Goal: Task Accomplishment & Management: Manage account settings

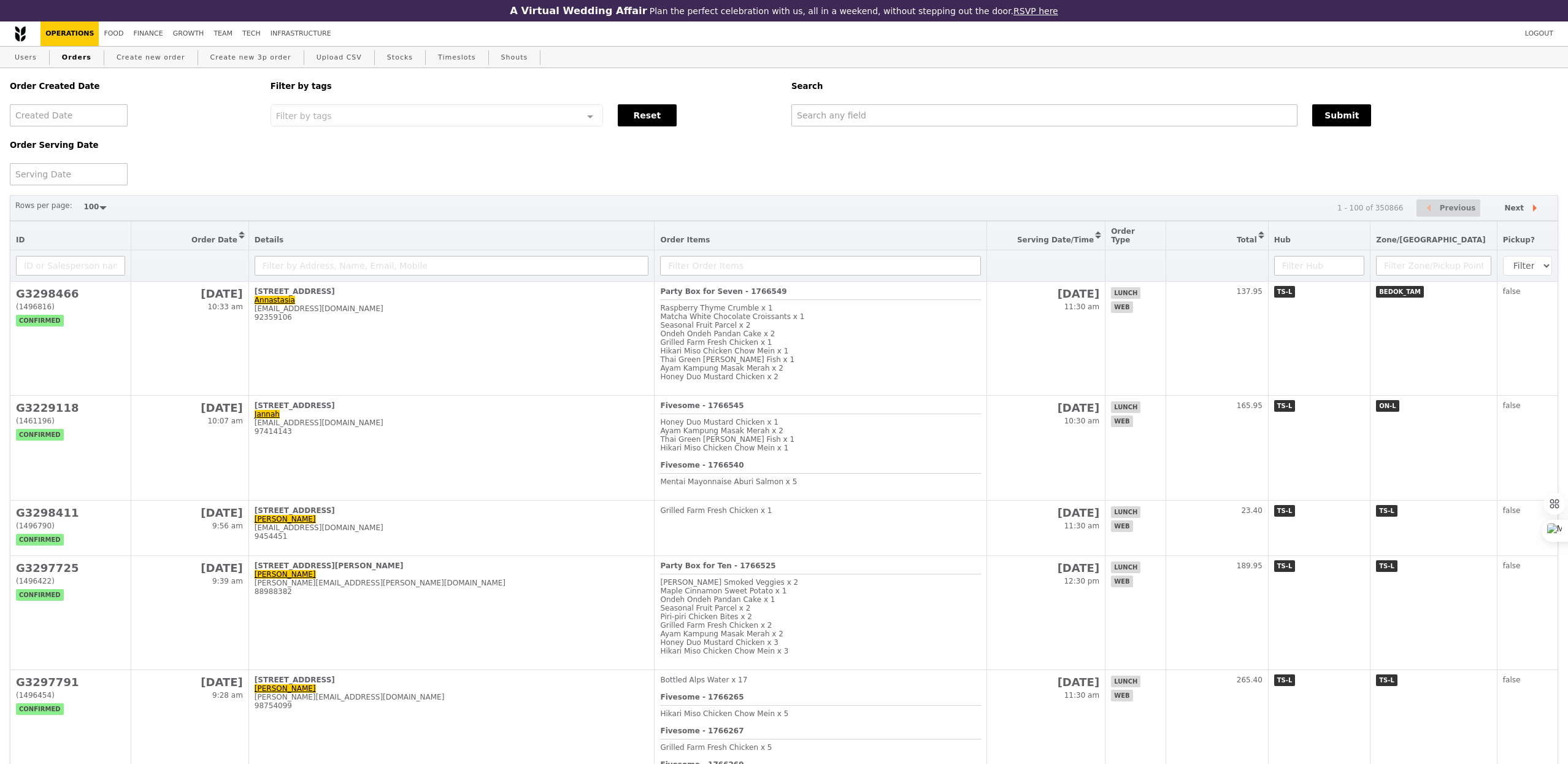
select select "100"
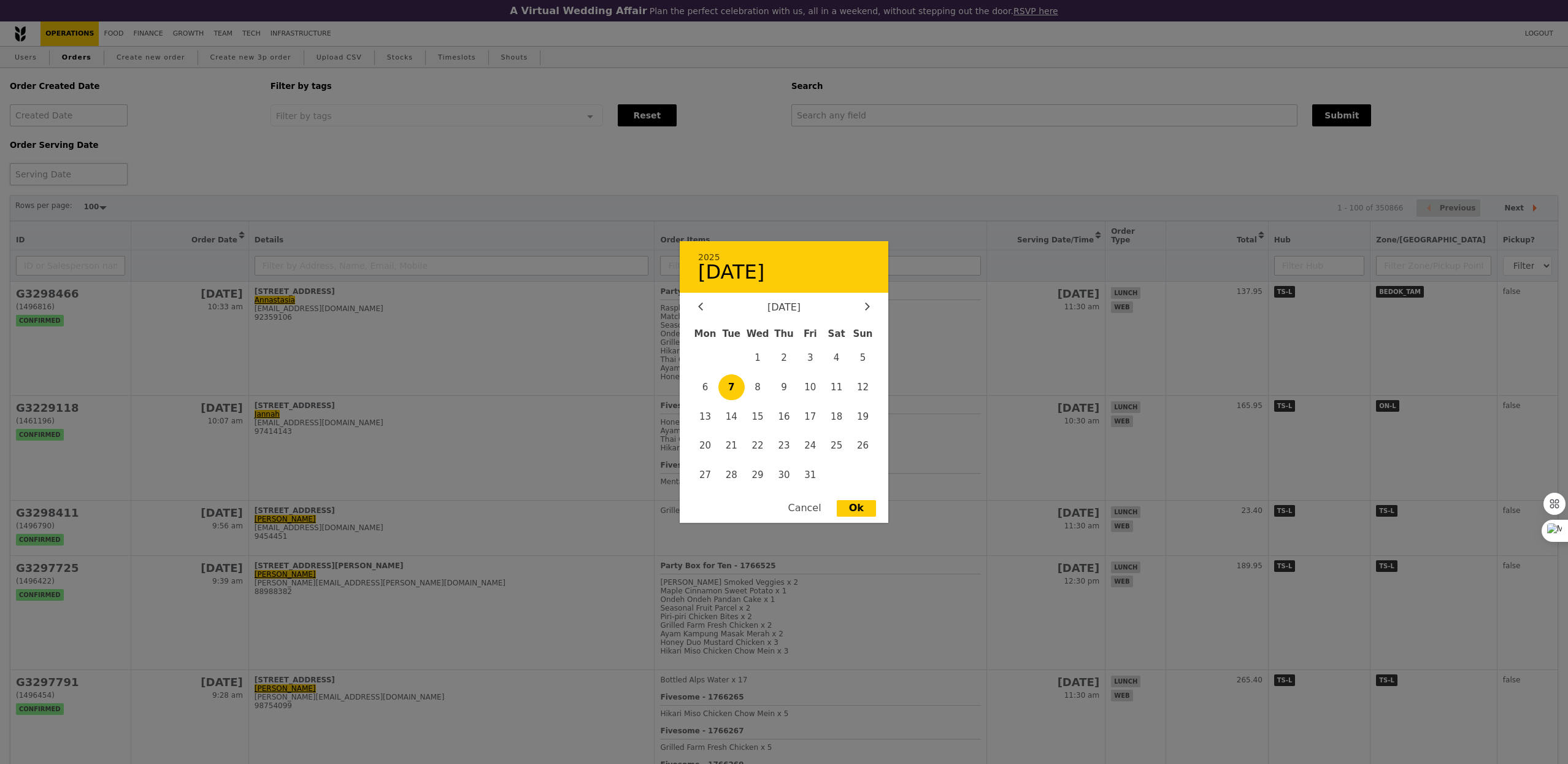
click at [51, 181] on div "2025 [DATE] [DATE] Mon Tue Wed Thu Fri Sat Sun 1 2 3 4 5 6 7 8 9 10 11 12 13 14…" at bounding box center [68, 174] width 118 height 22
click at [756, 359] on span "1" at bounding box center [757, 357] width 26 height 26
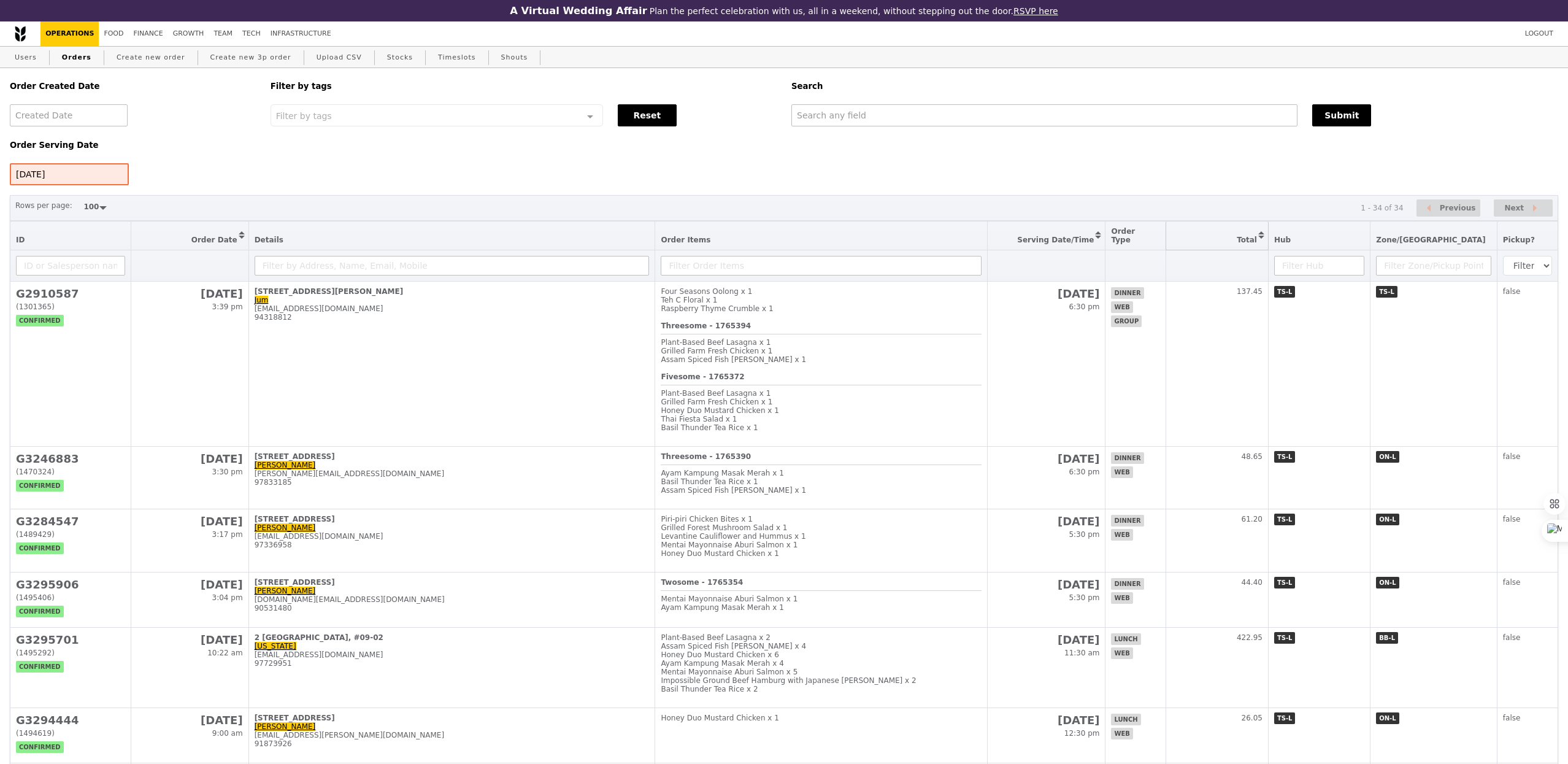
click at [1267, 241] on button "Sort table by Total in descending order" at bounding box center [1217, 236] width 102 height 28
click at [1267, 241] on button "Sort table by Total in ascending order" at bounding box center [1217, 236] width 102 height 28
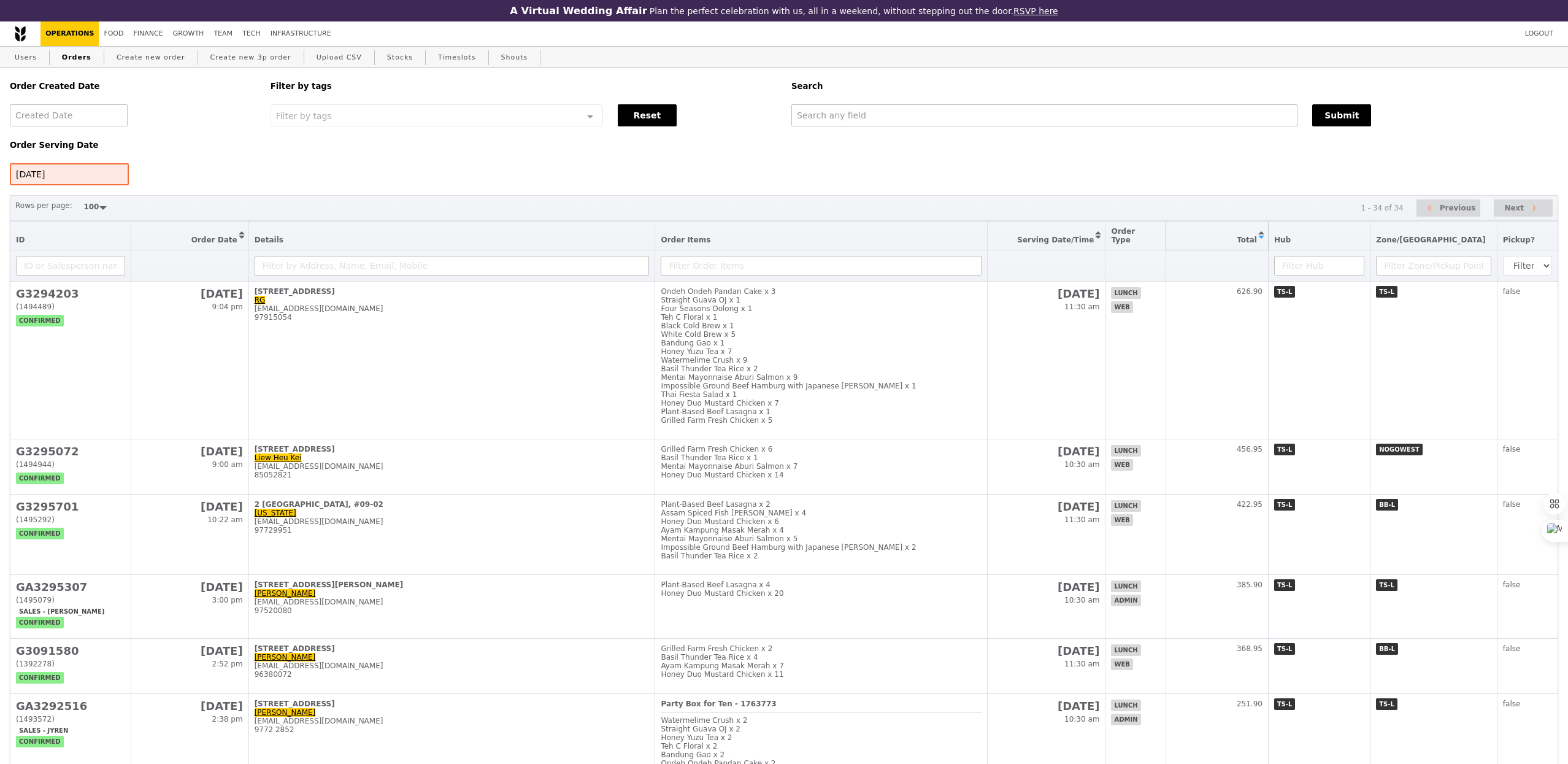
click at [1267, 238] on button "Sort table by Total in descending order" at bounding box center [1217, 236] width 102 height 28
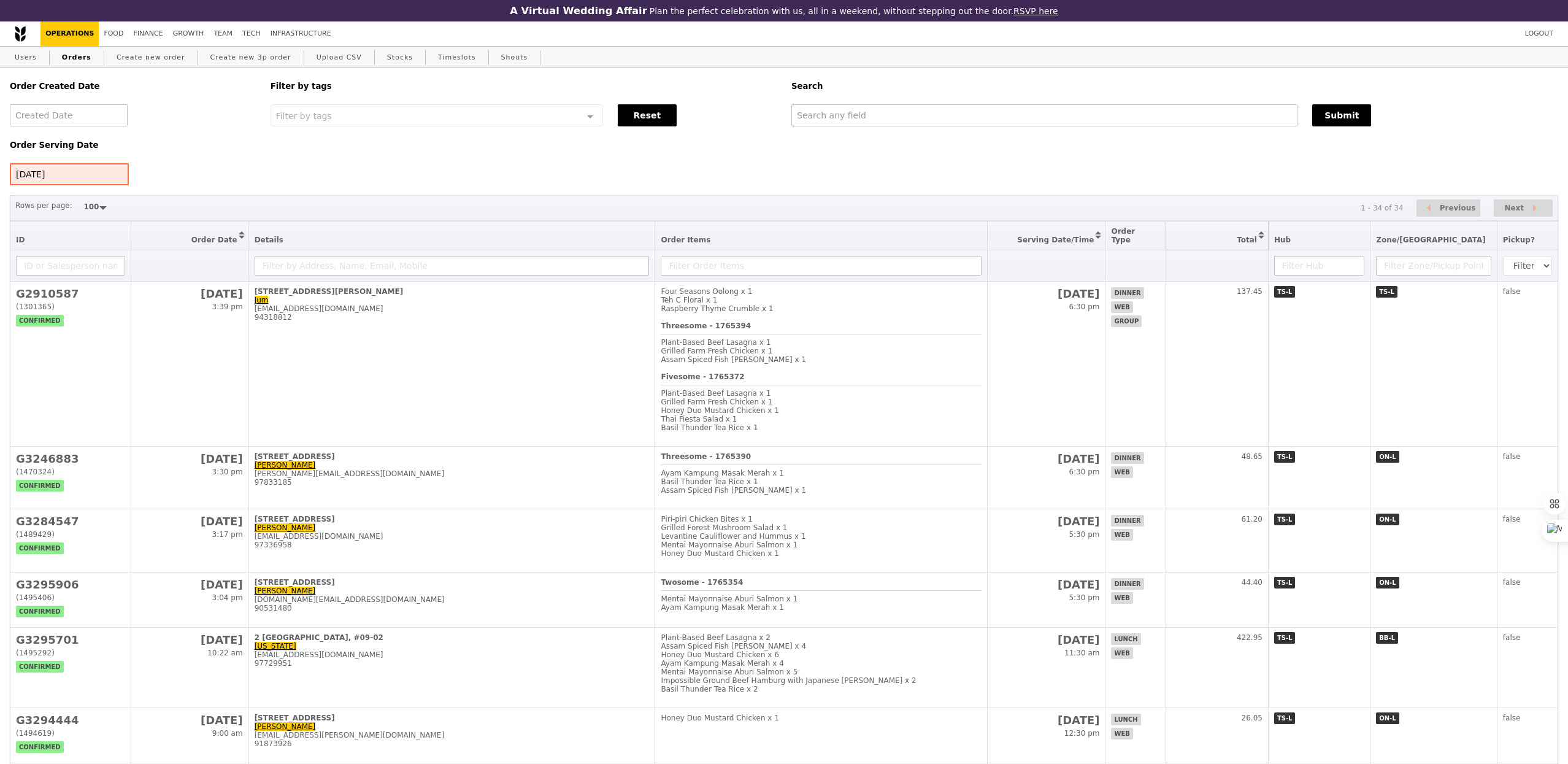
click at [1267, 237] on button "Sort table by Total in descending order" at bounding box center [1217, 236] width 102 height 28
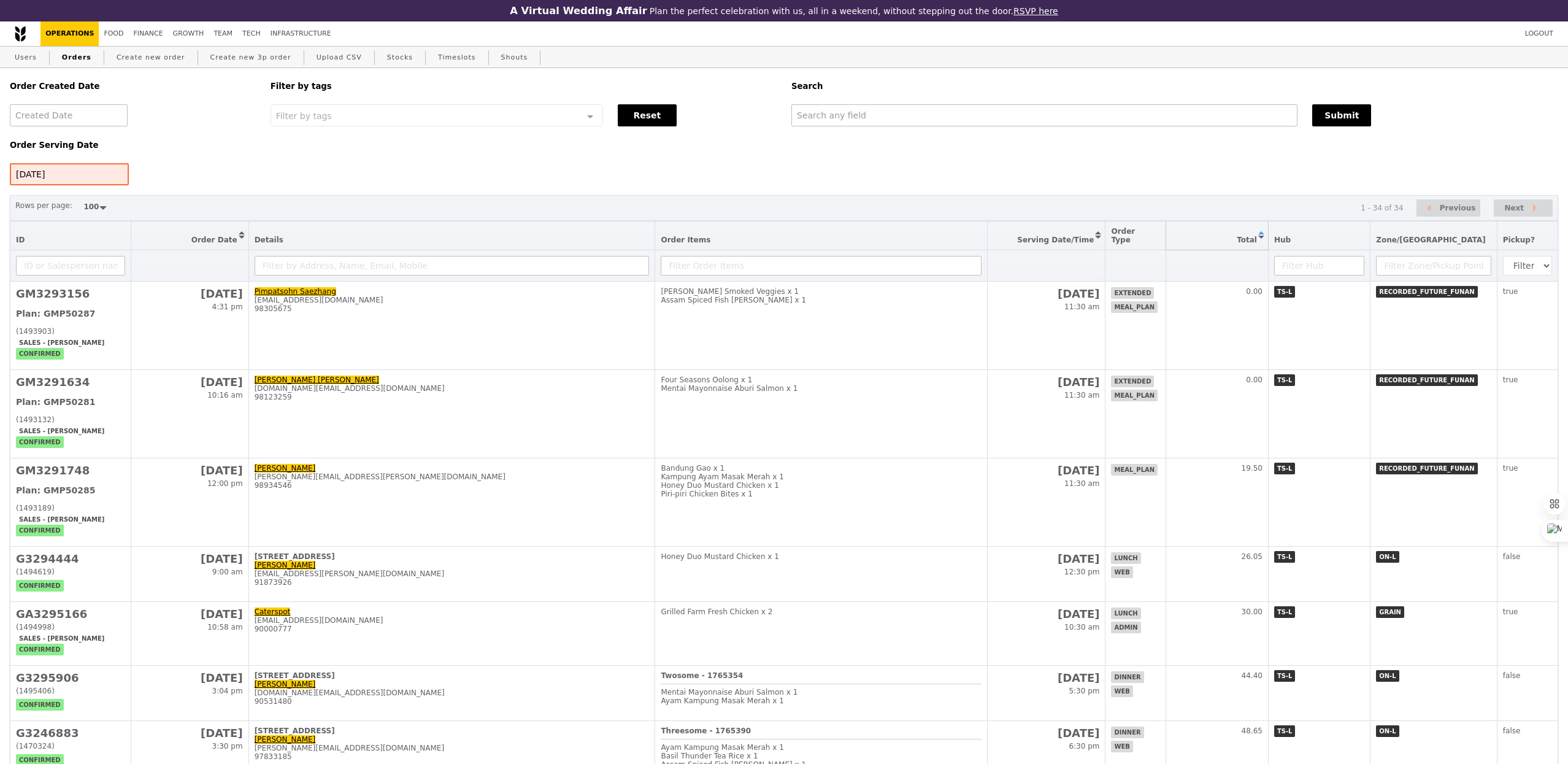
click at [1267, 238] on button "Sort table by Total in ascending order" at bounding box center [1217, 236] width 102 height 28
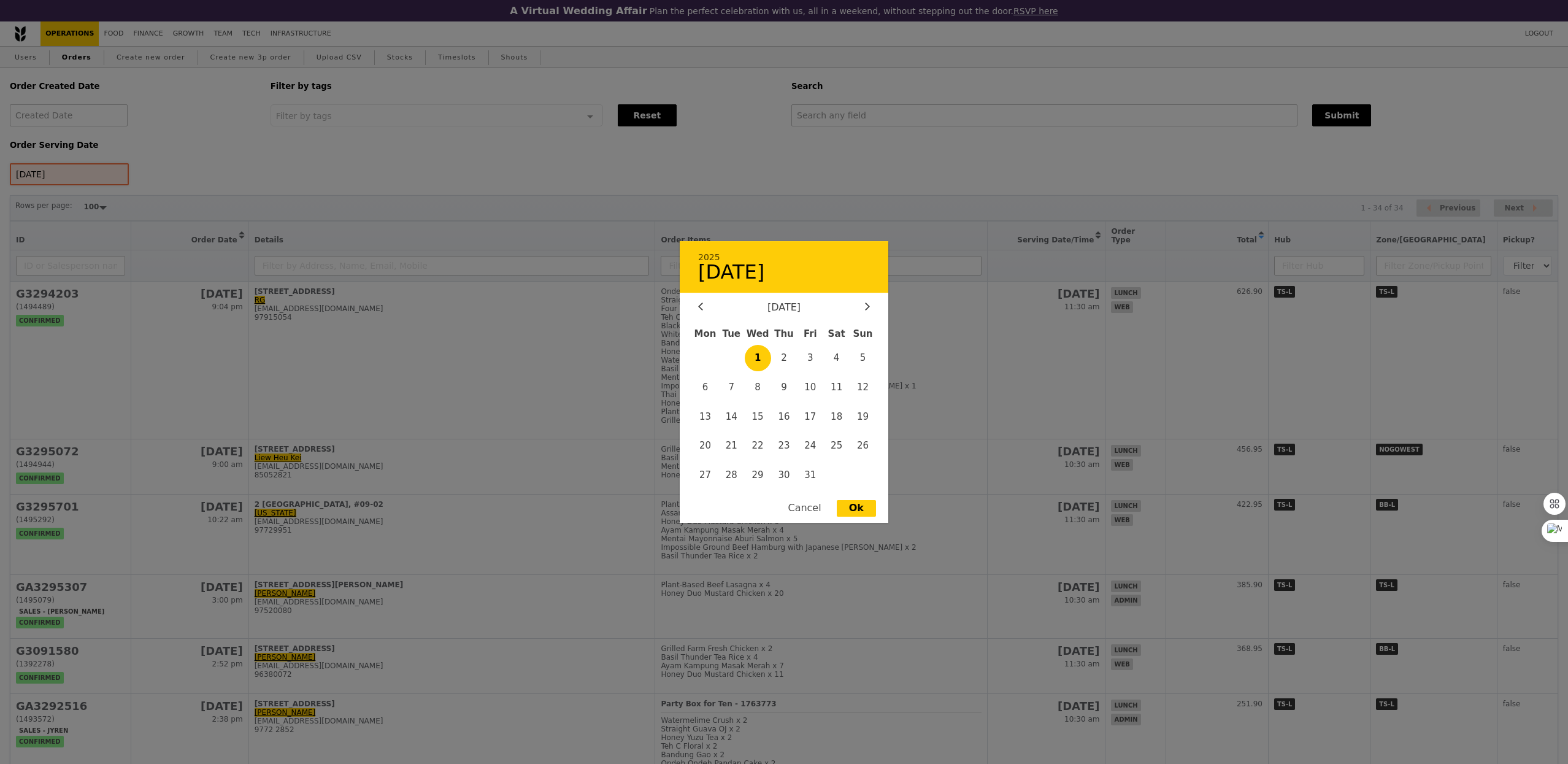
click at [73, 178] on div "[DATE] 2025 [DATE] [DATE] Mon Tue Wed Thu Fri Sat Sun 1 2 3 4 5 6 7 8 9 10 11 1…" at bounding box center [69, 174] width 119 height 22
click at [779, 359] on span "2" at bounding box center [784, 357] width 26 height 26
type input "[DATE]"
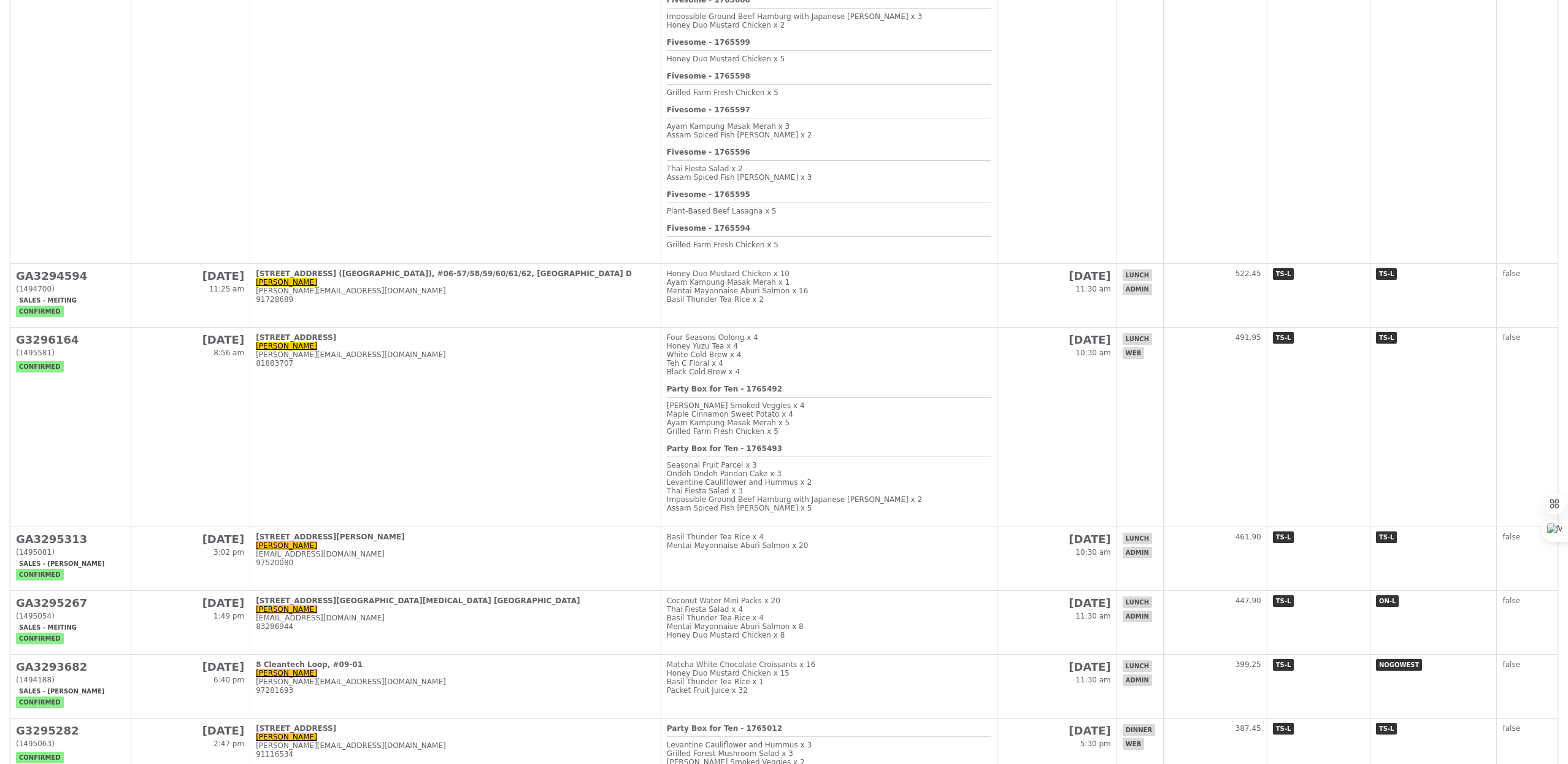
scroll to position [542, 0]
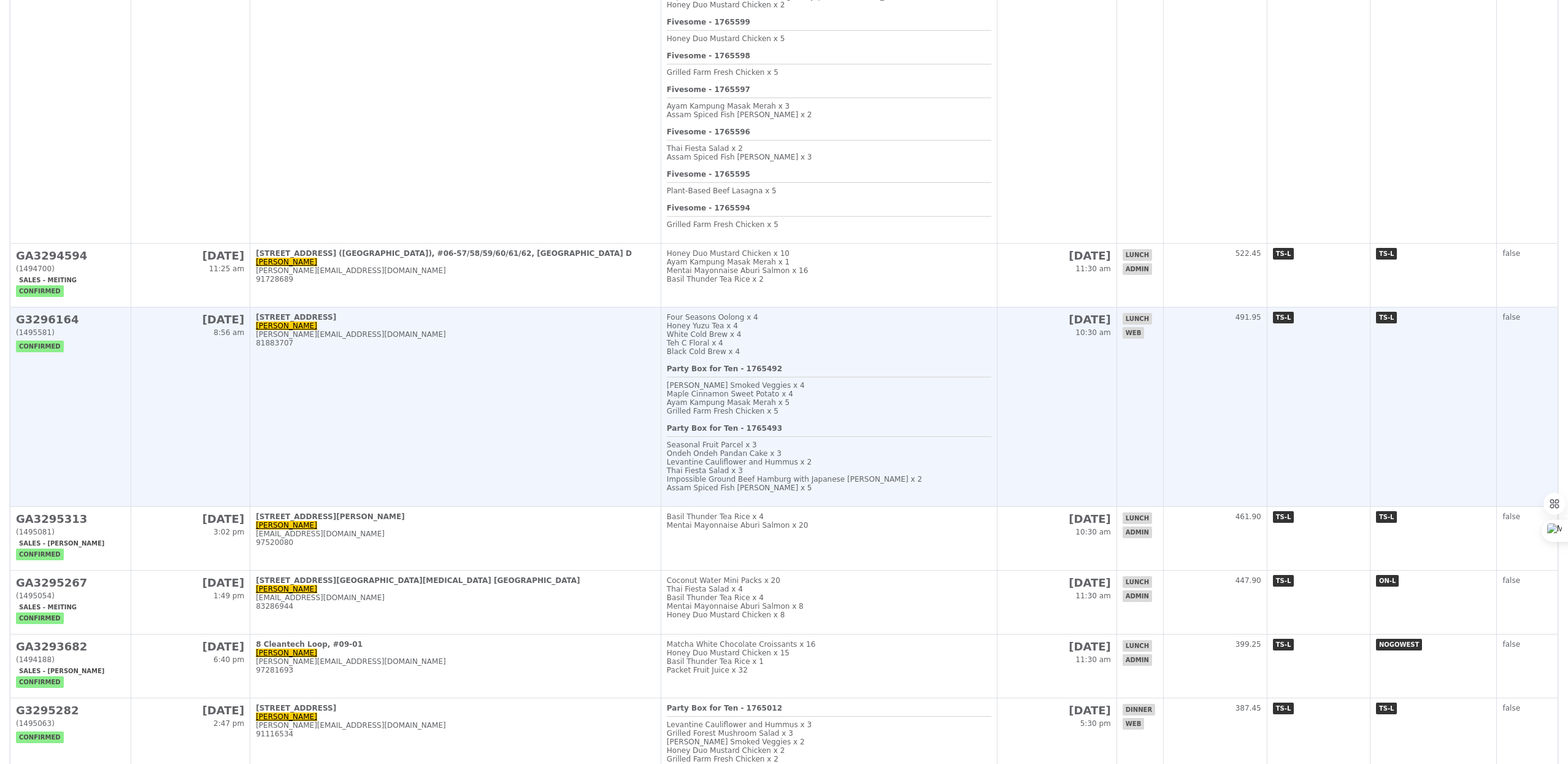
click at [482, 417] on td "[STREET_ADDRESS]-1 [PERSON_NAME] [PERSON_NAME][EMAIL_ADDRESS][DOMAIN_NAME] 8188…" at bounding box center [456, 407] width 411 height 199
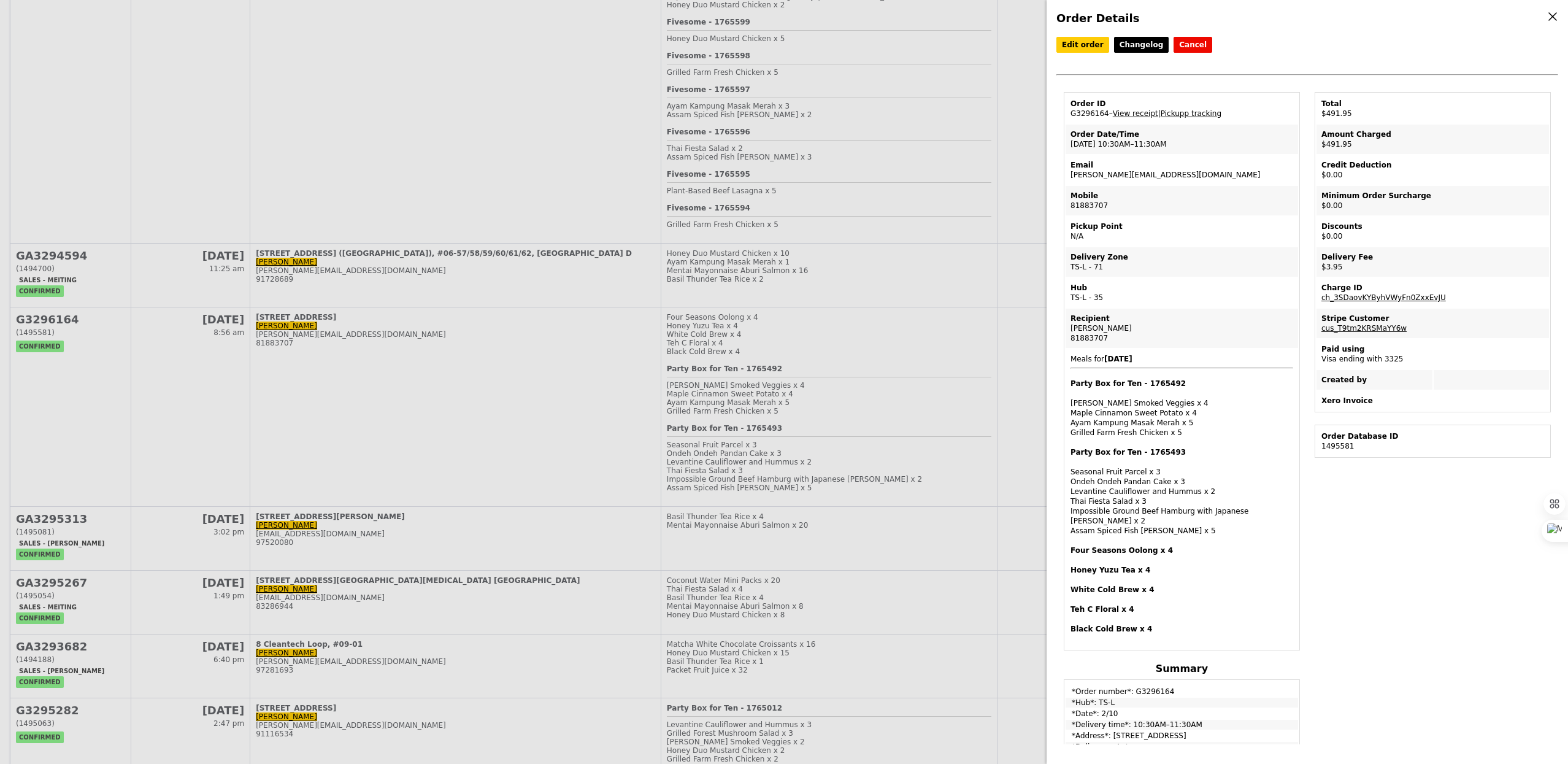
click at [934, 261] on div "Order Details Edit order Changelog Cancel Order ID G3296164 – View receipt | Pi…" at bounding box center [784, 382] width 1568 height 764
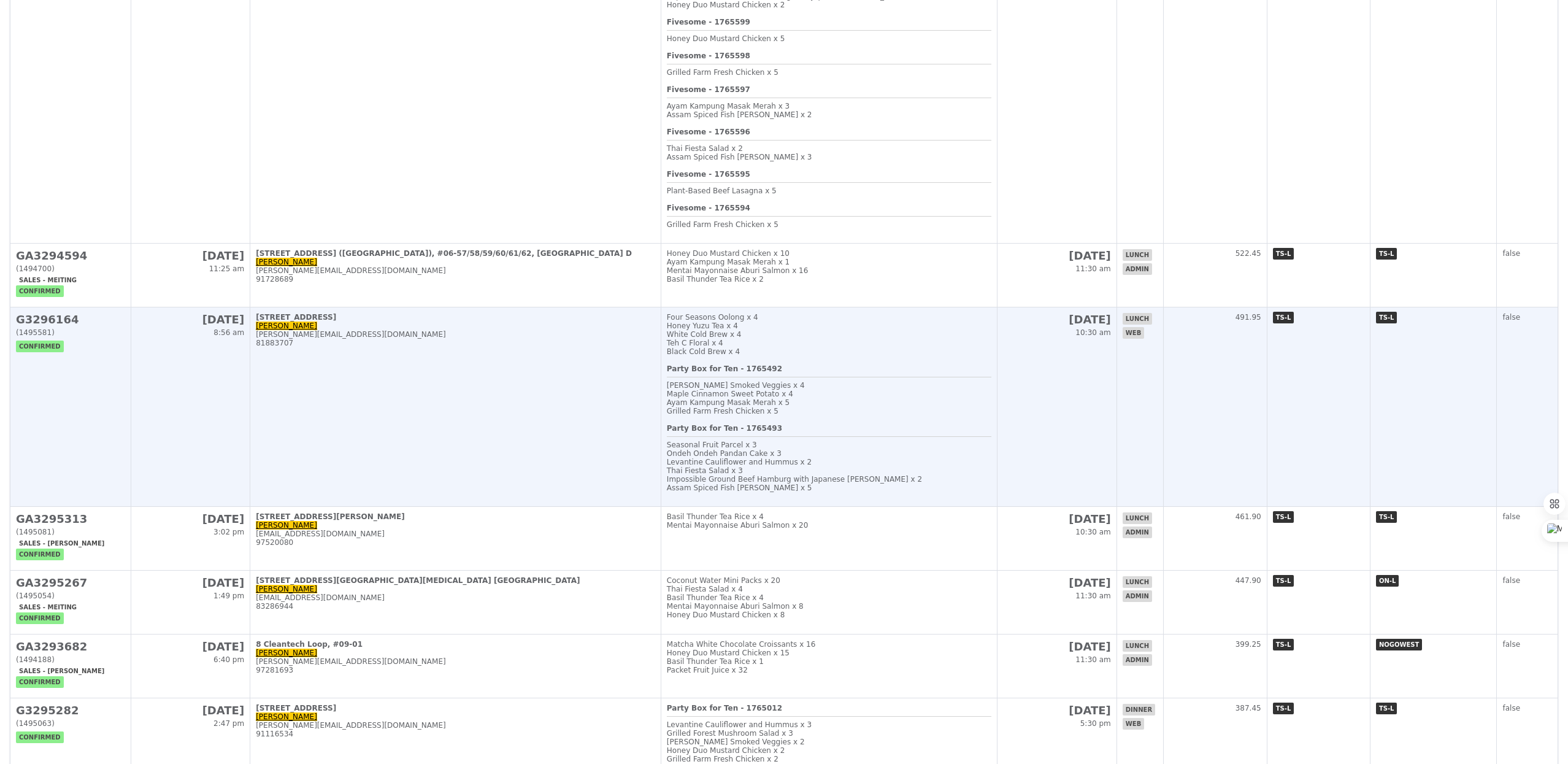
click at [900, 407] on div "Ayam Kampung Masak Merah x 5" at bounding box center [829, 402] width 325 height 8
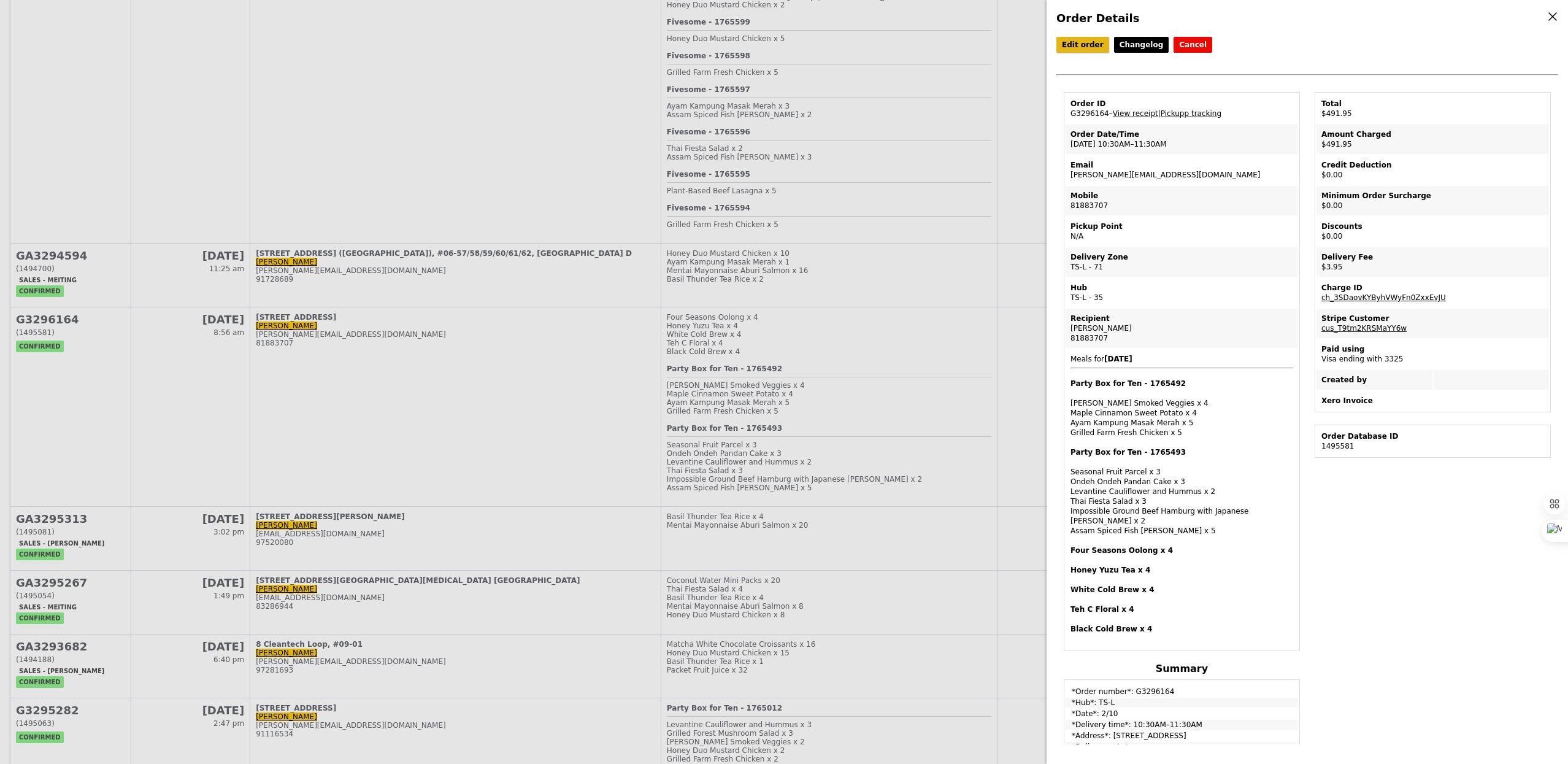
click at [1087, 42] on link "Edit order" at bounding box center [1082, 44] width 53 height 16
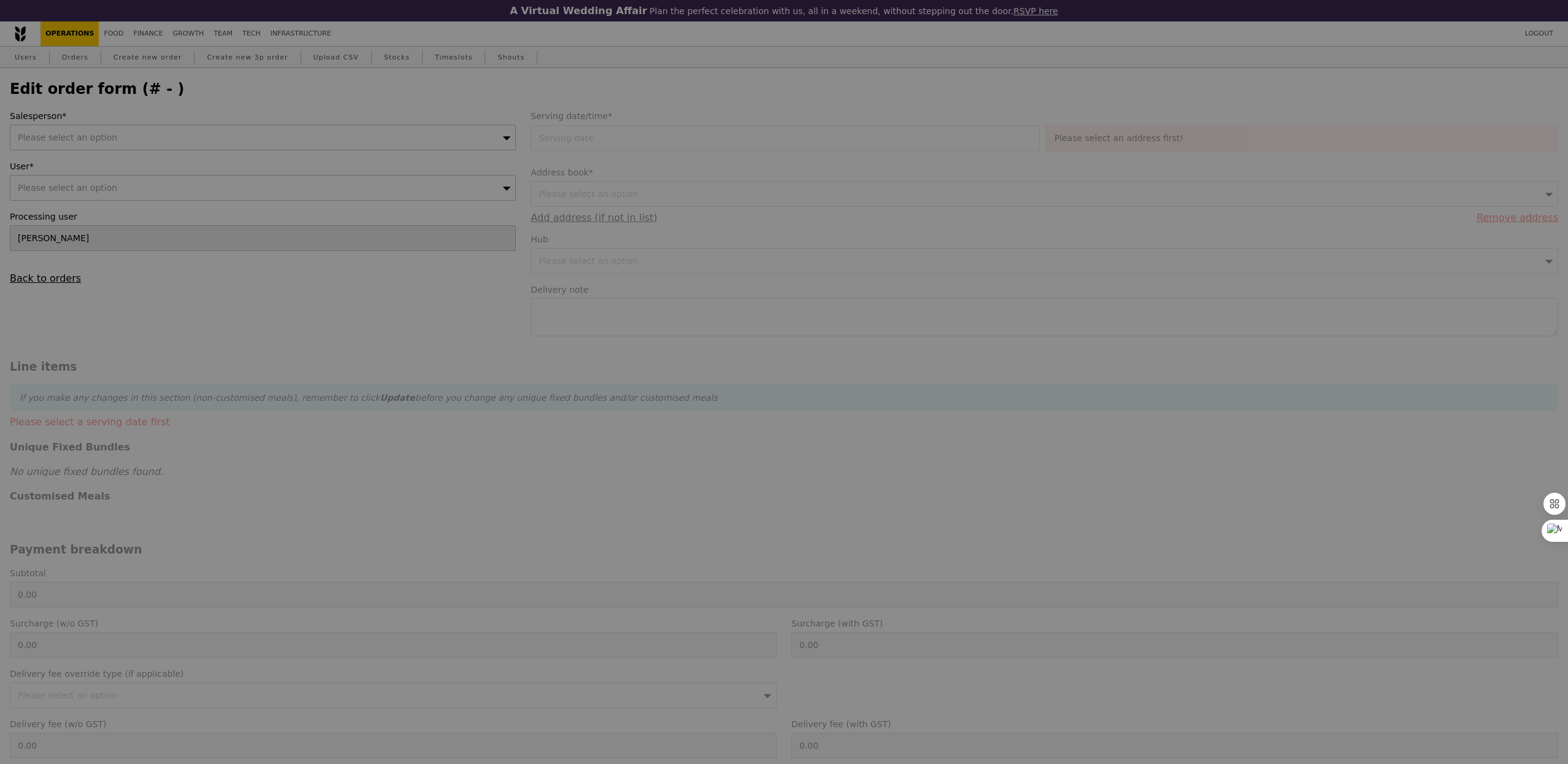
type input "[DATE]"
type input "560.50"
type input "2.71"
type input "2.95"
type input "563.45"
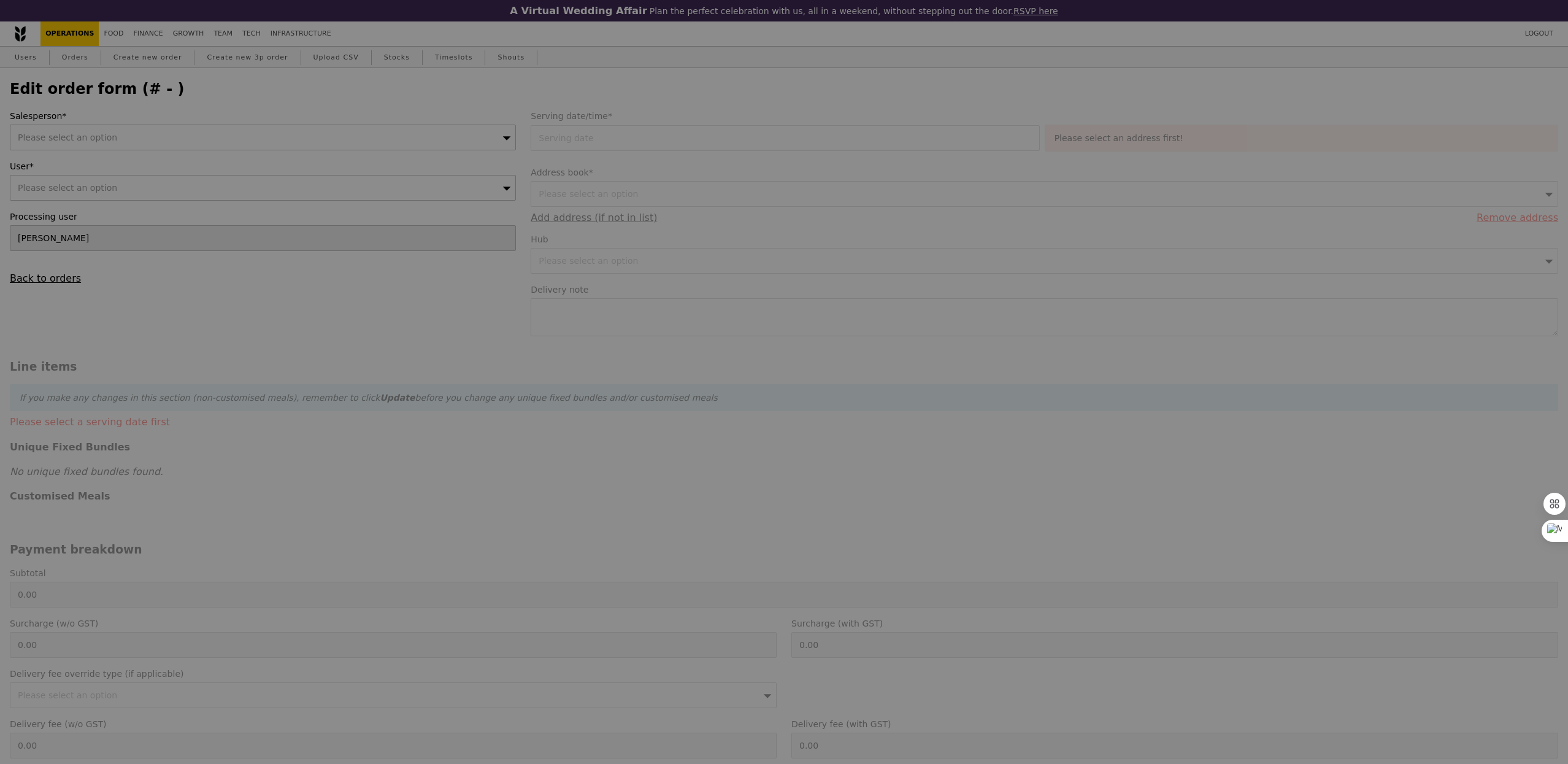
type input "Loading..."
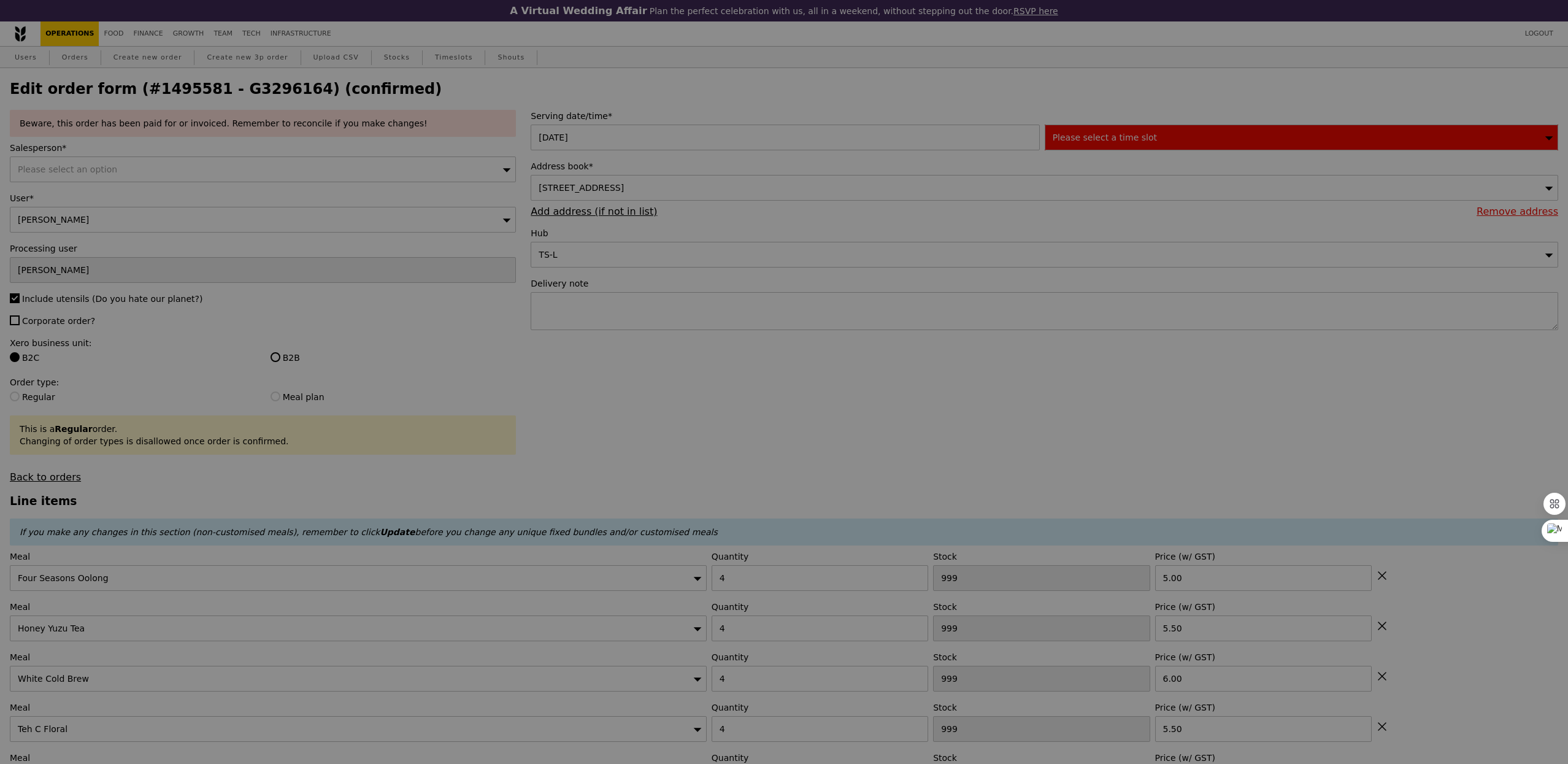
type input "490"
type input "489"
type input "494"
type input "493"
type input "496"
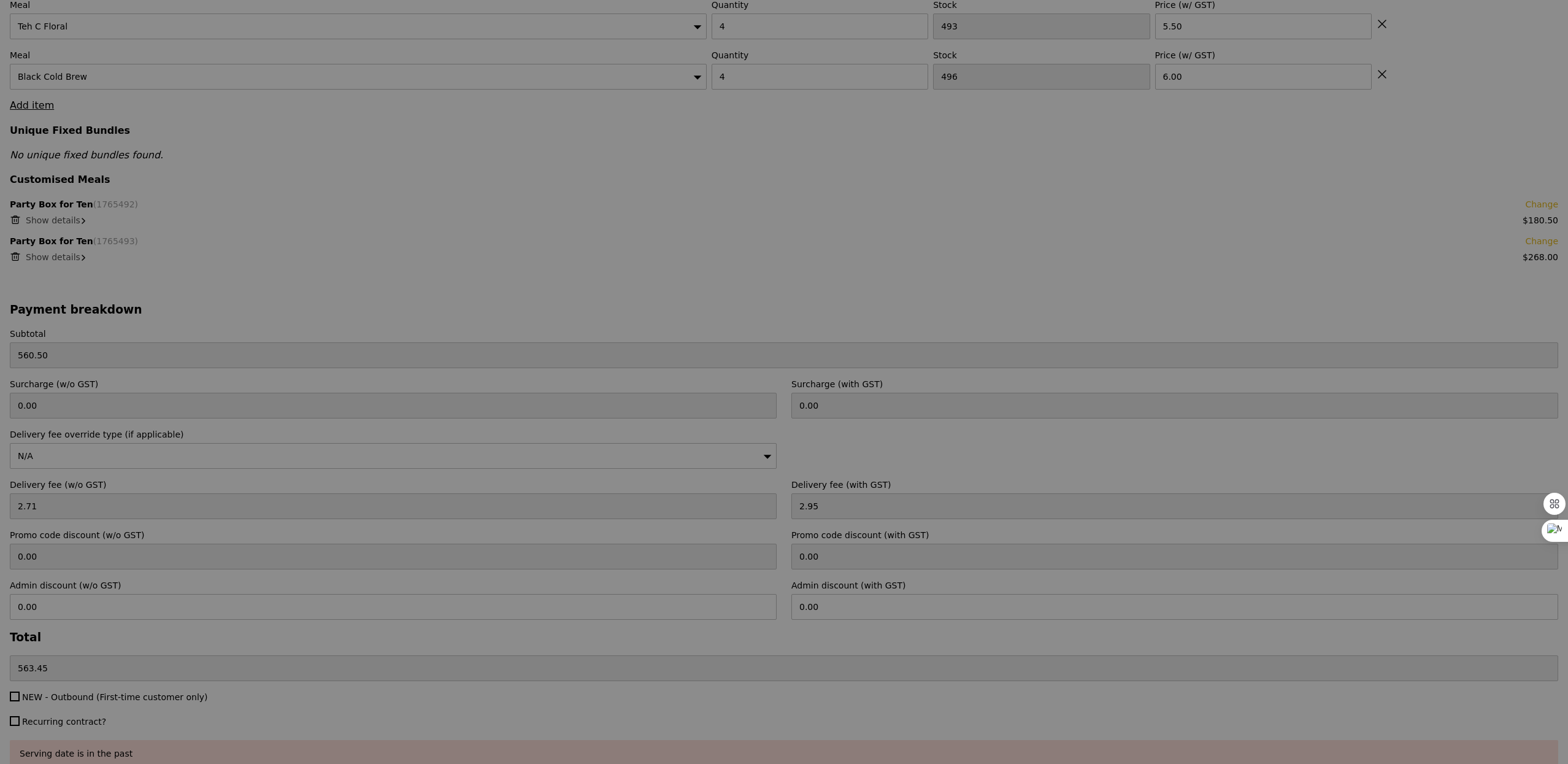
scroll to position [813, 0]
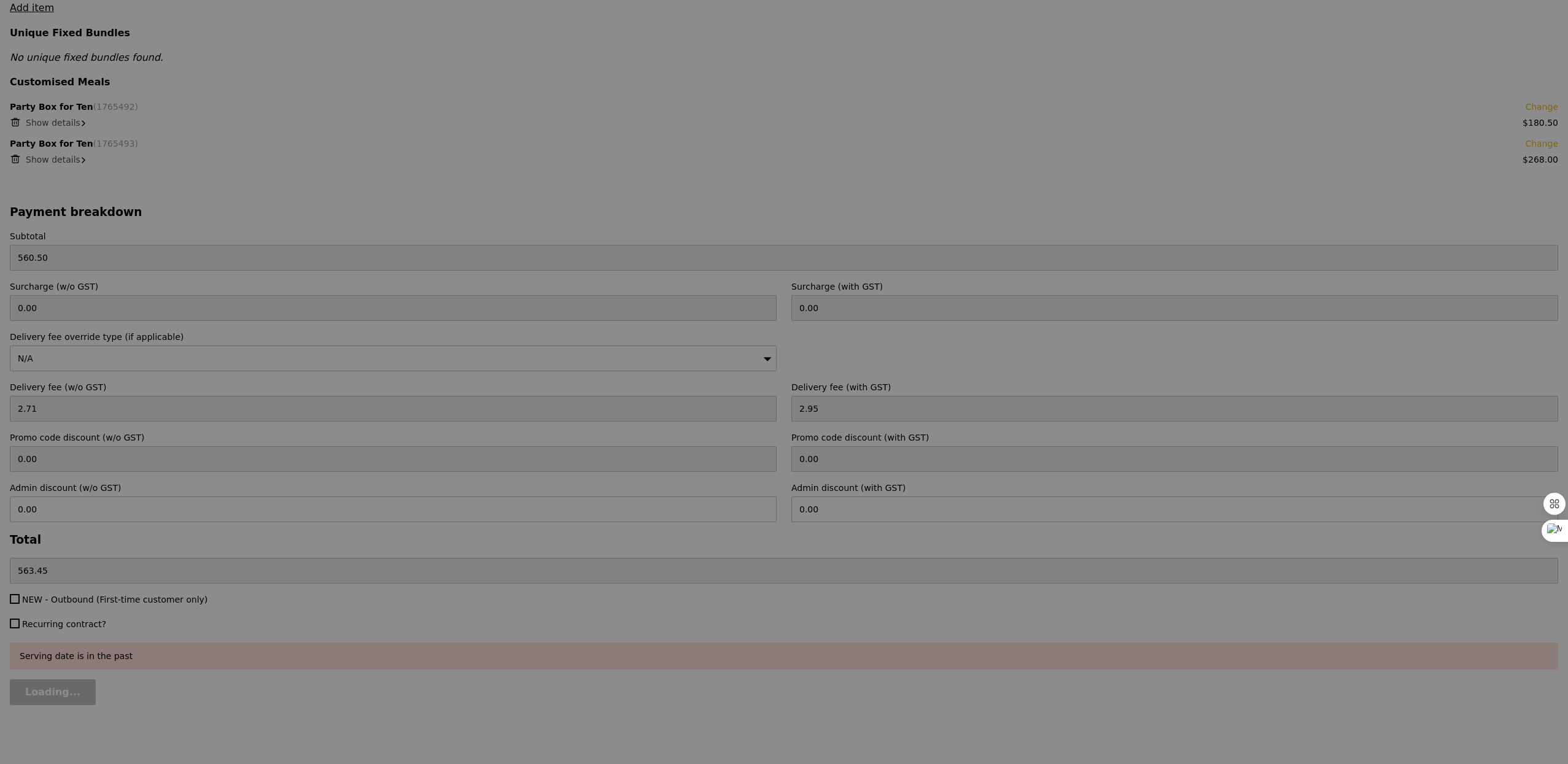
type input "Update"
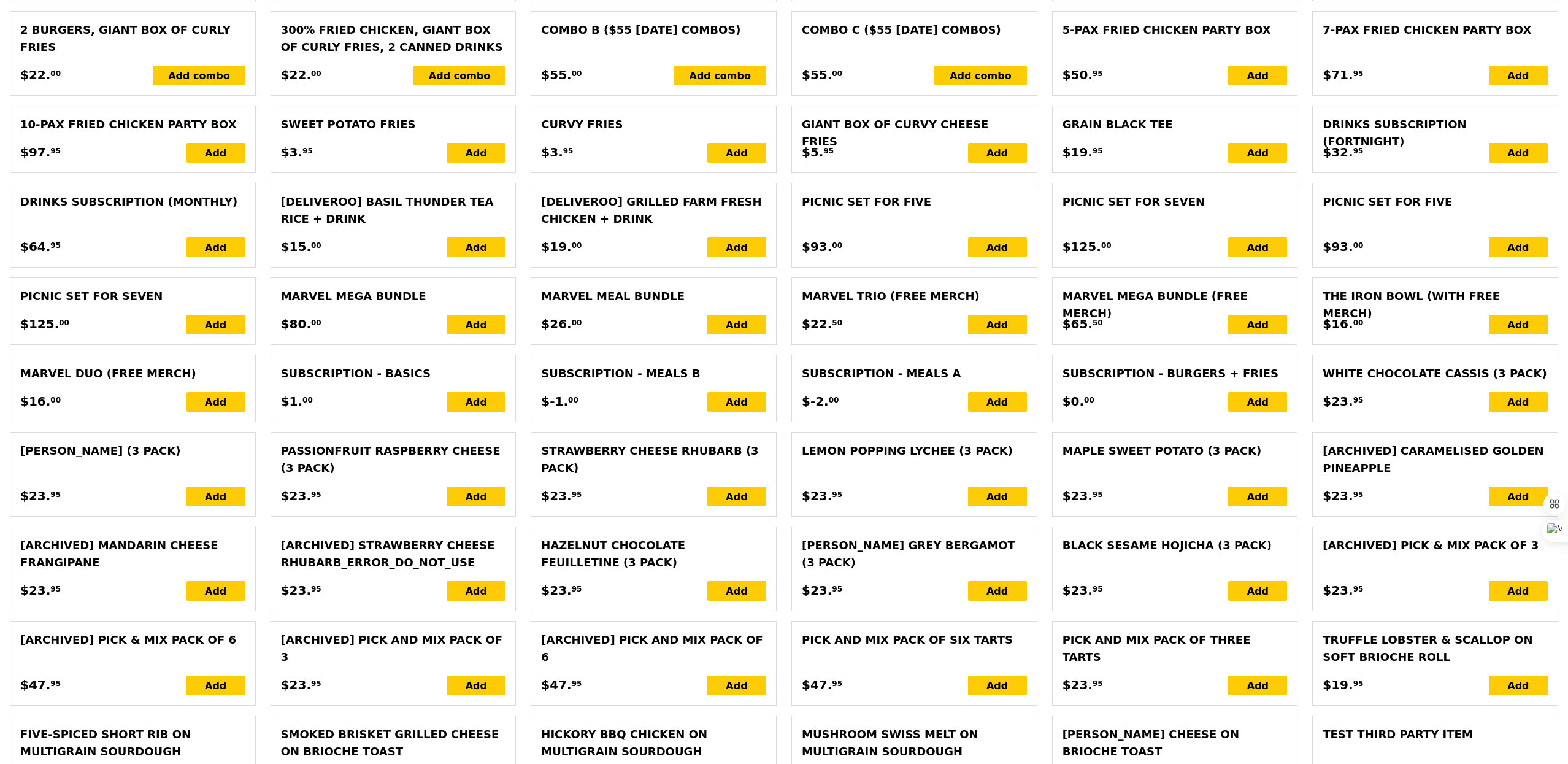
scroll to position [2713, 0]
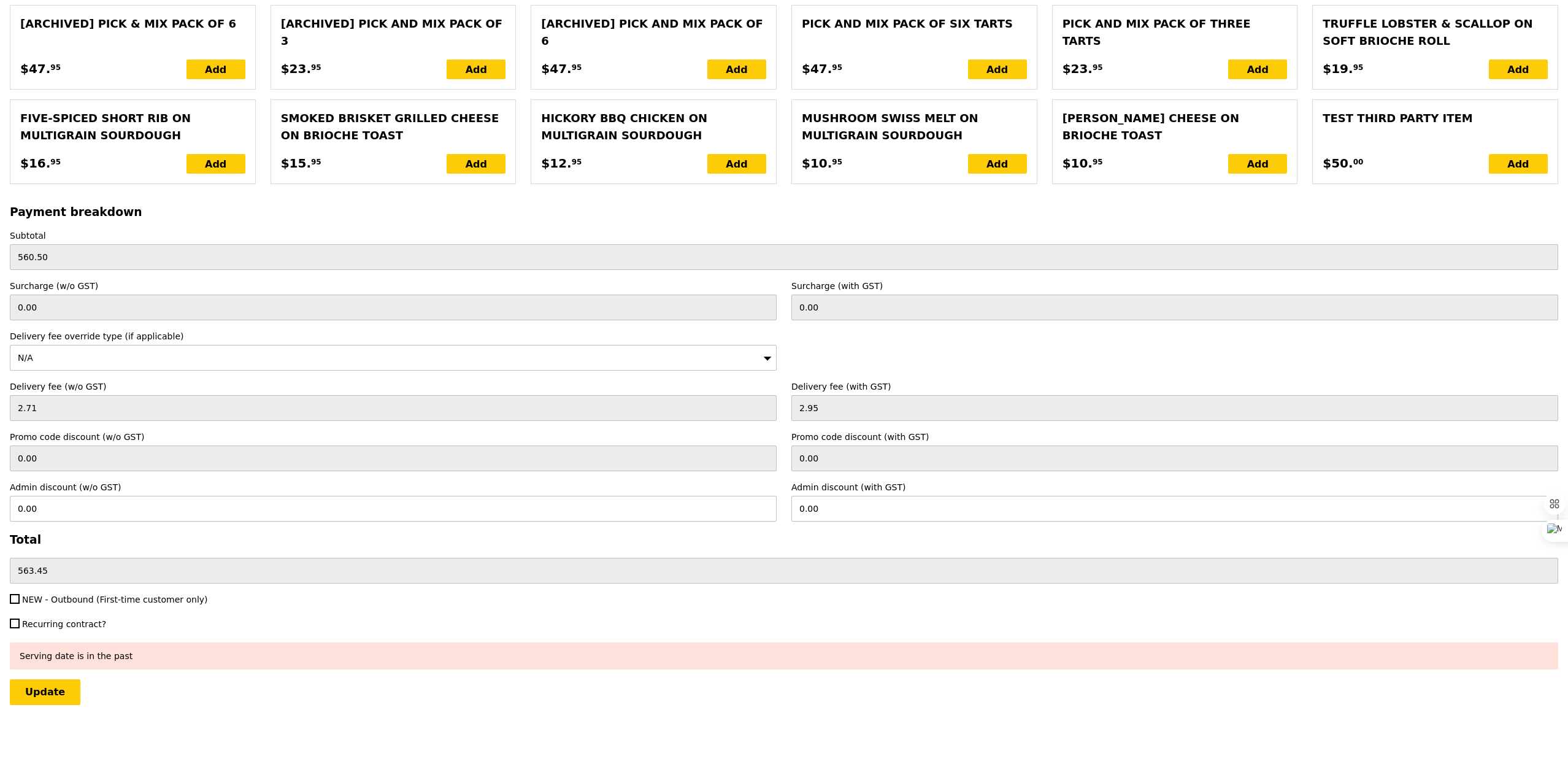
click at [54, 597] on span "NEW - Outbound (First-time customer only)" at bounding box center [114, 599] width 186 height 10
click at [20, 597] on input "NEW - Outbound (First-time customer only)" at bounding box center [15, 599] width 10 height 10
checkbox input "true"
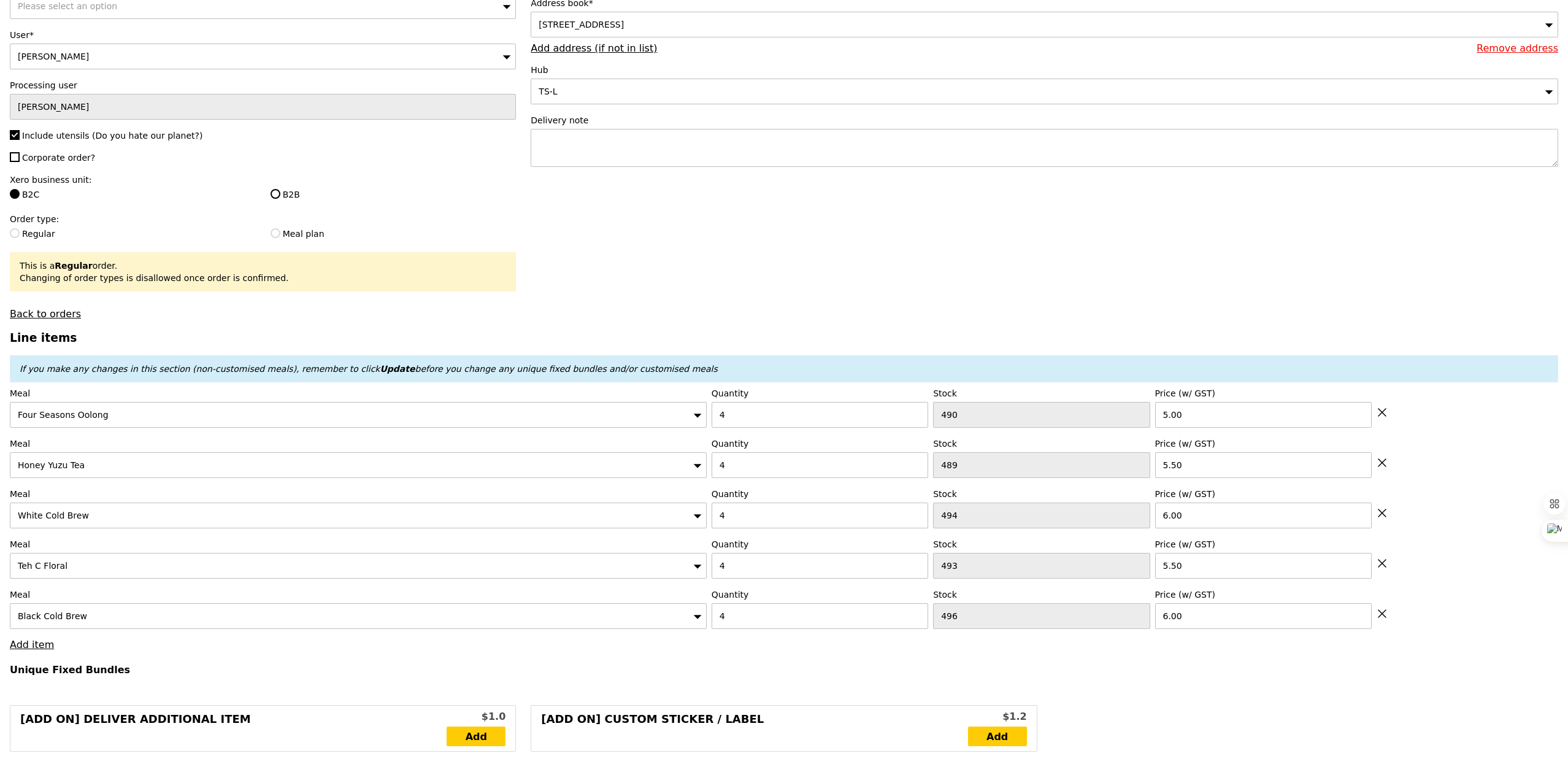
scroll to position [0, 0]
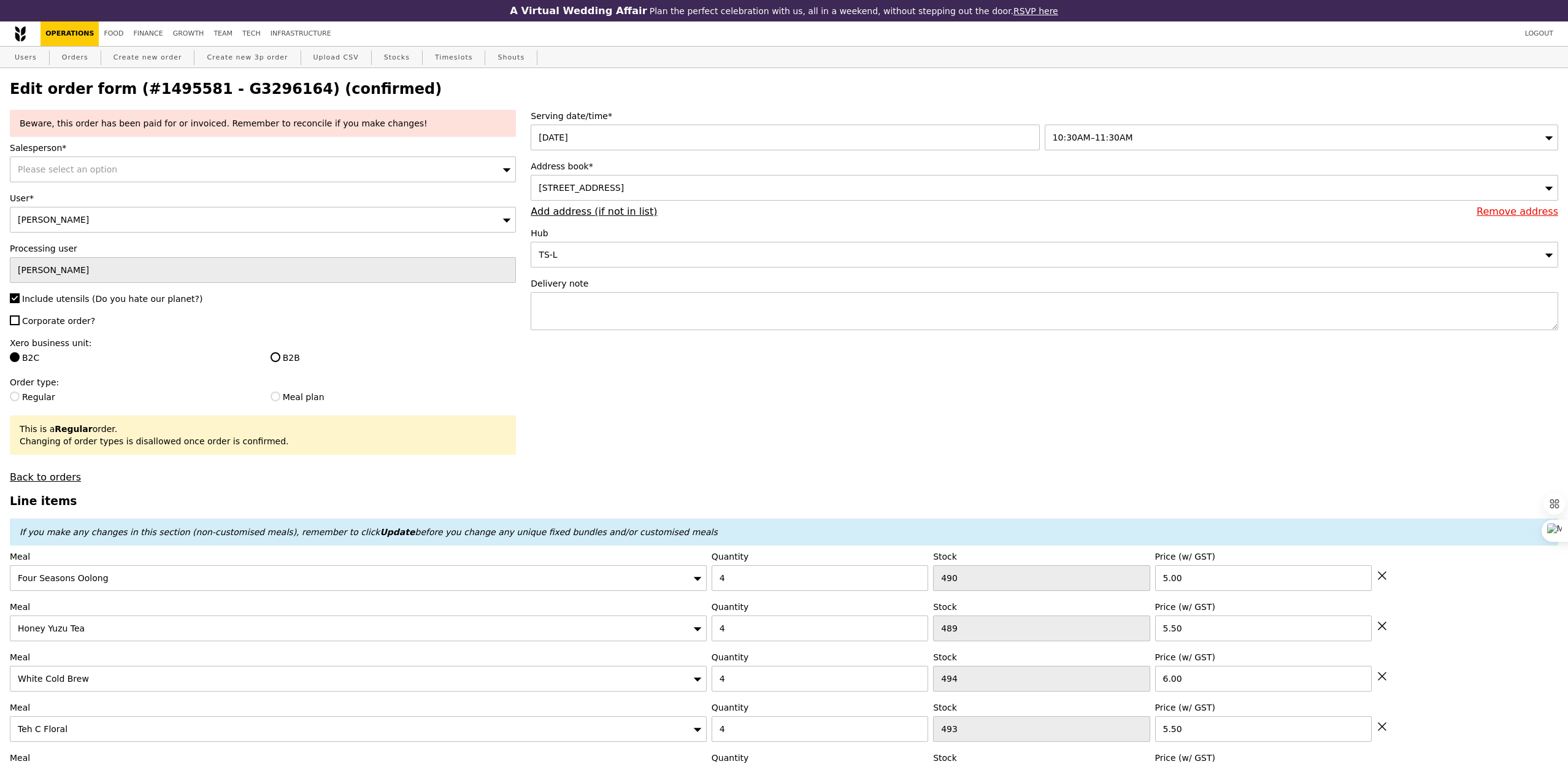
click at [97, 178] on div "Please select an option" at bounding box center [263, 169] width 506 height 26
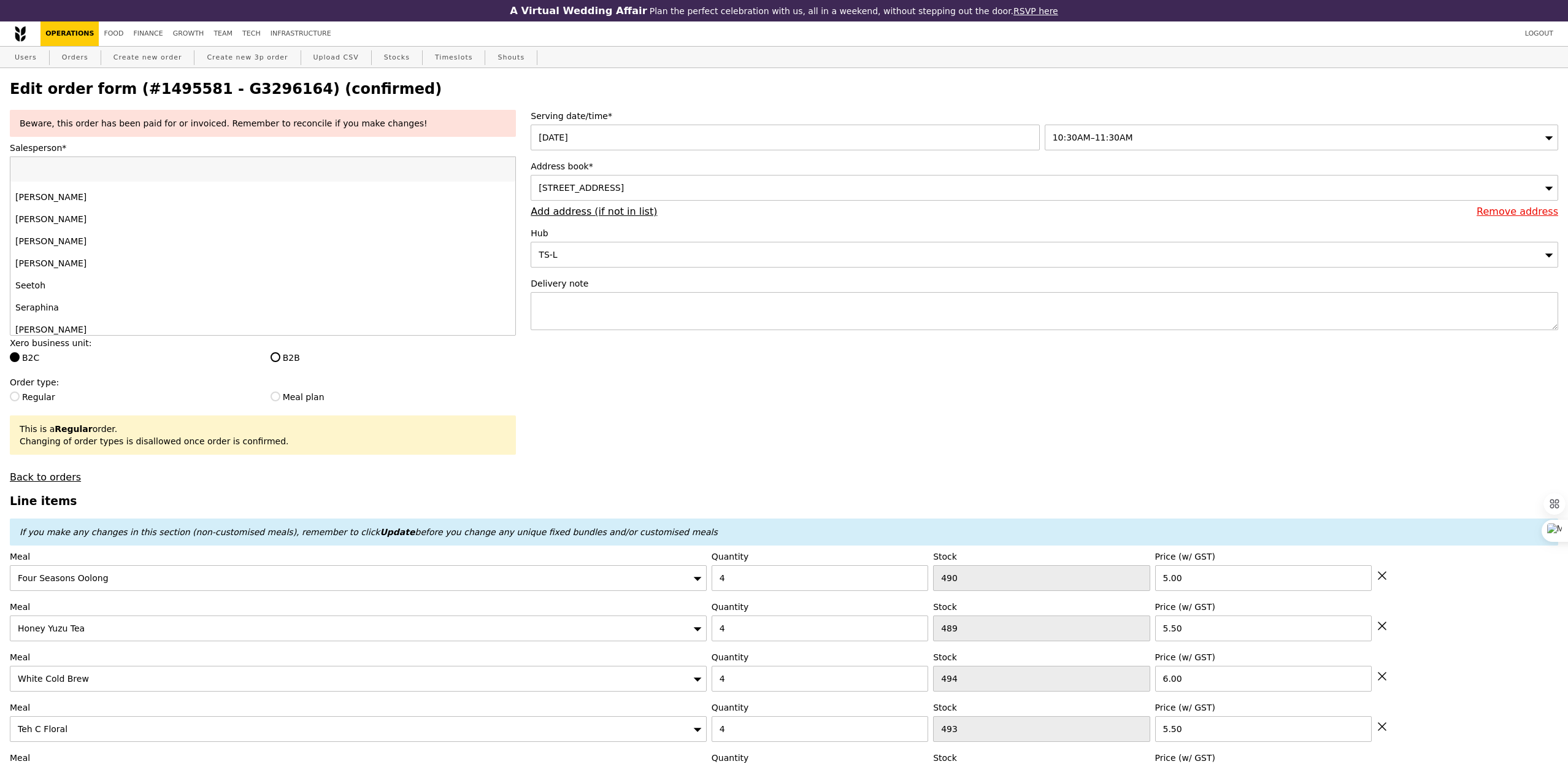
scroll to position [1216, 0]
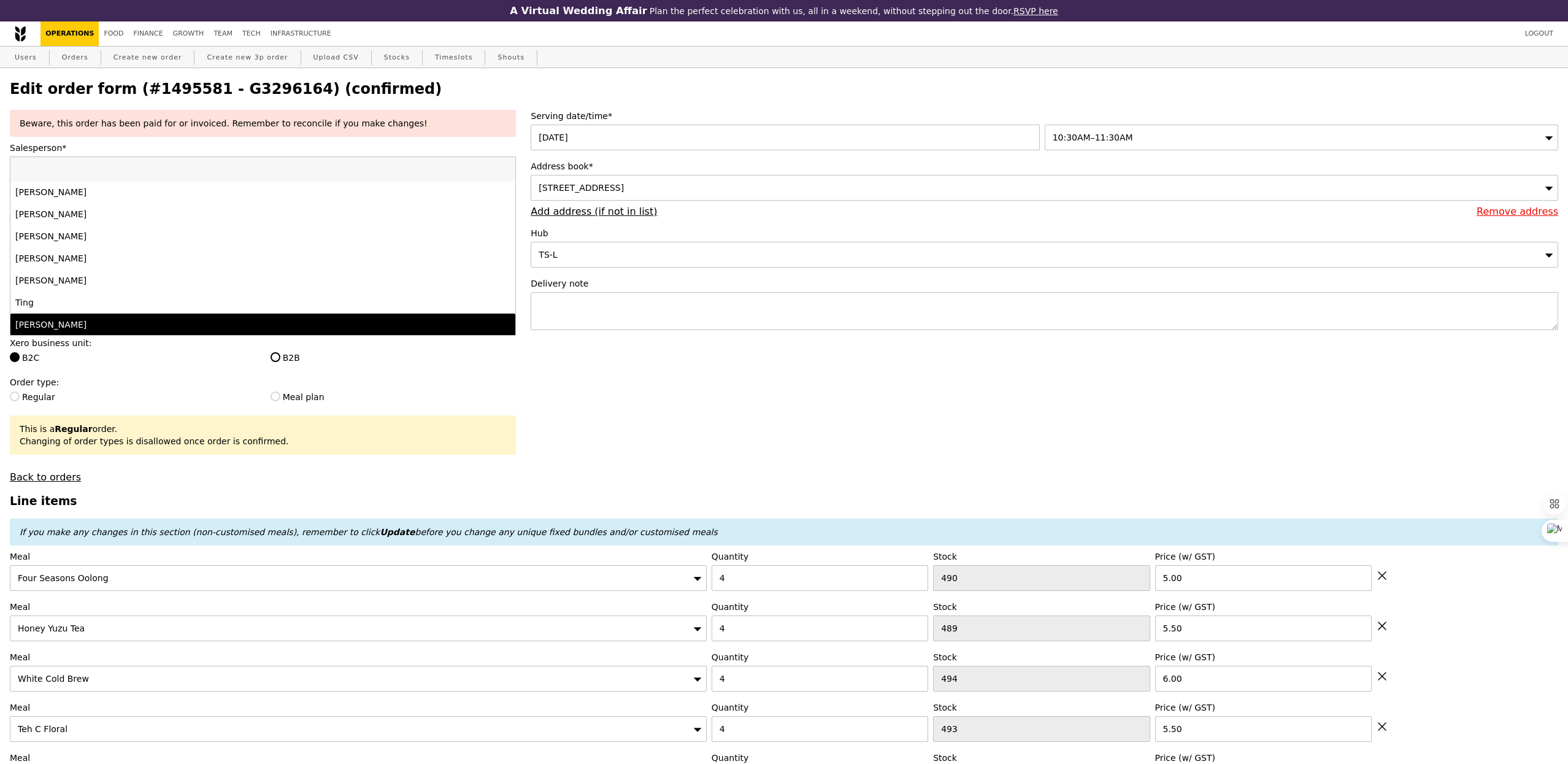
click at [74, 328] on div "[PERSON_NAME]" at bounding box center [201, 324] width 371 height 12
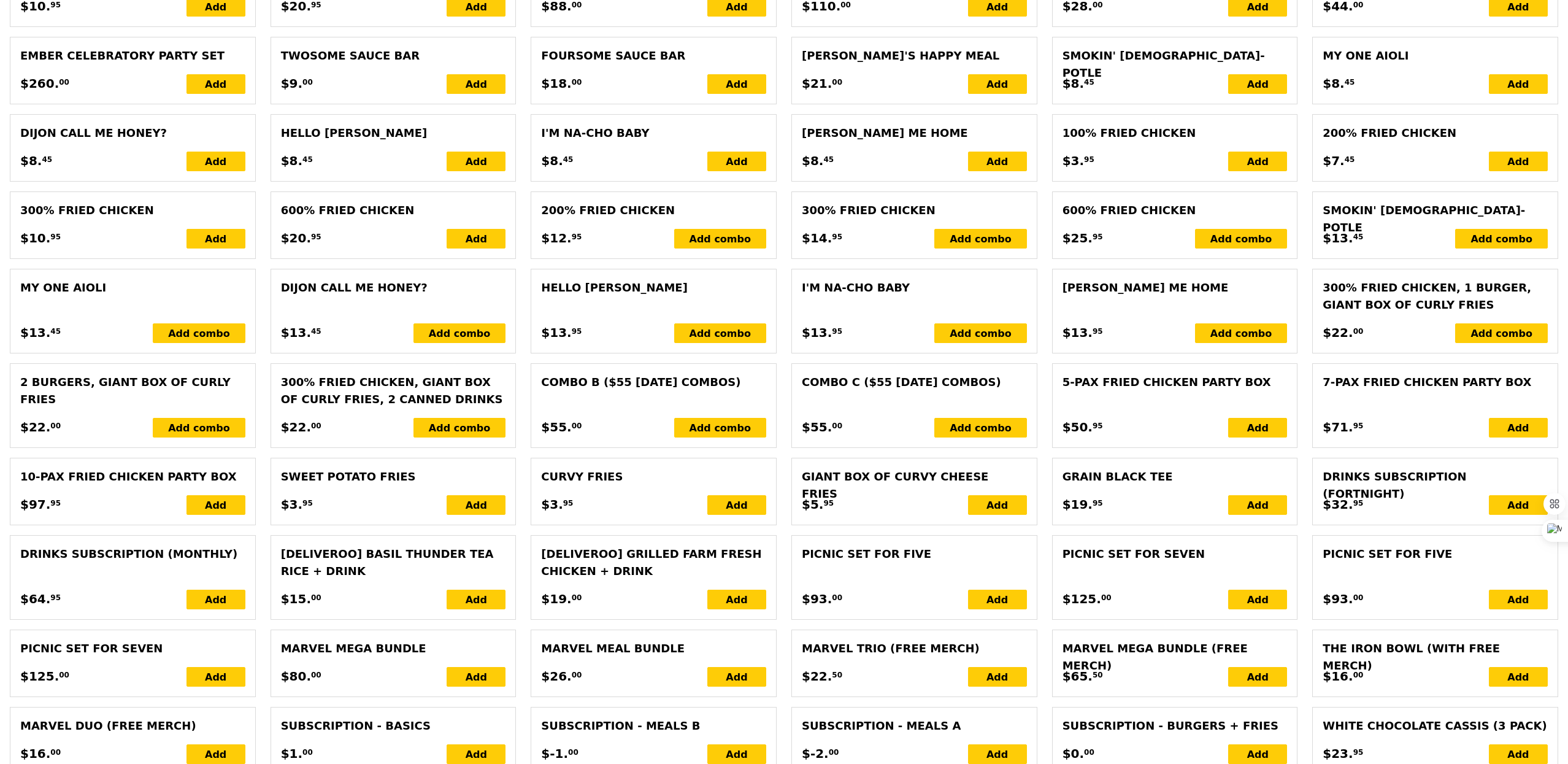
scroll to position [2713, 0]
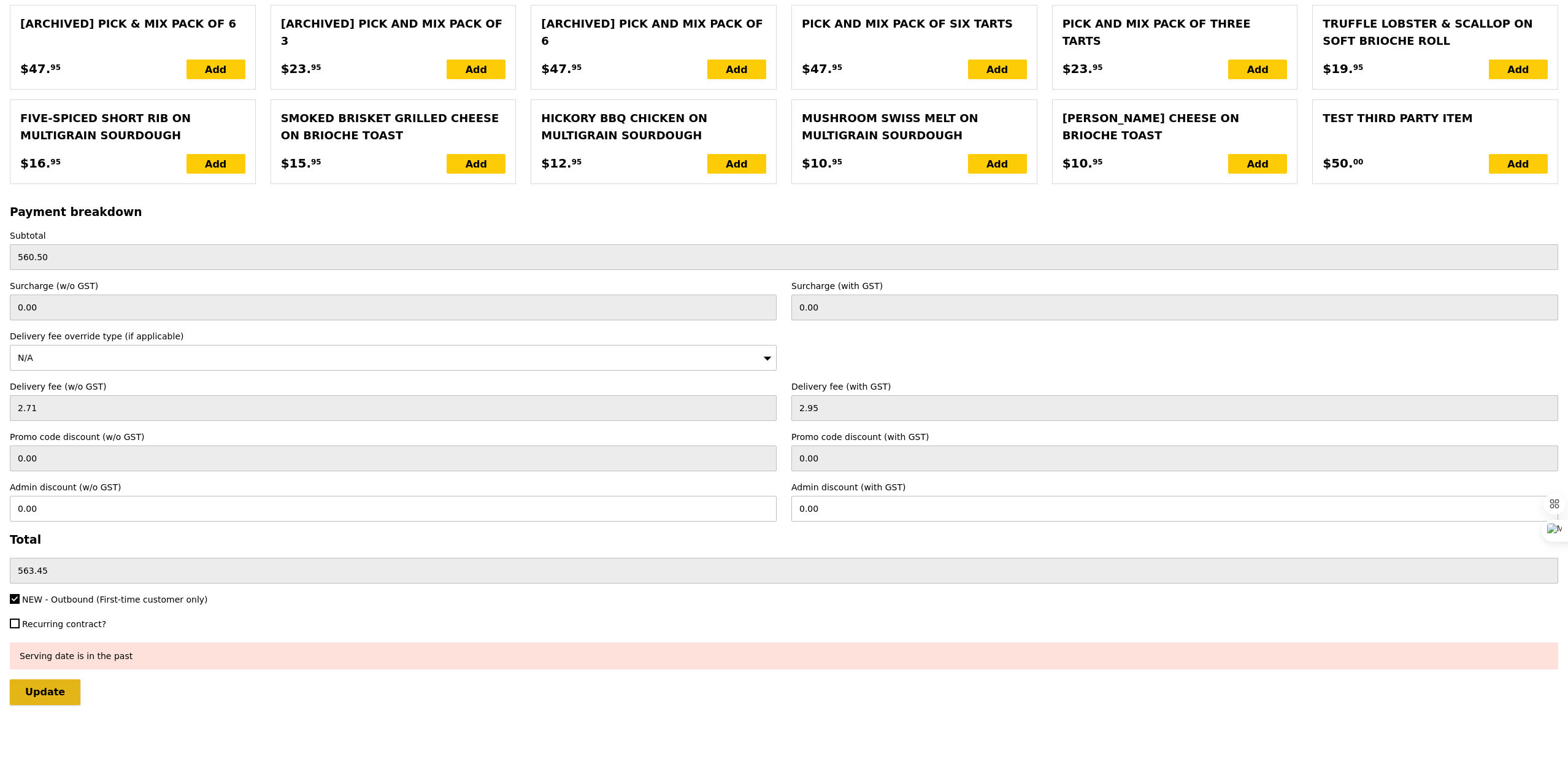
click at [54, 700] on input "Update" at bounding box center [45, 692] width 71 height 26
click at [47, 700] on input "Update" at bounding box center [45, 692] width 71 height 26
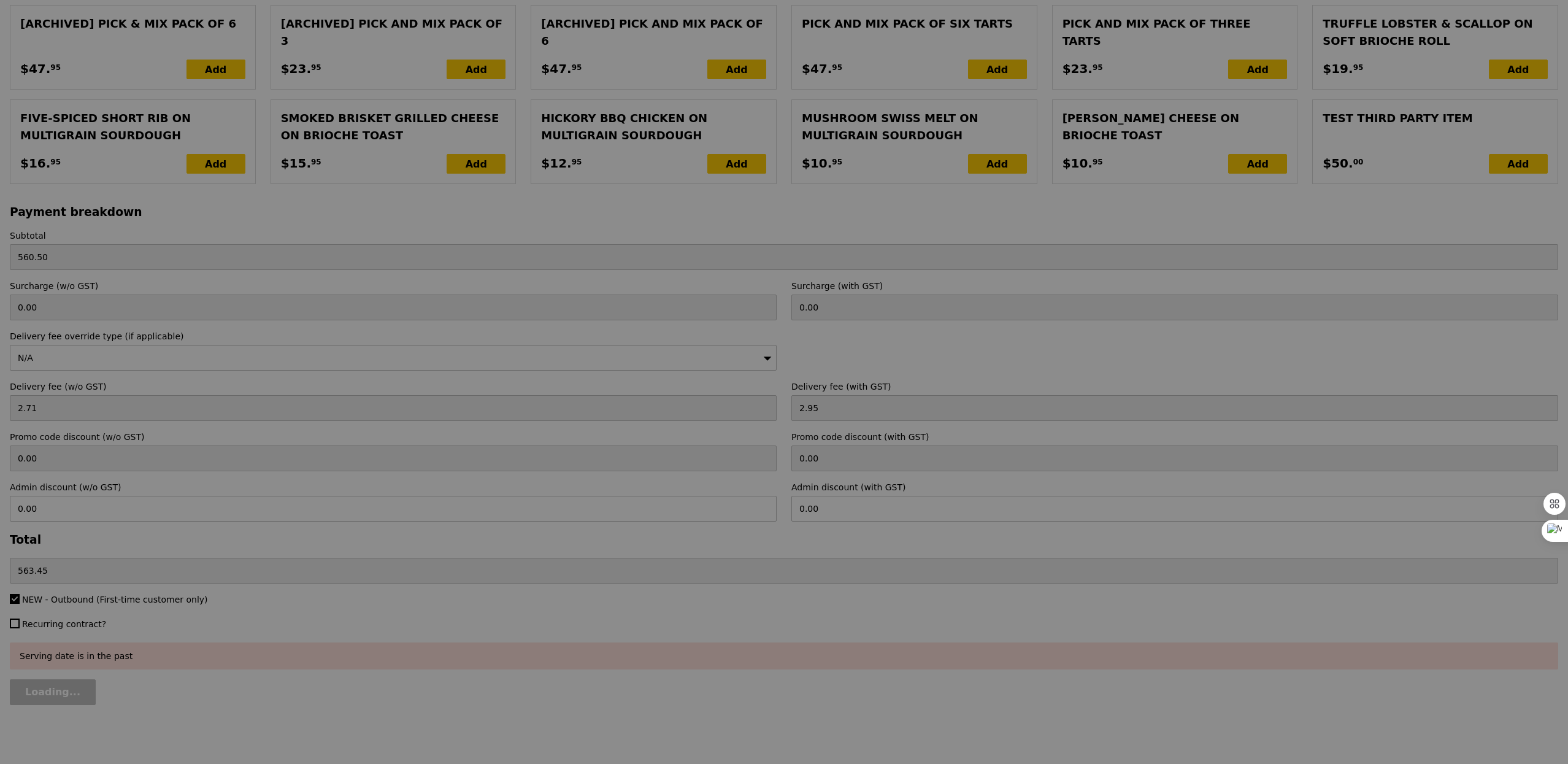
type input "Update"
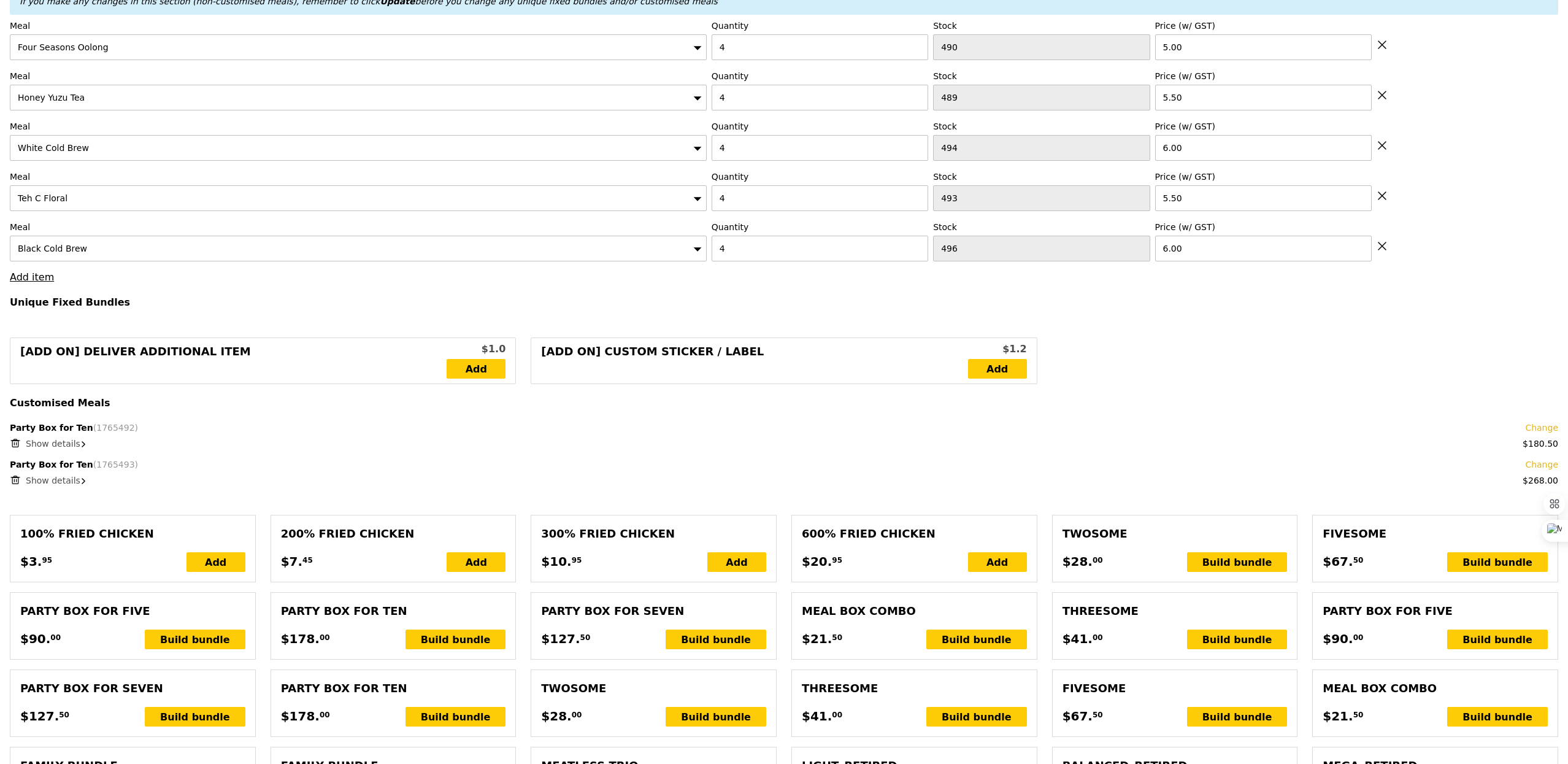
scroll to position [0, 0]
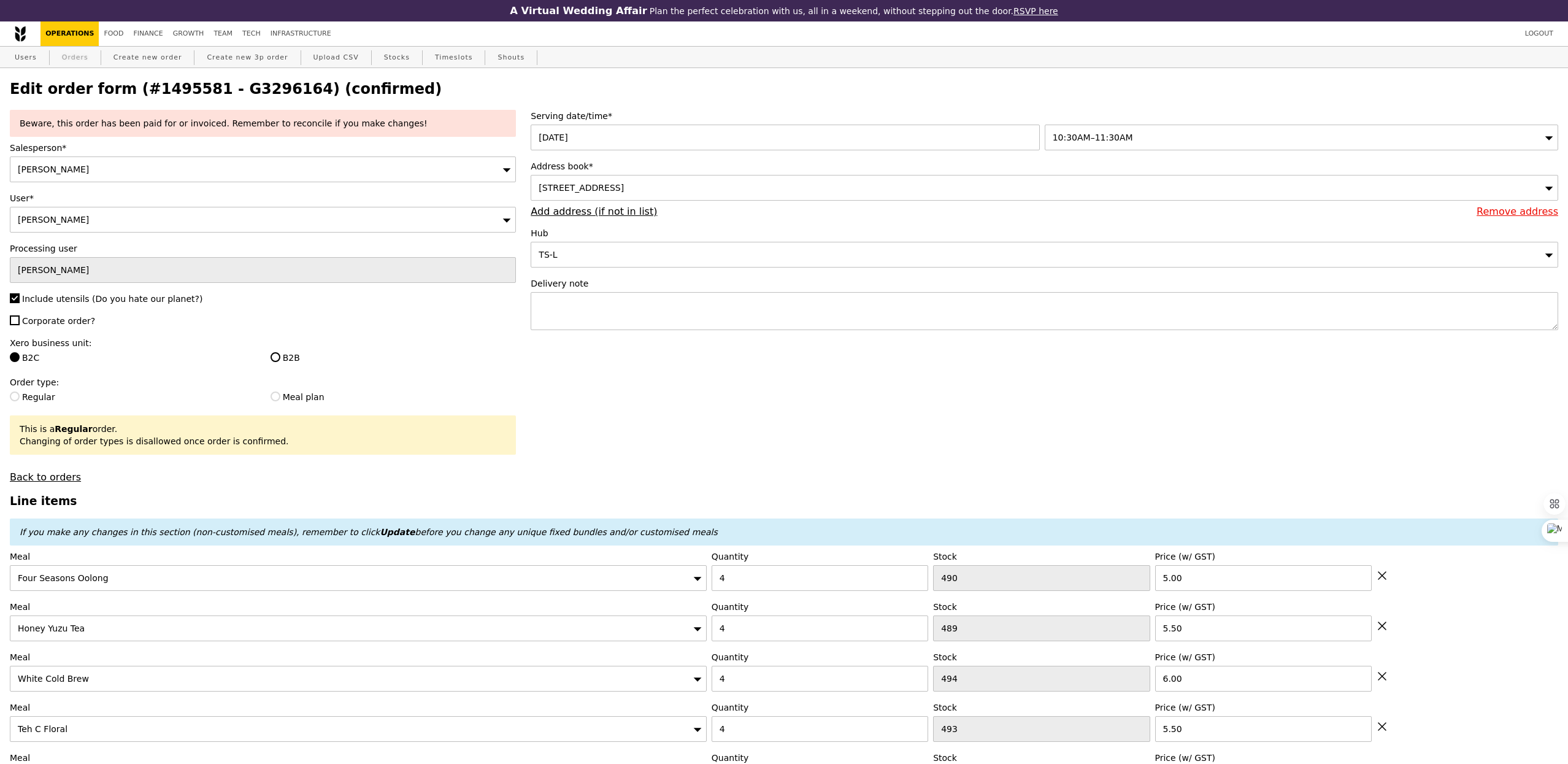
click at [69, 62] on link "Orders" at bounding box center [75, 57] width 36 height 22
select select "100"
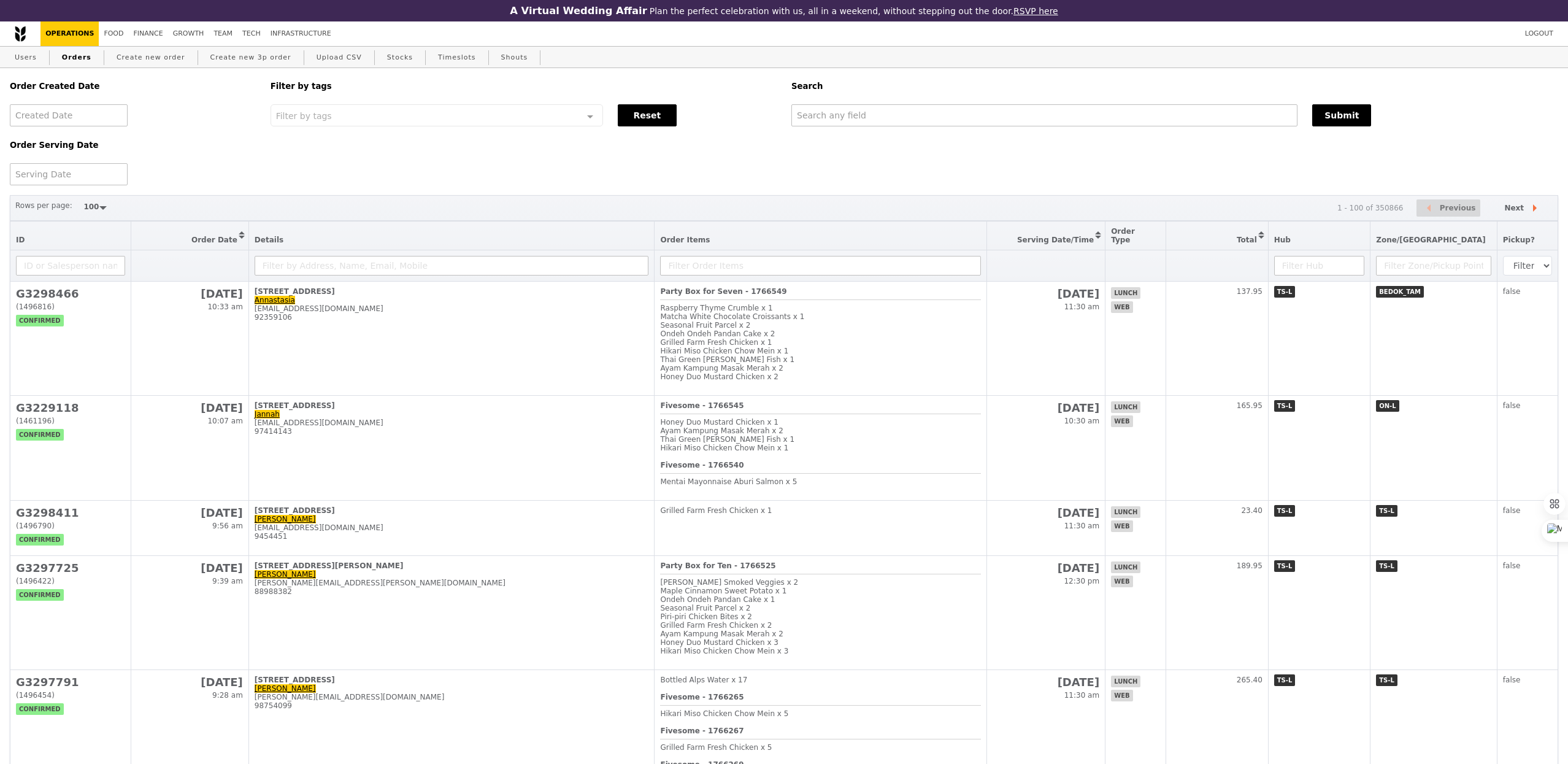
click at [85, 161] on div "Order Serving Date" at bounding box center [132, 155] width 260 height 59
click at [69, 178] on div at bounding box center [68, 174] width 118 height 22
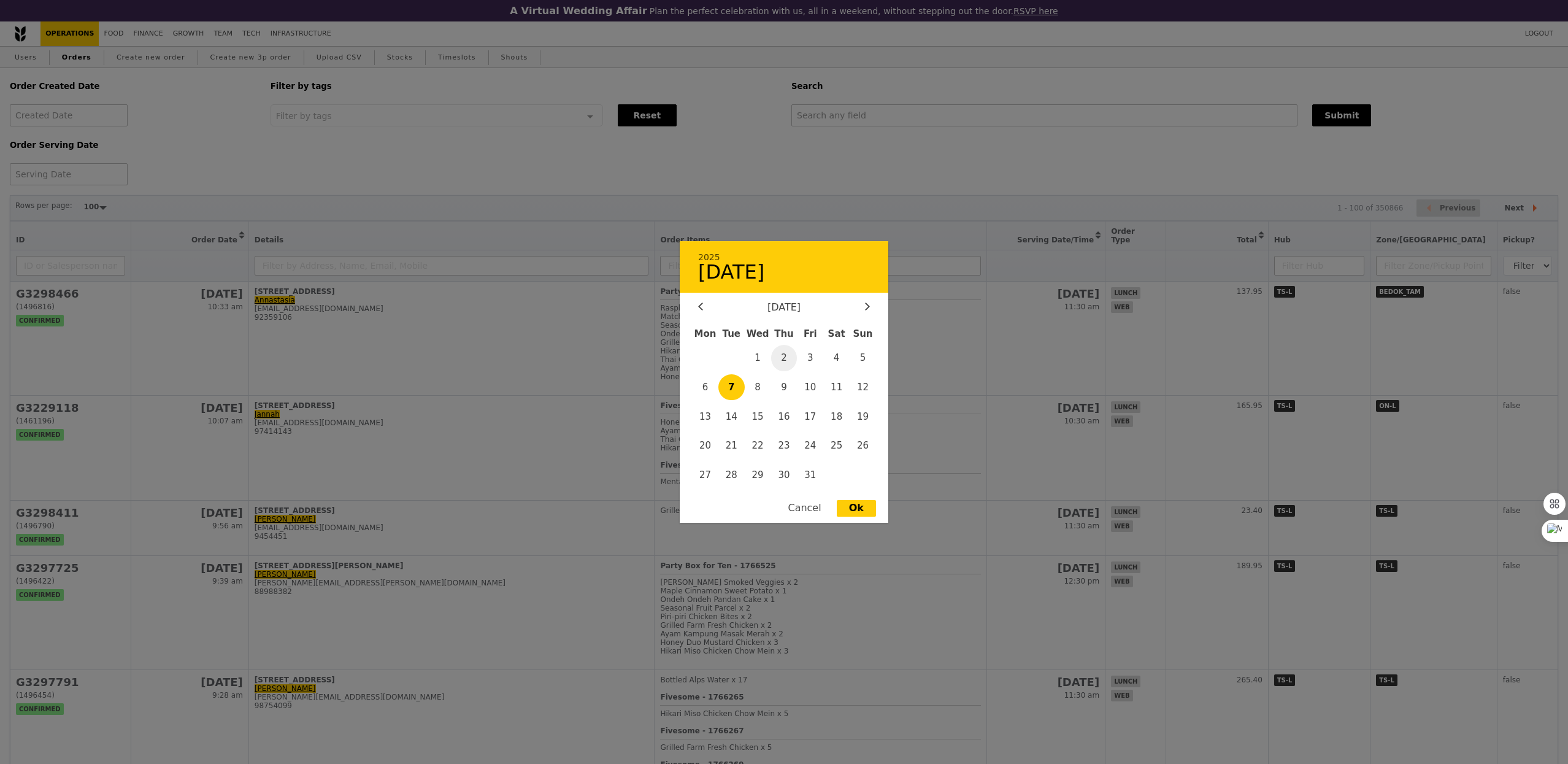
click at [788, 358] on span "2" at bounding box center [784, 357] width 26 height 26
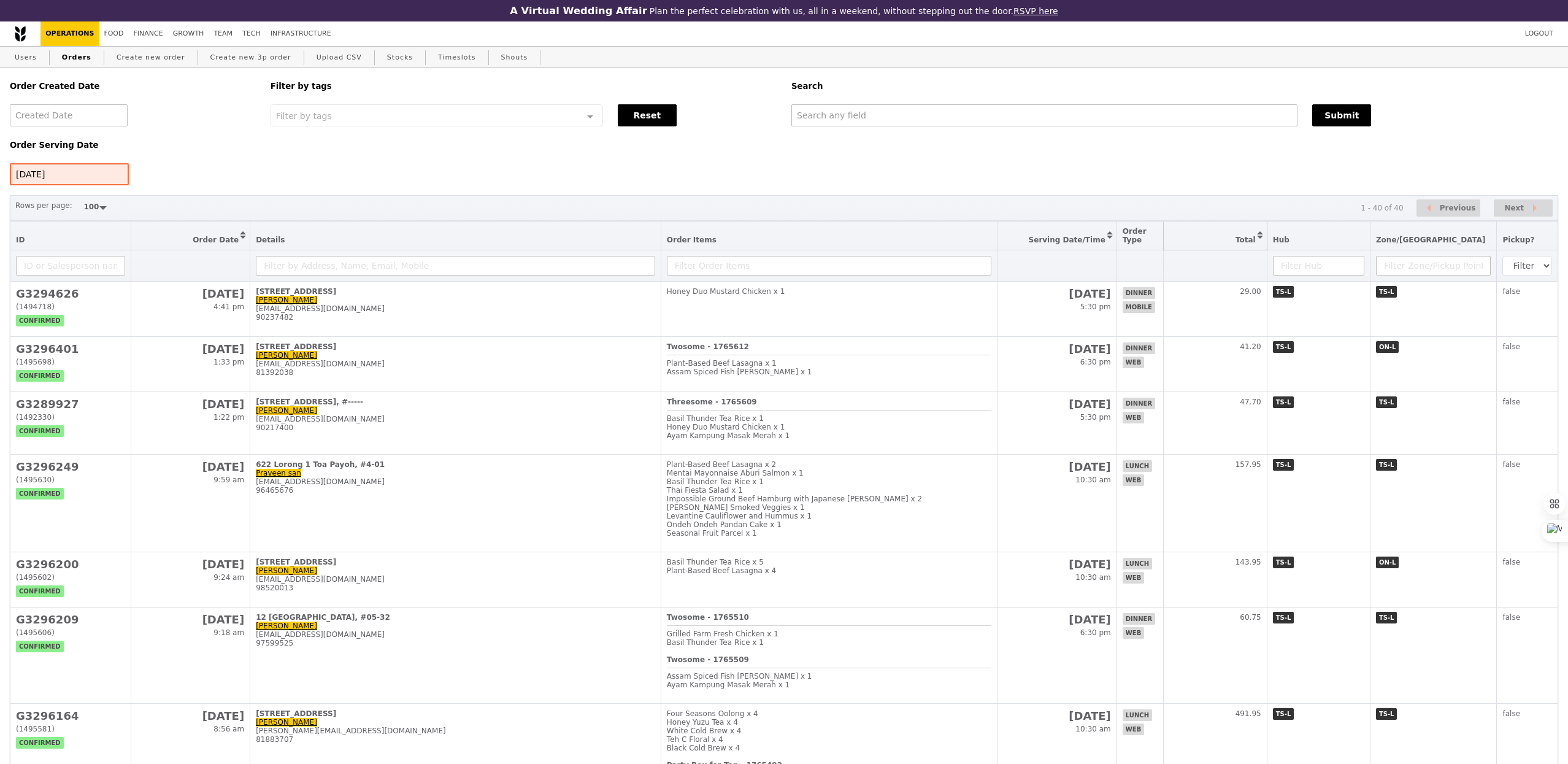
click at [1266, 244] on button "Sort table by Total in descending order" at bounding box center [1215, 236] width 103 height 28
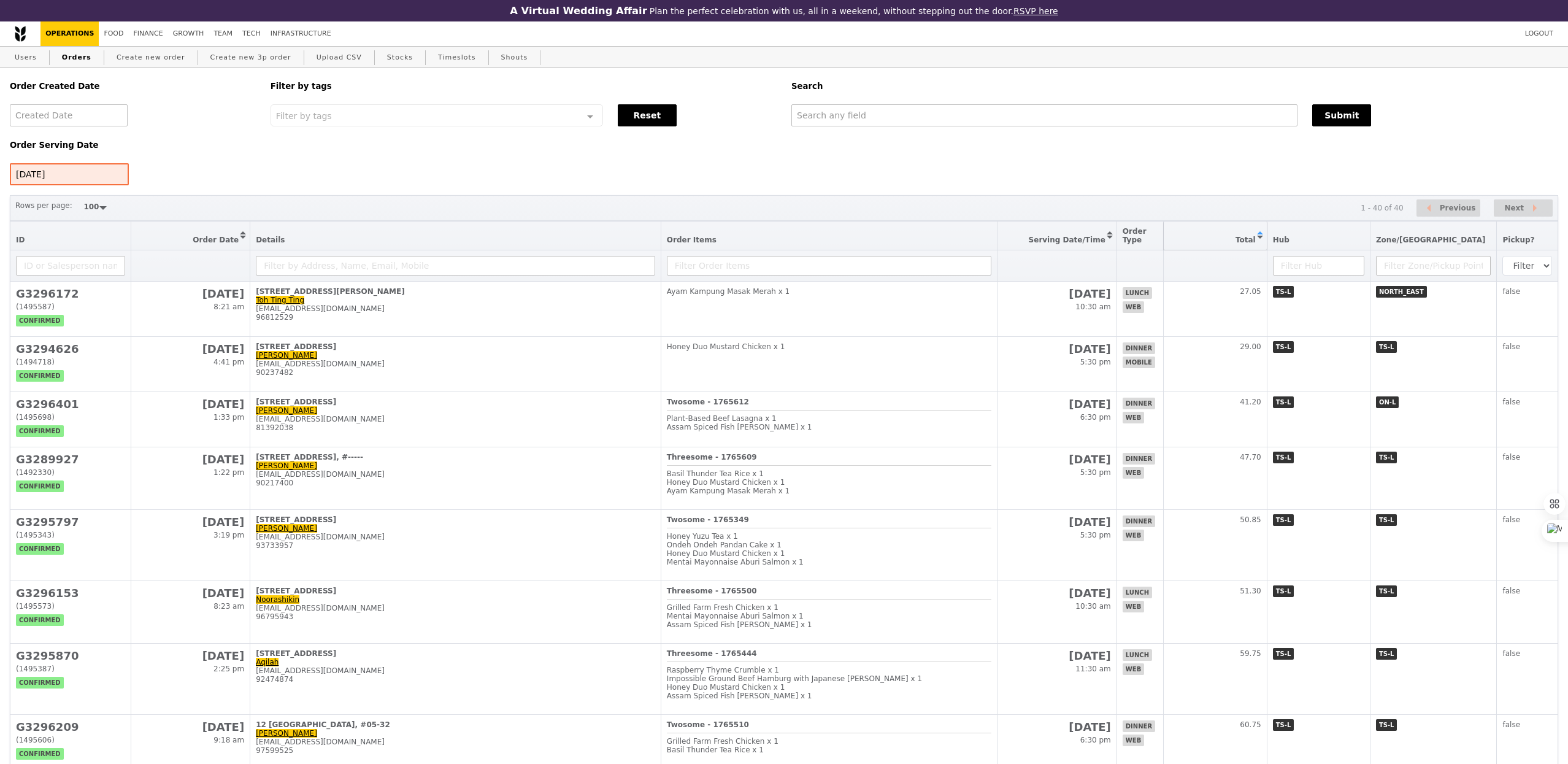
click at [1267, 244] on button "Sort table by Total in ascending order" at bounding box center [1215, 236] width 103 height 28
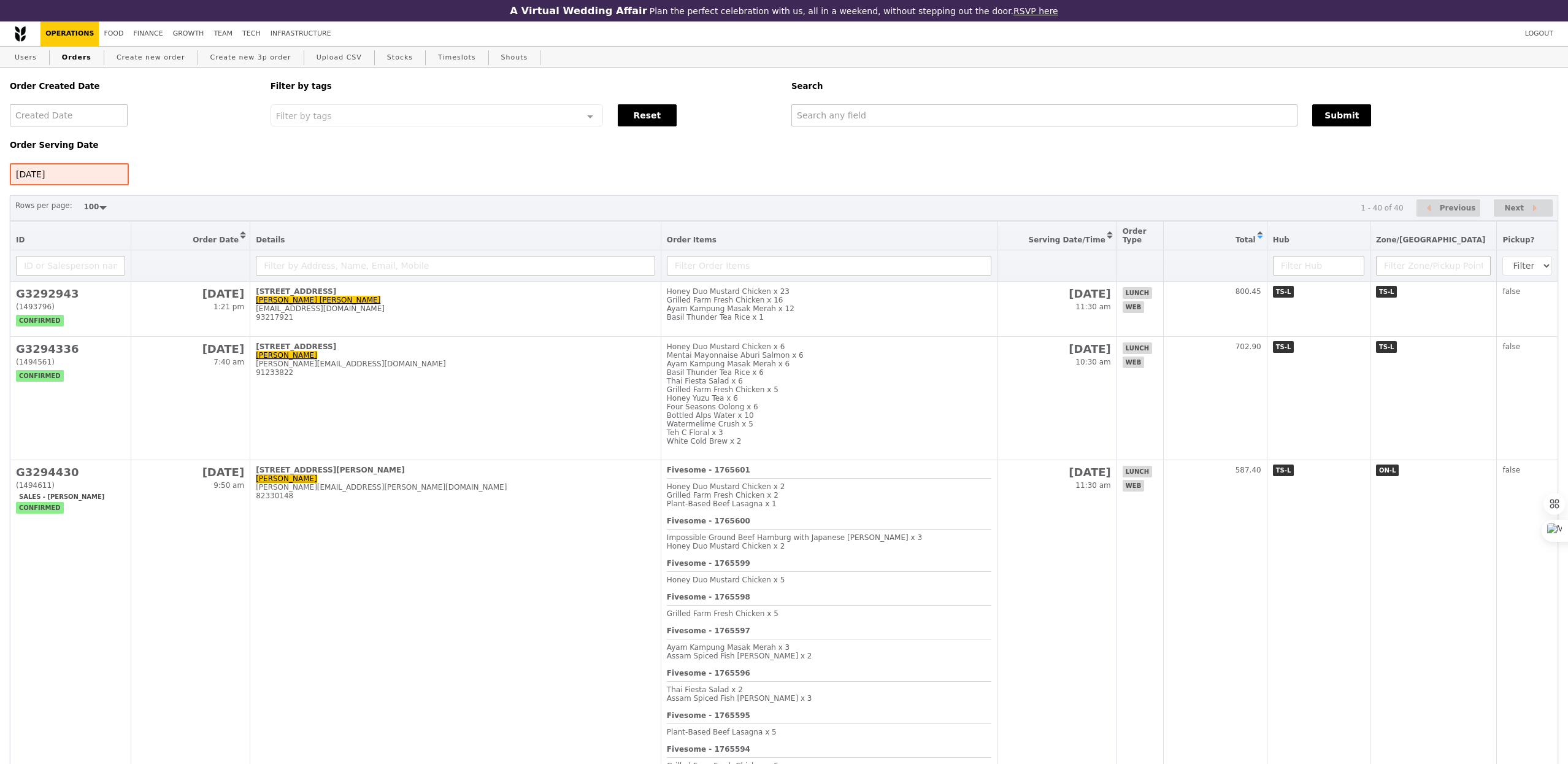
click at [88, 176] on div "[DATE]" at bounding box center [69, 174] width 119 height 22
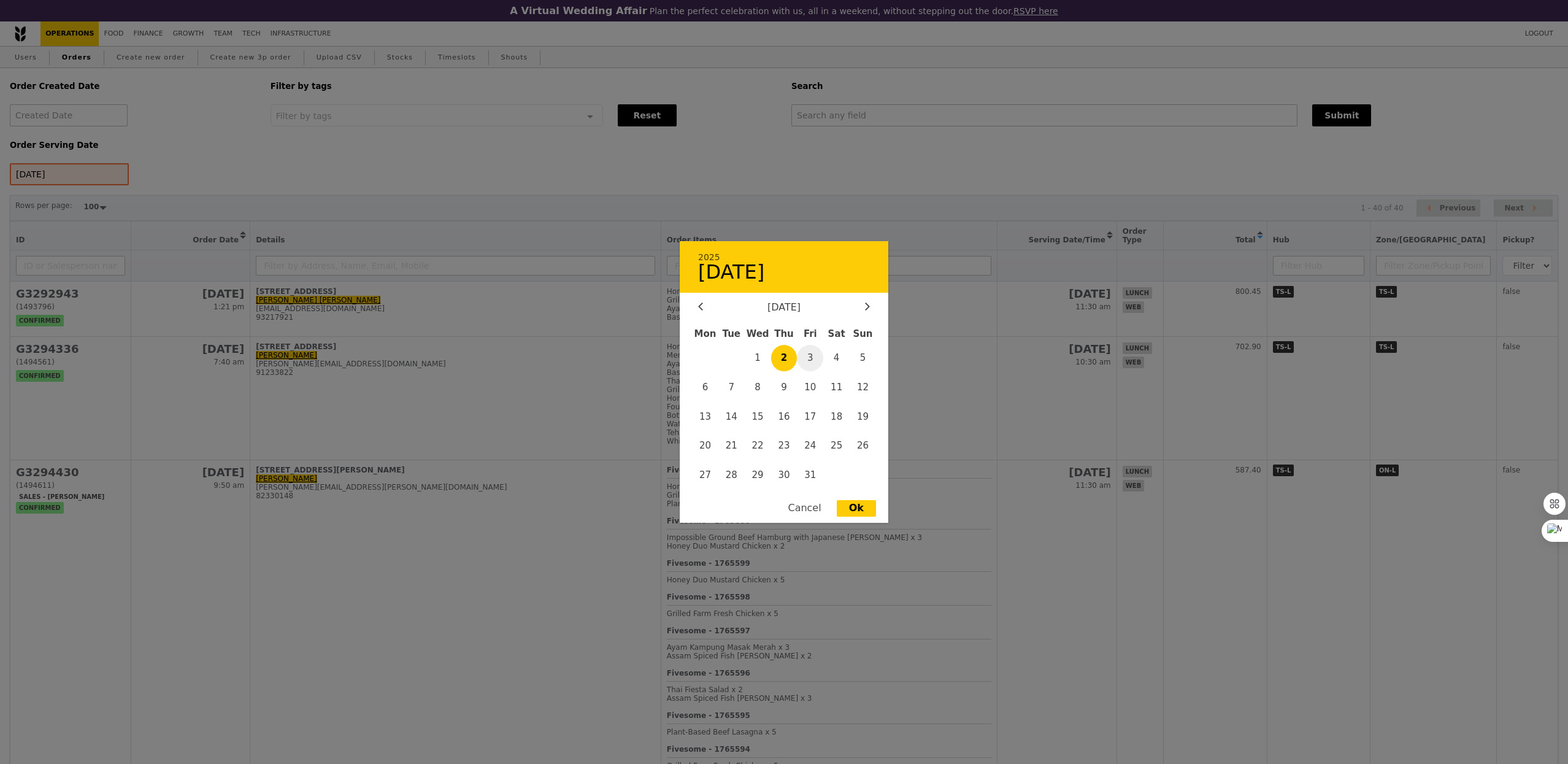
click at [813, 357] on span "3" at bounding box center [809, 357] width 26 height 26
type input "[DATE]"
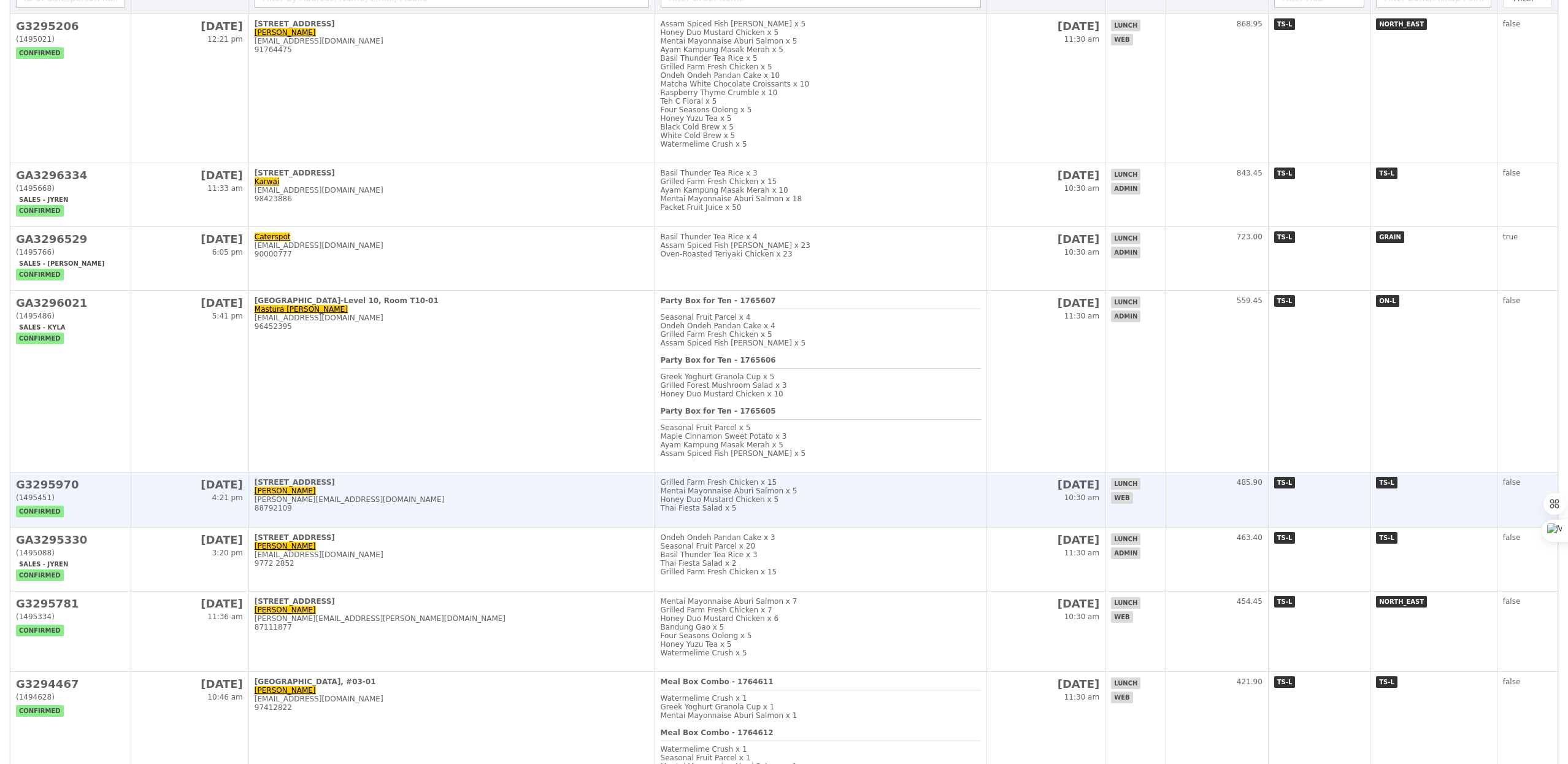
scroll to position [285, 0]
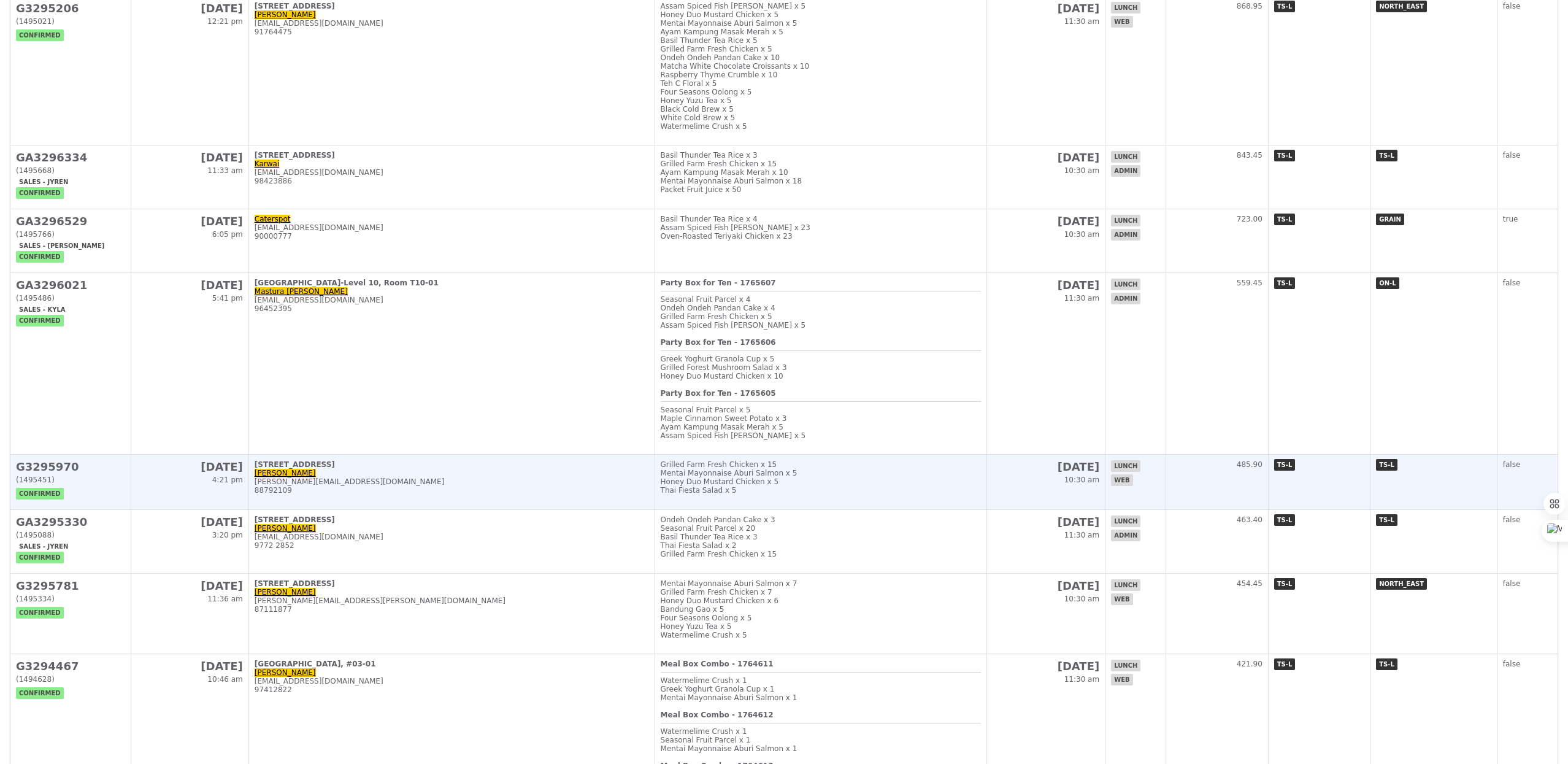
click at [469, 486] on div "[PERSON_NAME][EMAIL_ADDRESS][DOMAIN_NAME]" at bounding box center [452, 482] width 394 height 8
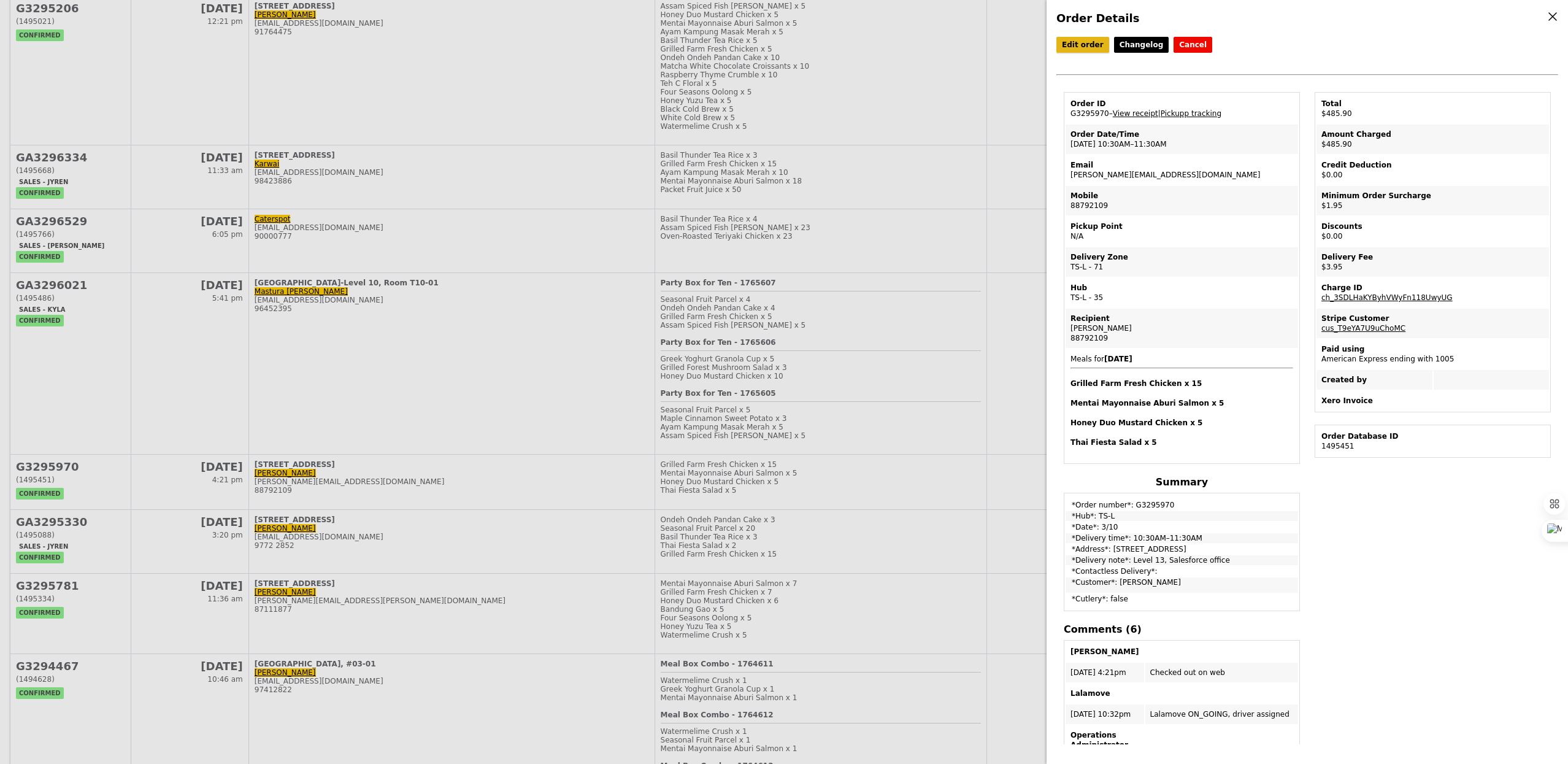
click at [1087, 41] on link "Edit order" at bounding box center [1082, 44] width 53 height 16
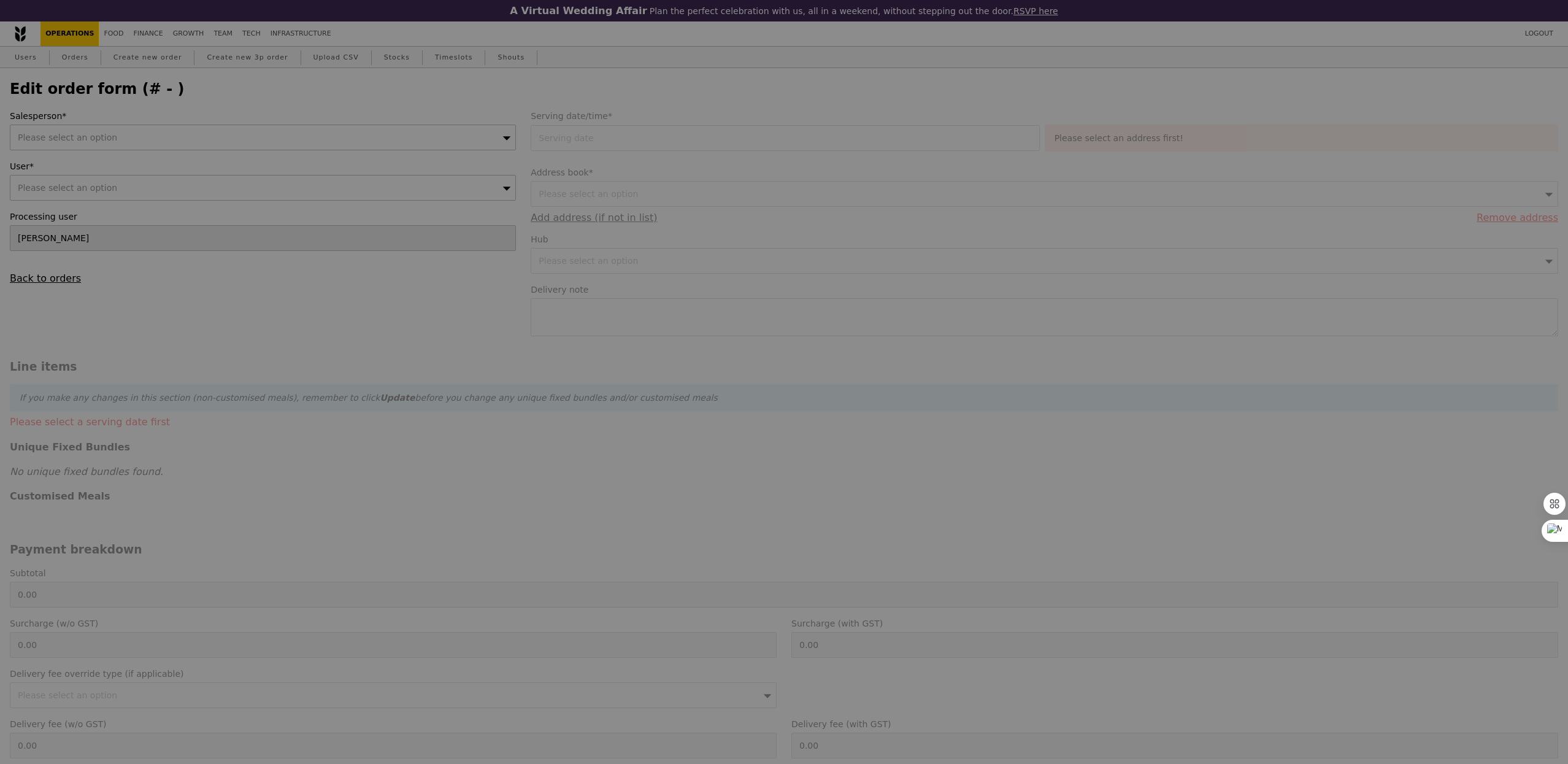
type input "[DATE]"
type textarea "Level 13, Salesforce office"
type input "480.00"
type input "1.79"
type input "1.95"
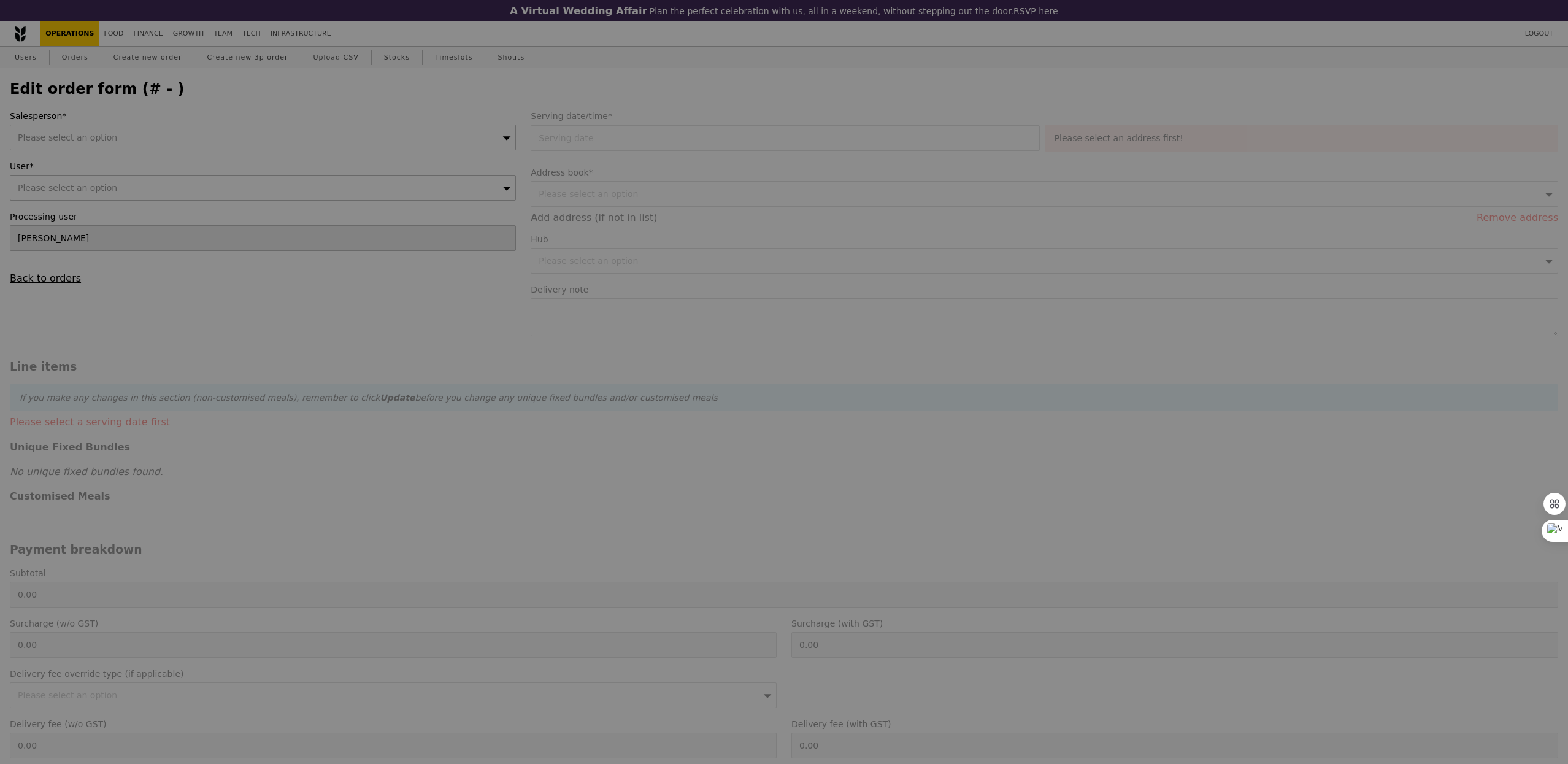
type input "2.71"
type input "2.95"
type input "484.90"
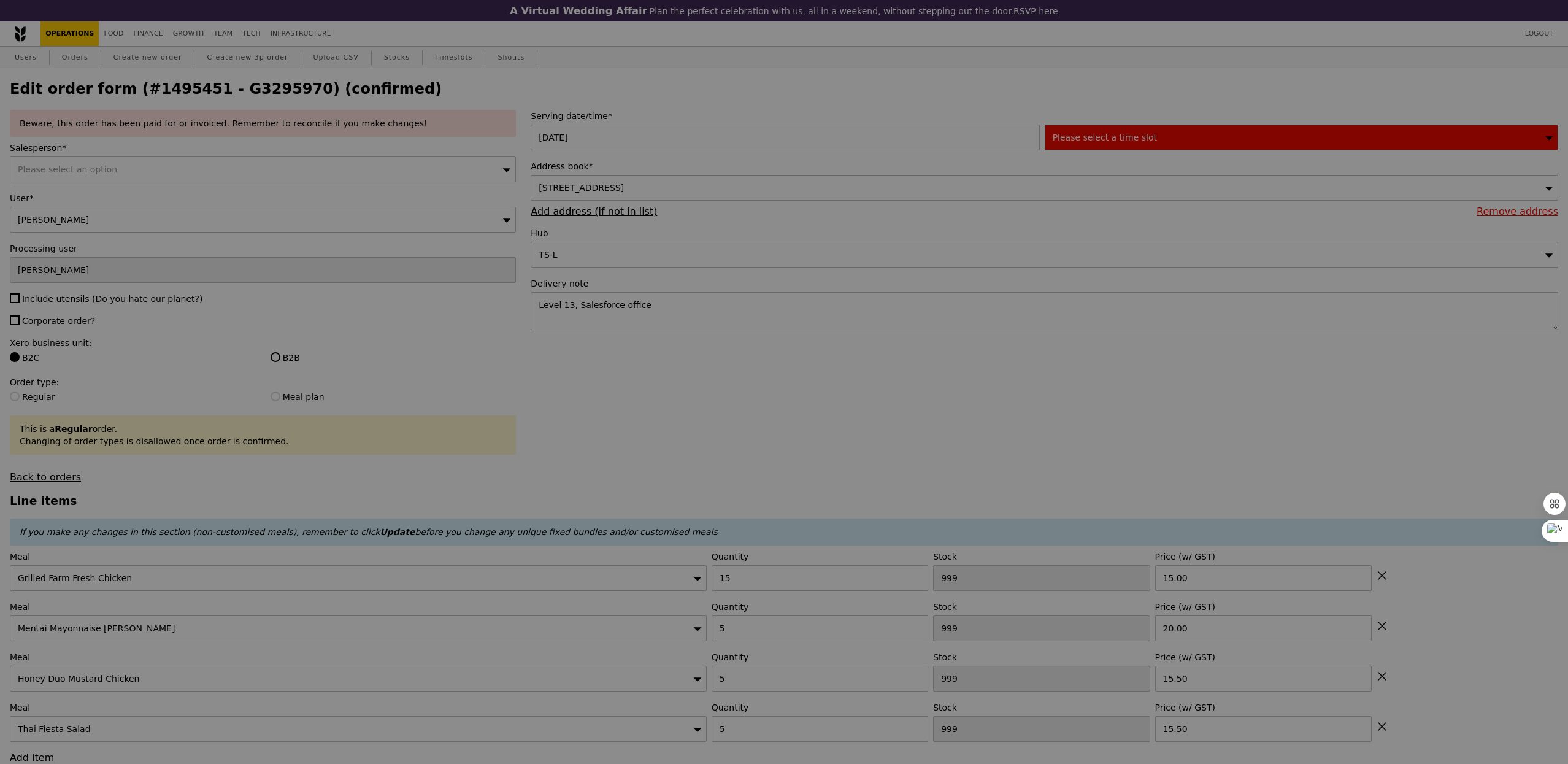
type input "3"
type input "5"
type input "3"
type input "5"
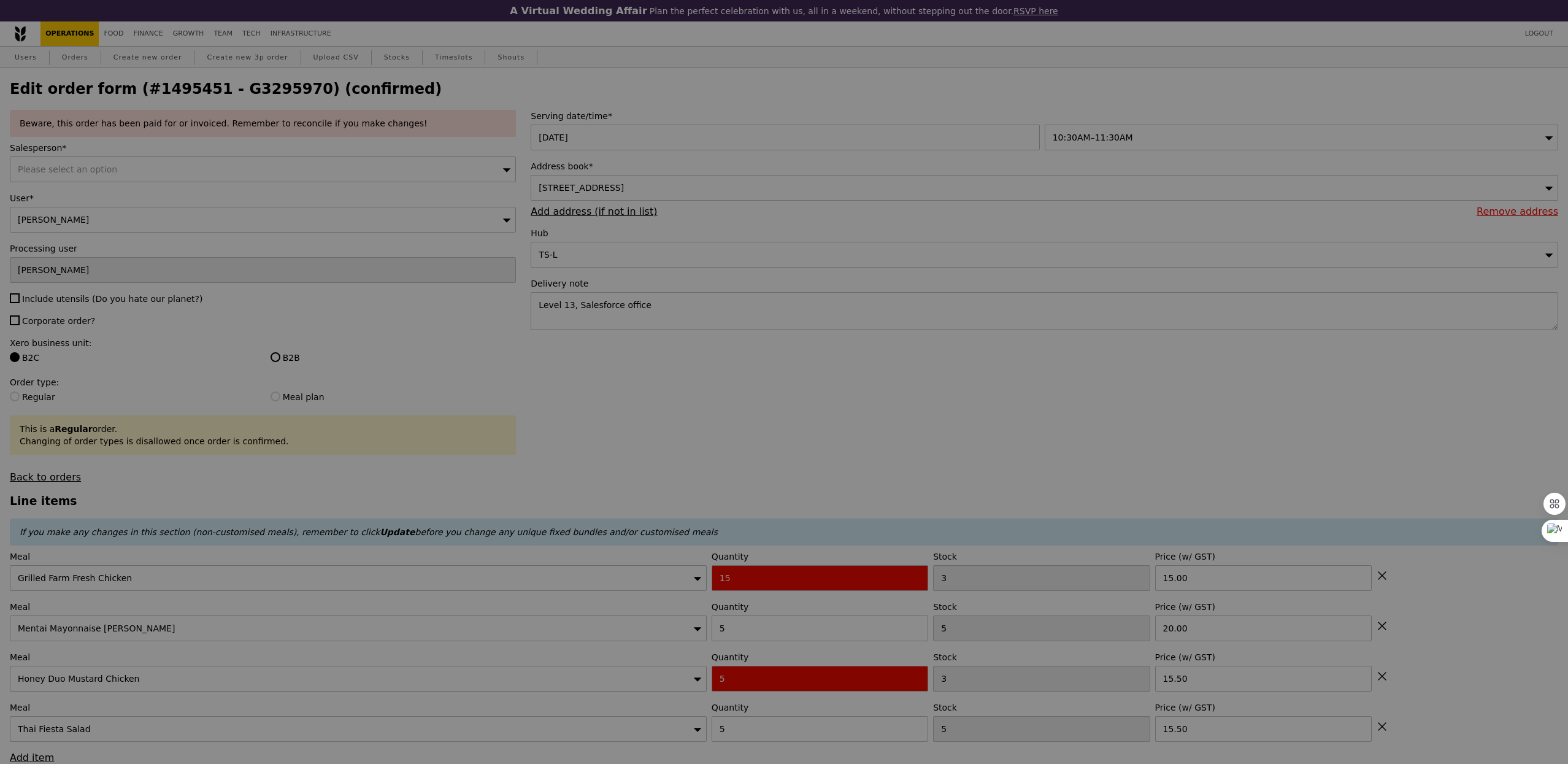
click at [98, 176] on div at bounding box center [784, 382] width 1568 height 764
type input "Update"
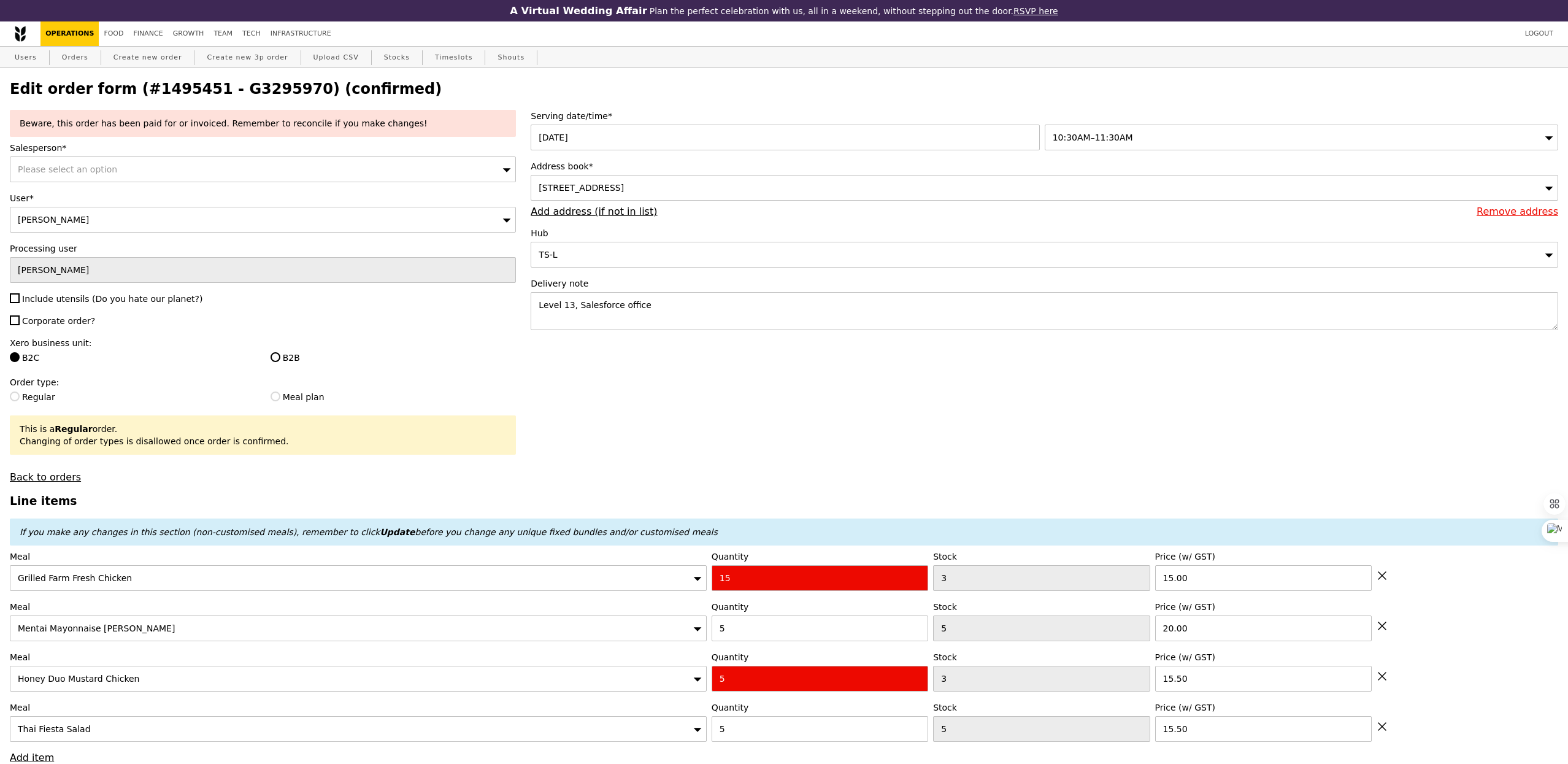
click at [92, 172] on span "Please select an option" at bounding box center [67, 169] width 99 height 10
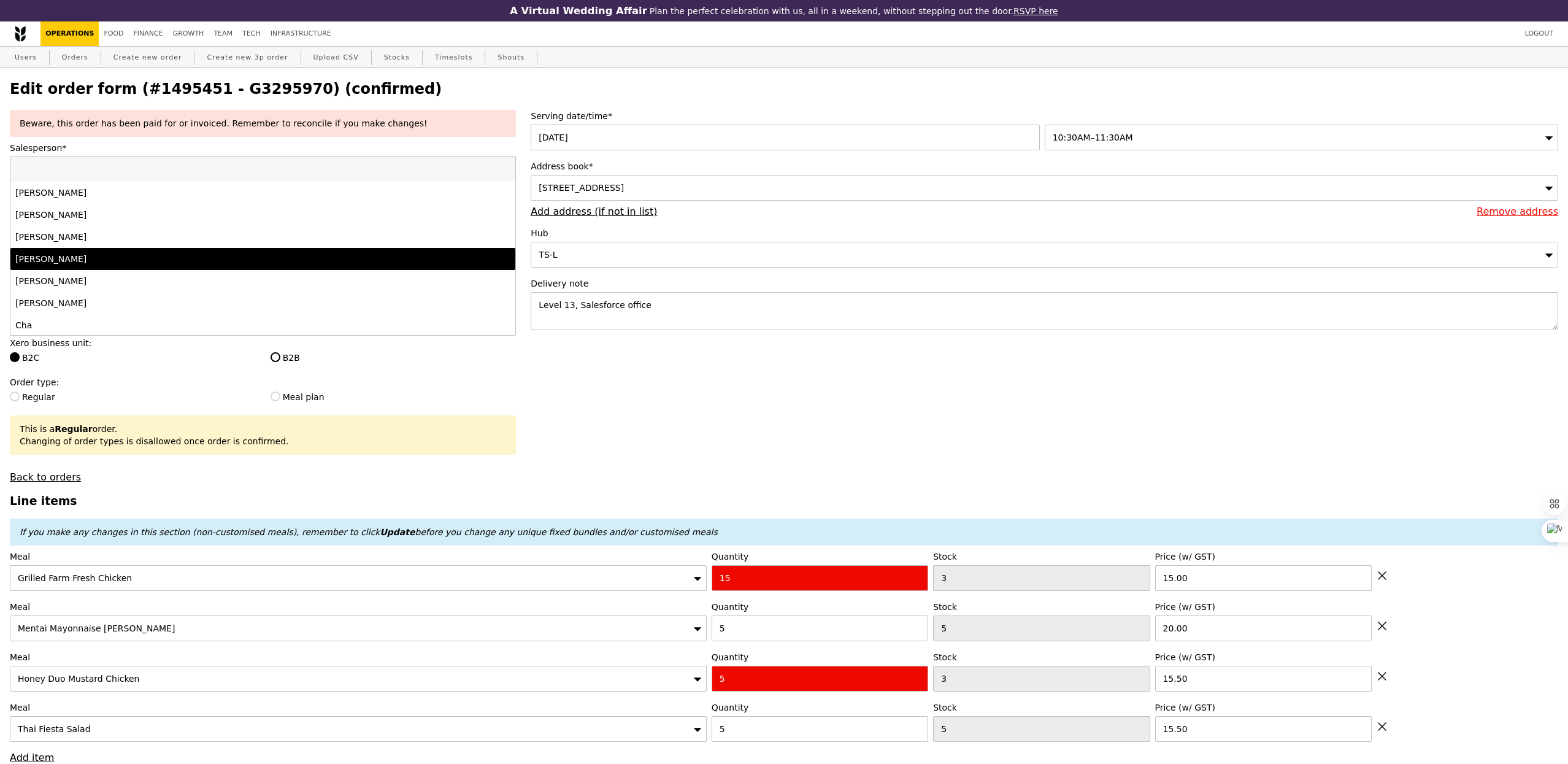
scroll to position [1216, 0]
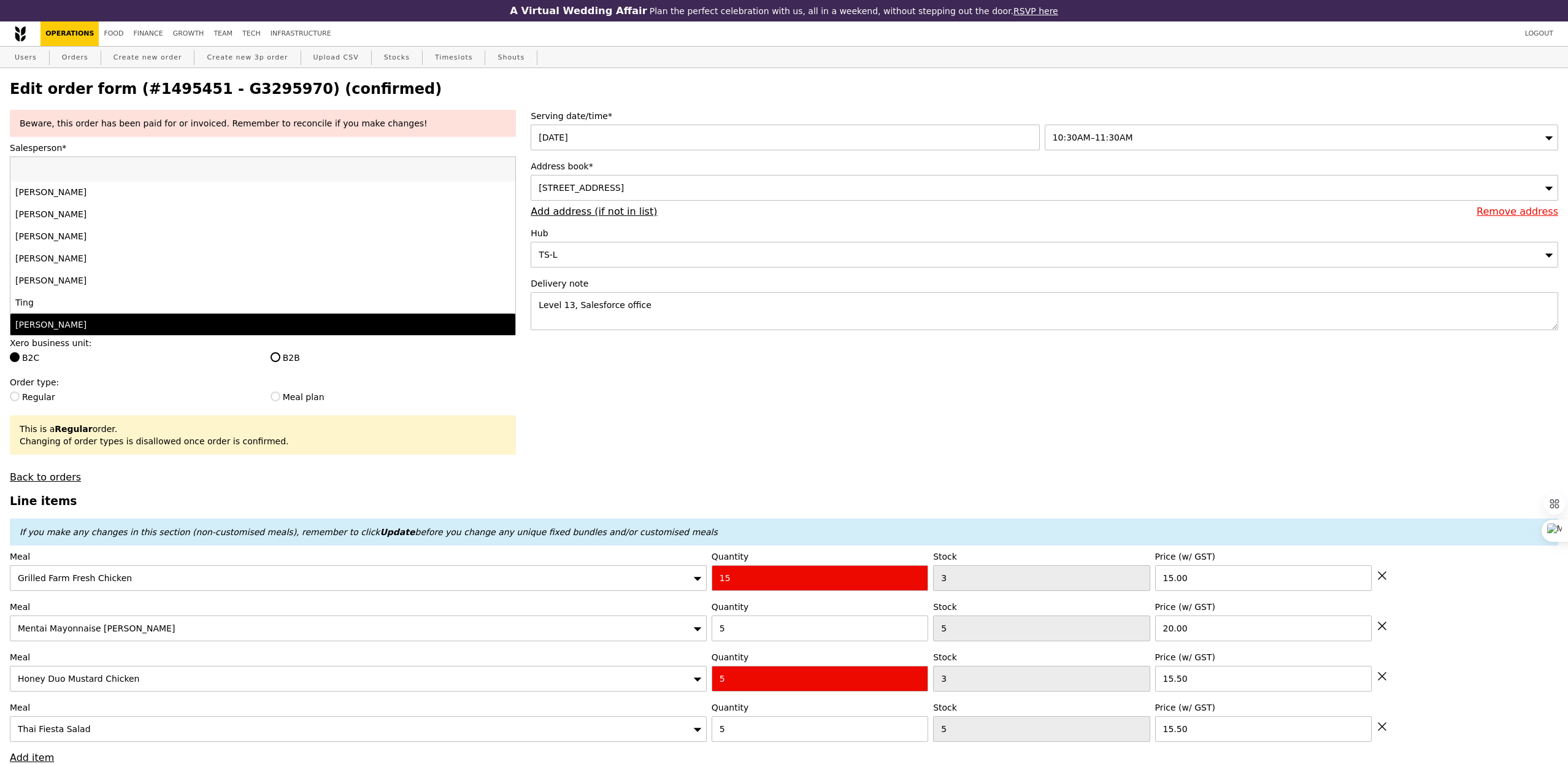
click at [66, 318] on div "[PERSON_NAME]" at bounding box center [201, 324] width 371 height 12
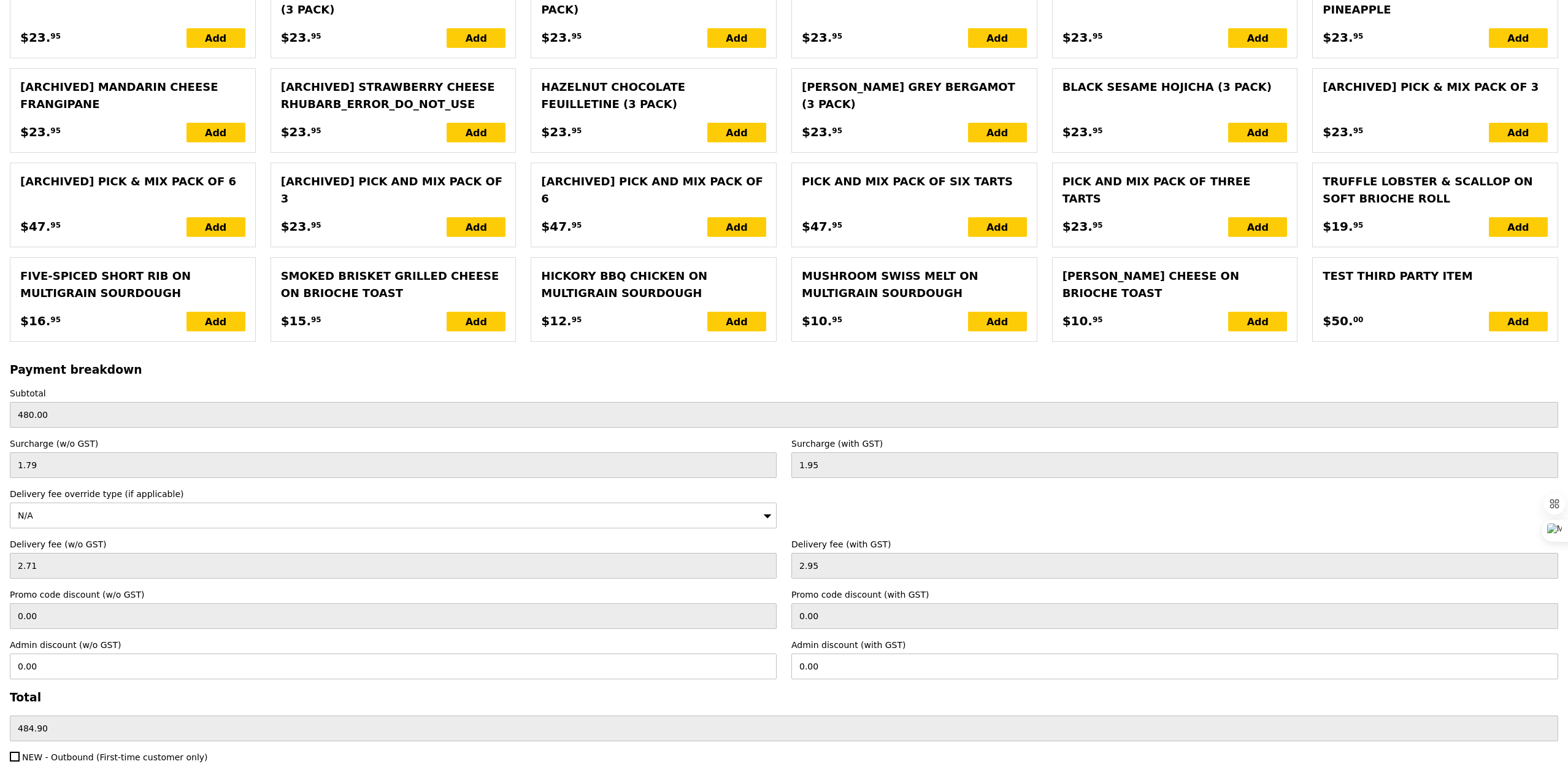
scroll to position [2585, 0]
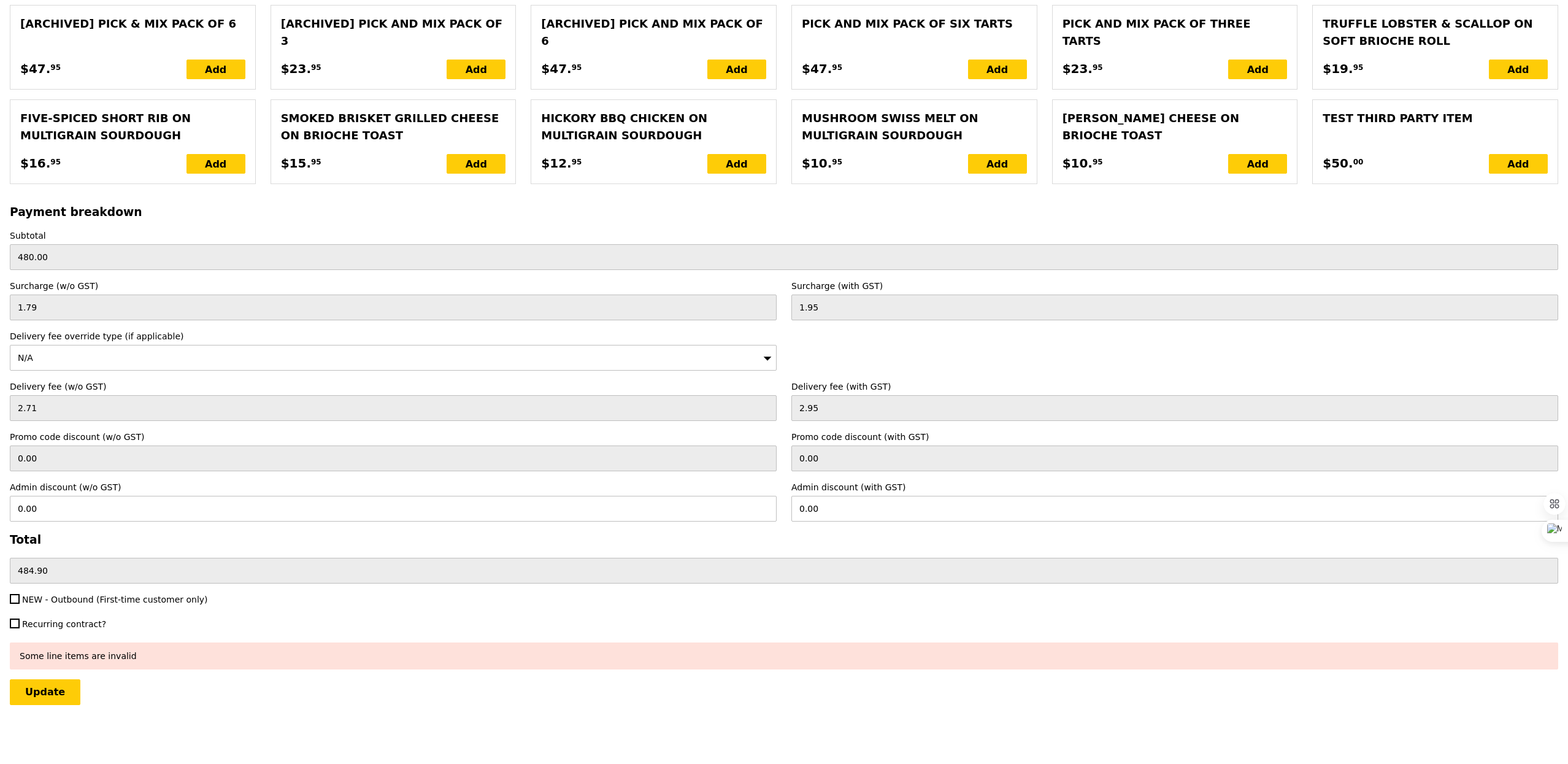
click at [66, 595] on span "NEW - Outbound (First-time customer only)" at bounding box center [114, 599] width 186 height 10
click at [20, 594] on input "NEW - Outbound (First-time customer only)" at bounding box center [15, 599] width 10 height 10
checkbox input "true"
click at [46, 699] on input "Update" at bounding box center [45, 692] width 71 height 26
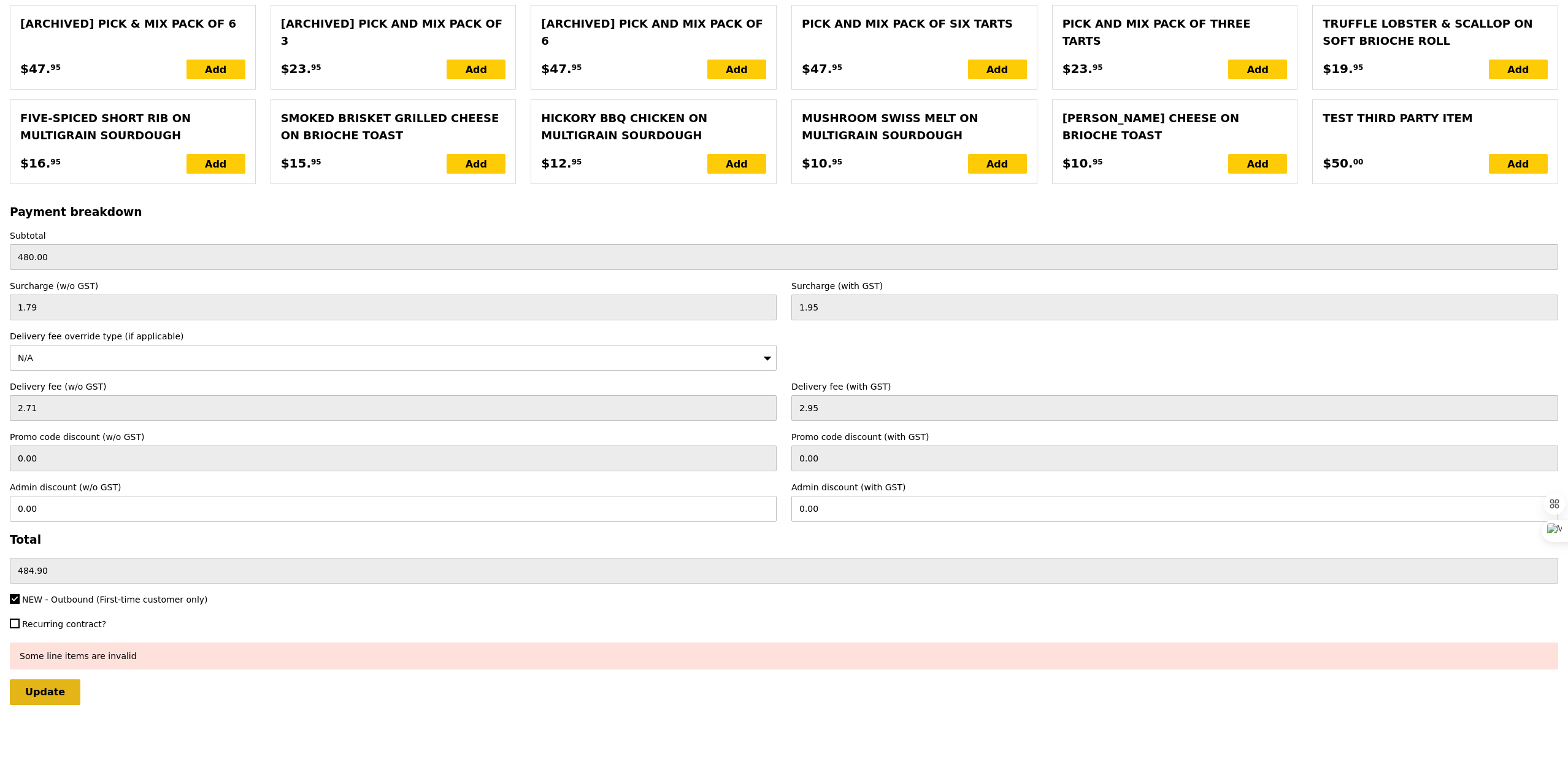
type input "Loading..."
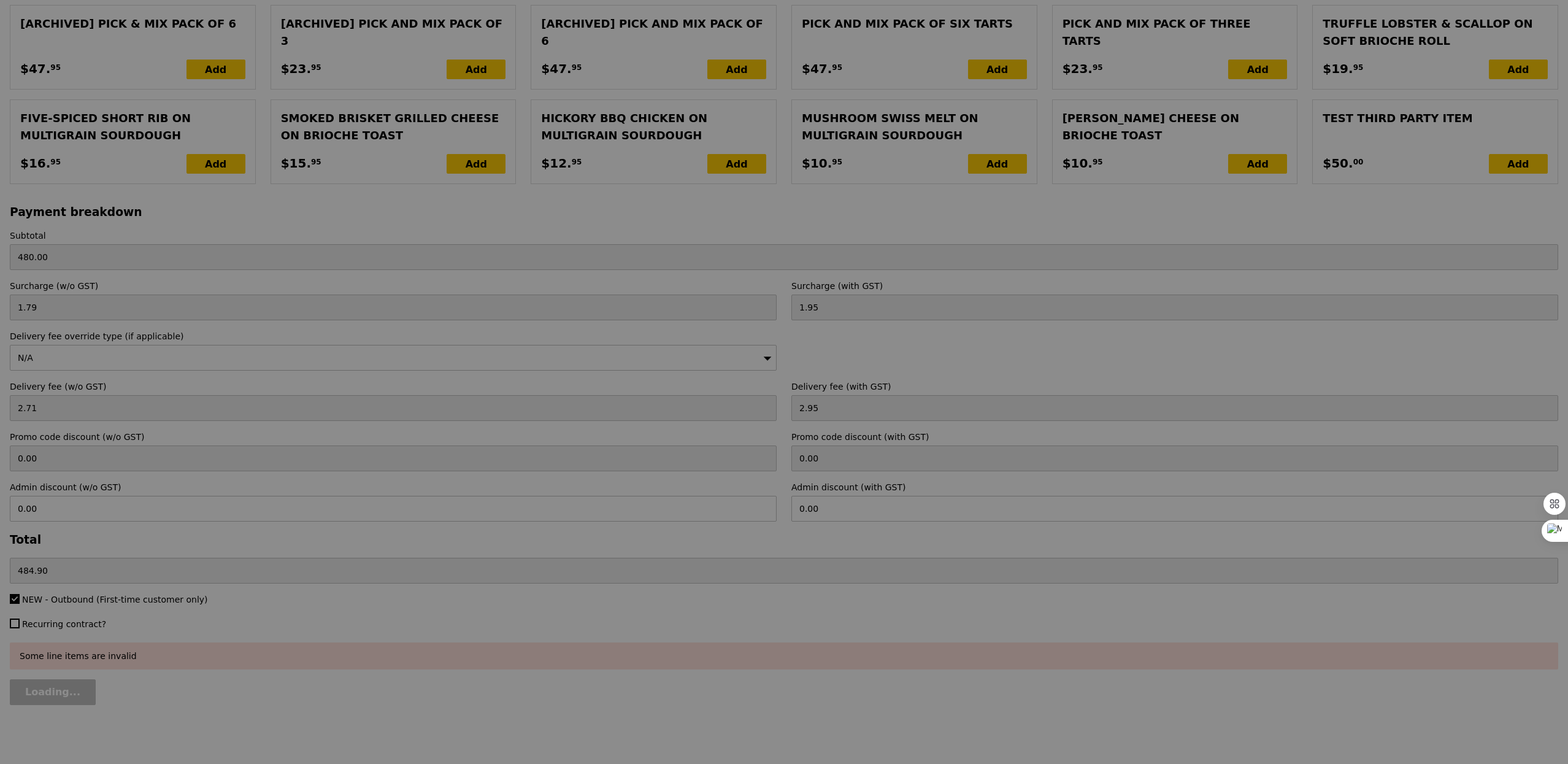
type input "3.62"
type input "3.95"
type input "485.90"
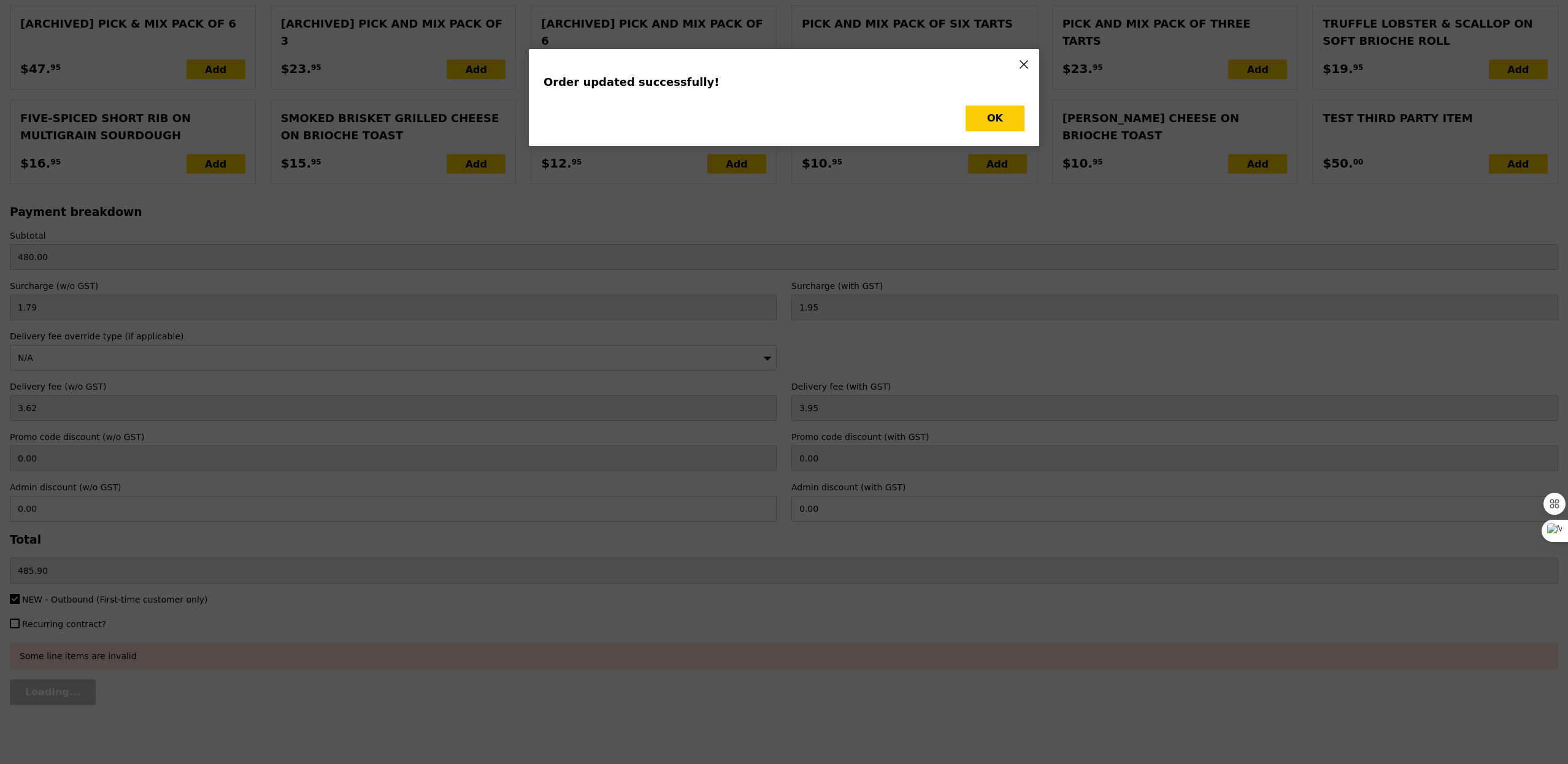
scroll to position [0, 0]
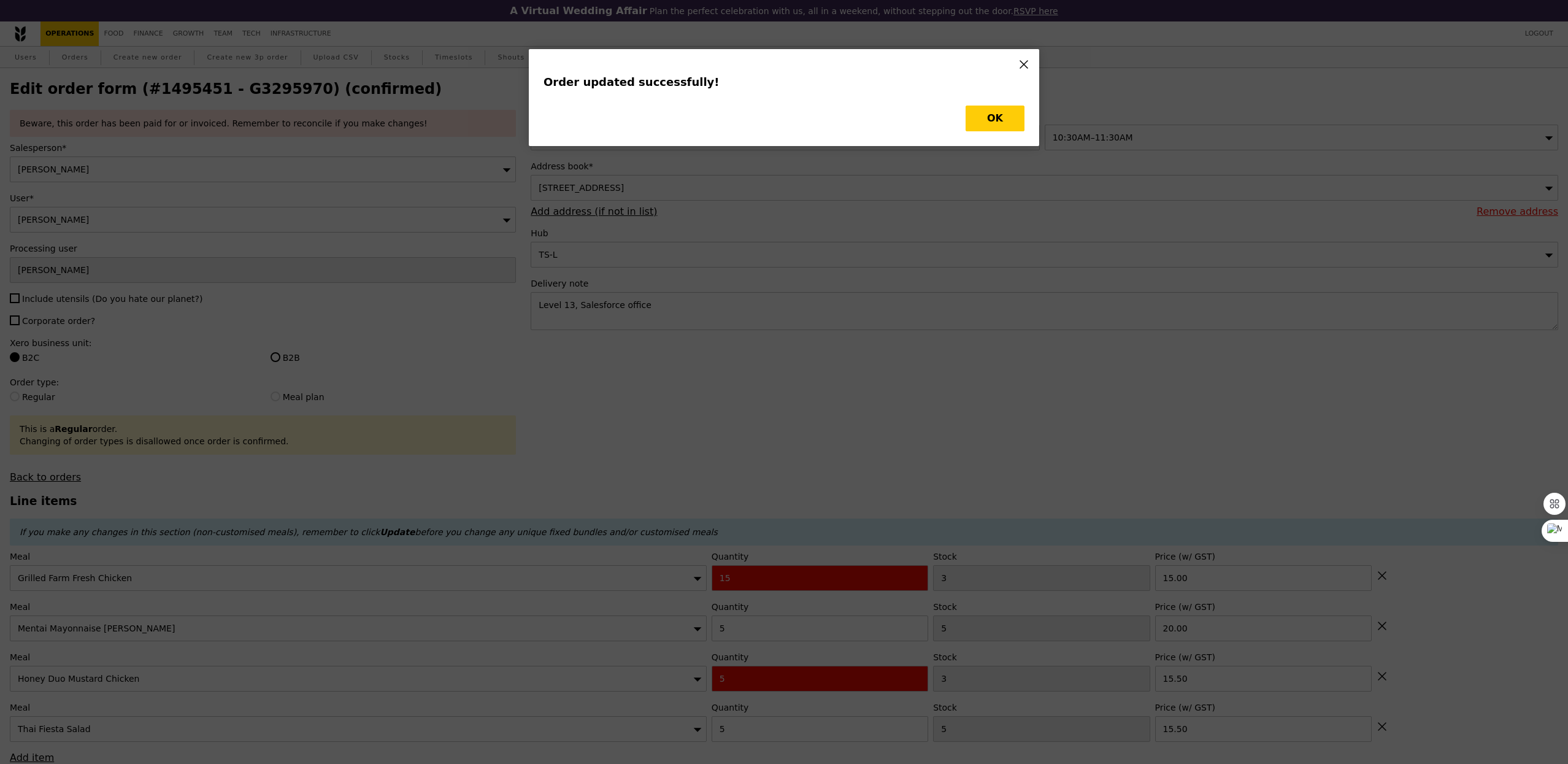
type input "Update"
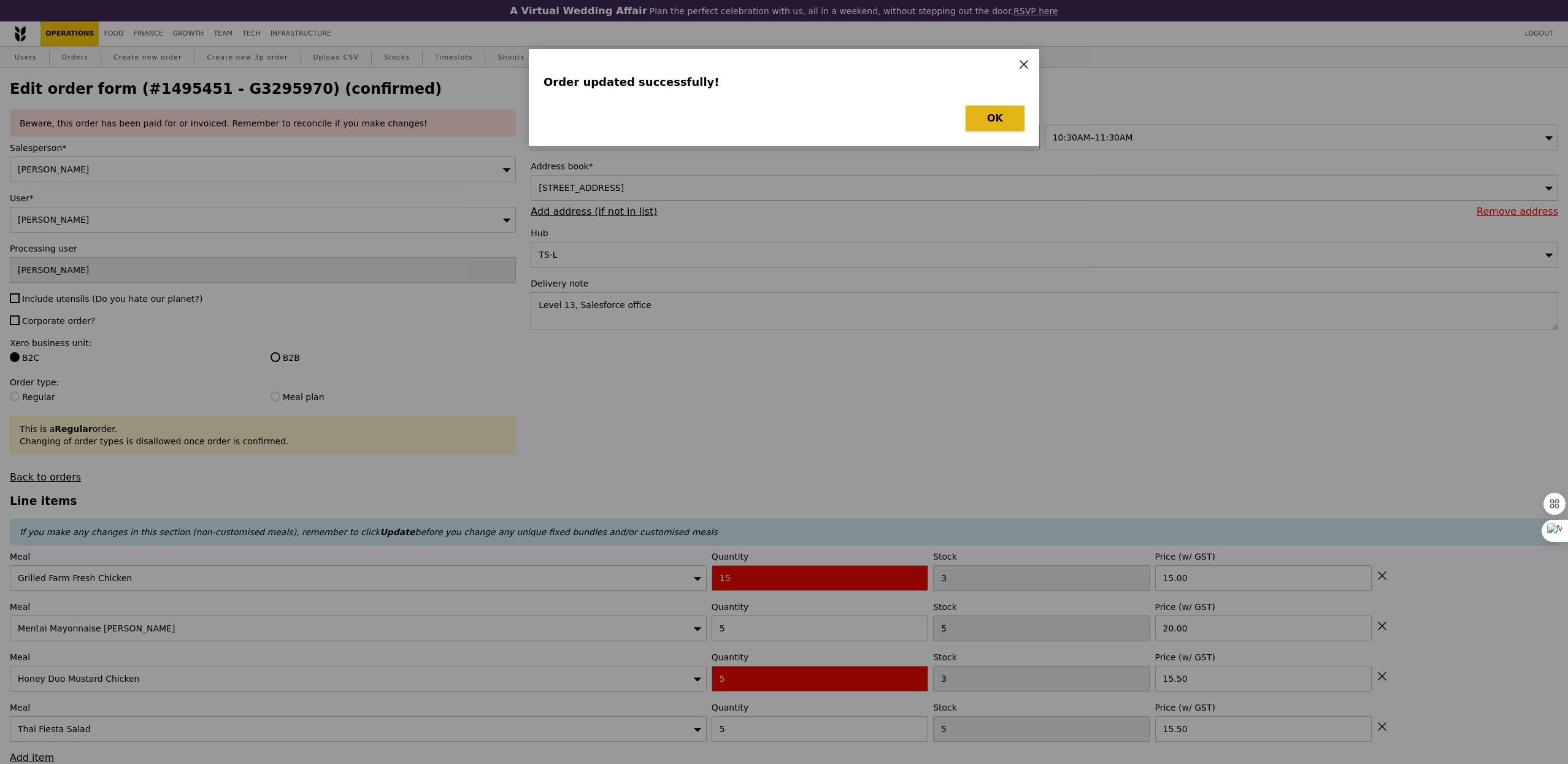
click at [992, 124] on button "OK" at bounding box center [994, 118] width 59 height 26
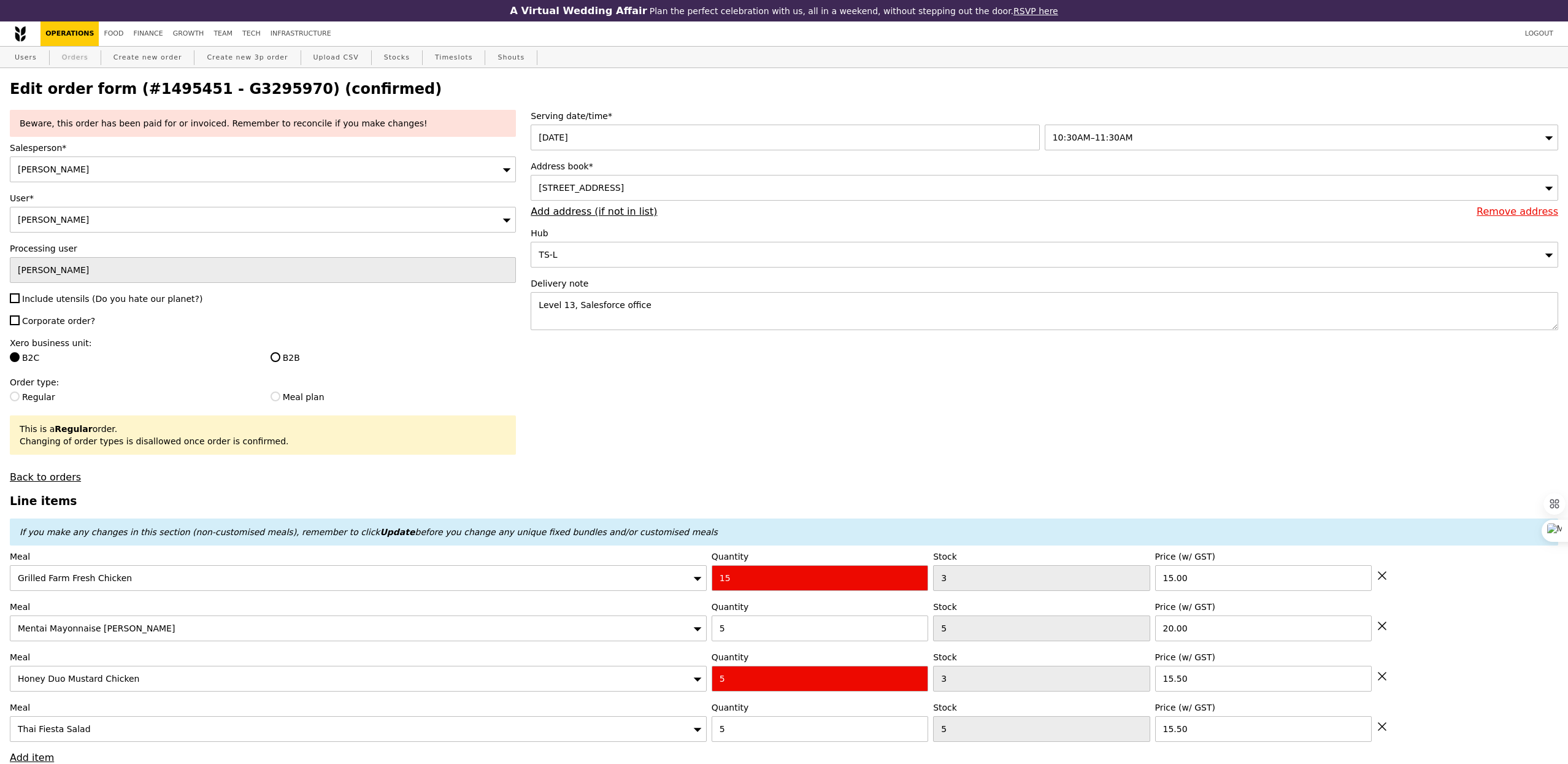
click at [68, 56] on link "Orders" at bounding box center [75, 57] width 36 height 22
select select "100"
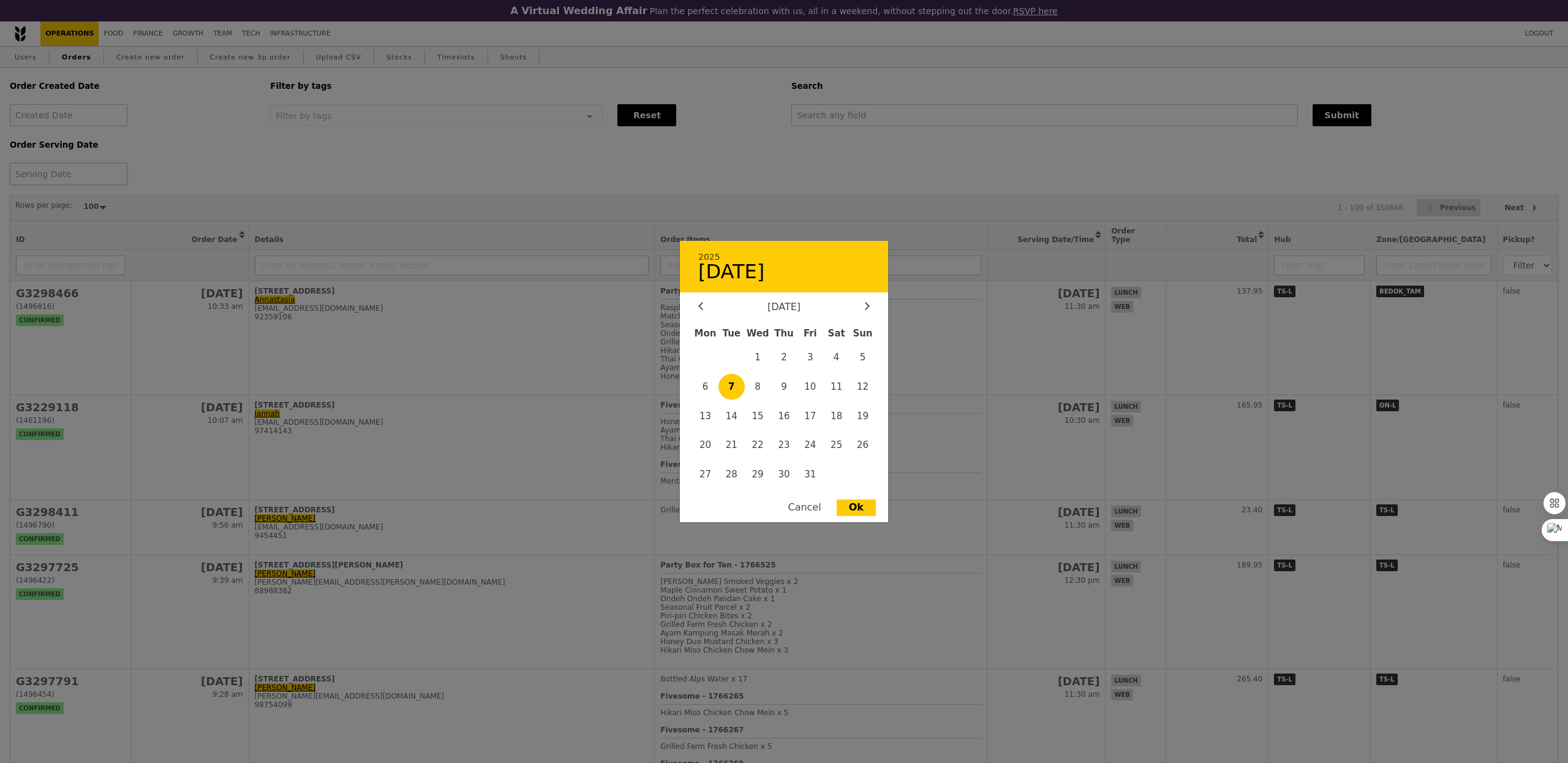
click at [61, 176] on div "2025 [DATE] [DATE] Mon Tue Wed Thu Fri Sat Sun 1 2 3 4 5 6 7 8 9 10 11 12 13 14…" at bounding box center [68, 173] width 118 height 22
click at [807, 361] on span "3" at bounding box center [808, 357] width 26 height 26
type input "[DATE]"
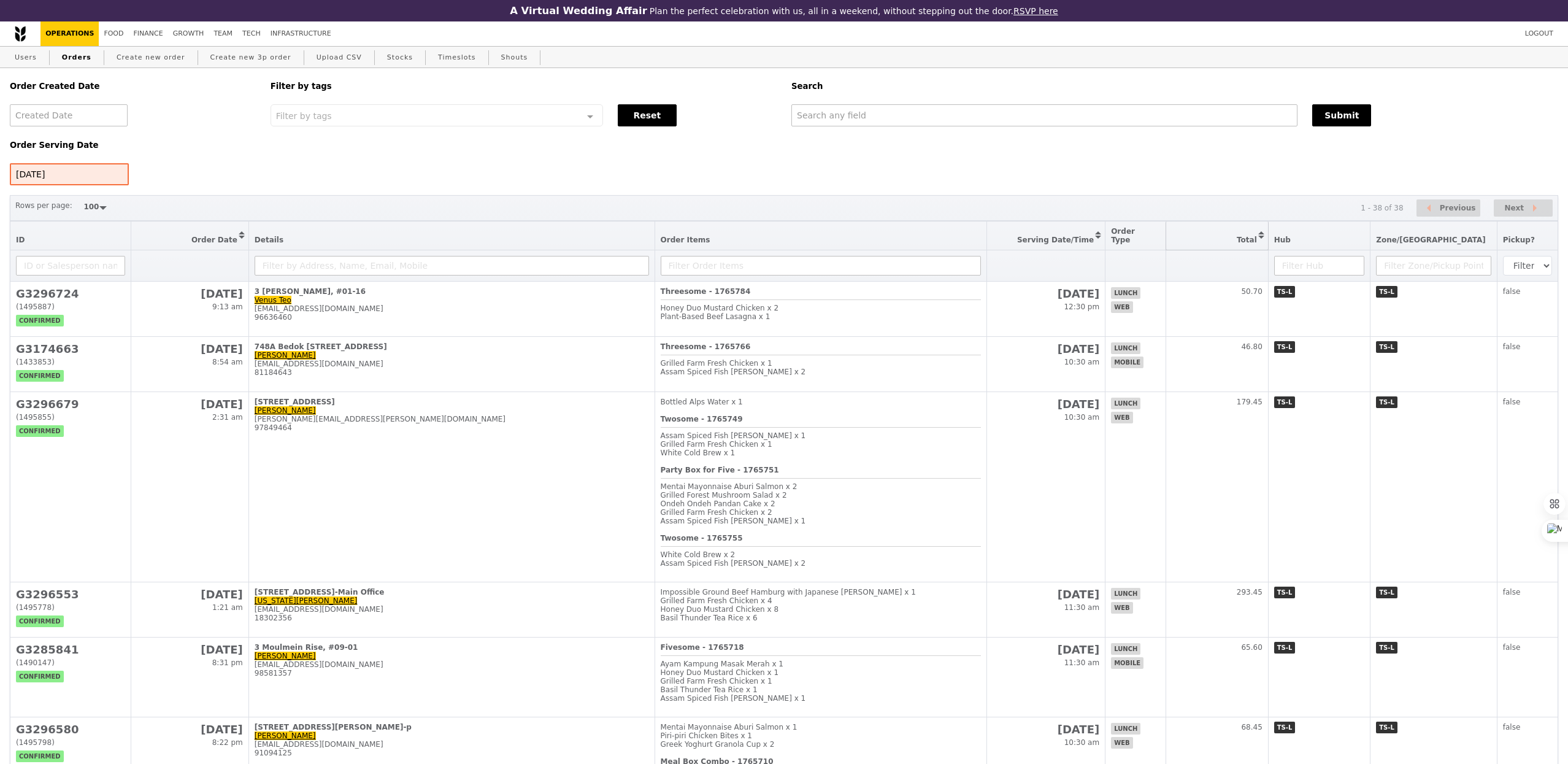
click at [1266, 225] on button "Sort table by Total in descending order" at bounding box center [1217, 236] width 102 height 28
click at [1266, 238] on button "Sort table by Total in ascending order" at bounding box center [1217, 236] width 102 height 28
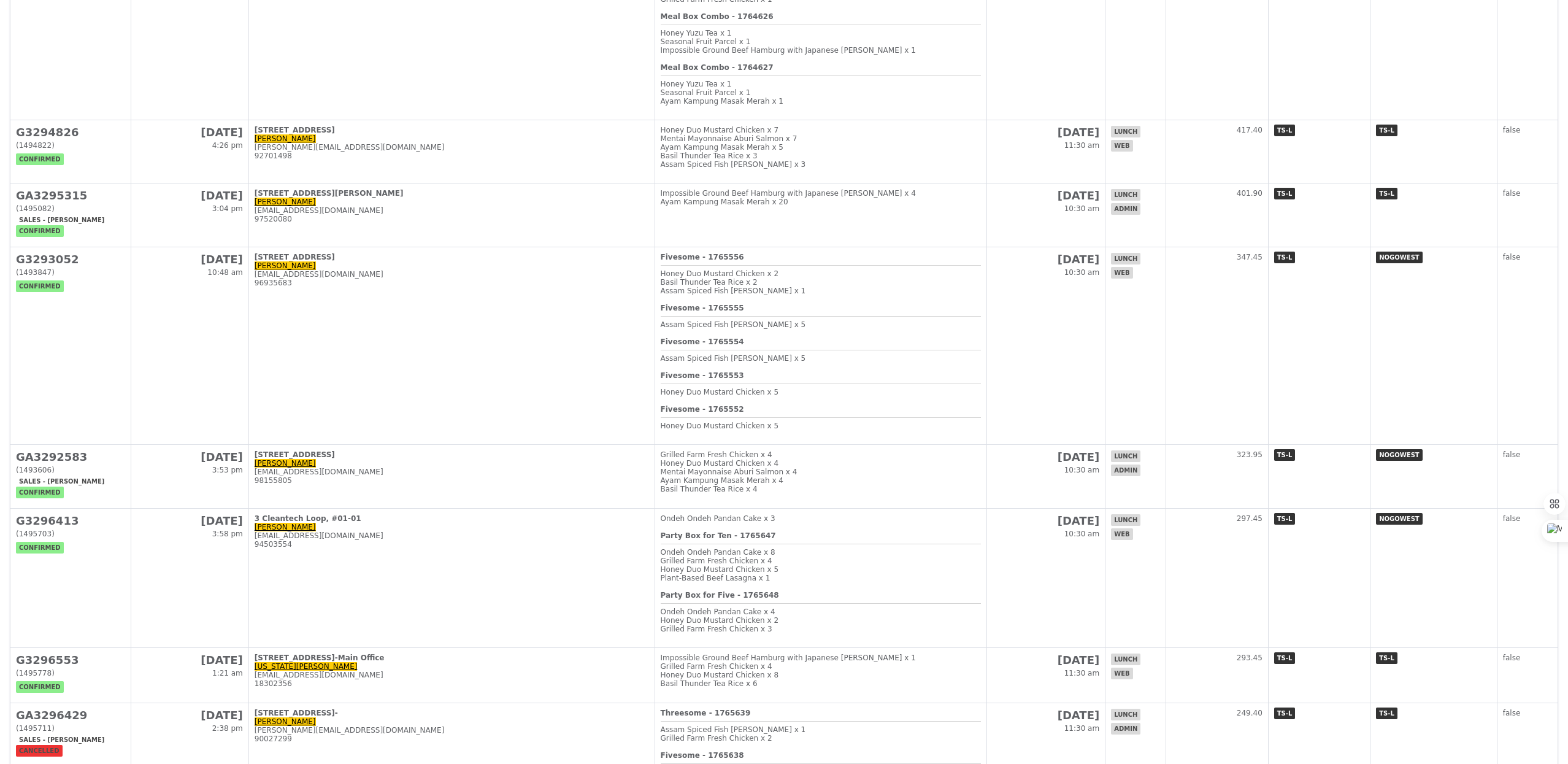
scroll to position [1620, 0]
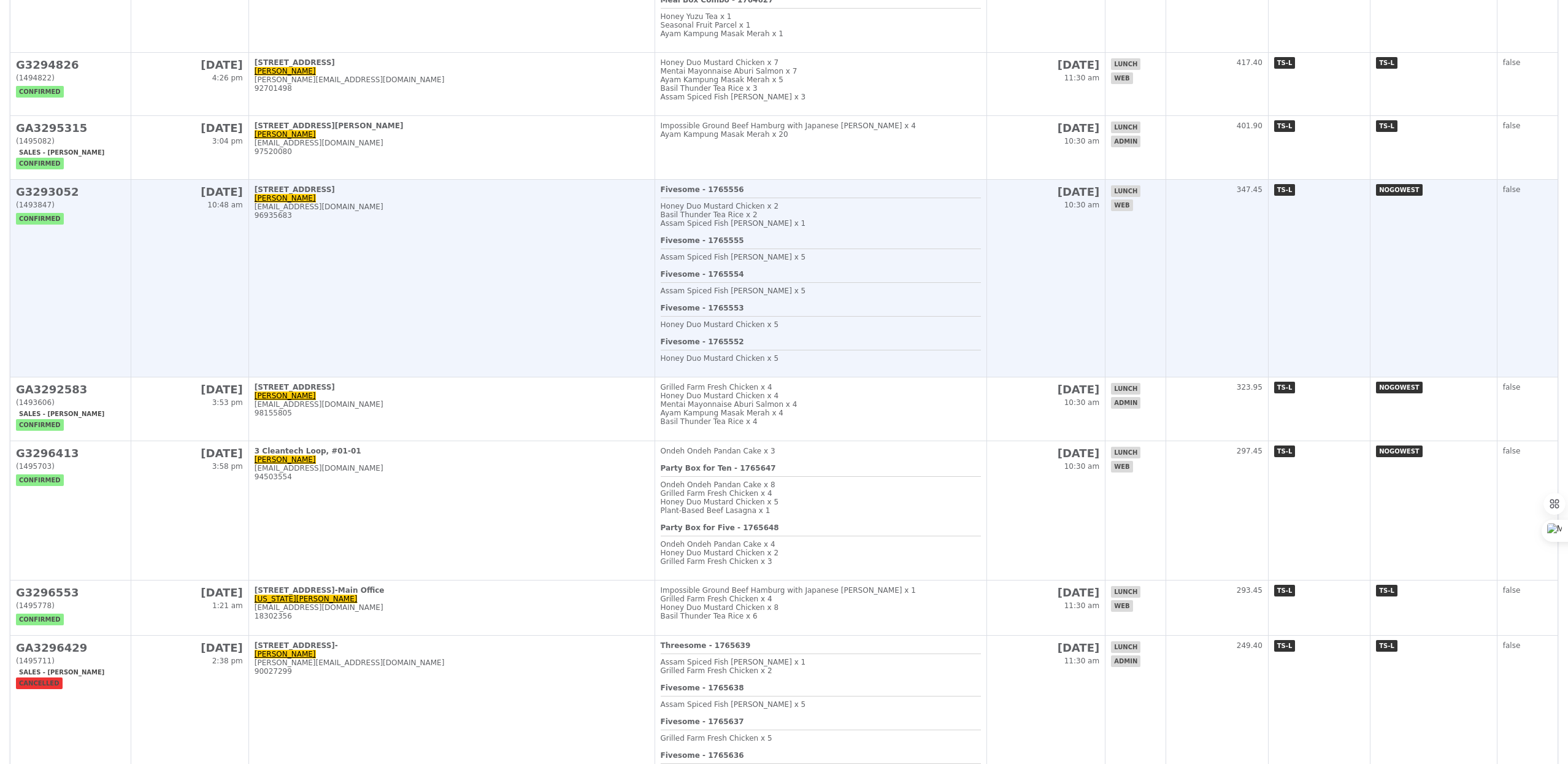
click at [457, 331] on td "[STREET_ADDRESS][PERSON_NAME] [EMAIL_ADDRESS][DOMAIN_NAME] 96935683" at bounding box center [451, 279] width 406 height 198
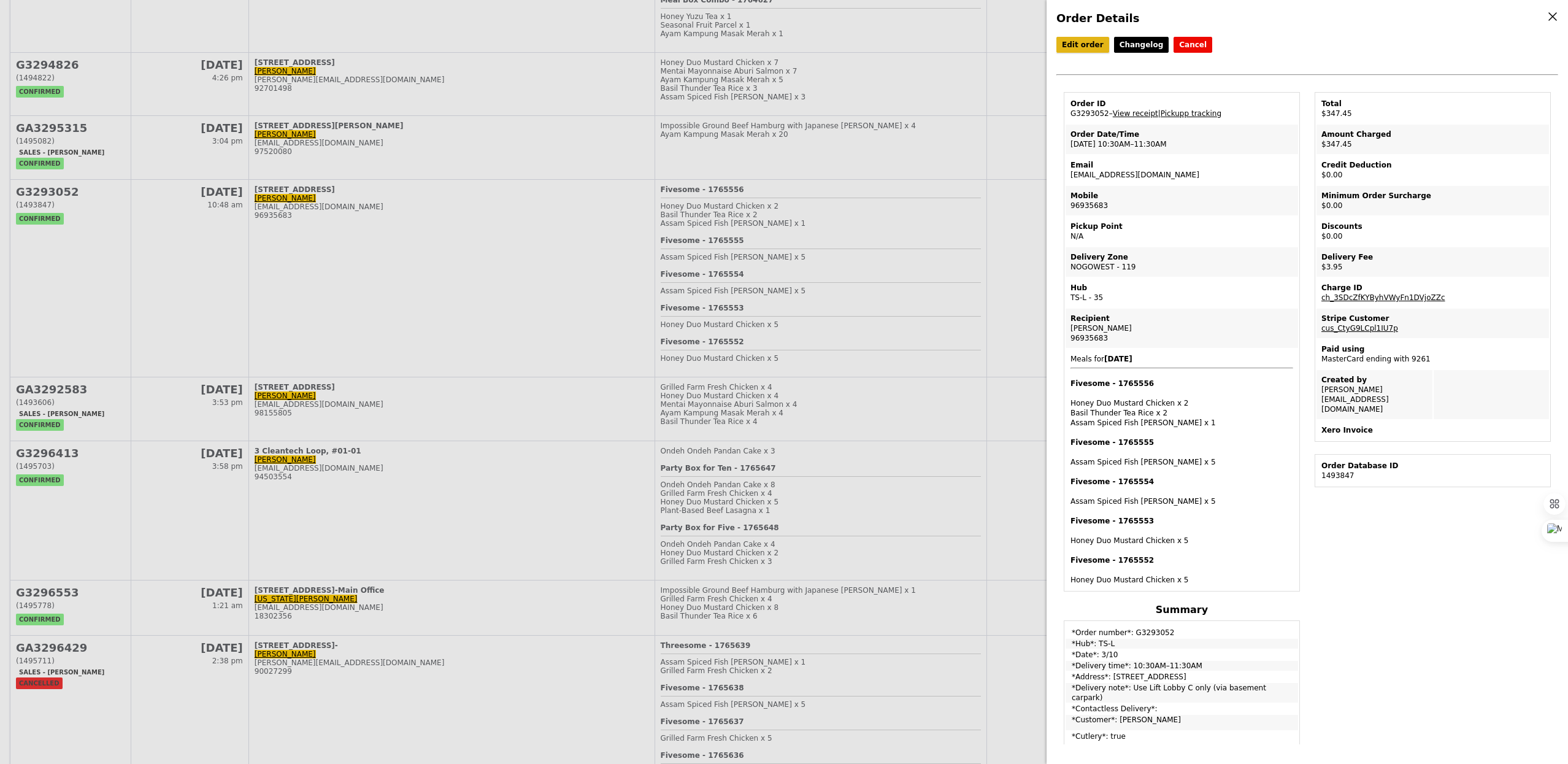
click at [1092, 49] on link "Edit order" at bounding box center [1082, 44] width 53 height 16
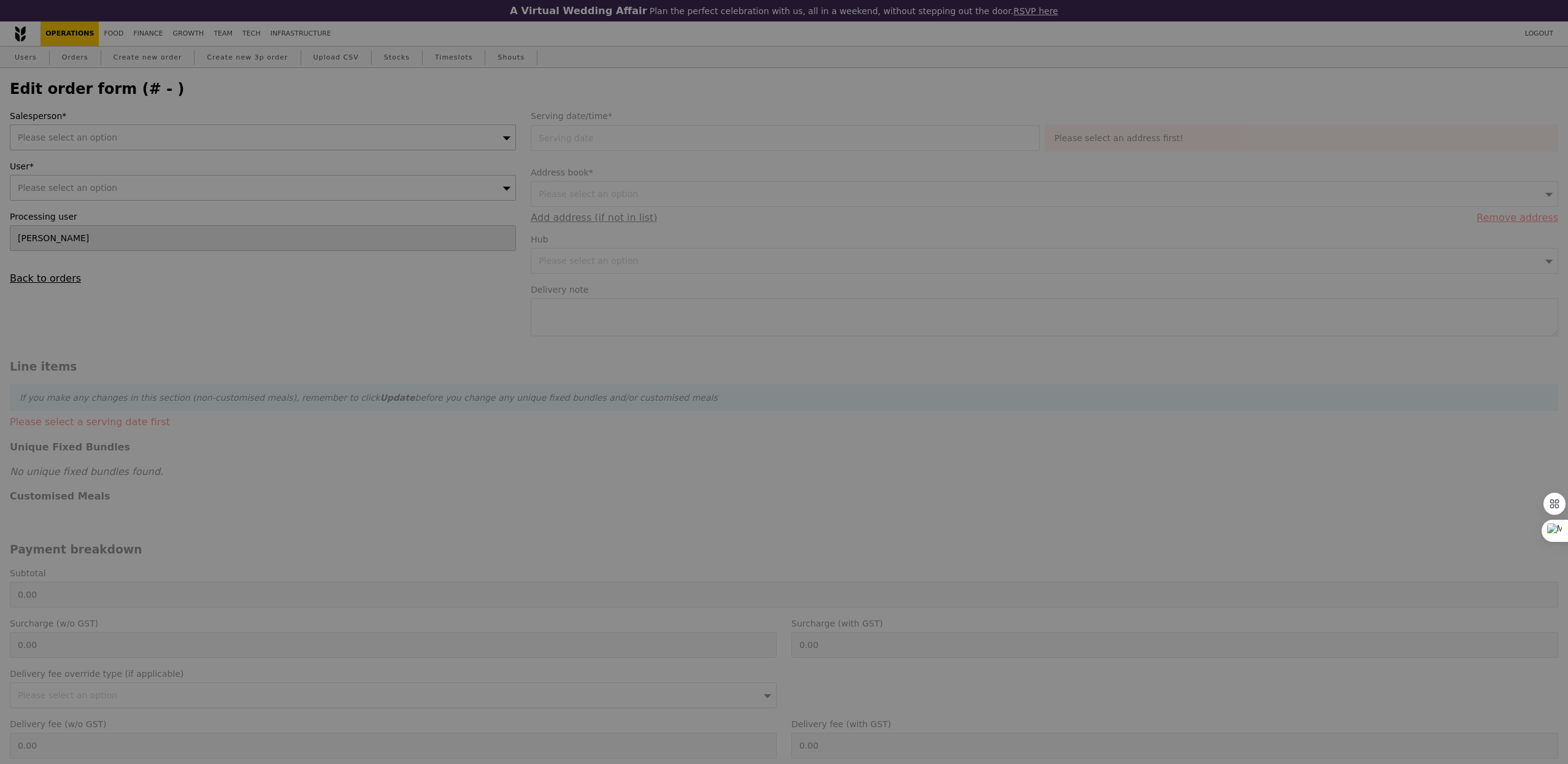
type input "[DATE]"
type textarea "Use Lift Lobby C only (via basement carpark)"
type input "503.00"
type input "2.71"
type input "2.95"
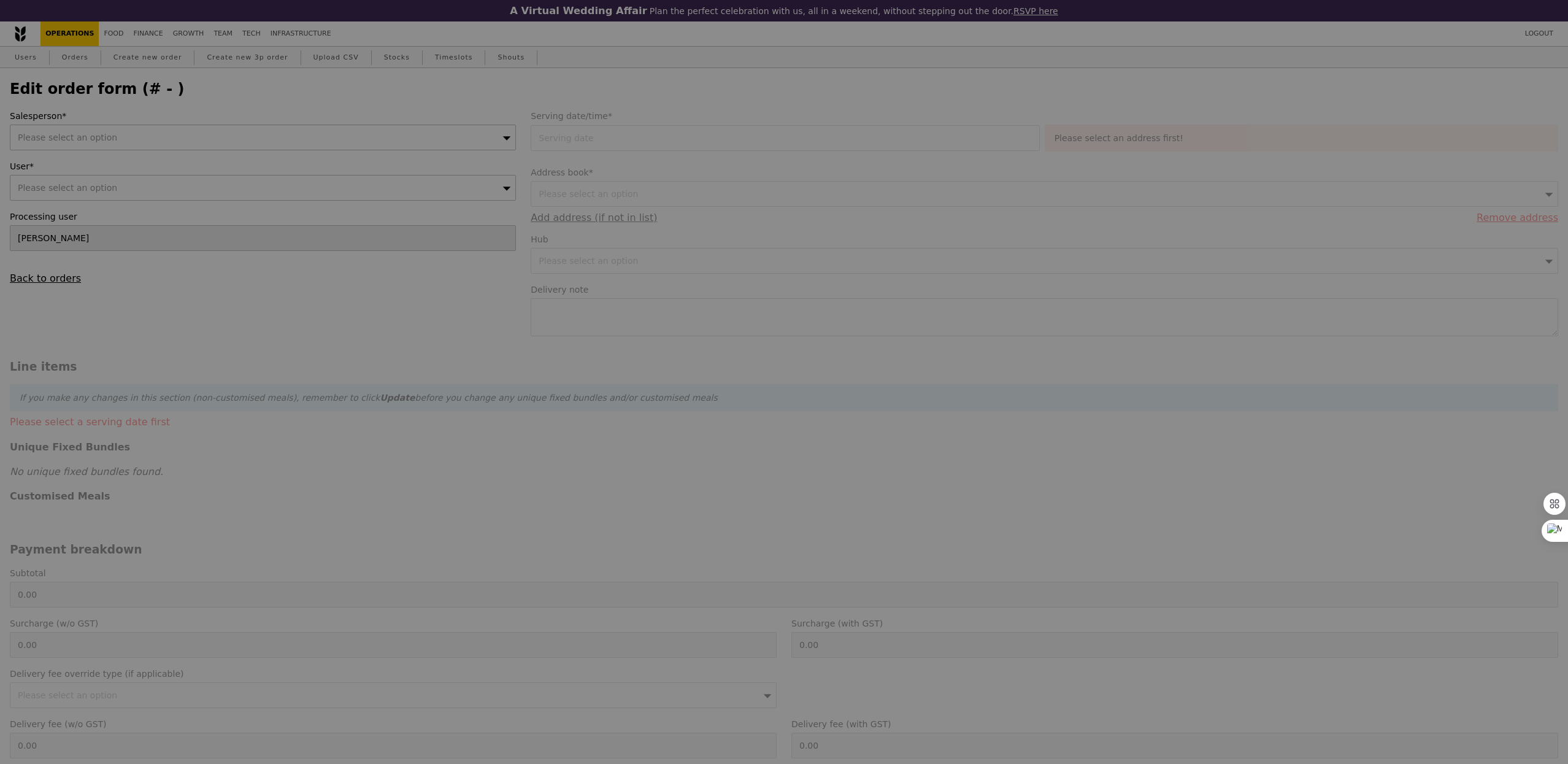
type input "505.95"
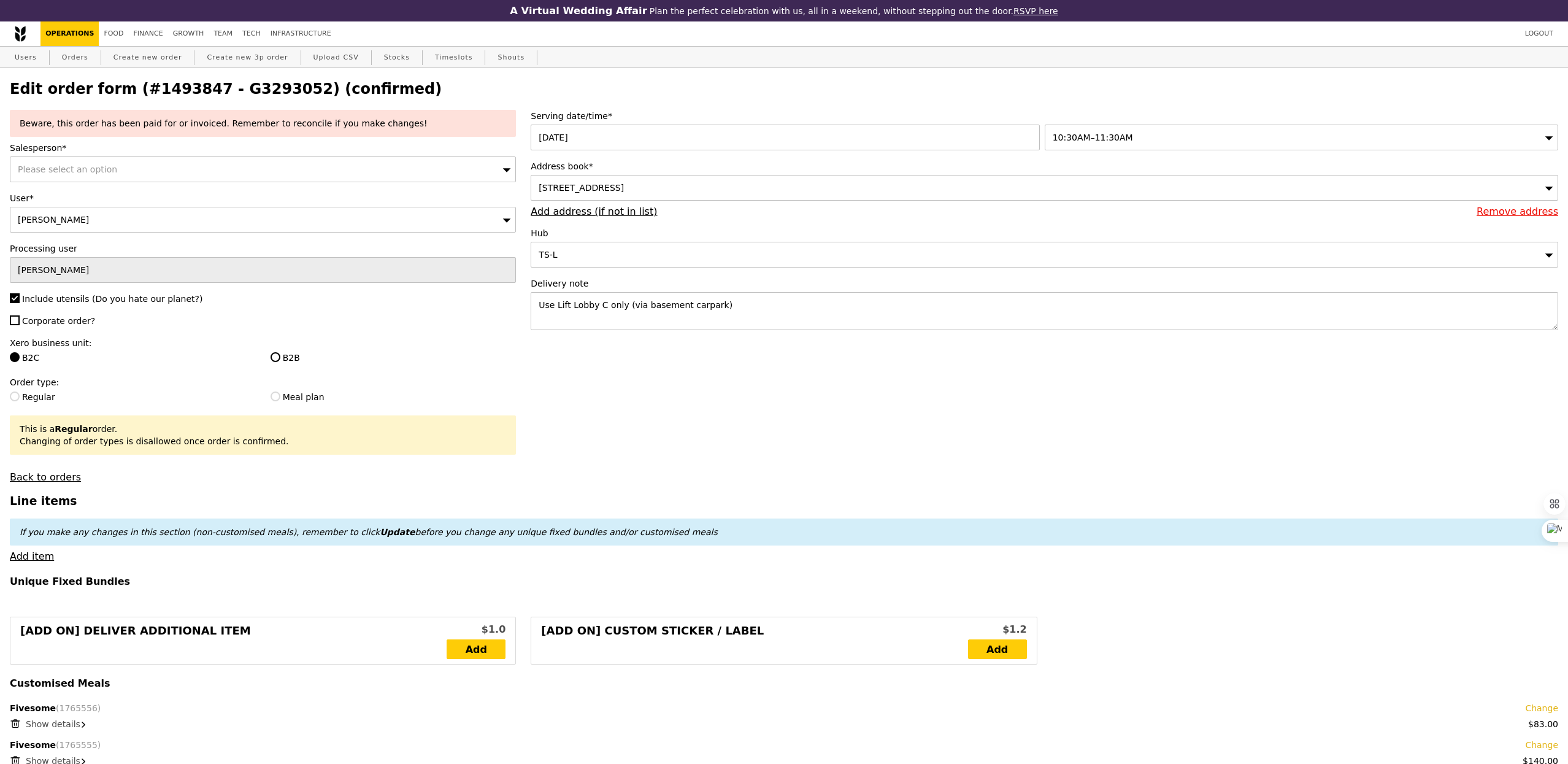
type input "Update"
click at [59, 131] on div "Beware, this order has been paid for or invoiced. Remember to reconcile if you …" at bounding box center [263, 124] width 506 height 27
click at [59, 158] on div "Please select an option" at bounding box center [263, 169] width 506 height 26
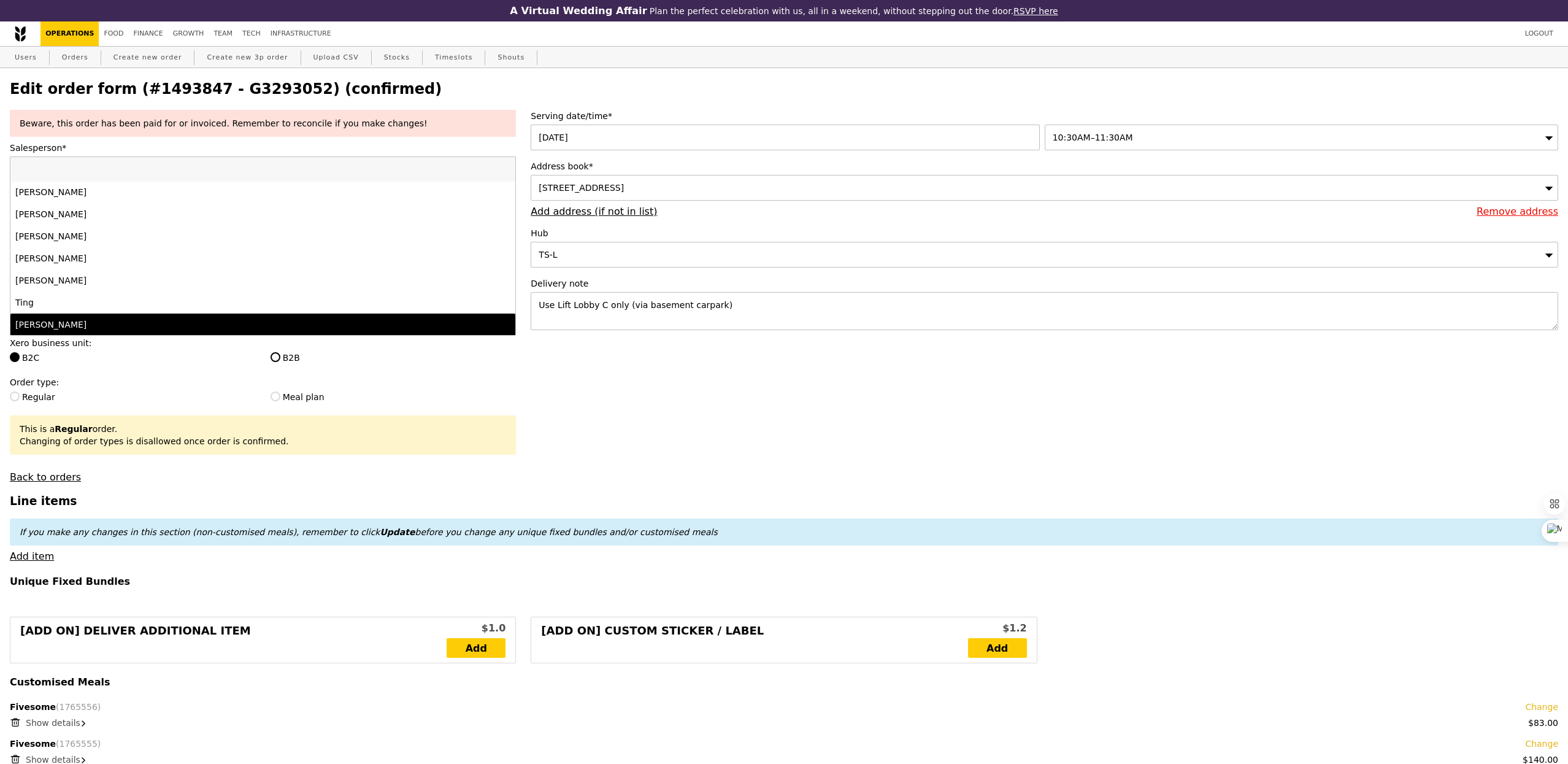
click at [71, 322] on div "[PERSON_NAME]" at bounding box center [201, 324] width 371 height 12
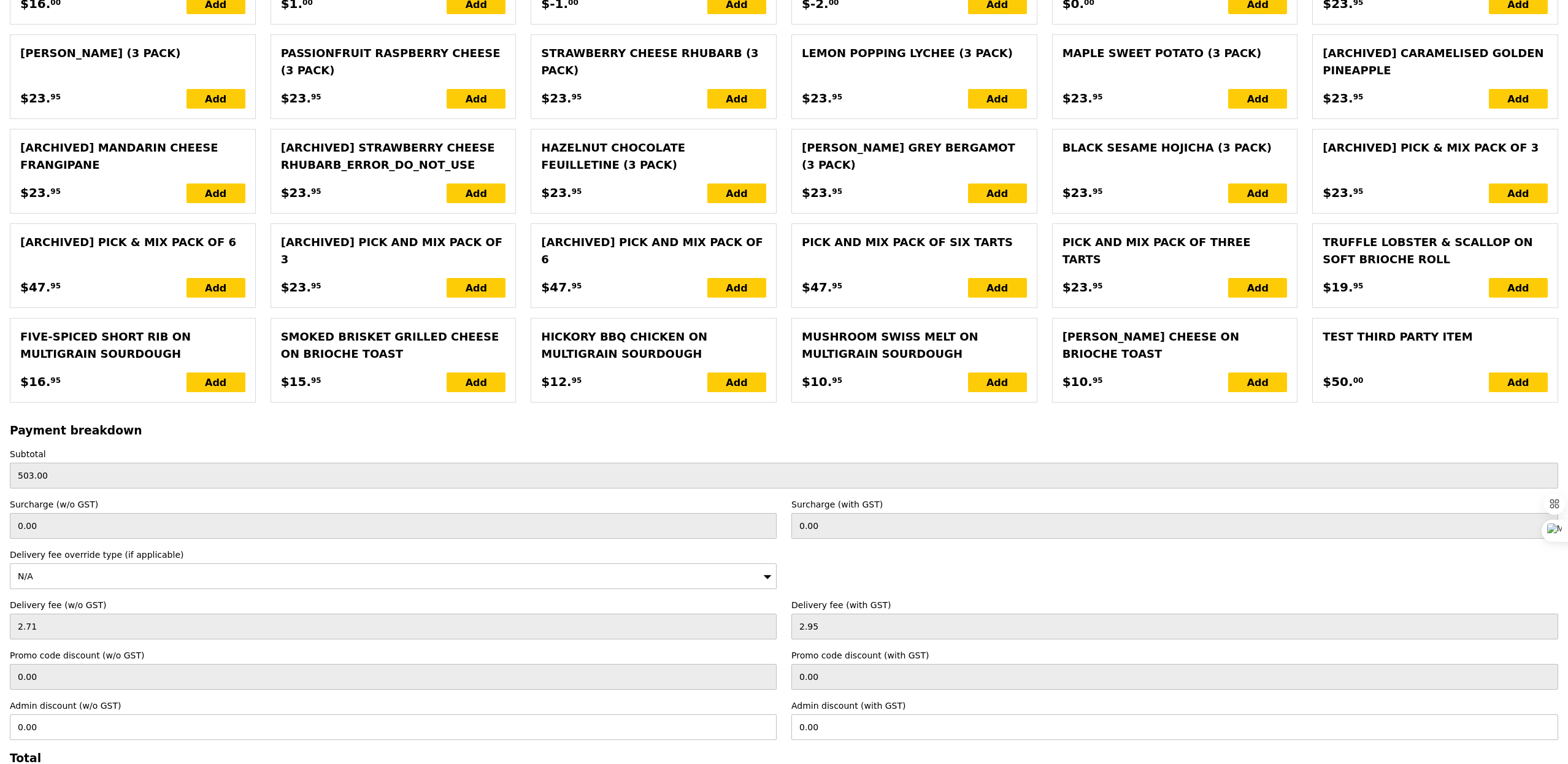
scroll to position [2569, 0]
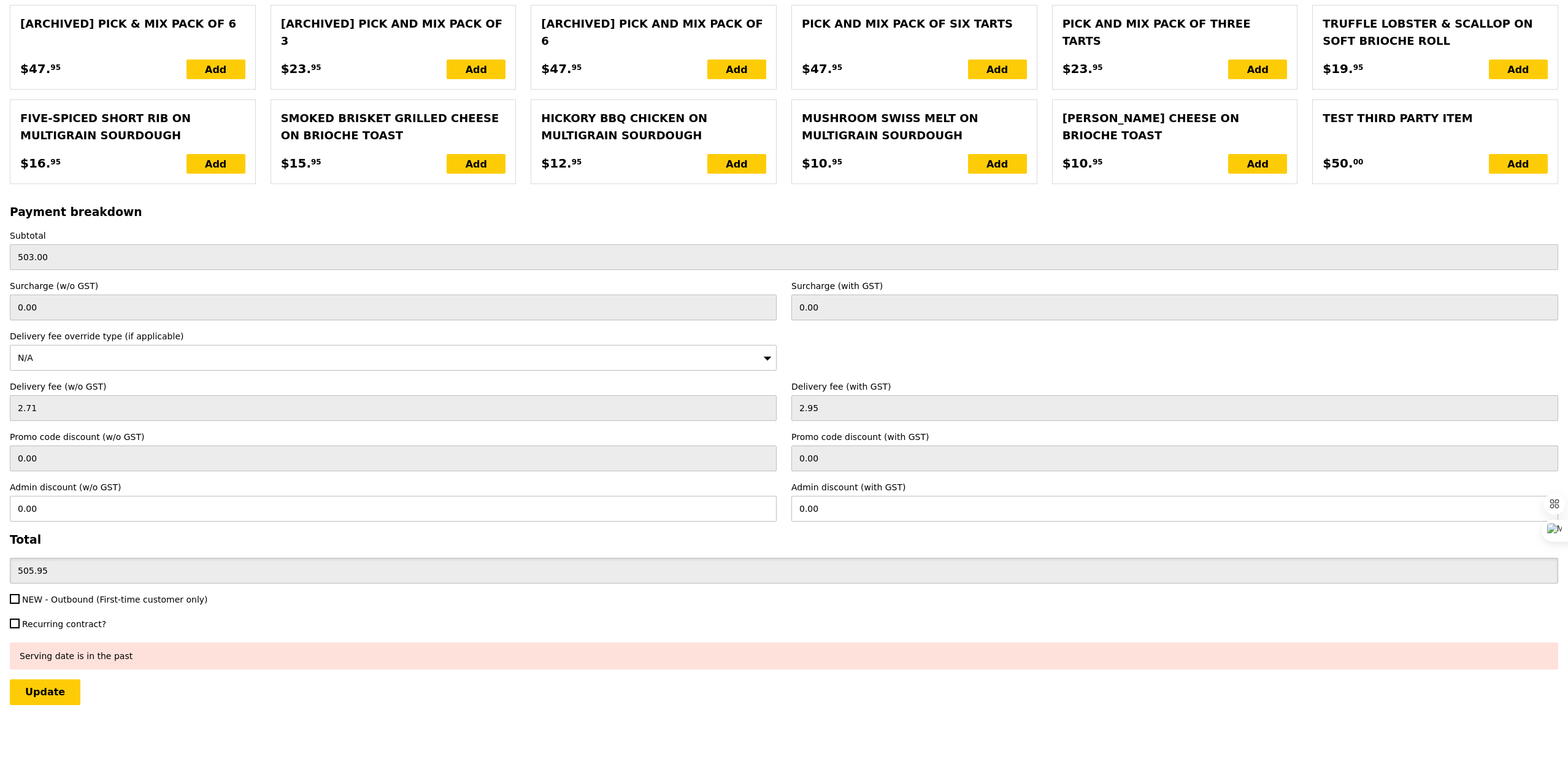
click at [45, 607] on div "NEW - Outbound (First-time customer only)" at bounding box center [392, 600] width 781 height 15
click at [45, 603] on span "NEW - Outbound (First-time customer only)" at bounding box center [114, 599] width 186 height 10
click at [20, 603] on input "NEW - Outbound (First-time customer only)" at bounding box center [15, 599] width 10 height 10
checkbox input "true"
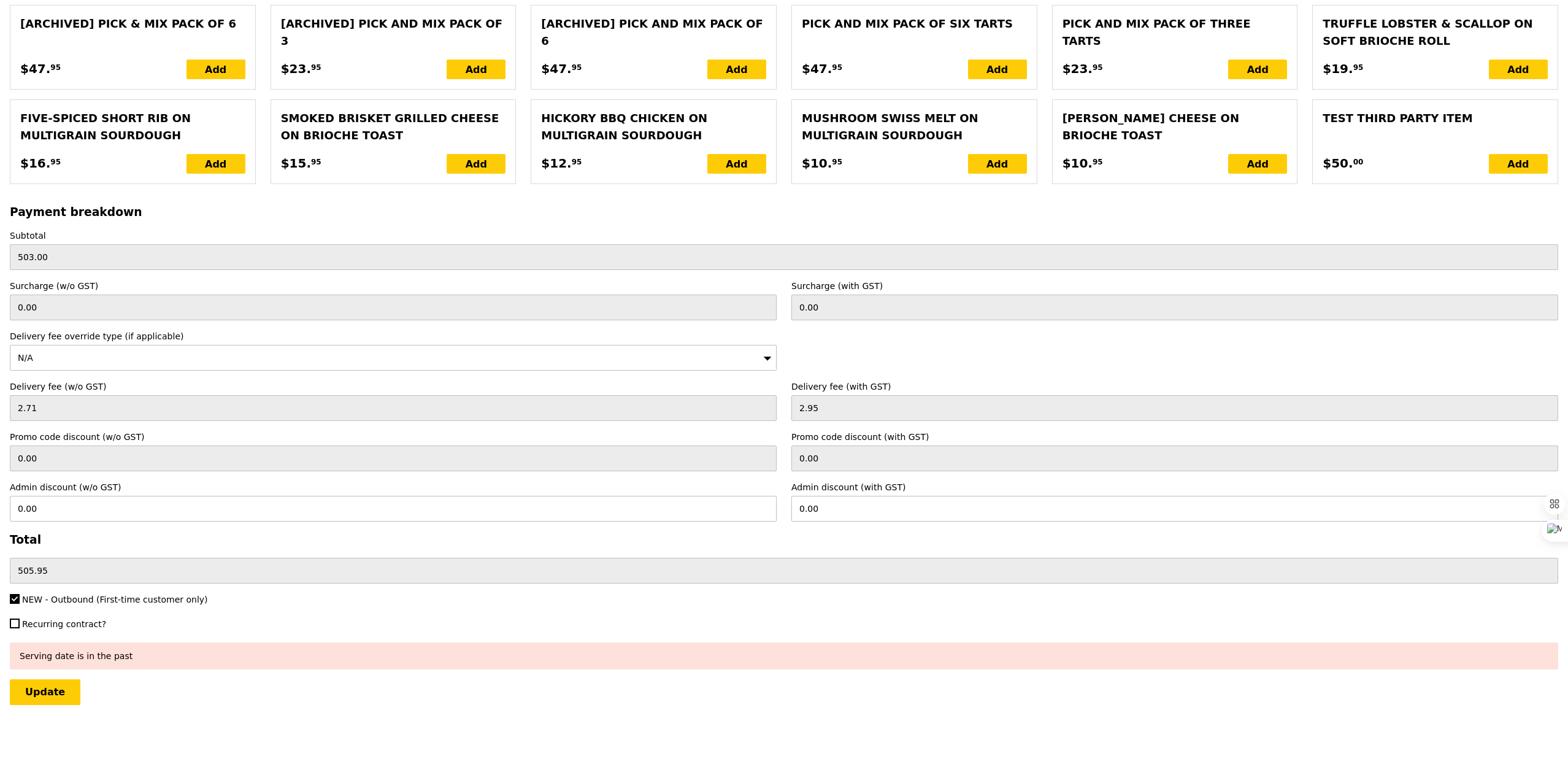
click at [51, 693] on input "Update" at bounding box center [45, 692] width 71 height 26
click at [40, 698] on input "Update" at bounding box center [45, 692] width 71 height 26
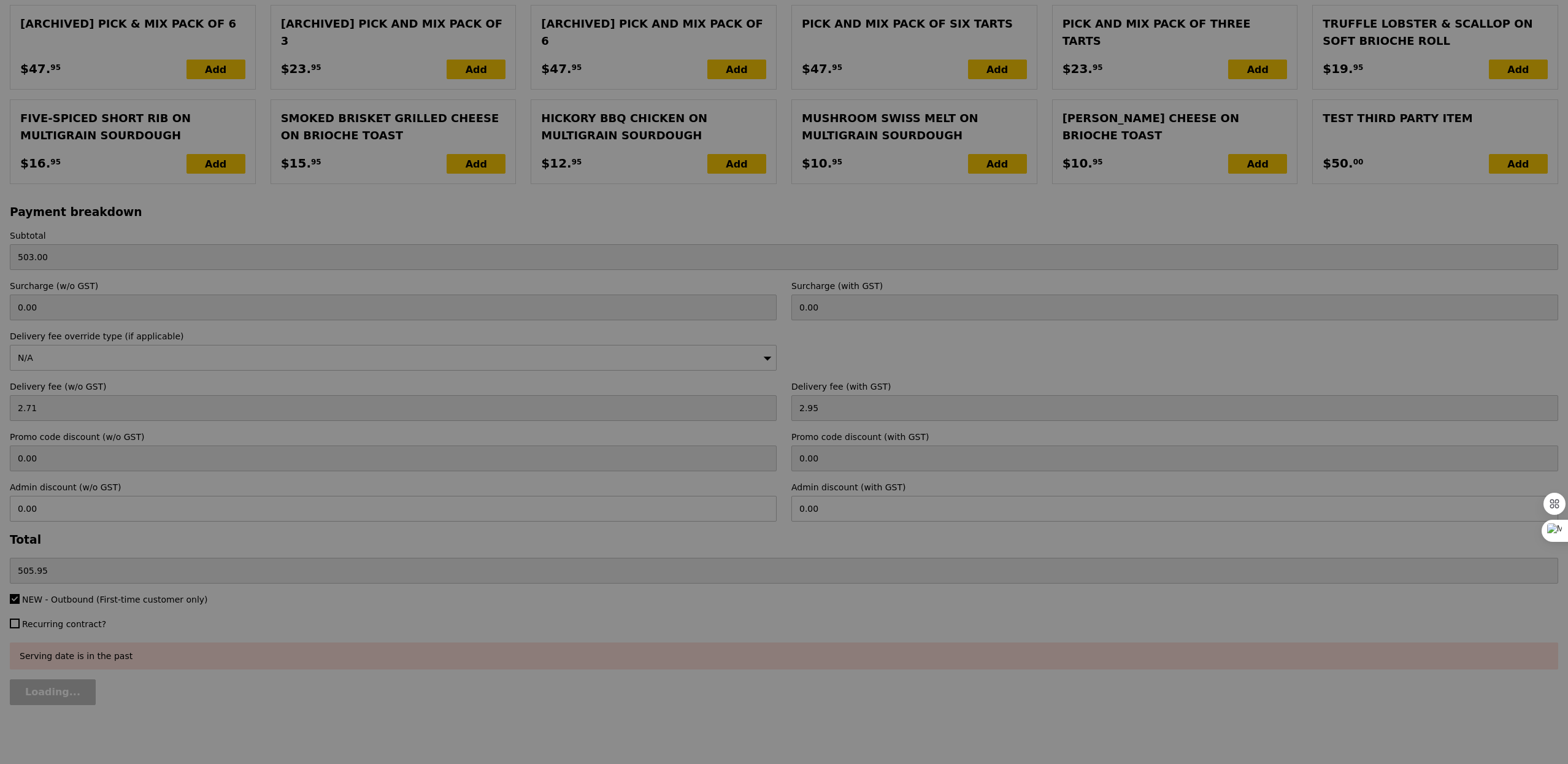
type input "Update"
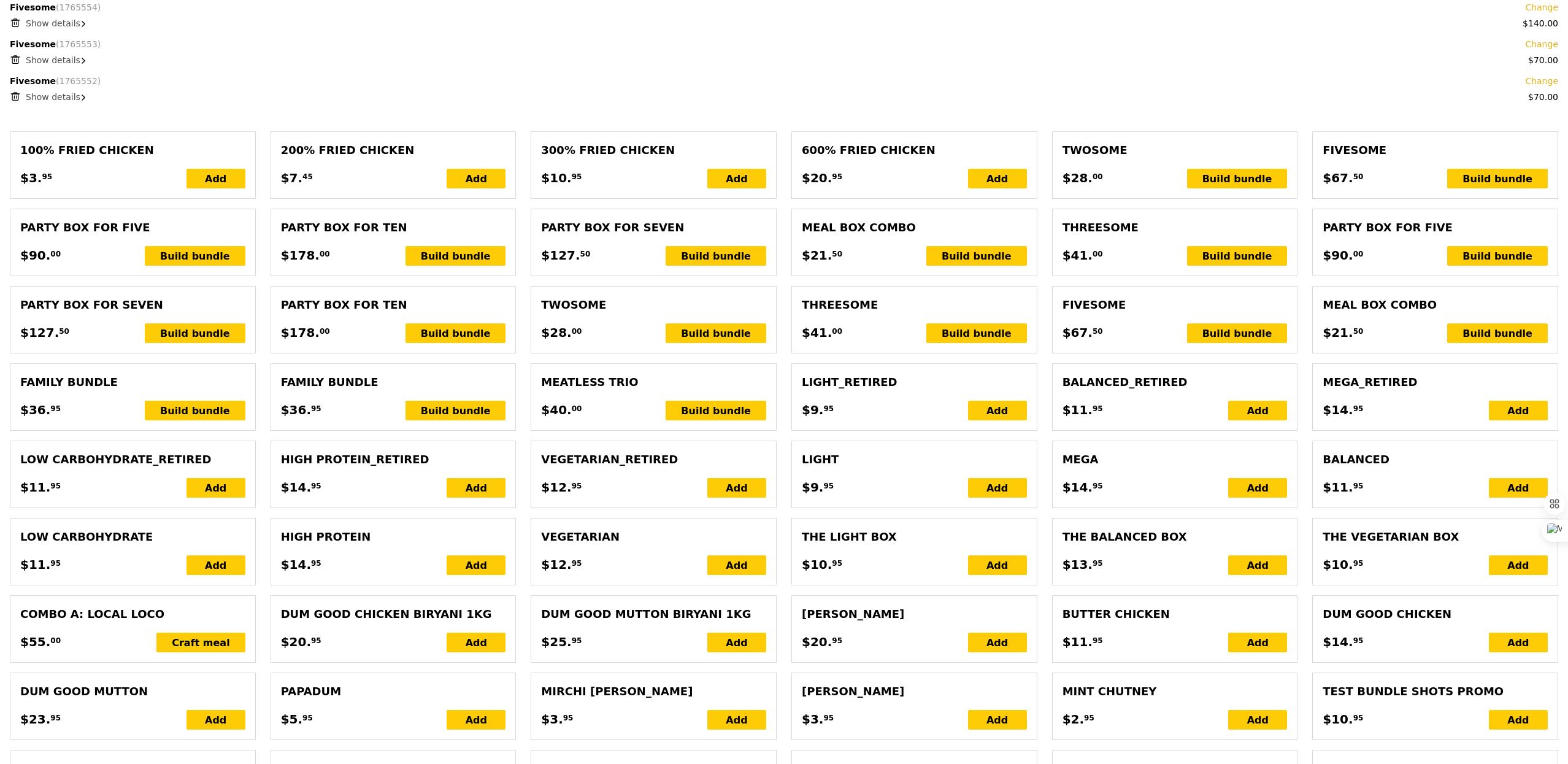
scroll to position [0, 0]
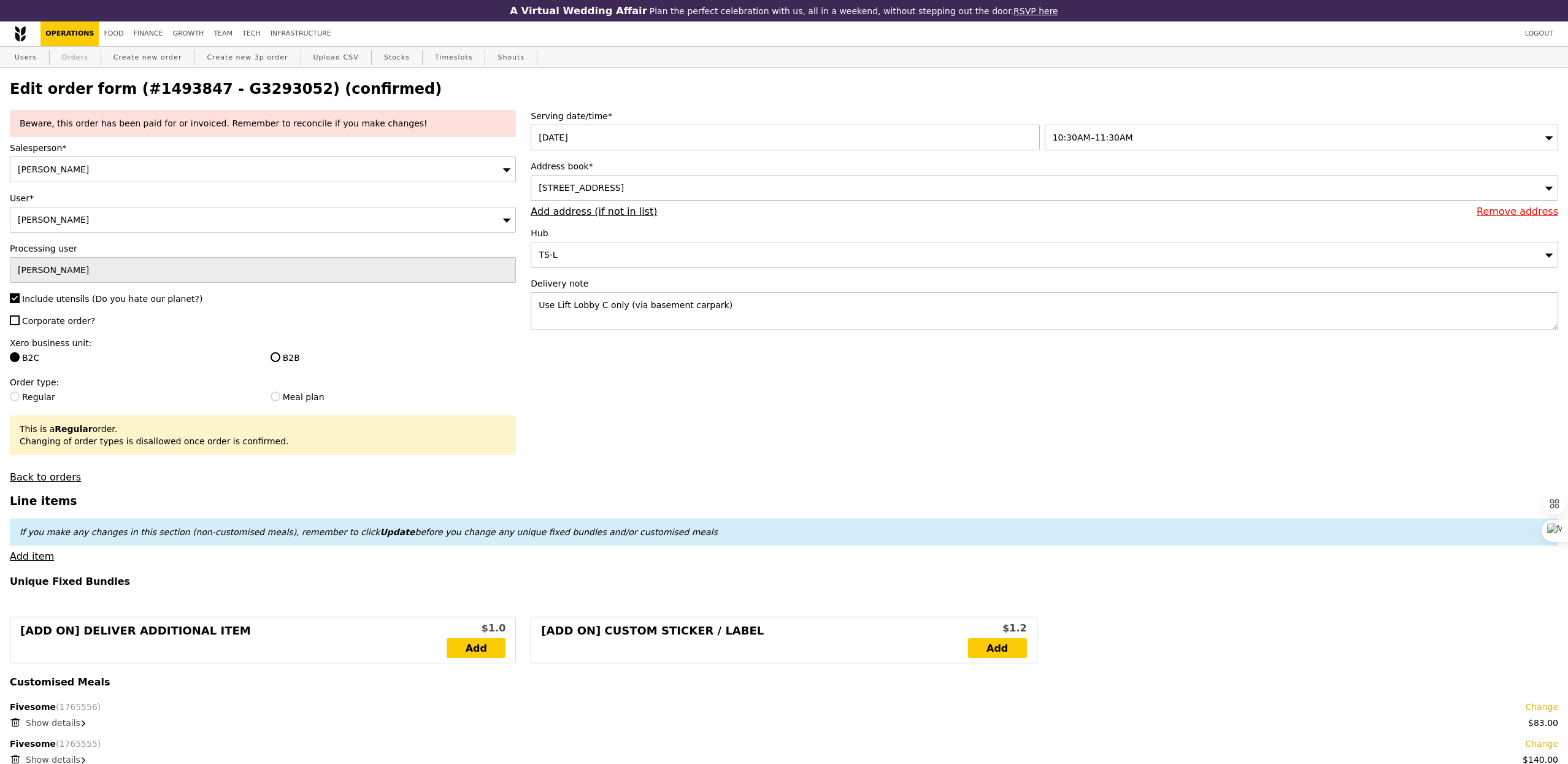
click at [83, 61] on link "Orders" at bounding box center [75, 57] width 36 height 22
select select "100"
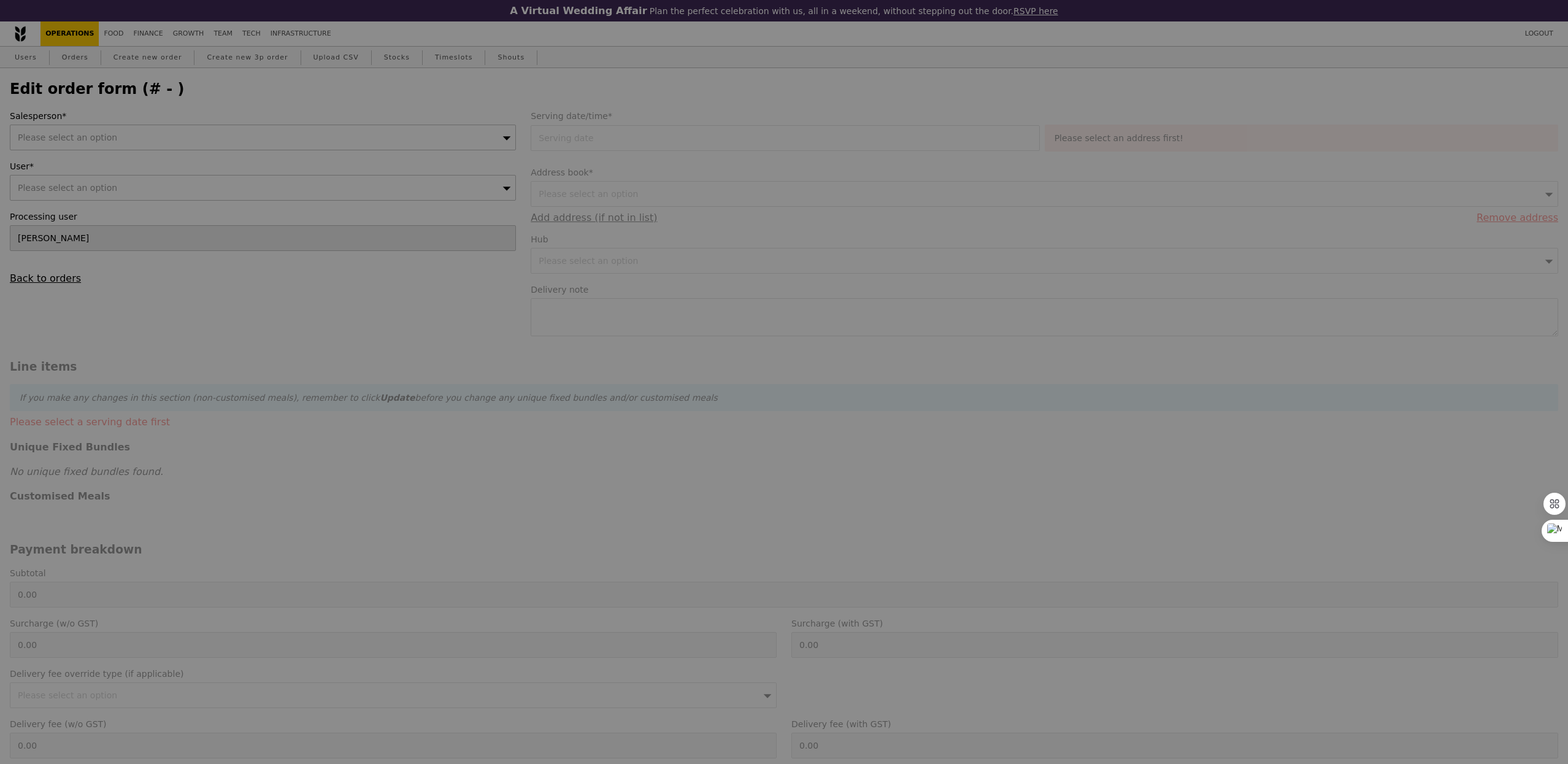
type input "[DATE]"
type textarea "Use Lift Lobby C only (via basement carpark)"
type input "503.00"
type input "2.71"
type input "2.95"
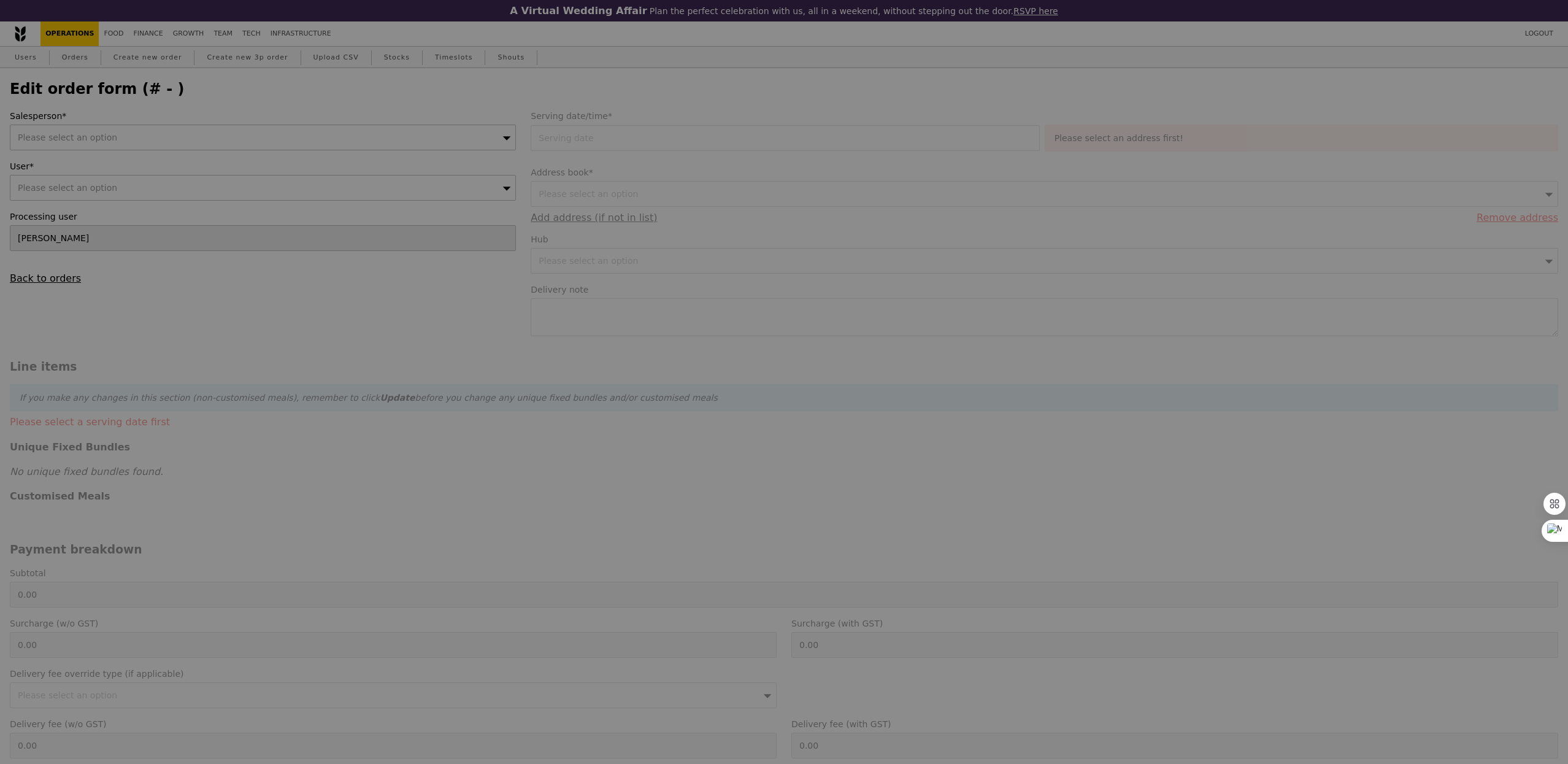
type input "505.95"
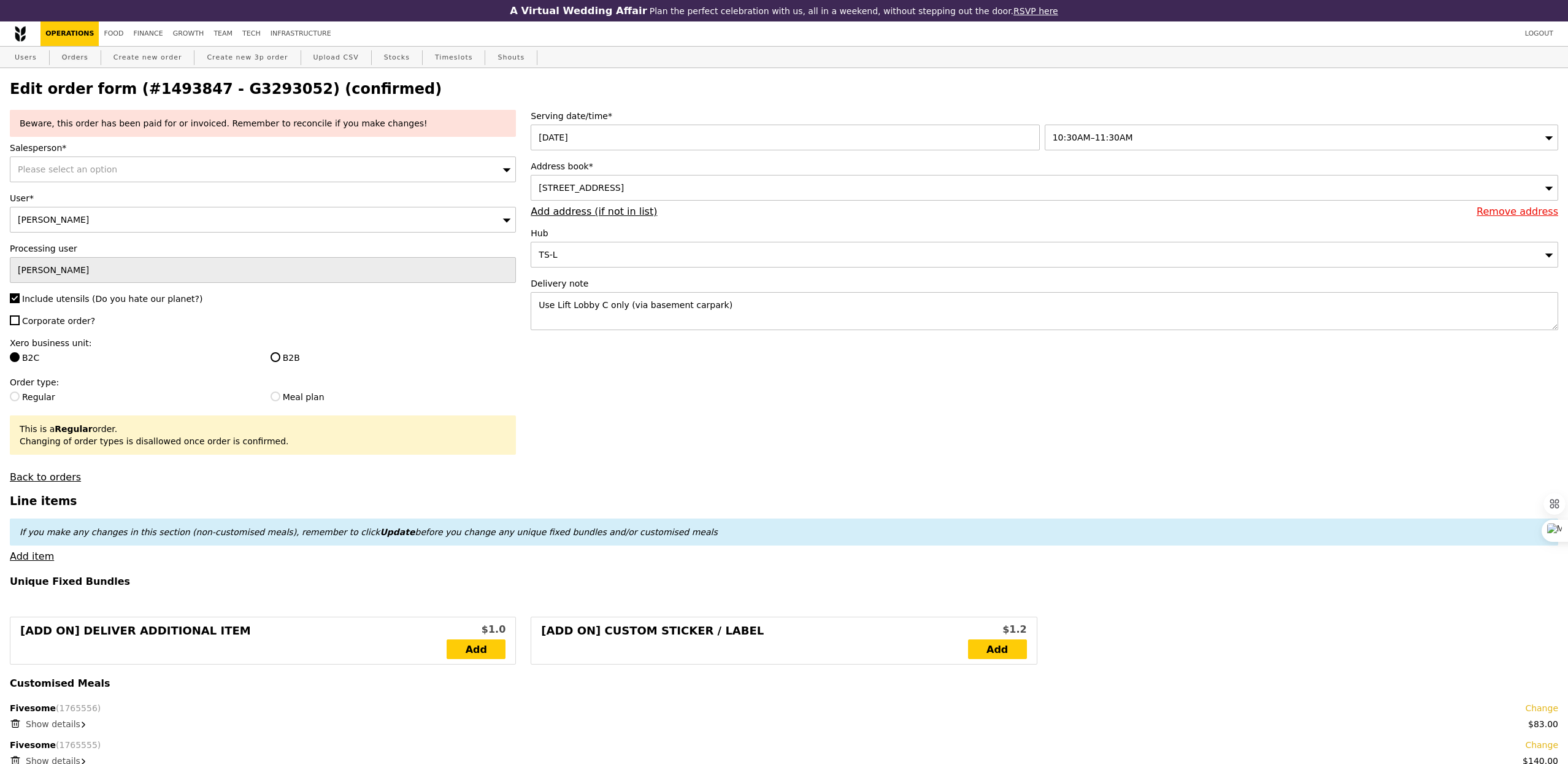
type input "Update"
click at [85, 171] on span "Please select an option" at bounding box center [67, 169] width 99 height 10
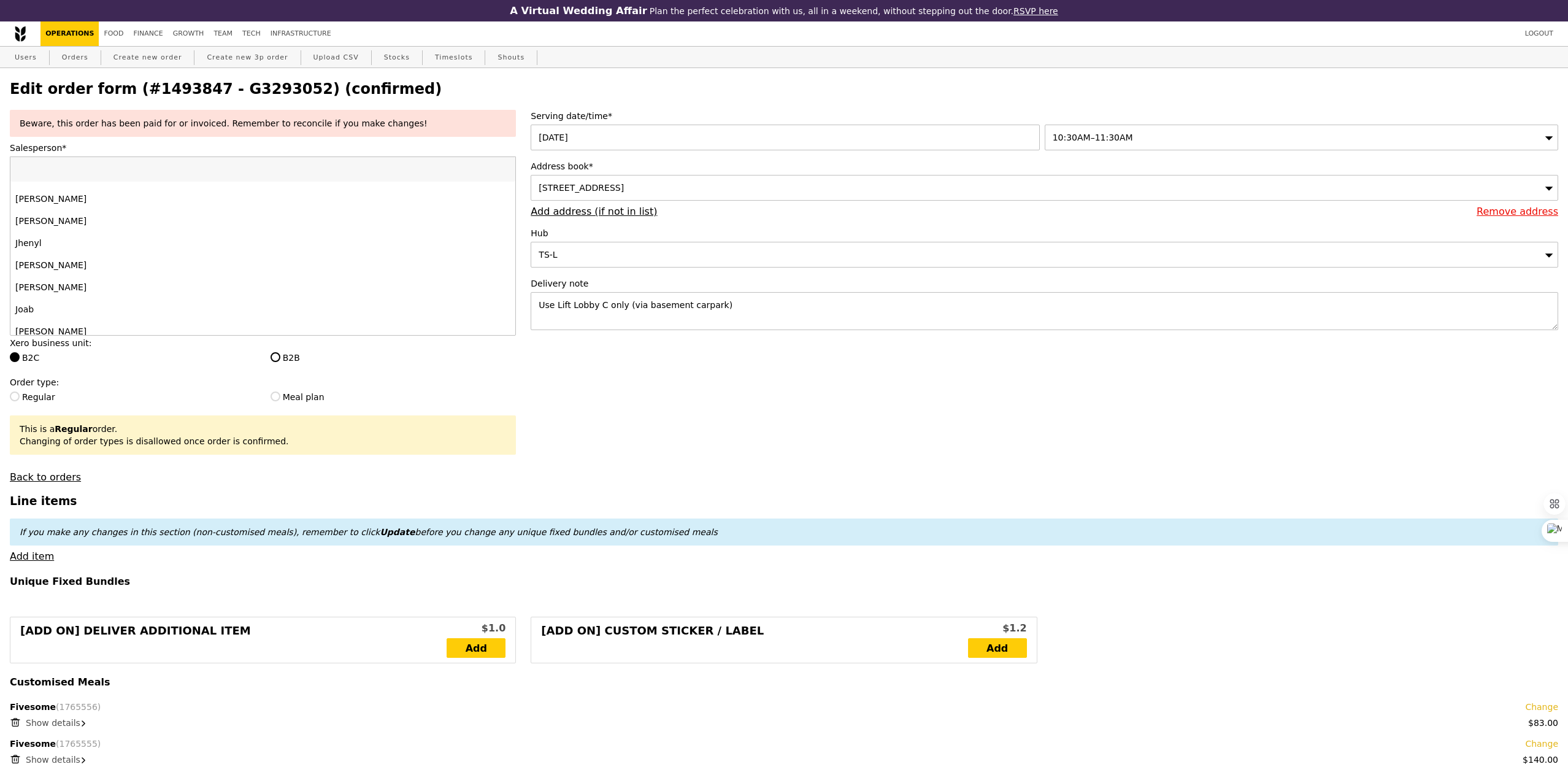
scroll to position [1216, 0]
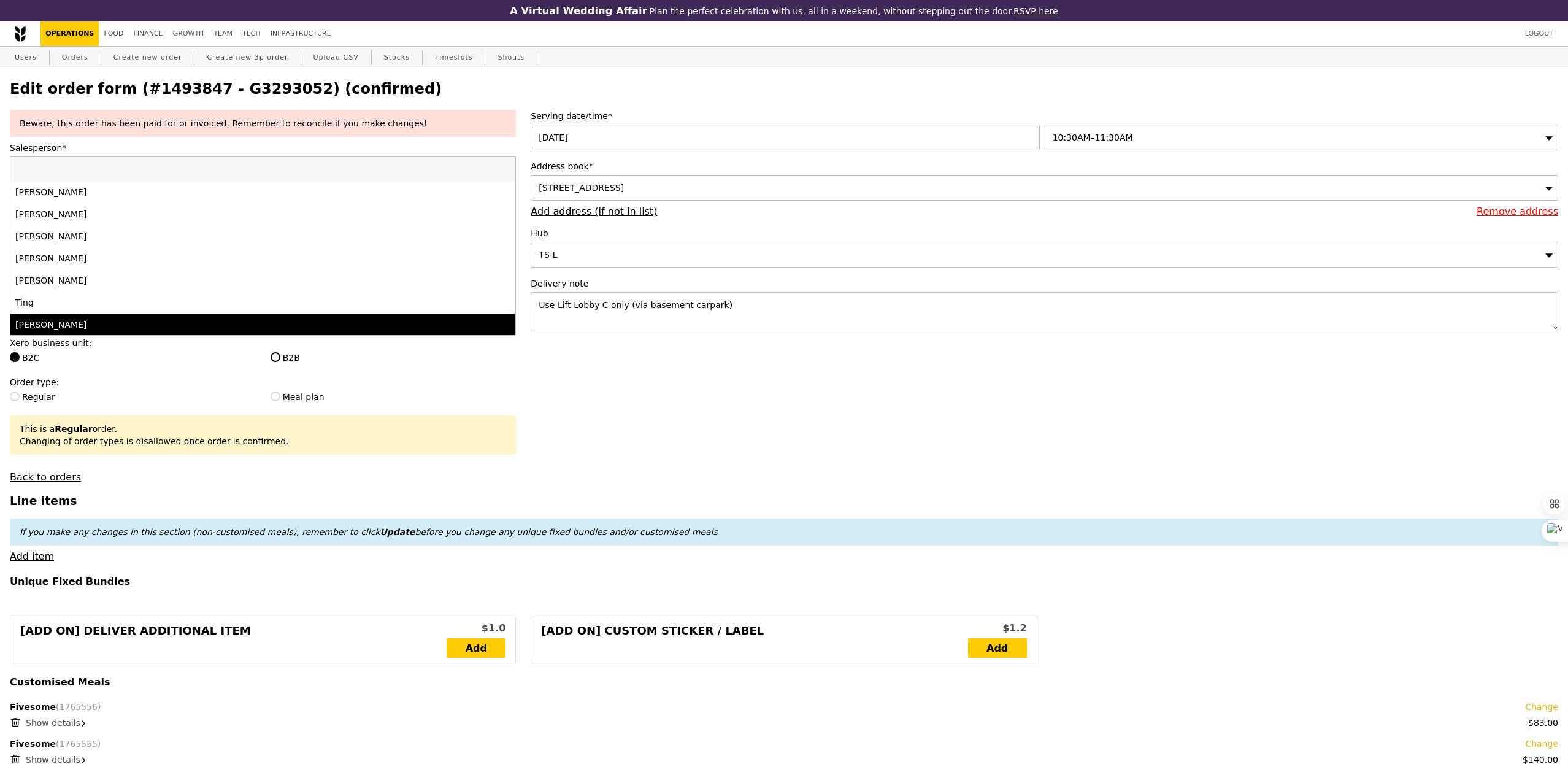
click at [71, 327] on div "[PERSON_NAME]" at bounding box center [201, 324] width 371 height 12
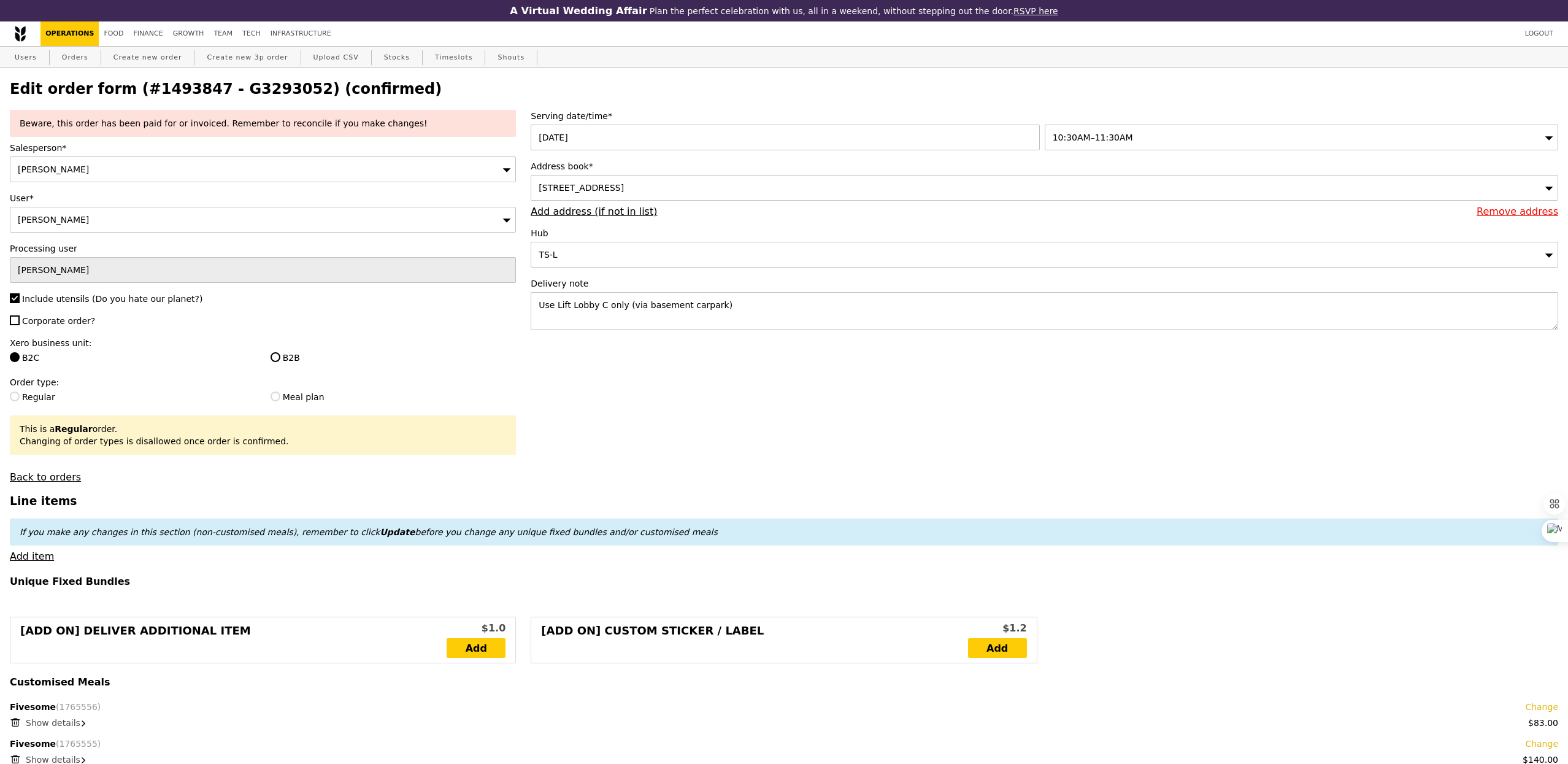
click at [56, 322] on span "Corporate order?" at bounding box center [58, 321] width 73 height 10
click at [20, 322] on input "Corporate order?" at bounding box center [15, 321] width 10 height 10
checkbox input "true"
click at [294, 357] on label "B2B" at bounding box center [393, 357] width 246 height 12
click at [280, 357] on input "B2B" at bounding box center [275, 357] width 10 height 10
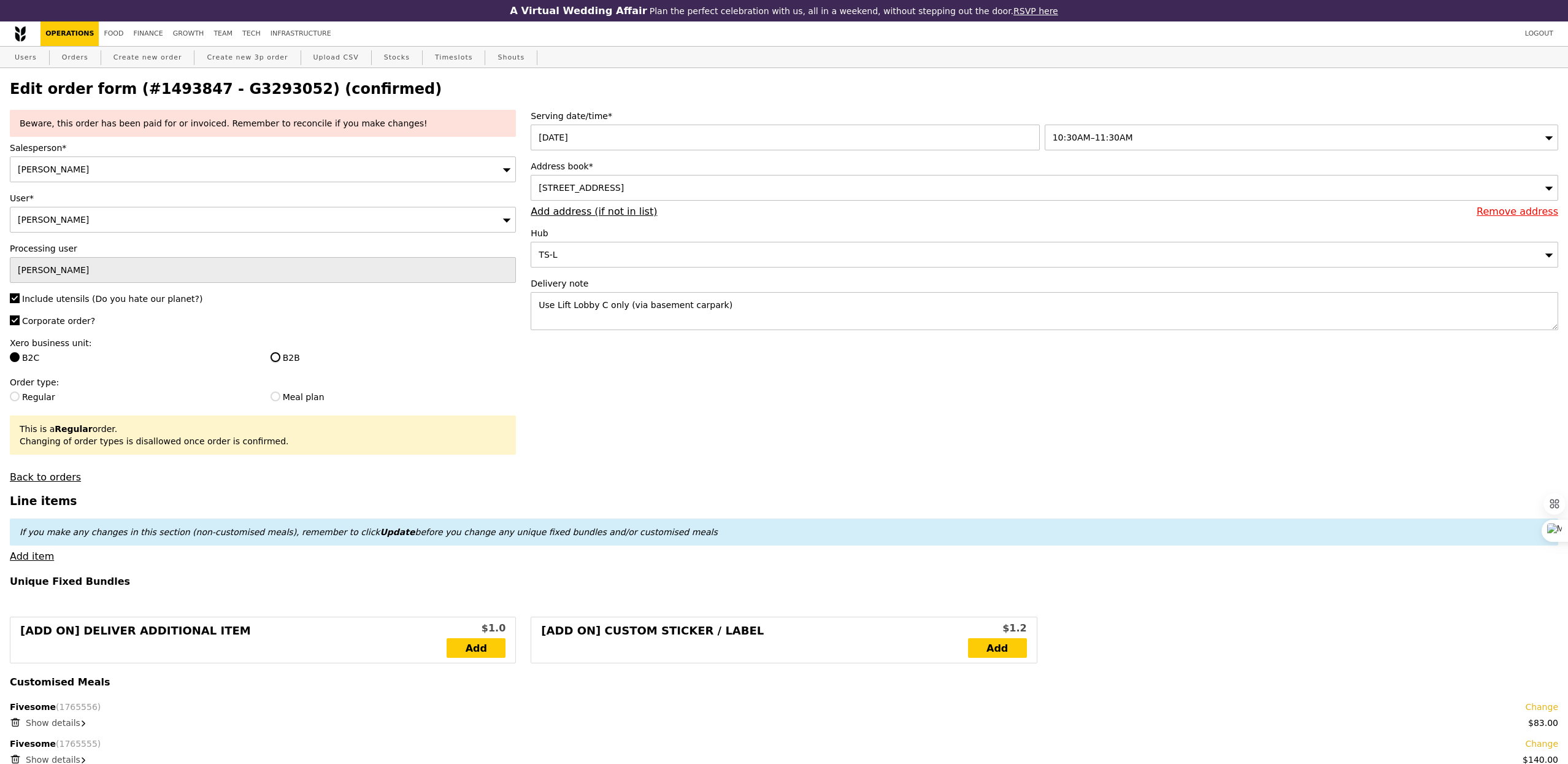
radio input "true"
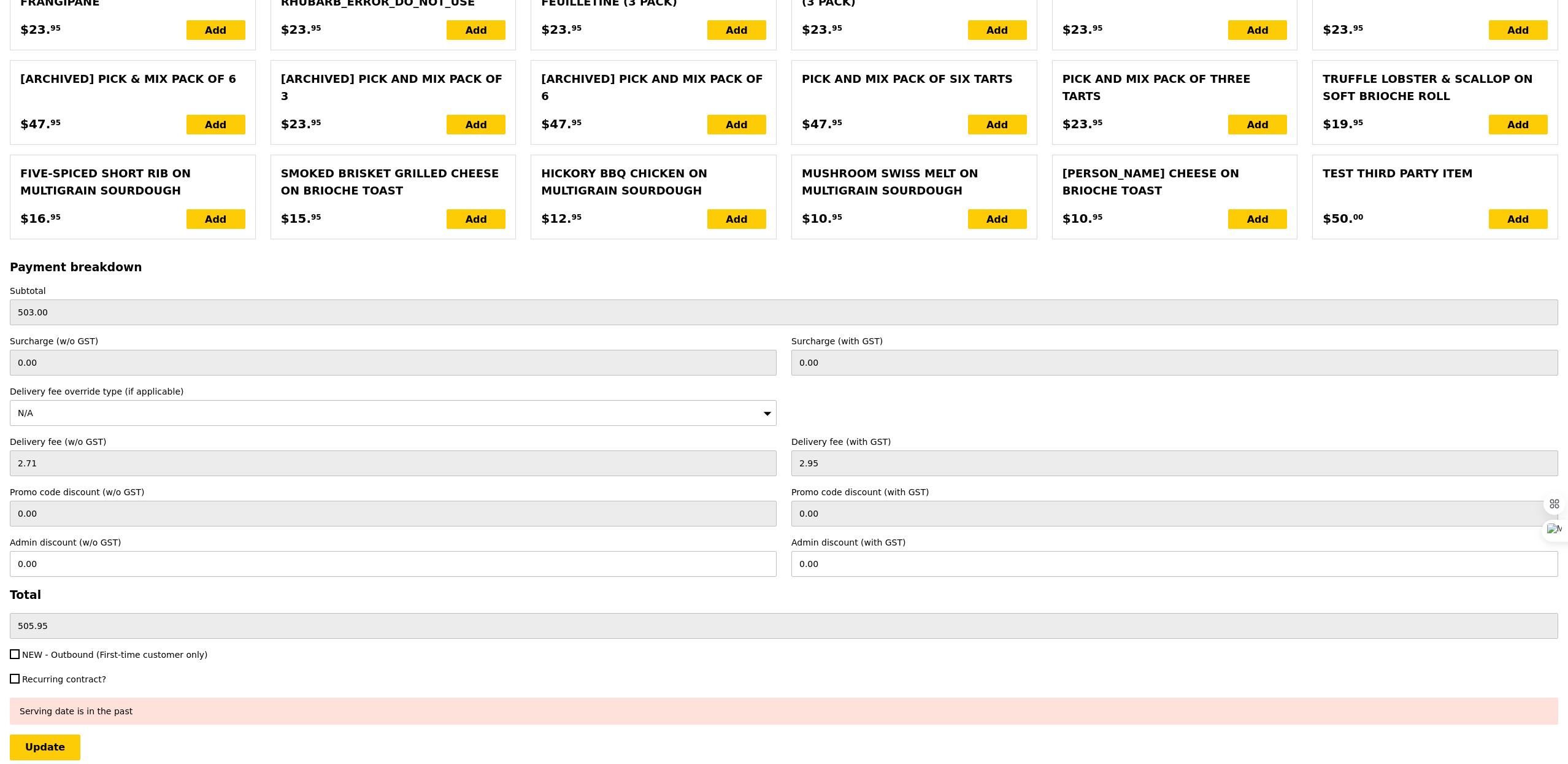
scroll to position [2569, 0]
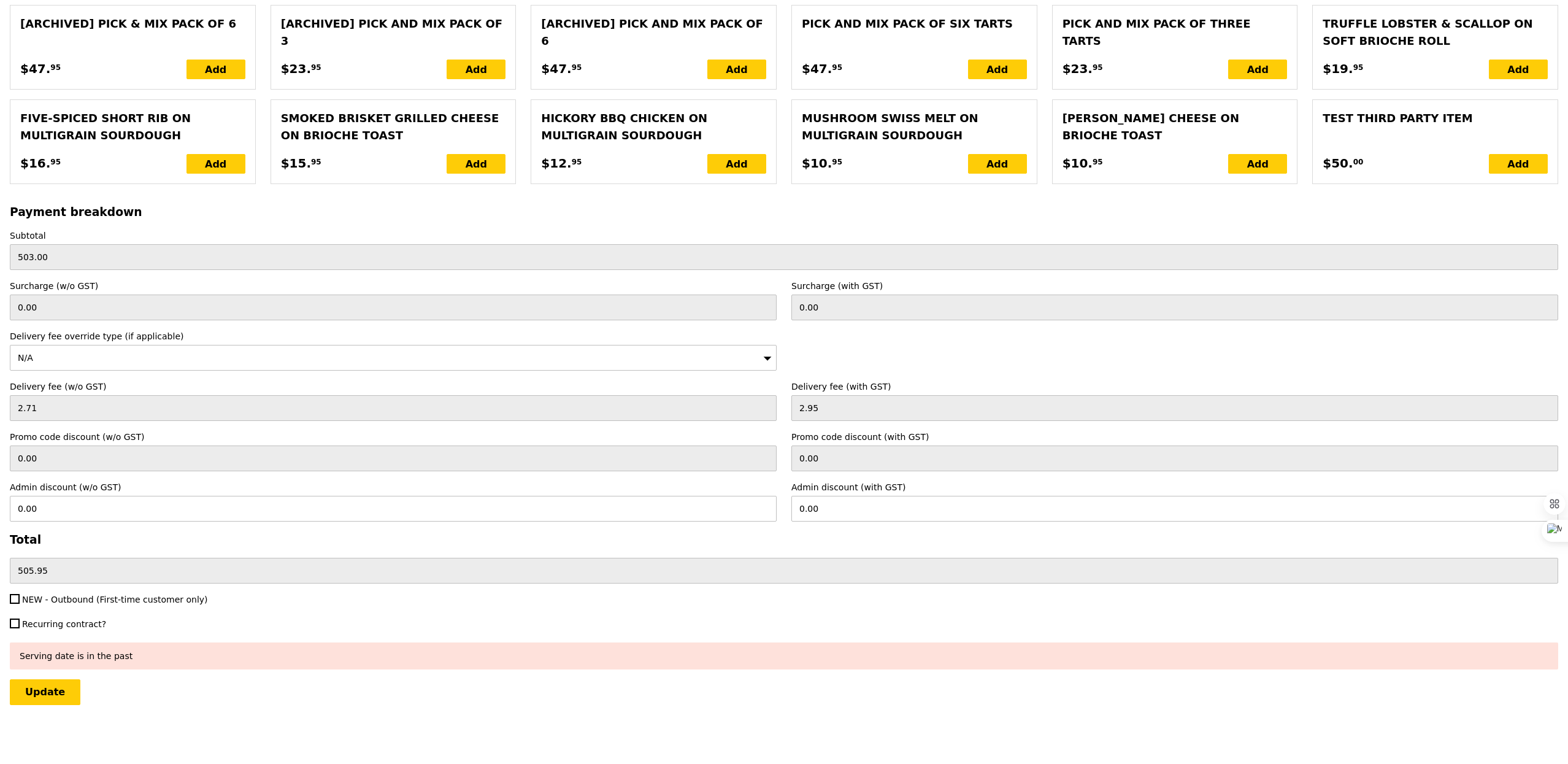
click at [50, 607] on div "NEW - Outbound (First-time customer only)" at bounding box center [392, 600] width 781 height 15
click at [50, 599] on span "NEW - Outbound (First-time customer only)" at bounding box center [114, 599] width 186 height 10
click at [20, 599] on input "NEW - Outbound (First-time customer only)" at bounding box center [15, 599] width 10 height 10
checkbox input "true"
click at [64, 700] on input "Update" at bounding box center [45, 692] width 71 height 26
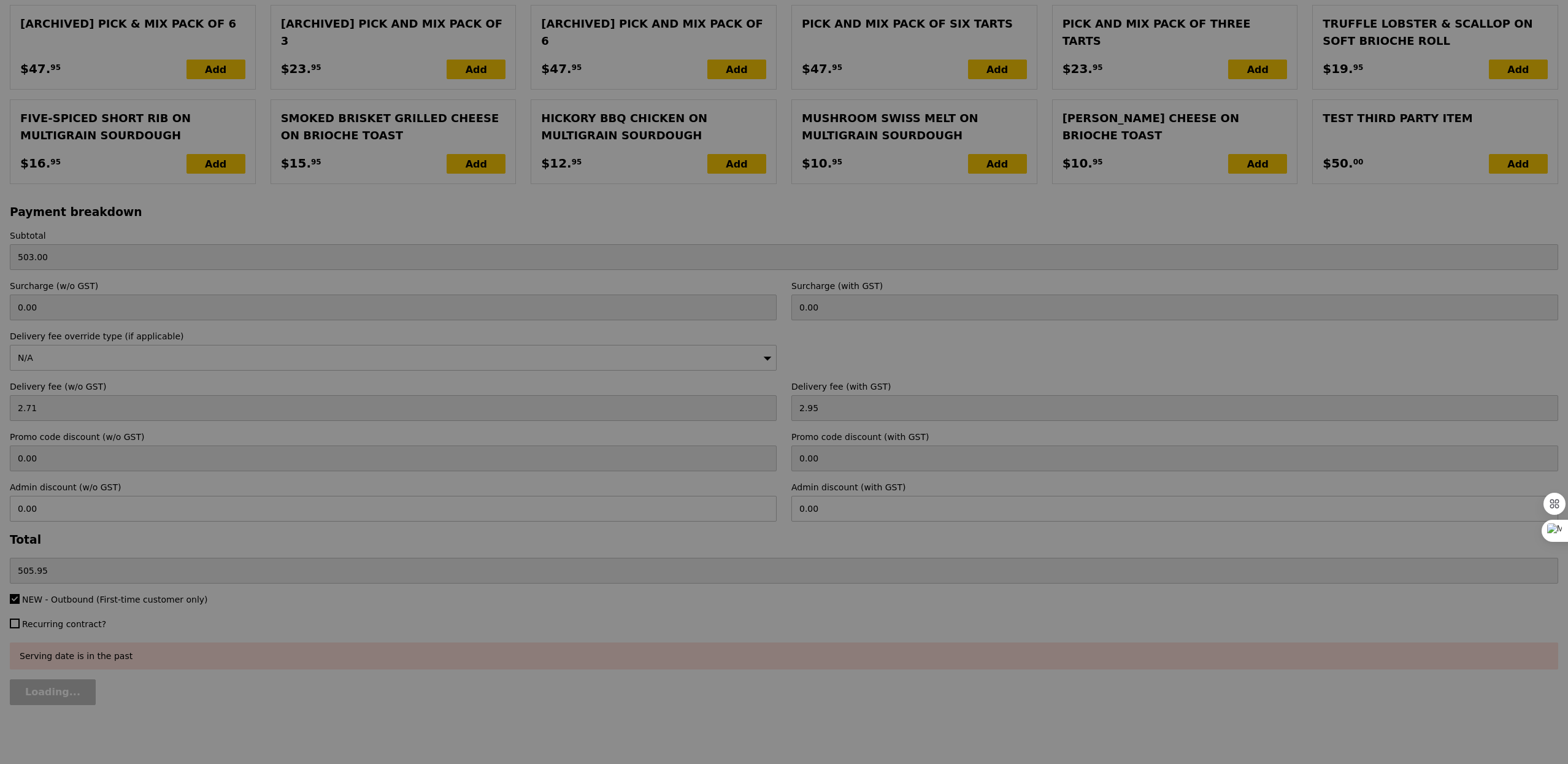
type input "Update"
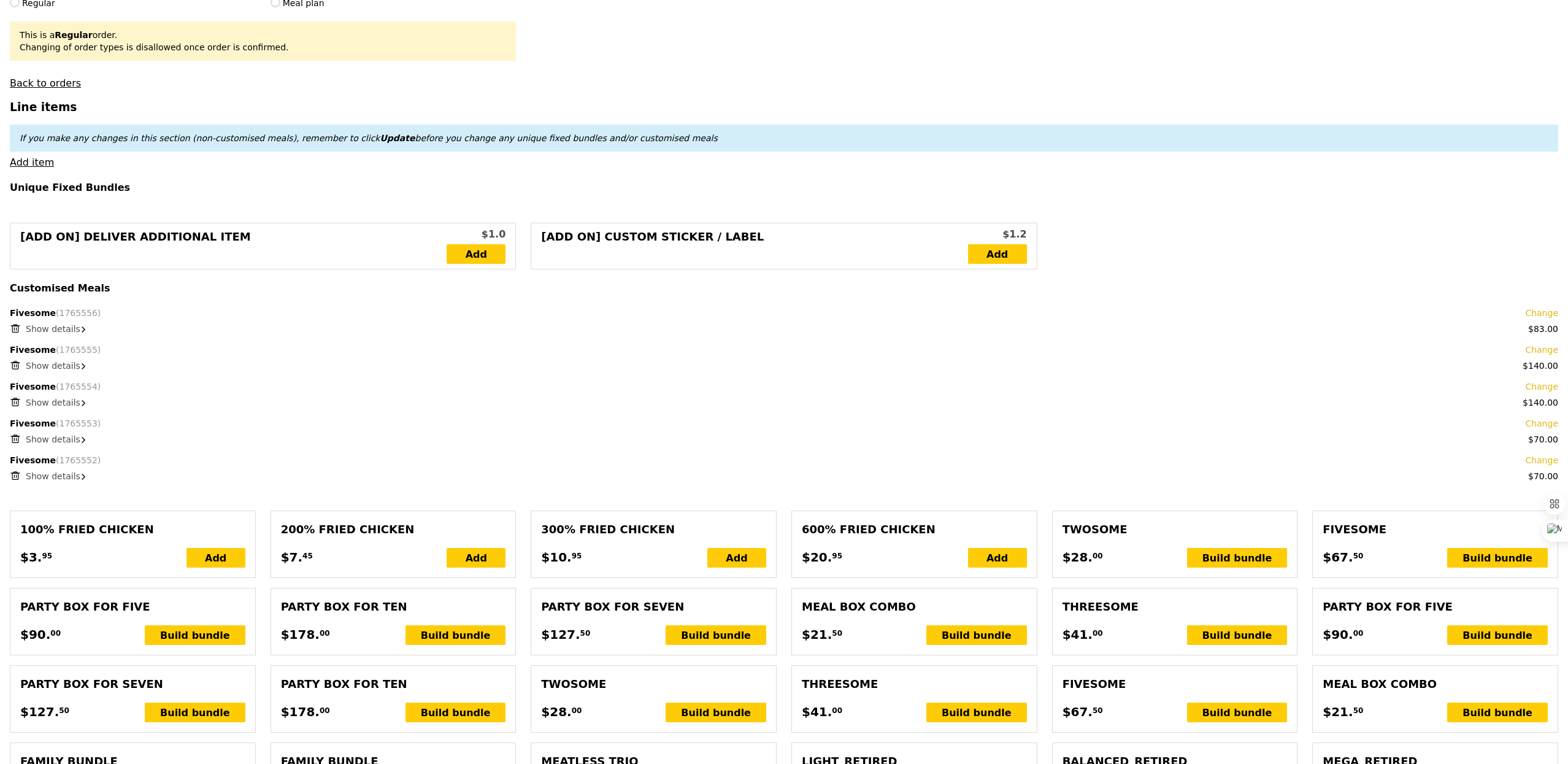
scroll to position [0, 0]
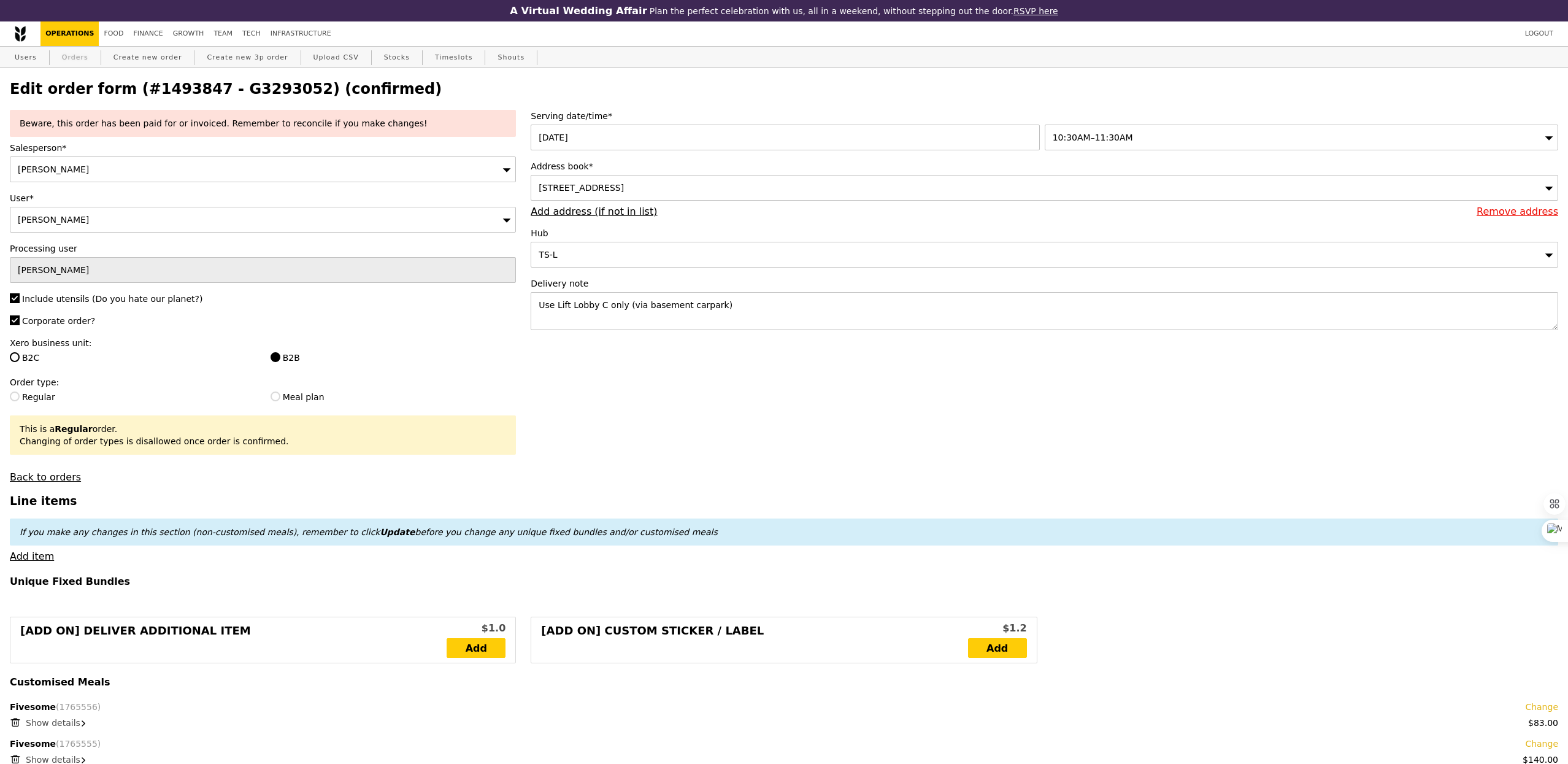
click at [78, 59] on link "Orders" at bounding box center [75, 57] width 36 height 22
select select "100"
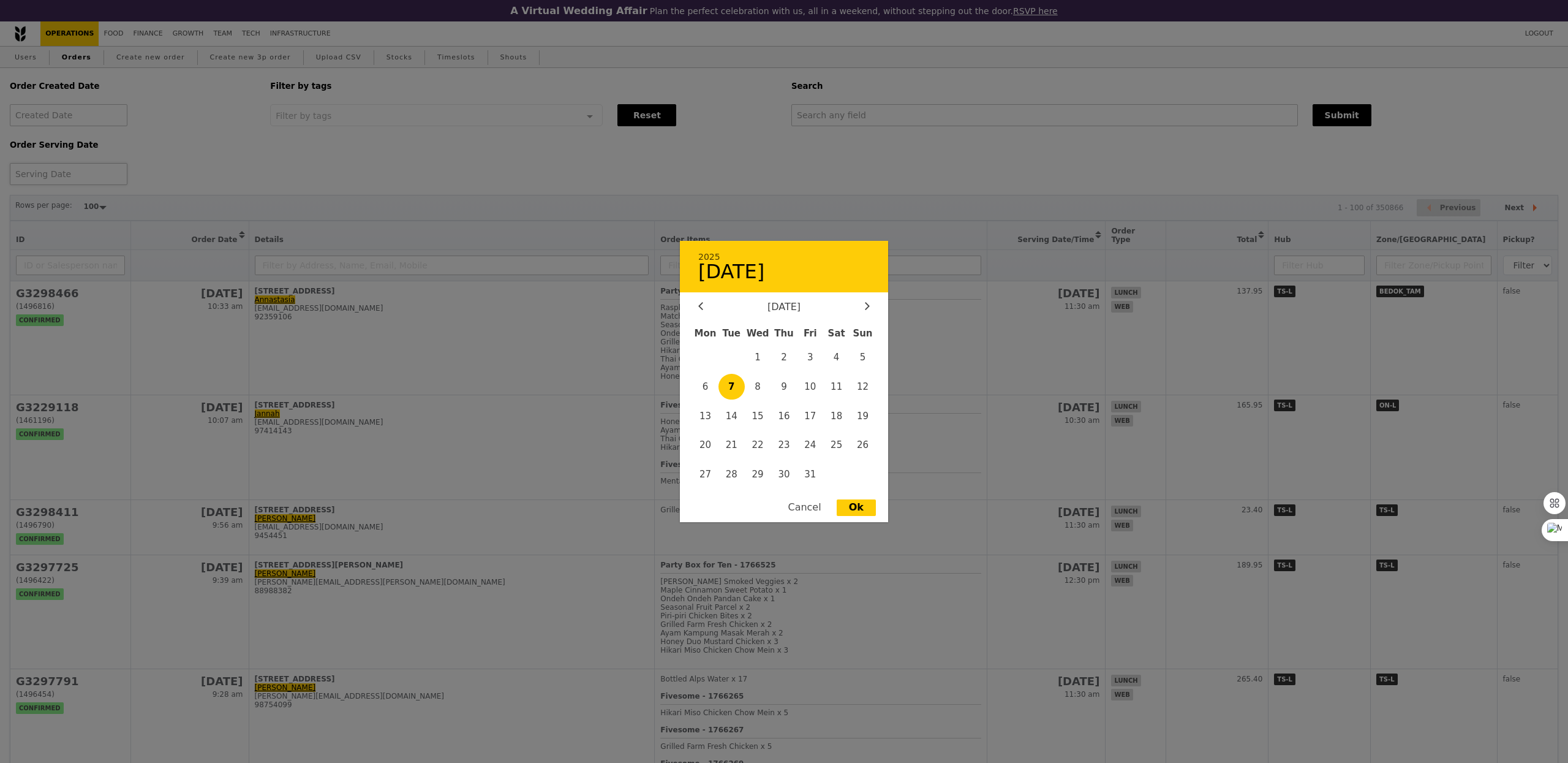
click at [68, 177] on div "2025 [DATE] [DATE] Mon Tue Wed Thu Fri Sat Sun 1 2 3 4 5 6 7 8 9 10 11 12 13 14…" at bounding box center [68, 173] width 118 height 22
click at [831, 359] on span "4" at bounding box center [834, 357] width 26 height 26
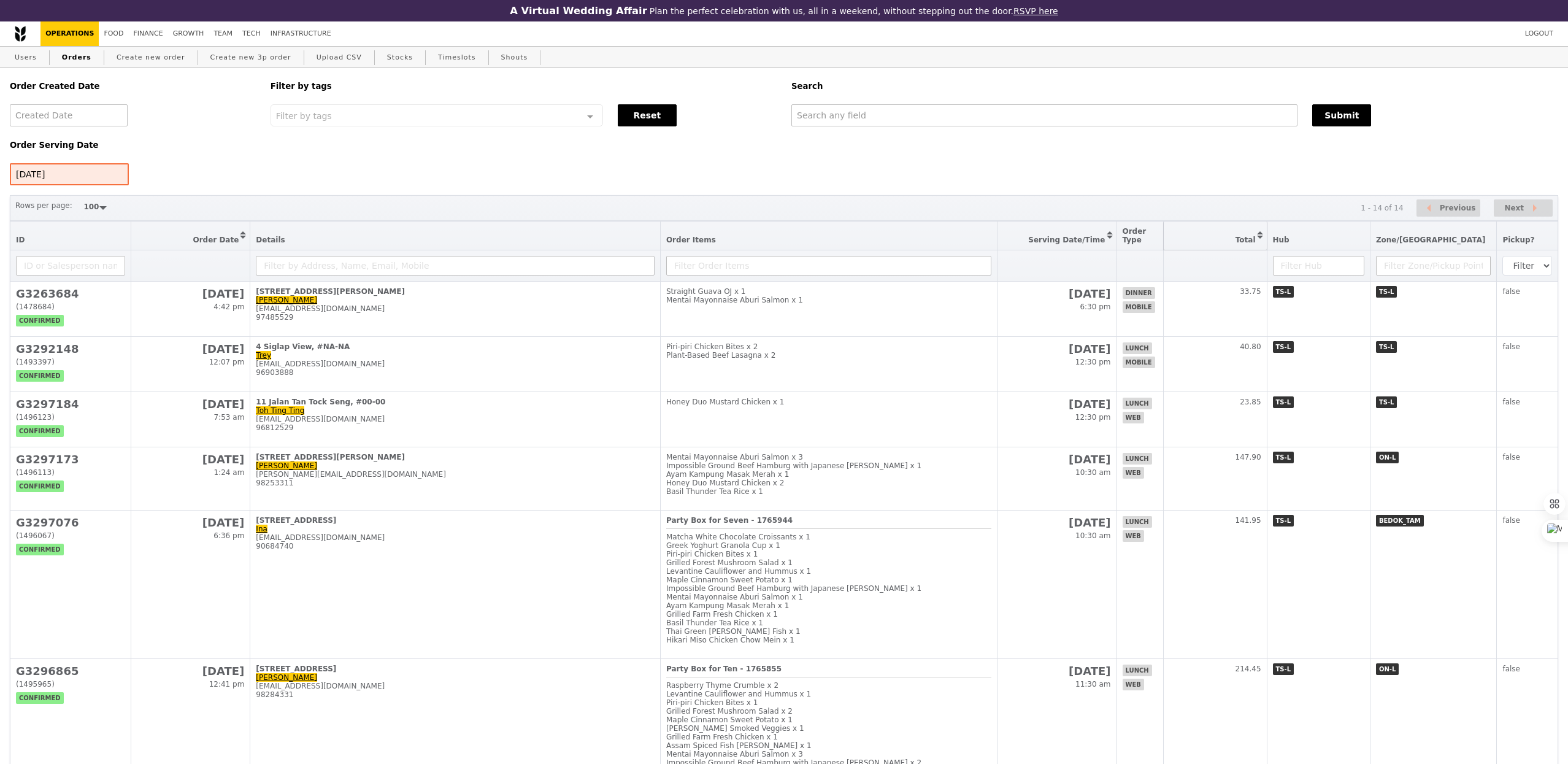
click at [1250, 232] on button "Sort table by Total in descending order" at bounding box center [1215, 236] width 103 height 28
click at [1254, 237] on button "Sort table by Total in ascending order" at bounding box center [1215, 236] width 103 height 28
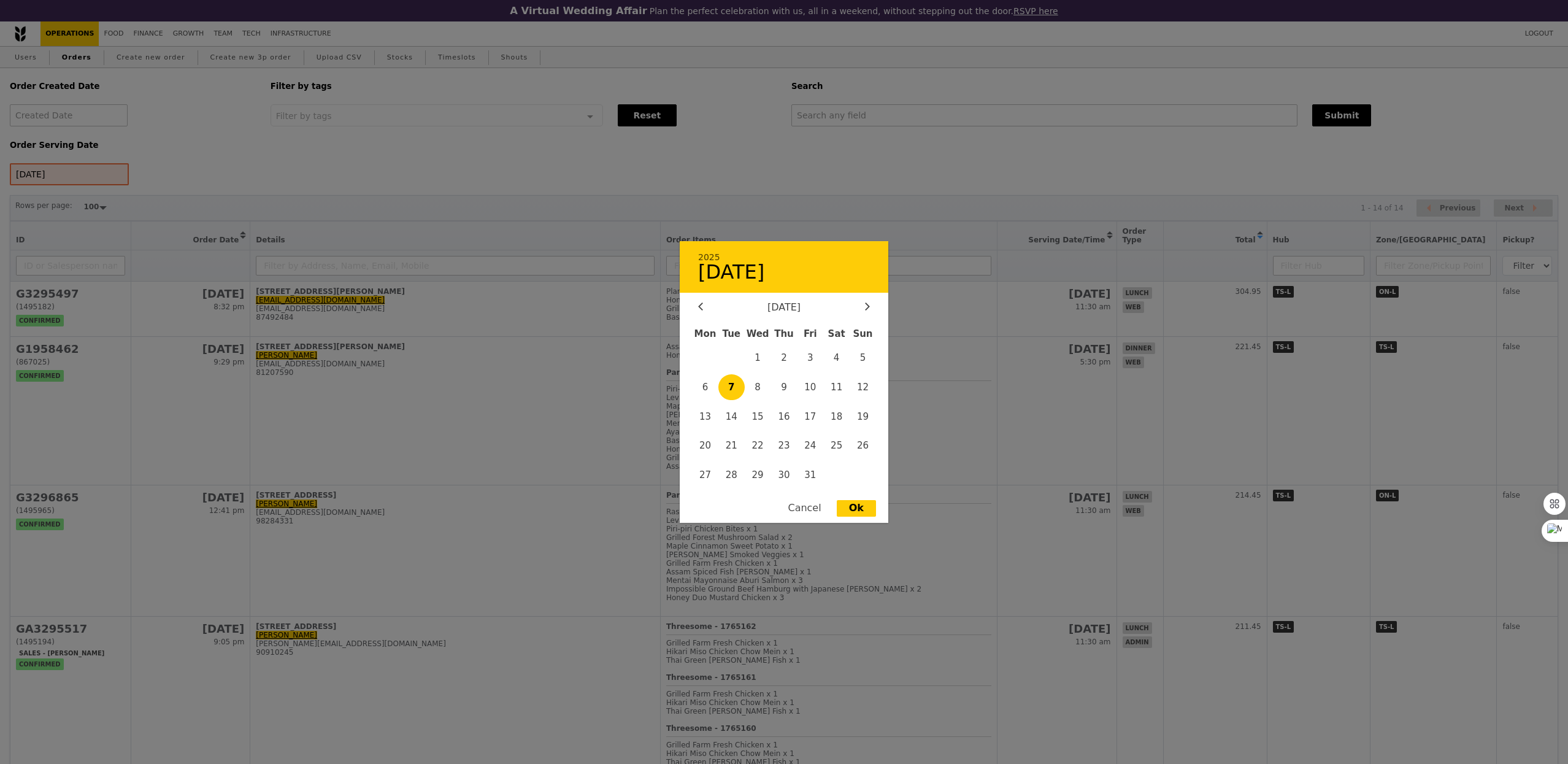
drag, startPoint x: 72, startPoint y: 121, endPoint x: 81, endPoint y: 160, distance: 40.0
click at [81, 126] on div "2025 [DATE] [DATE] Mon Tue Wed Thu Fri Sat Sun 1 2 3 4 5 6 7 8 9 10 11 12 13 14…" at bounding box center [68, 115] width 118 height 22
click at [81, 160] on div at bounding box center [784, 382] width 1568 height 764
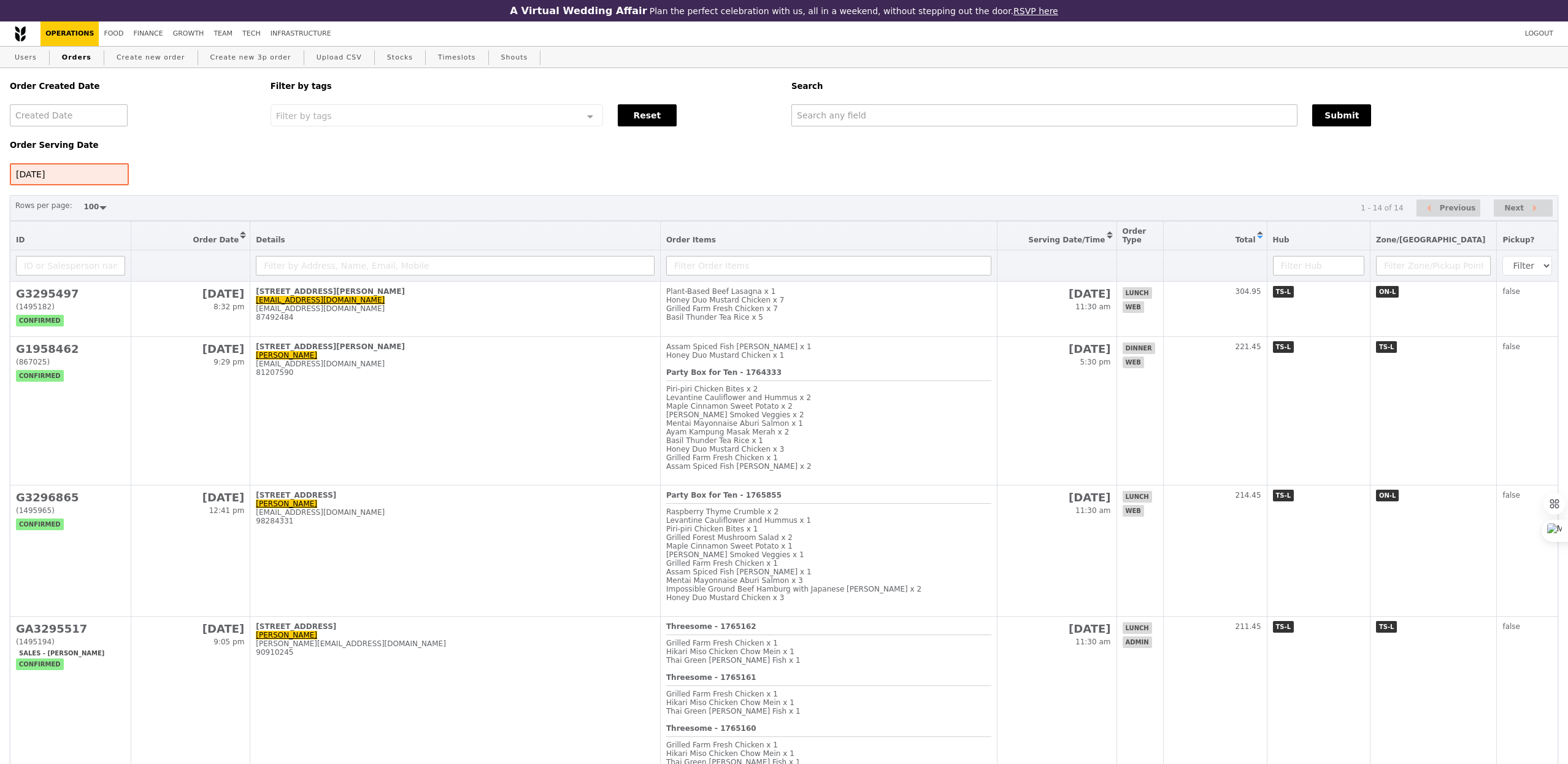
click at [75, 179] on div at bounding box center [784, 382] width 1568 height 764
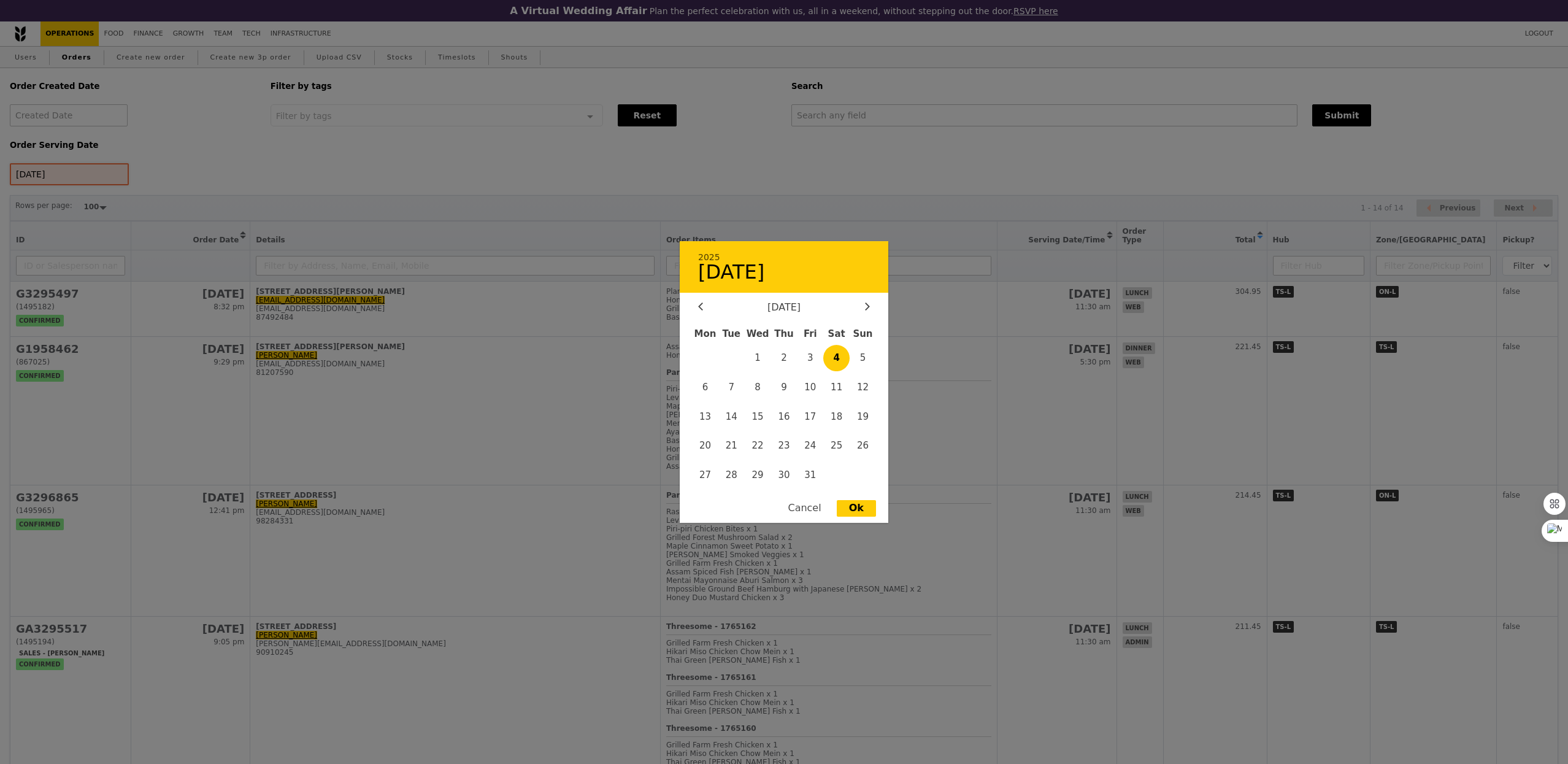
click at [60, 175] on div "[DATE] 2025 [DATE] [DATE] Mon Tue Wed Thu Fri Sat Sun 1 2 3 4 5 6 7 8 9 10 11 1…" at bounding box center [69, 174] width 119 height 22
click at [706, 393] on span "6" at bounding box center [704, 387] width 26 height 26
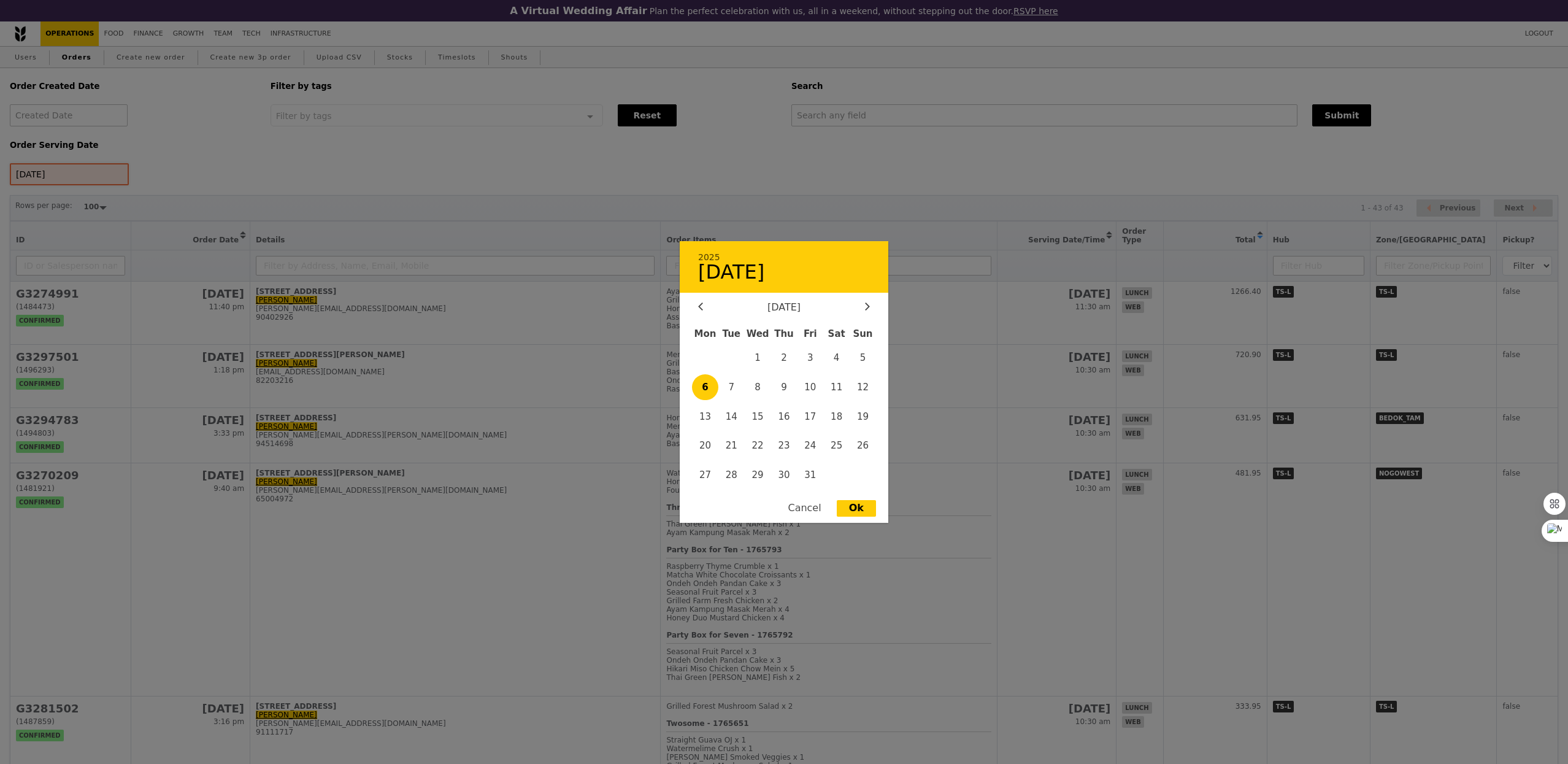
click at [49, 179] on div "[DATE] 2025 [DATE] [DATE] Mon Tue Wed Thu Fri Sat Sun 1 2 3 4 5 6 7 8 9 10 11 1…" at bounding box center [69, 174] width 119 height 22
click at [741, 389] on span "7" at bounding box center [731, 387] width 26 height 26
type input "[DATE]"
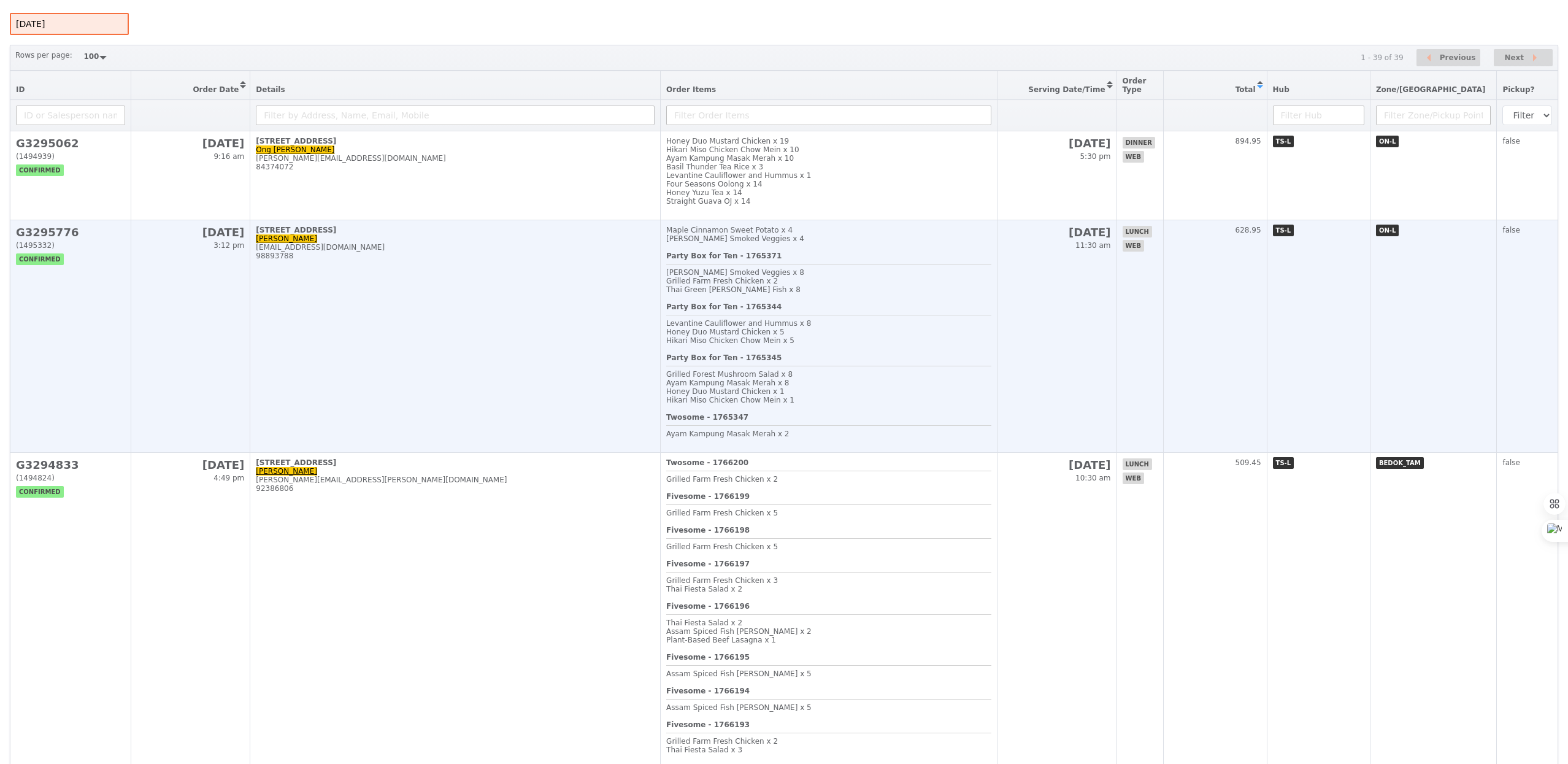
scroll to position [155, 0]
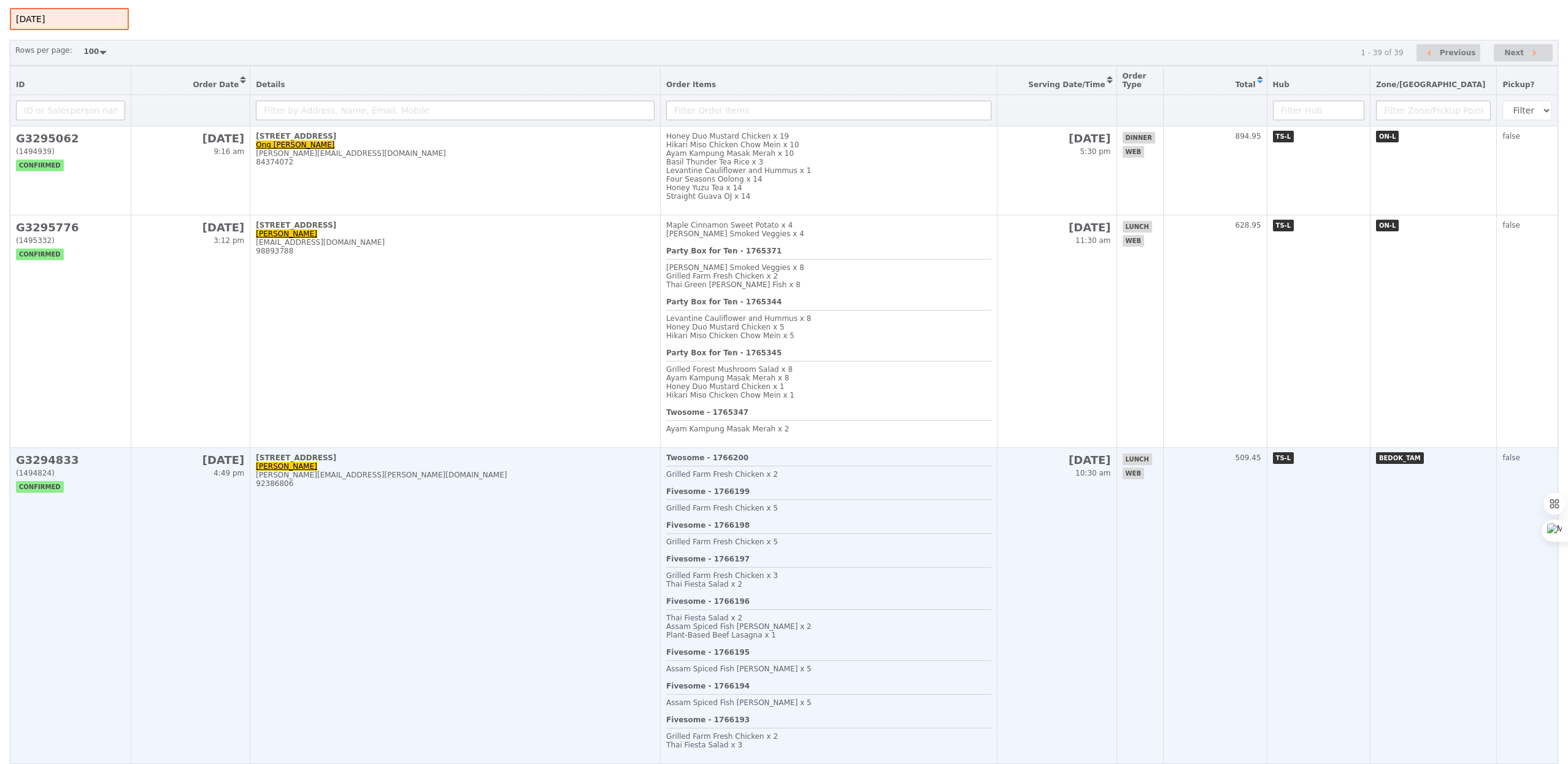
click at [560, 567] on td "[STREET_ADDRESS][PERSON_NAME] [PERSON_NAME][EMAIL_ADDRESS][PERSON_NAME][DOMAIN_…" at bounding box center [455, 606] width 410 height 316
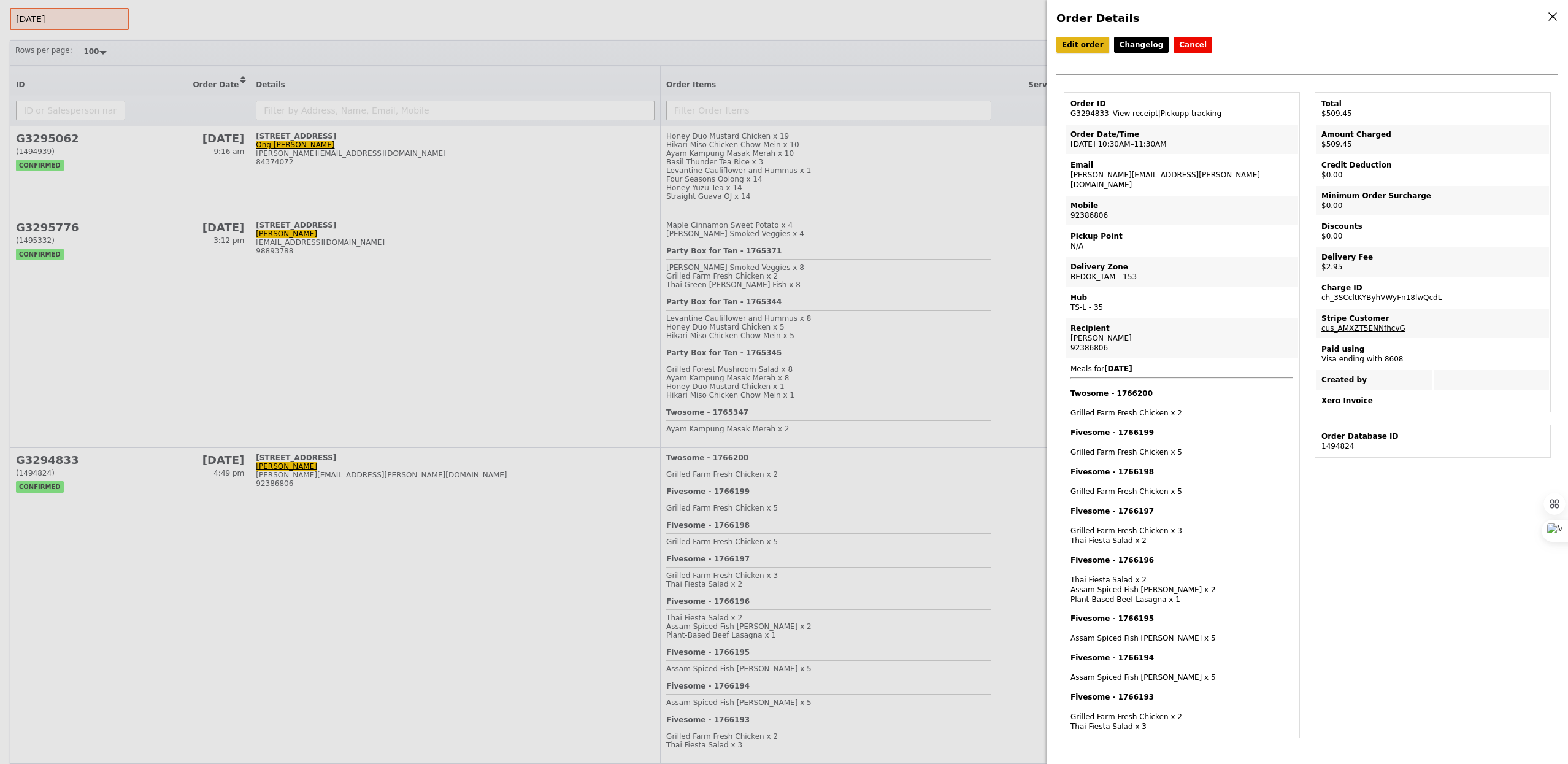
click at [1090, 49] on link "Edit order" at bounding box center [1082, 44] width 53 height 16
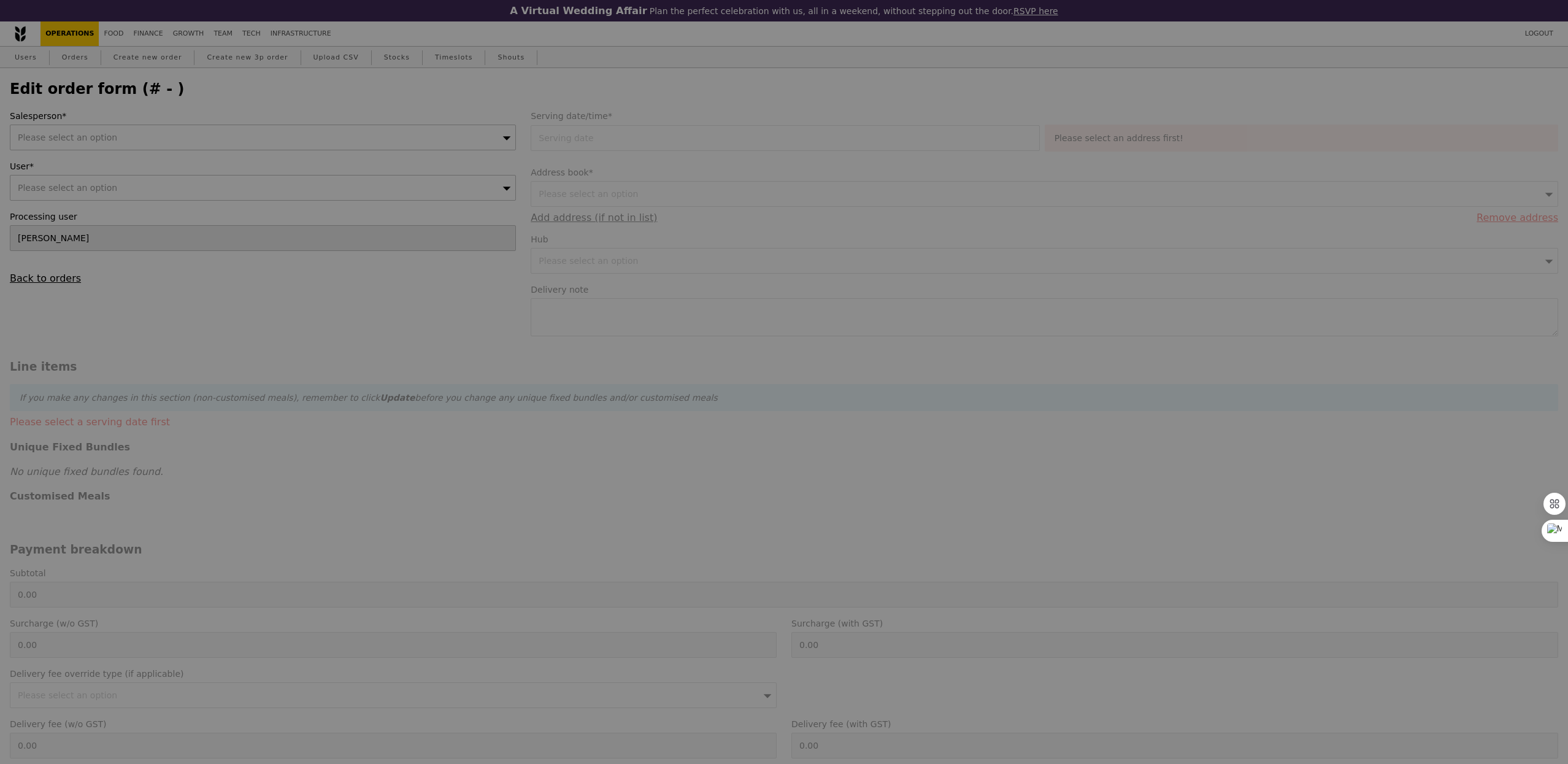
type input "[DATE]"
type textarea "Please deliver to WT Electronics on level 8, pls call [PERSON_NAME] upon arrival"
type input "695.50"
type input "2.71"
type input "2.95"
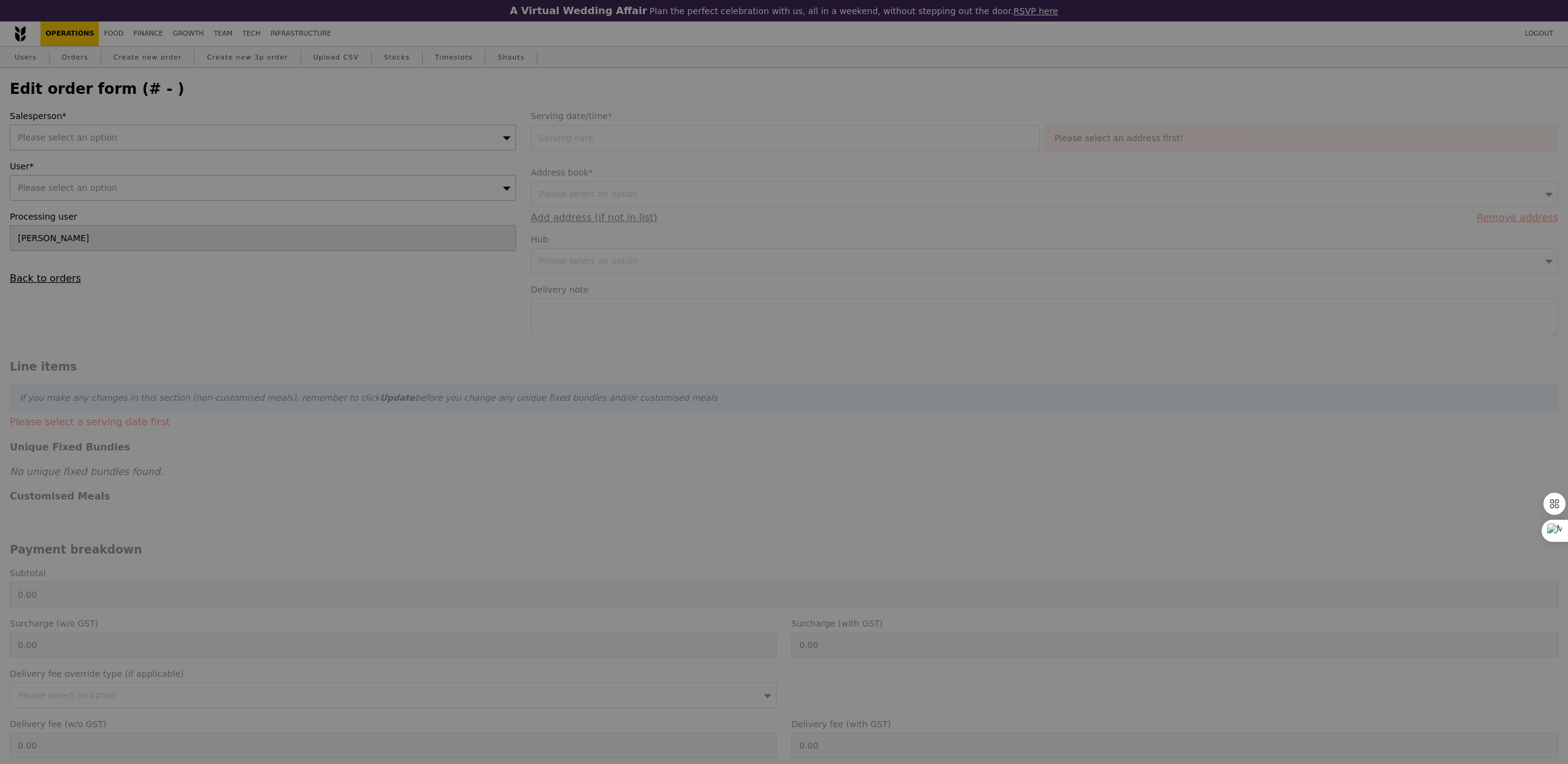
type input "698.45"
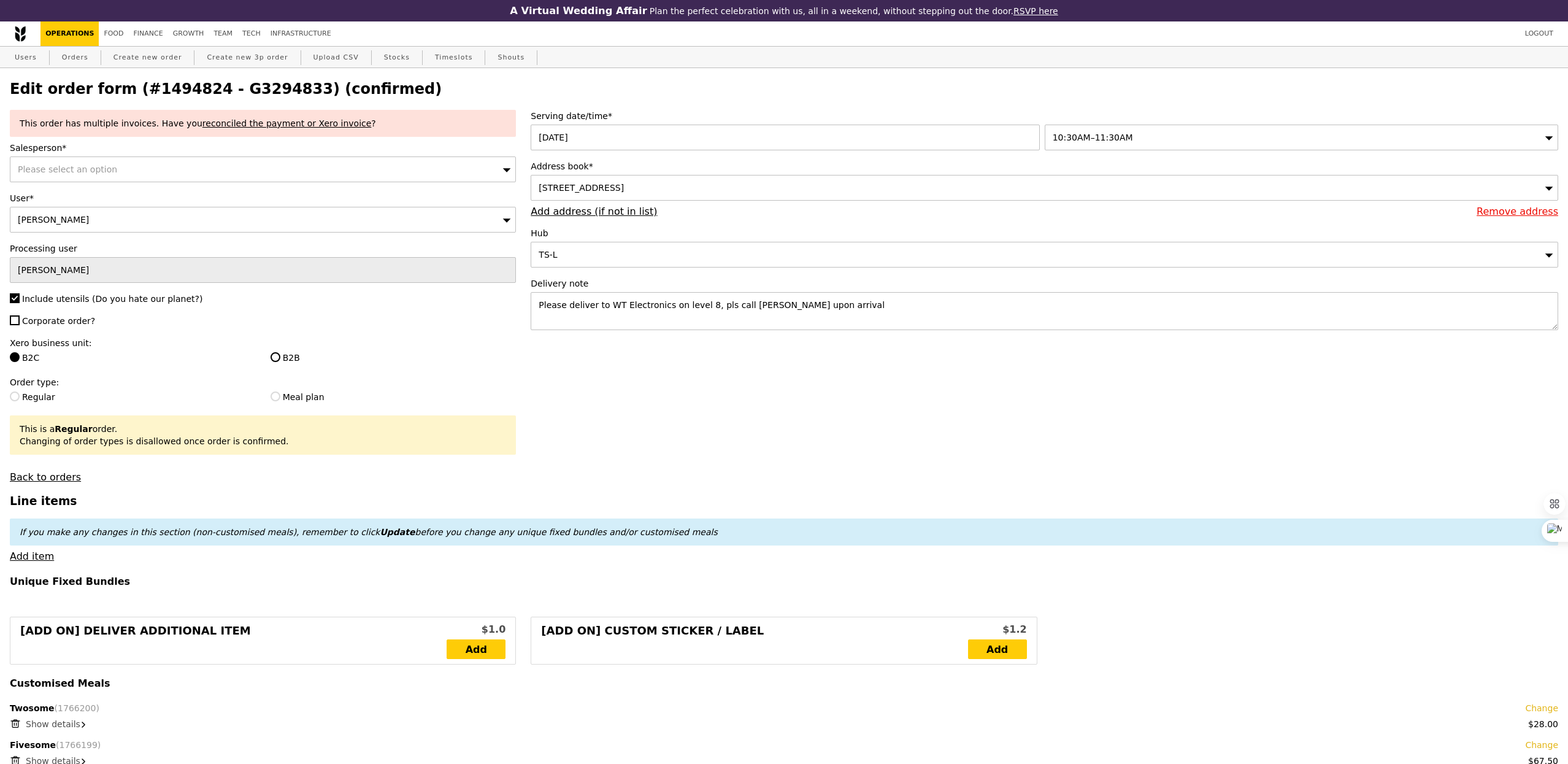
type input "Update"
click at [128, 166] on div "Please select an option" at bounding box center [263, 169] width 506 height 26
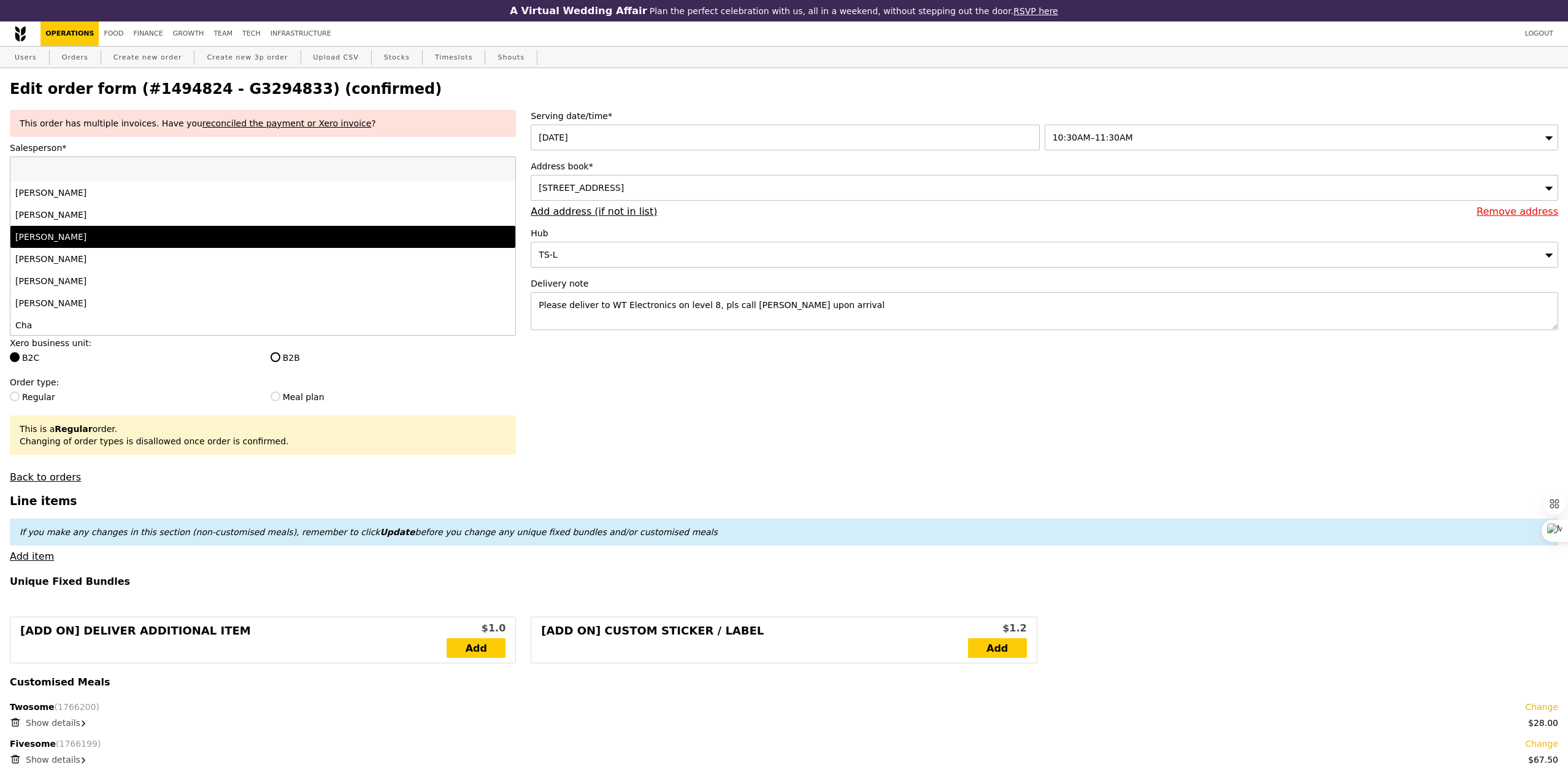
scroll to position [1216, 0]
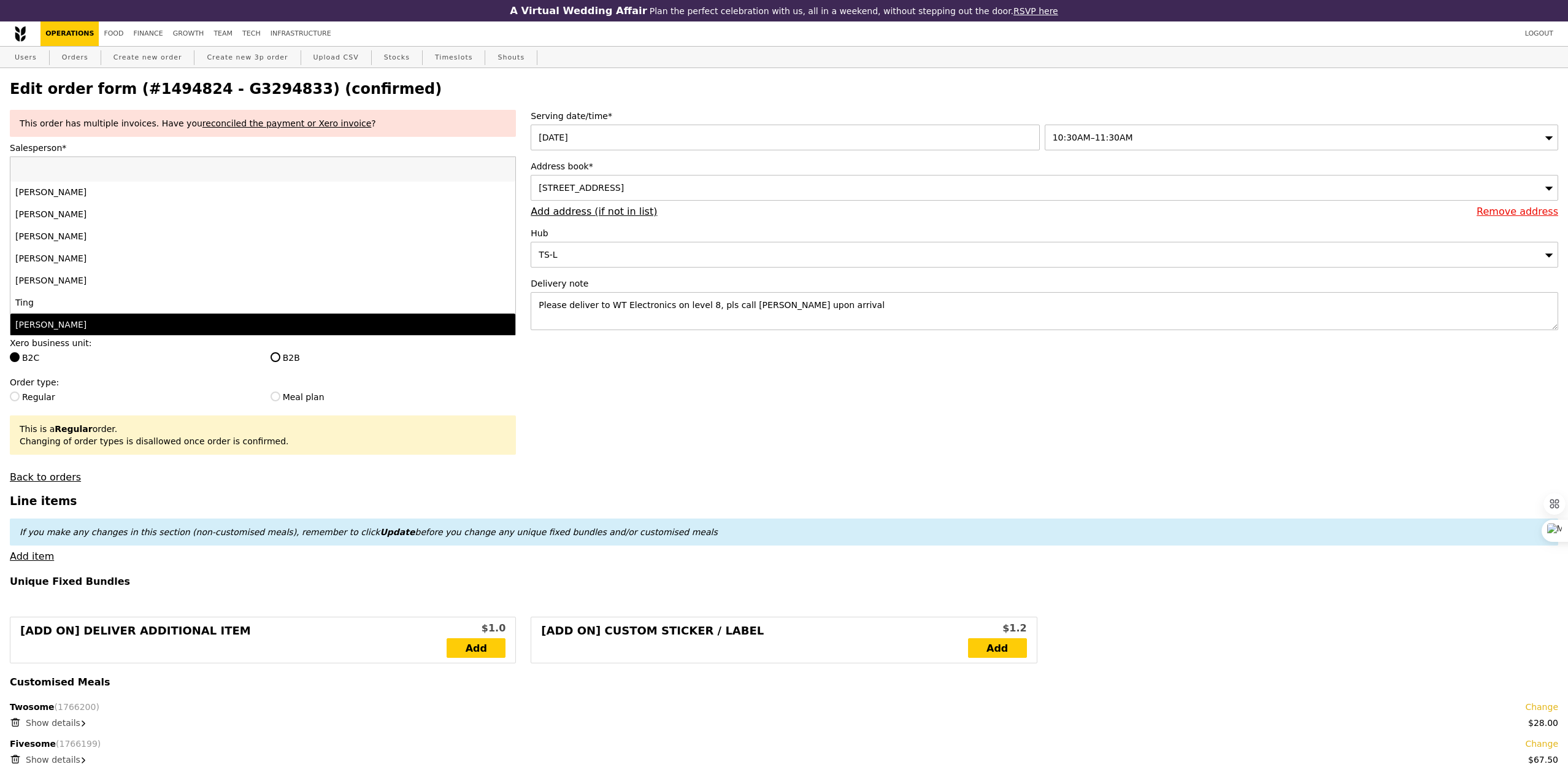
click at [70, 324] on div "[PERSON_NAME]" at bounding box center [201, 324] width 371 height 12
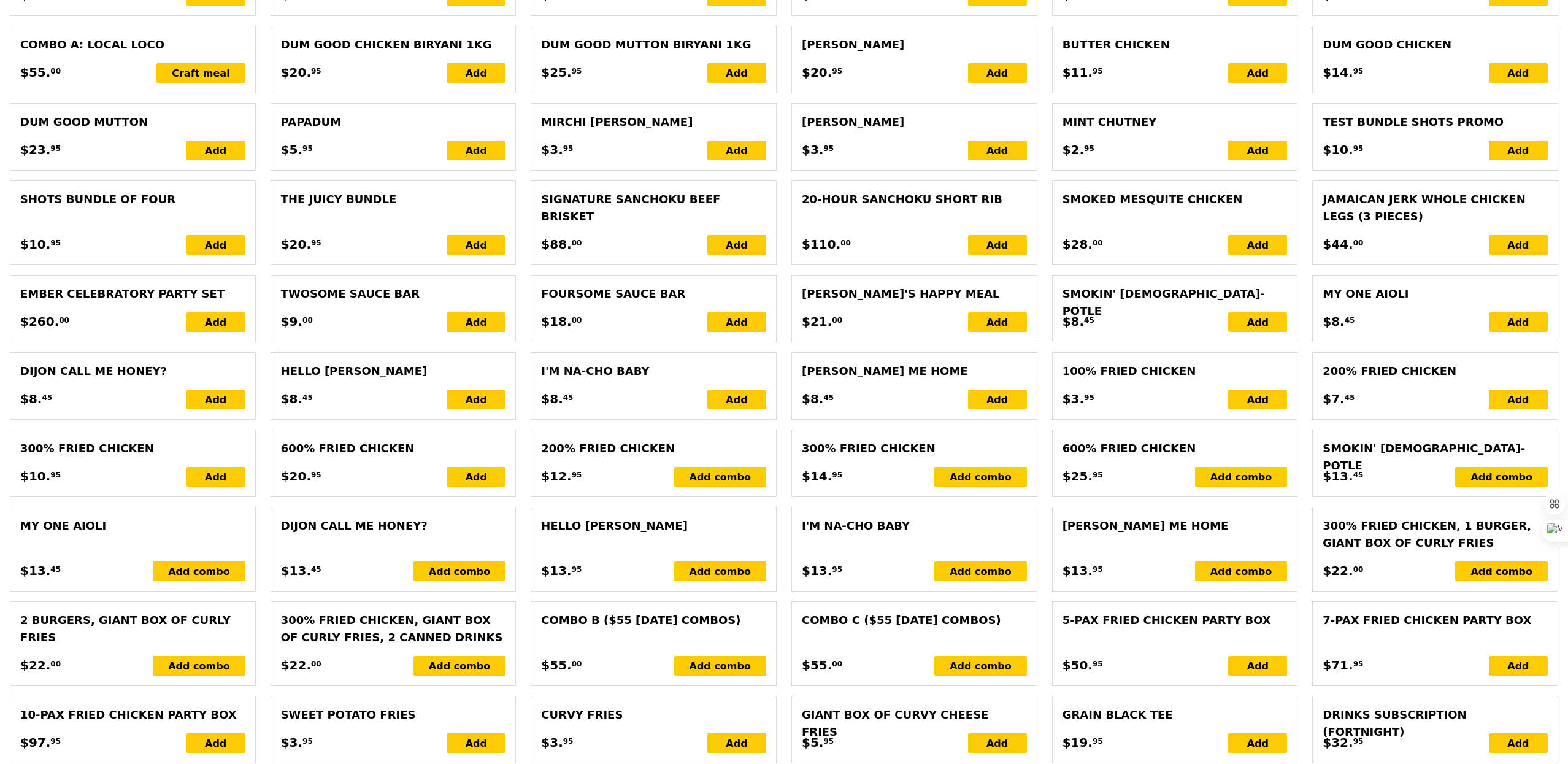
scroll to position [2692, 0]
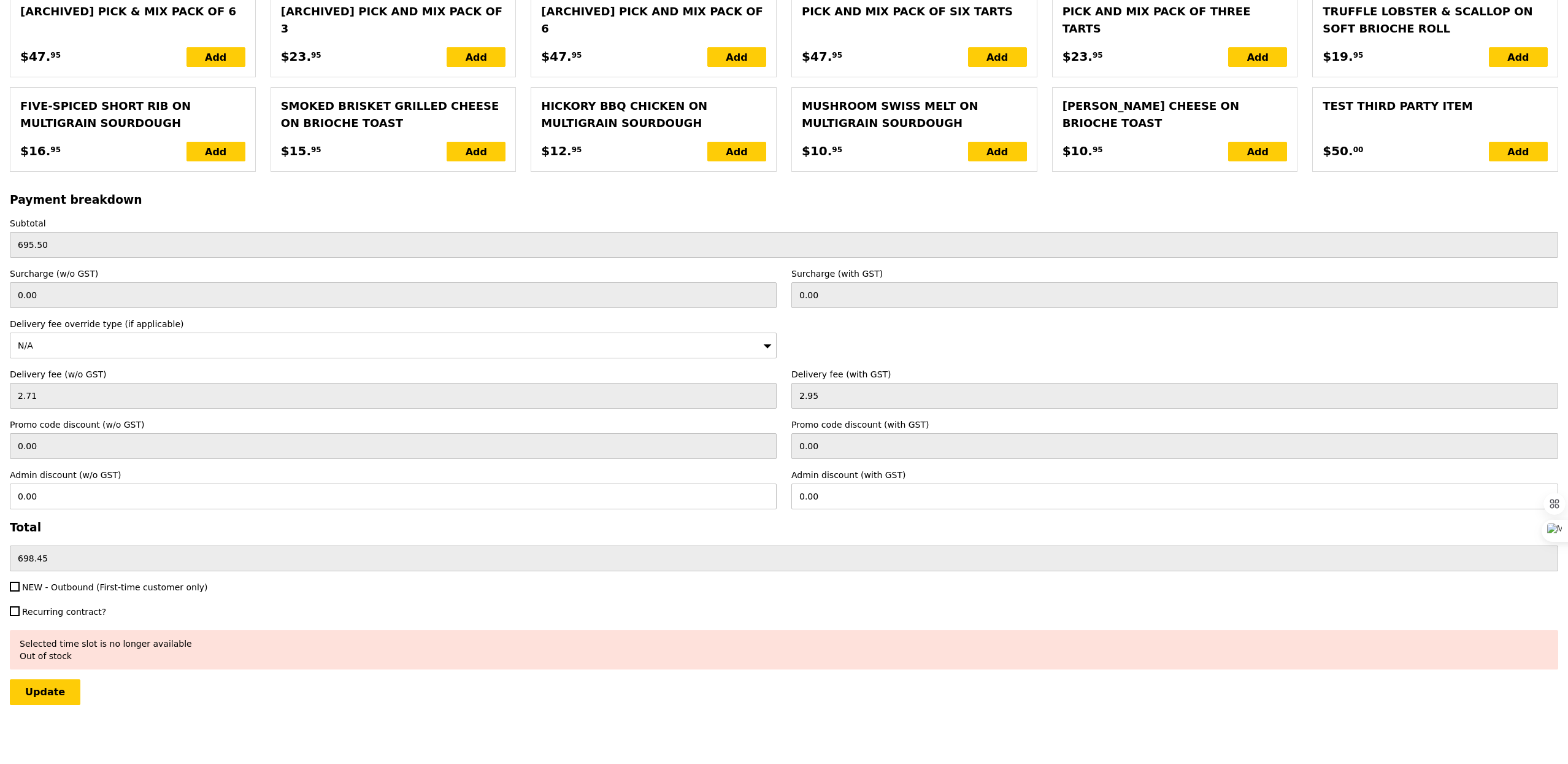
click at [105, 583] on span "NEW - Outbound (First-time customer only)" at bounding box center [114, 587] width 186 height 10
click at [20, 582] on input "NEW - Outbound (First-time customer only)" at bounding box center [15, 587] width 10 height 10
checkbox input "true"
click at [59, 703] on input "Update" at bounding box center [45, 692] width 71 height 26
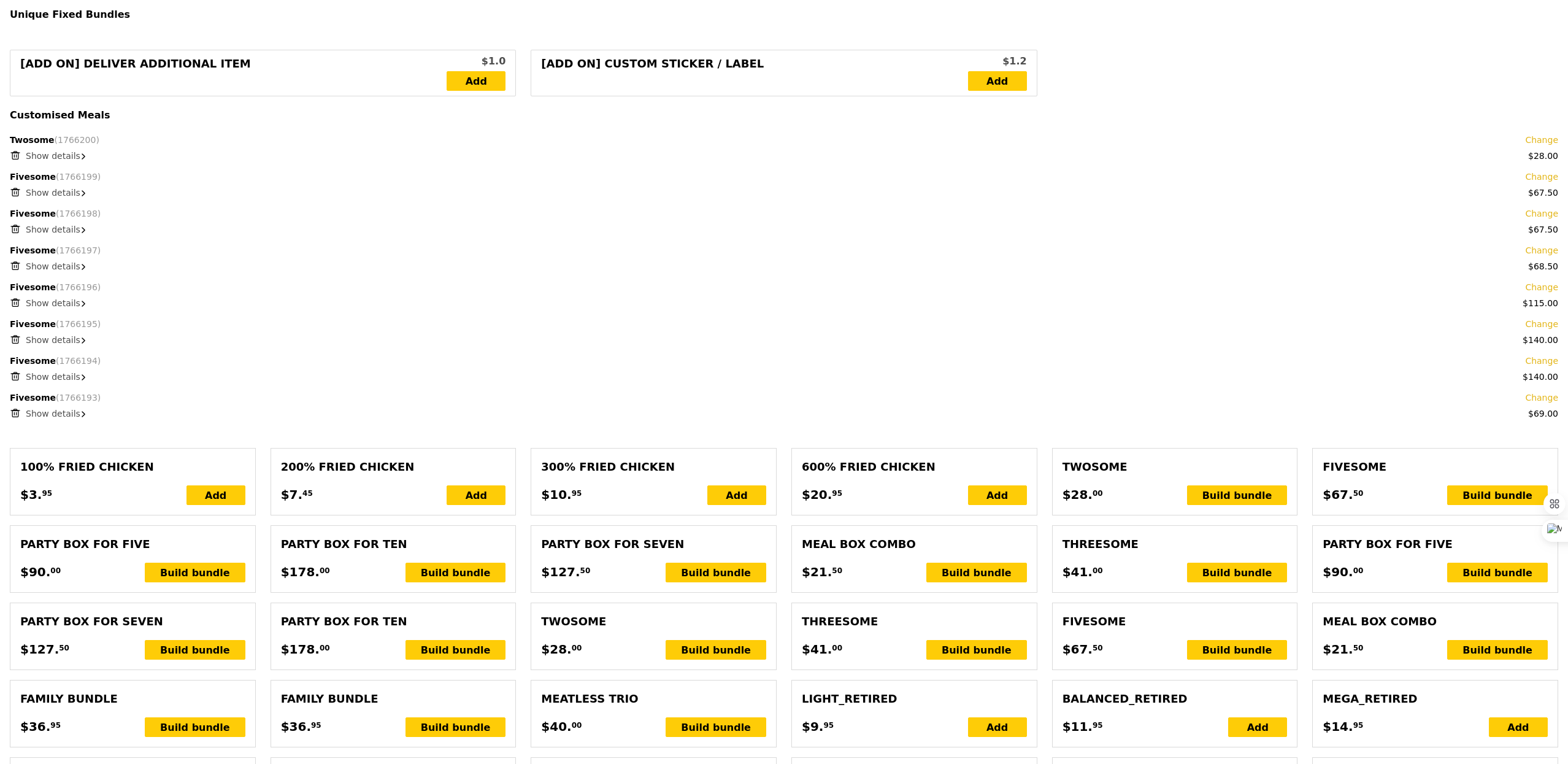
scroll to position [0, 0]
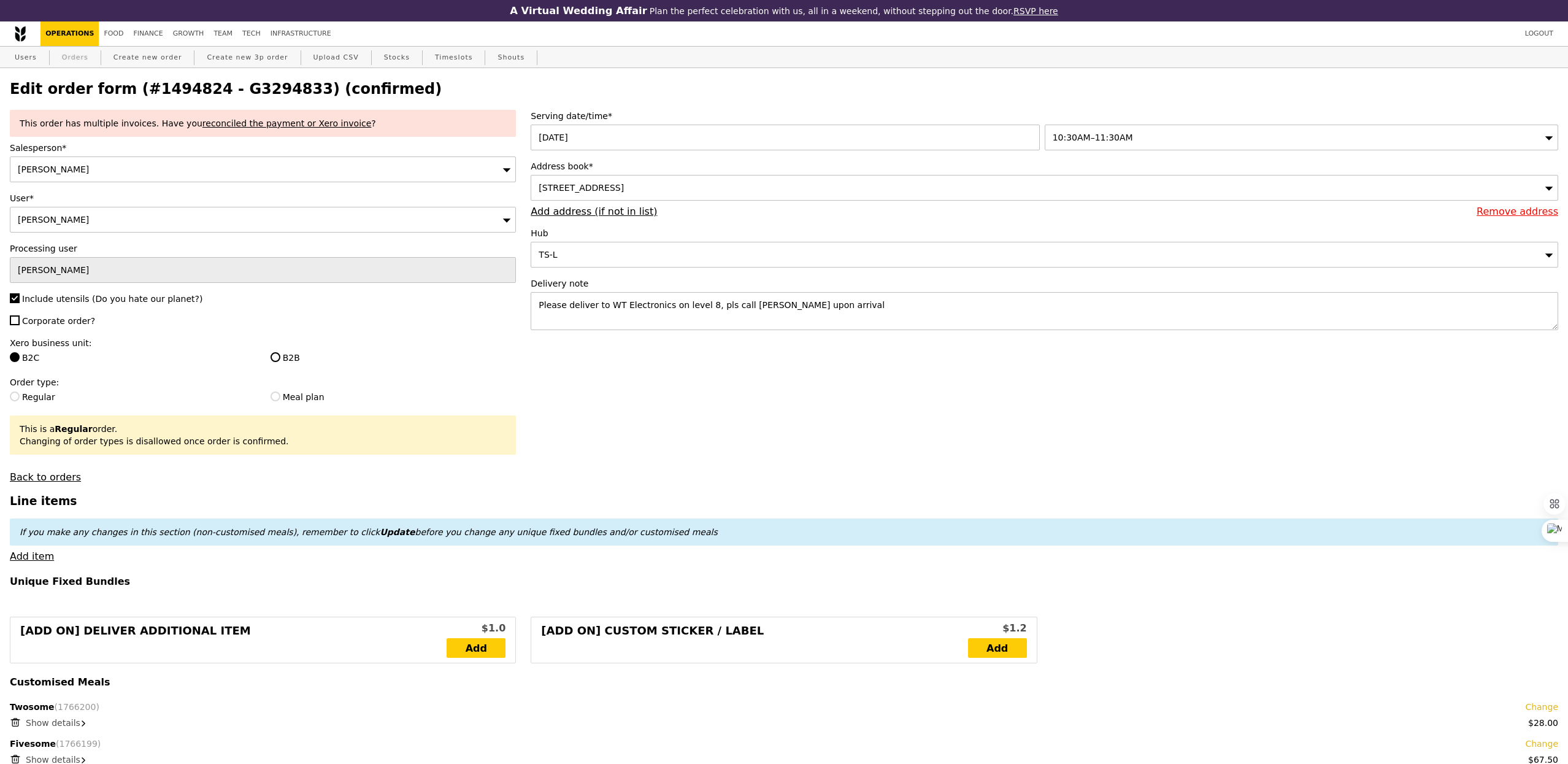
click at [76, 65] on link "Orders" at bounding box center [75, 57] width 36 height 22
select select "100"
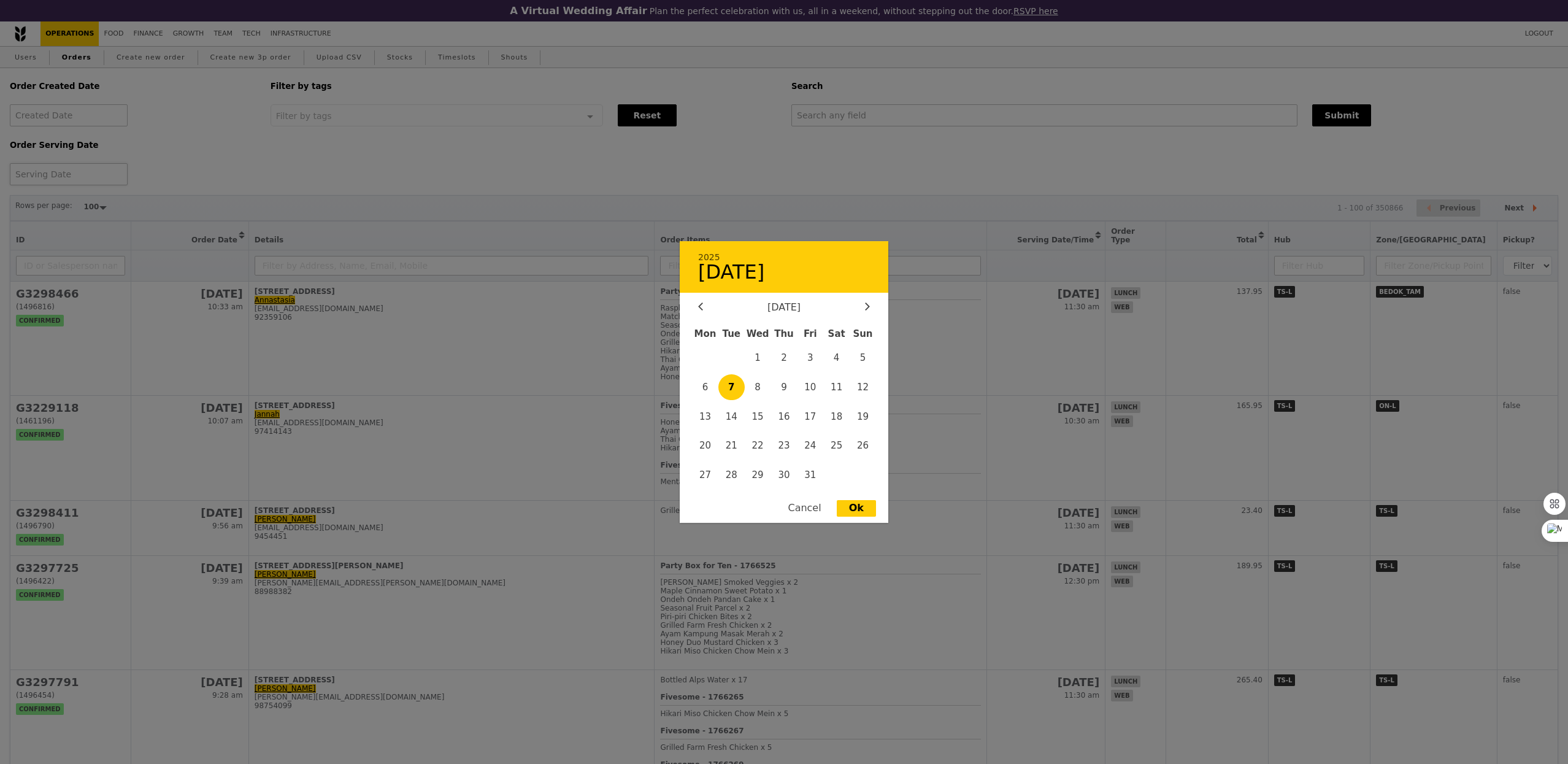
click at [71, 174] on div "2025 [DATE] [DATE] Mon Tue Wed Thu Fri Sat Sun 1 2 3 4 5 6 7 8 9 10 11 12 13 14…" at bounding box center [68, 174] width 118 height 22
click at [723, 383] on span "7" at bounding box center [731, 387] width 26 height 26
type input "[DATE]"
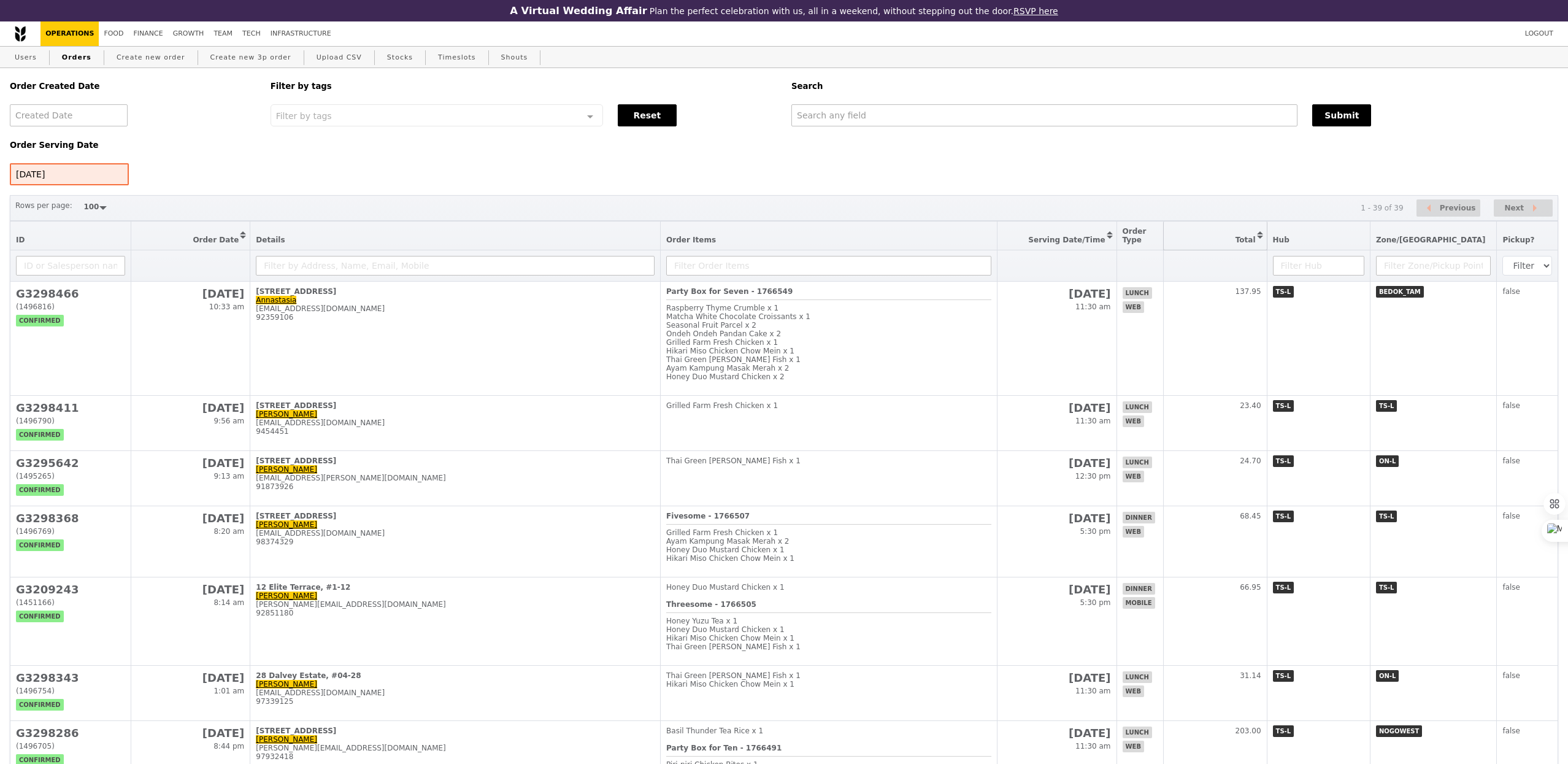
click at [1263, 244] on button "Sort table by Total in descending order" at bounding box center [1215, 236] width 103 height 28
click at [1263, 244] on button "Sort table by Total in ascending order" at bounding box center [1215, 236] width 103 height 28
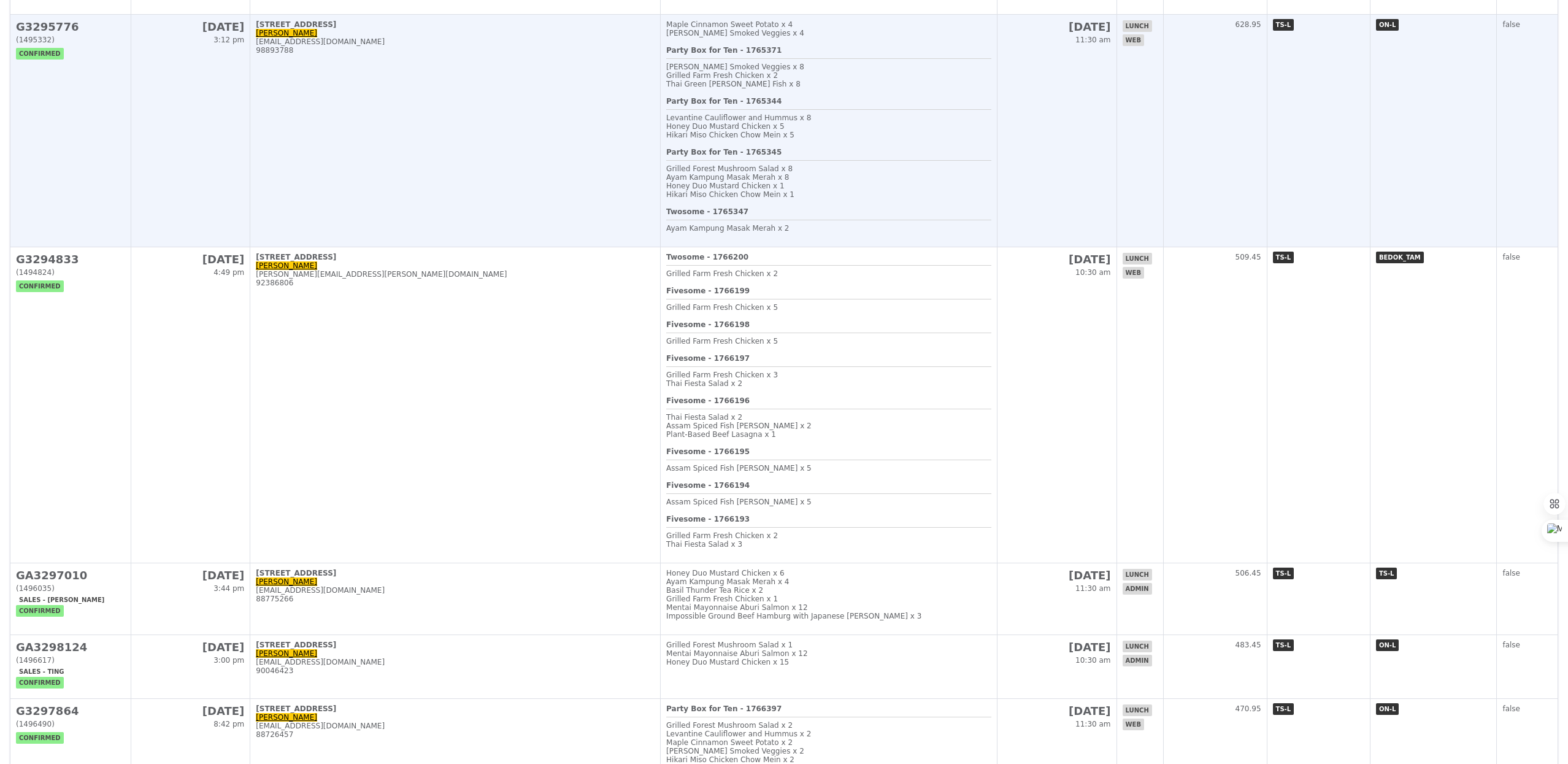
scroll to position [346, 0]
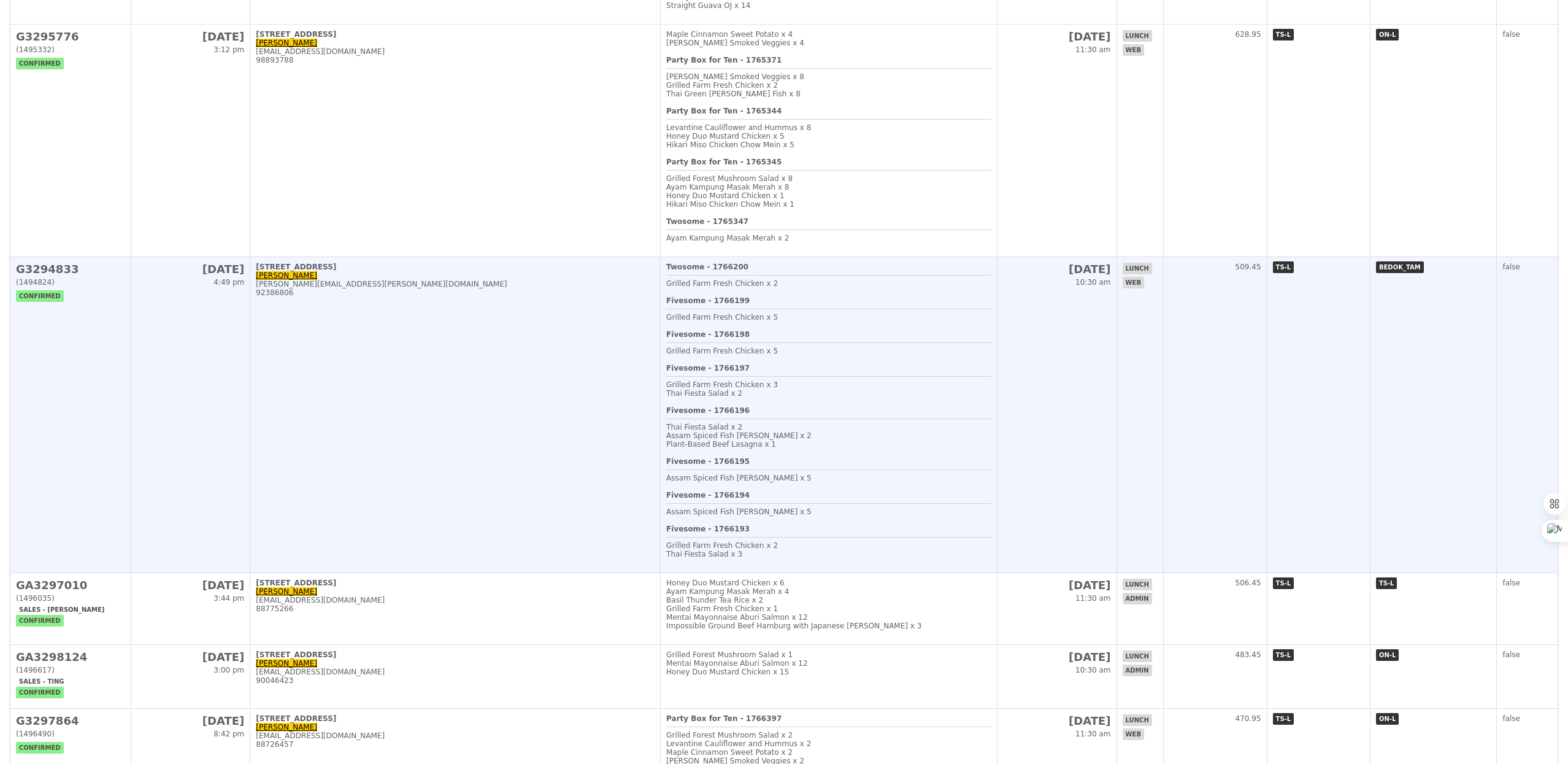
click at [1231, 461] on td "509.45" at bounding box center [1214, 415] width 104 height 316
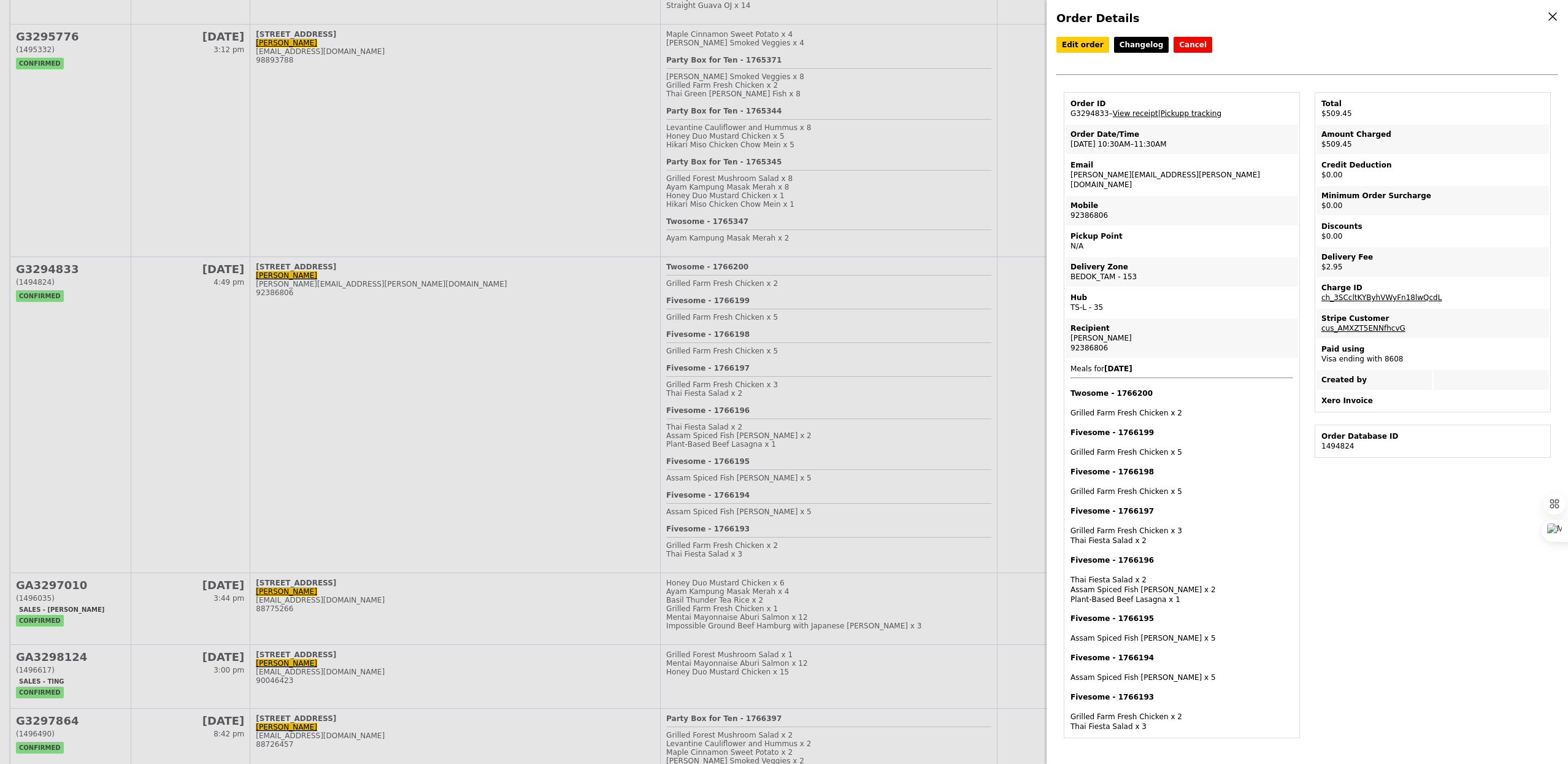
click at [1183, 110] on link "Pickupp tracking" at bounding box center [1190, 114] width 61 height 8
click at [1085, 47] on link "Edit order" at bounding box center [1082, 44] width 53 height 16
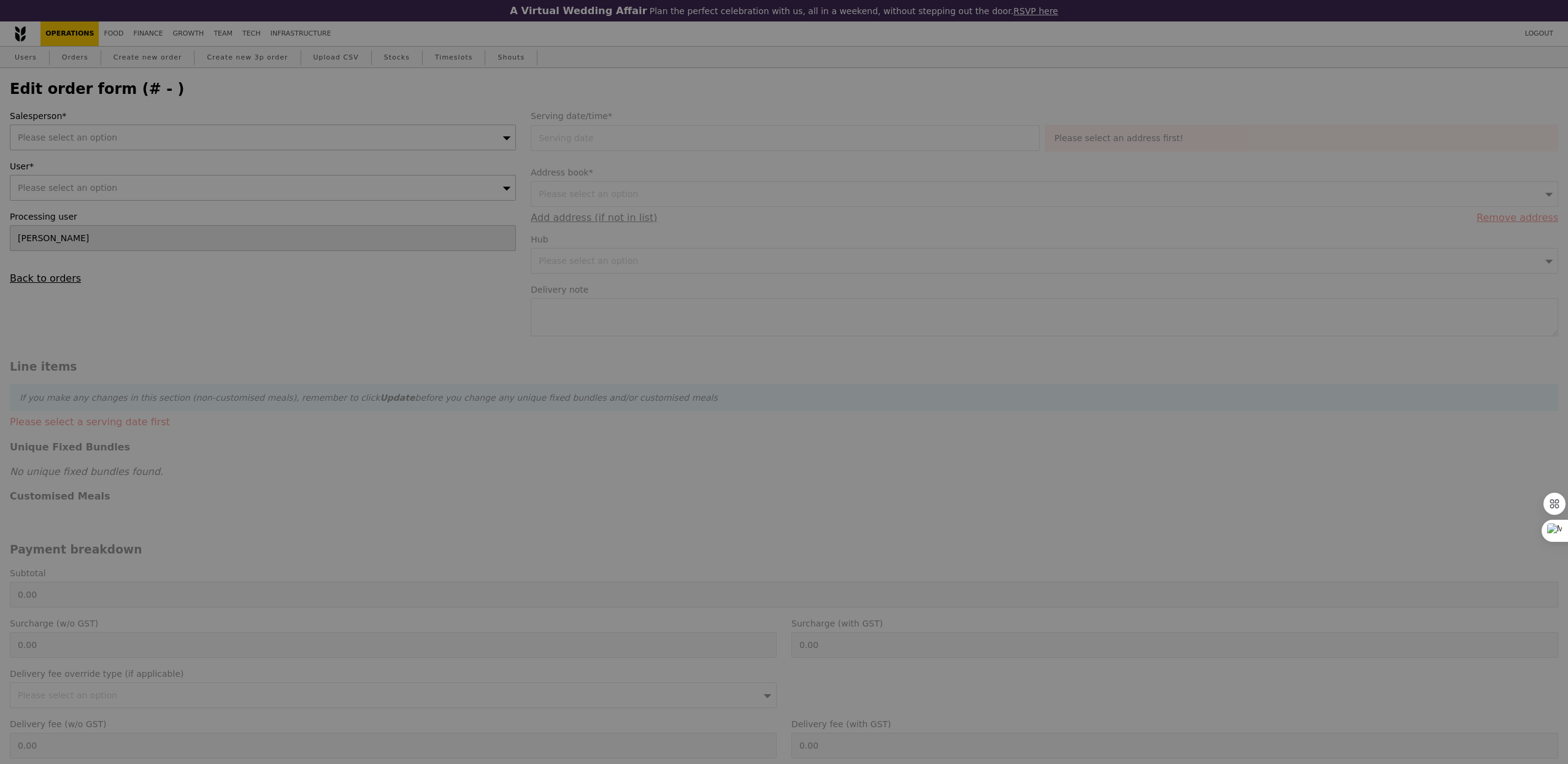
type input "[DATE]"
type textarea "Please deliver to WT Electronics on level 8, pls call [PERSON_NAME] upon arrival"
type input "695.50"
type input "2.71"
type input "2.95"
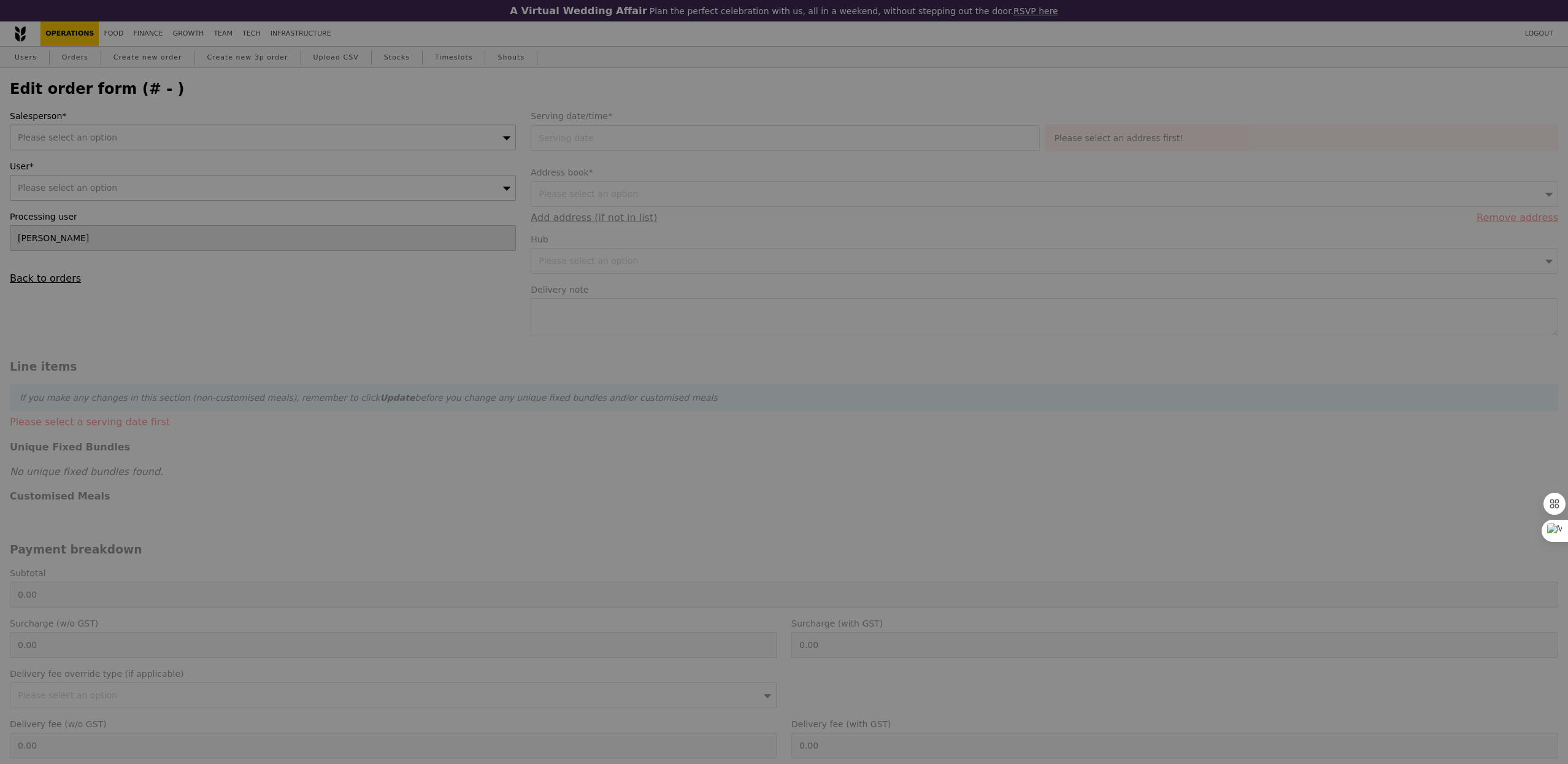
type input "698.45"
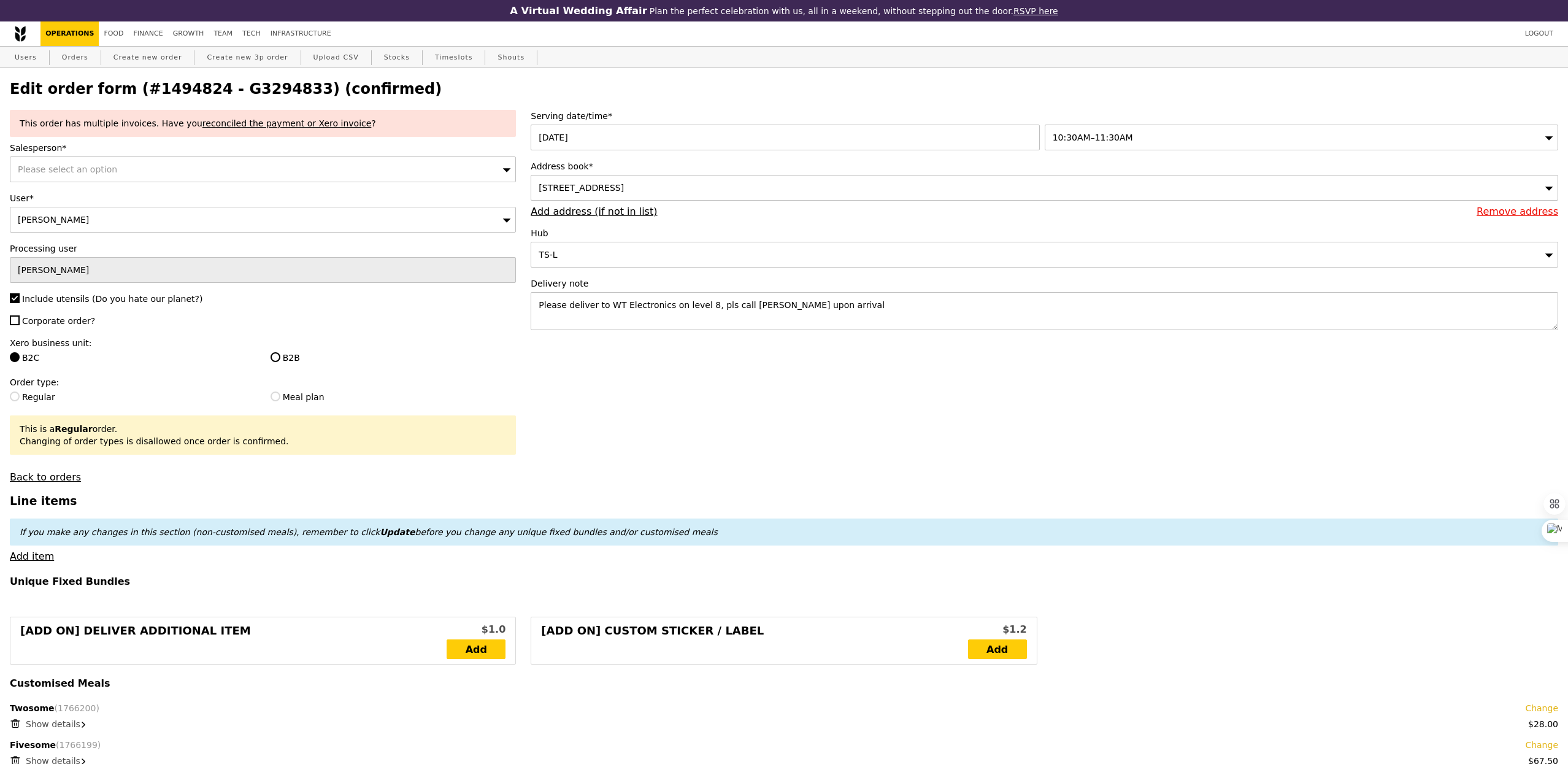
type input "Update"
click at [108, 169] on span "Please select an option" at bounding box center [67, 169] width 99 height 10
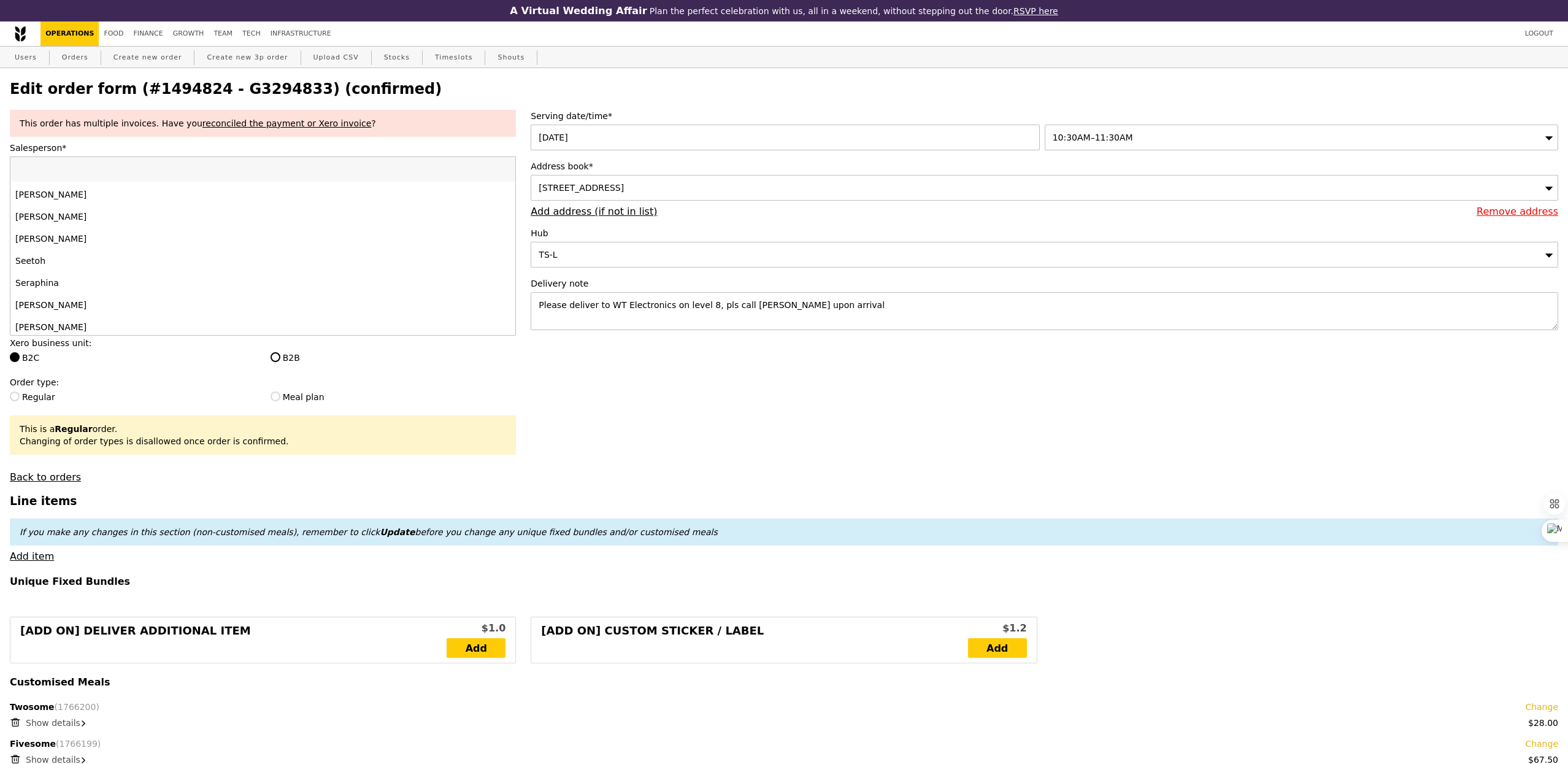
scroll to position [1216, 0]
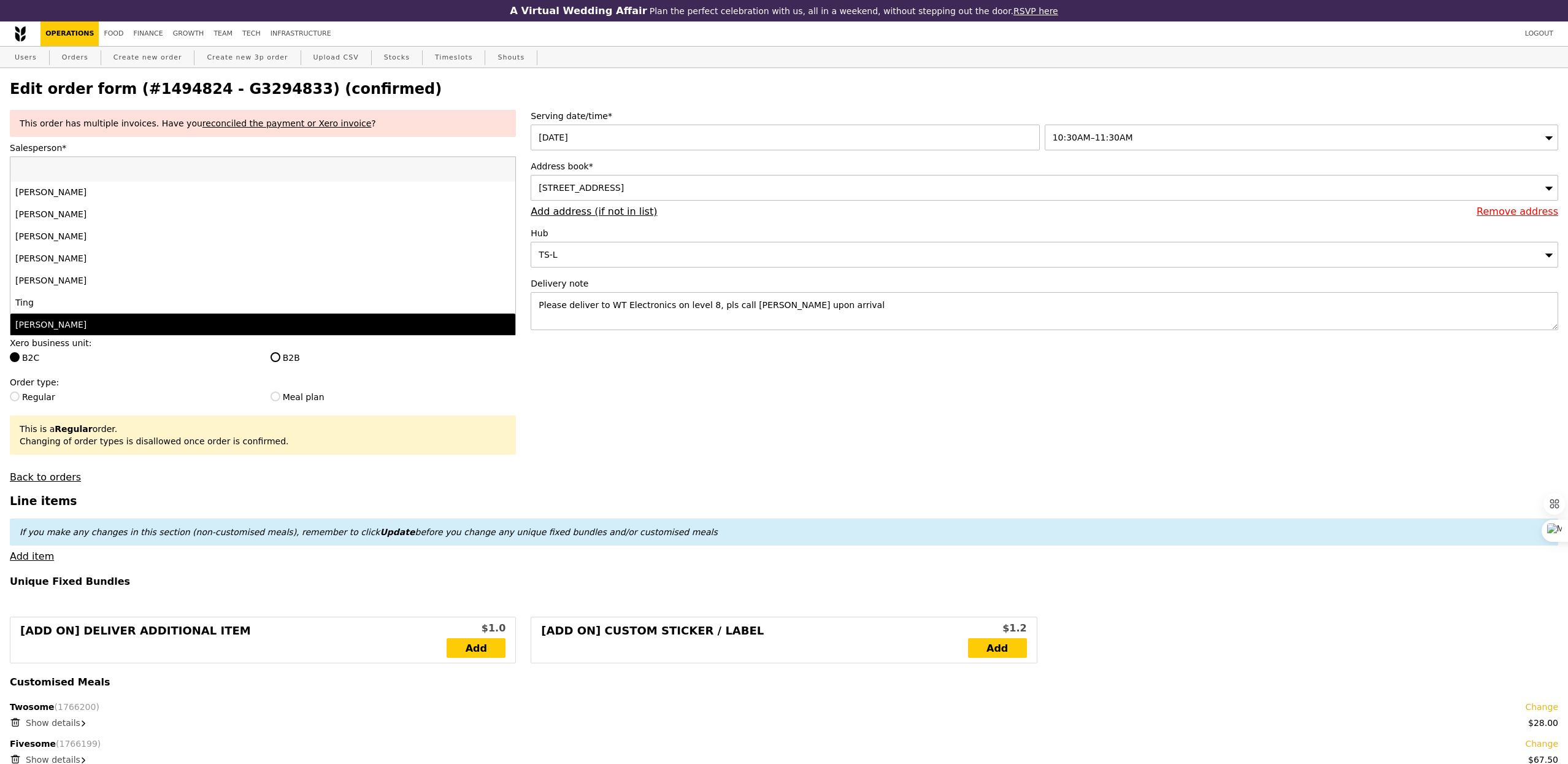
click at [104, 326] on div "[PERSON_NAME]" at bounding box center [201, 324] width 371 height 12
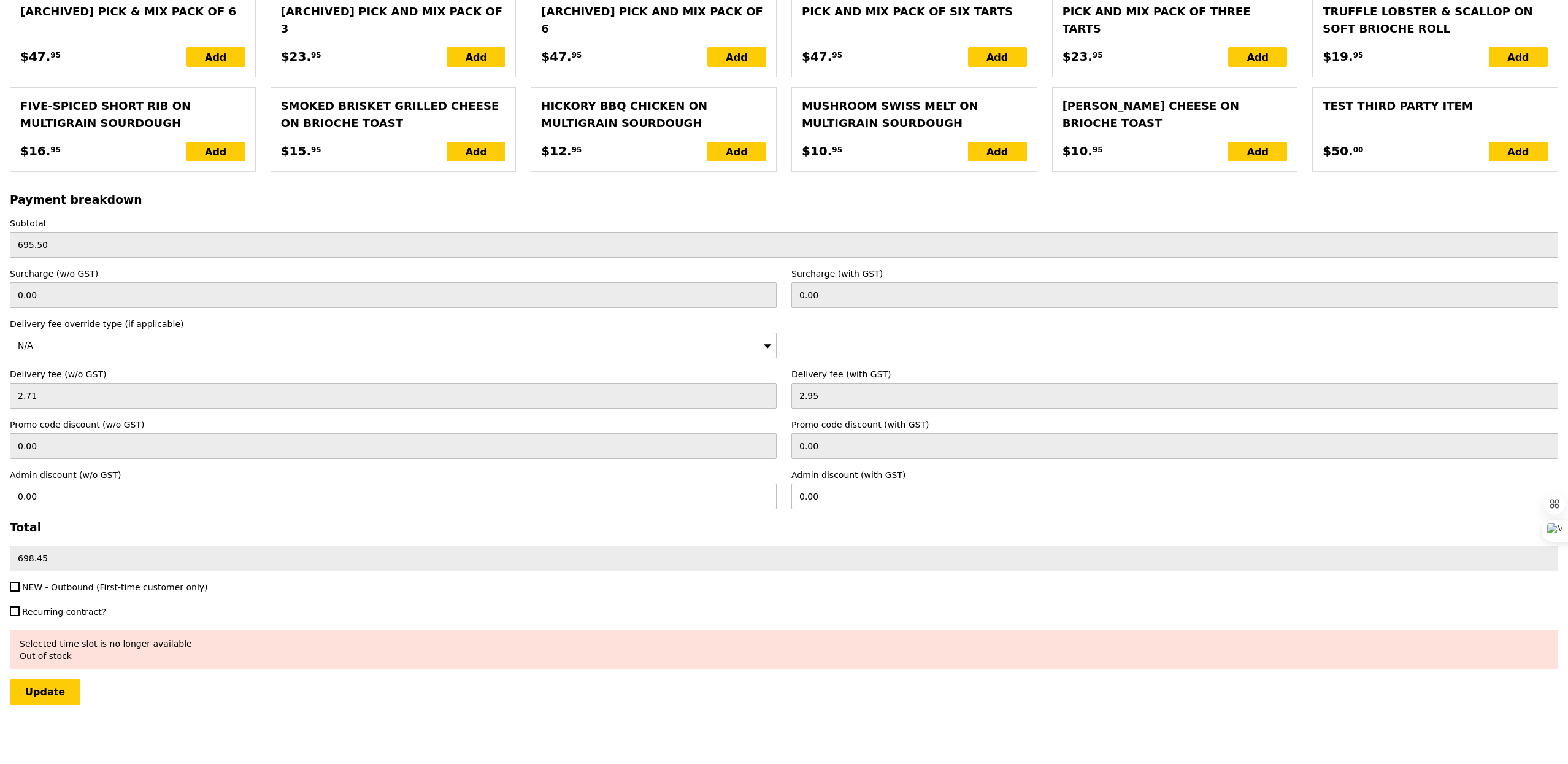
scroll to position [2692, 0]
click at [54, 590] on span "NEW - Outbound (First-time customer only)" at bounding box center [114, 587] width 186 height 10
click at [20, 590] on input "NEW - Outbound (First-time customer only)" at bounding box center [15, 587] width 10 height 10
checkbox input "true"
click at [55, 698] on input "Update" at bounding box center [45, 692] width 71 height 26
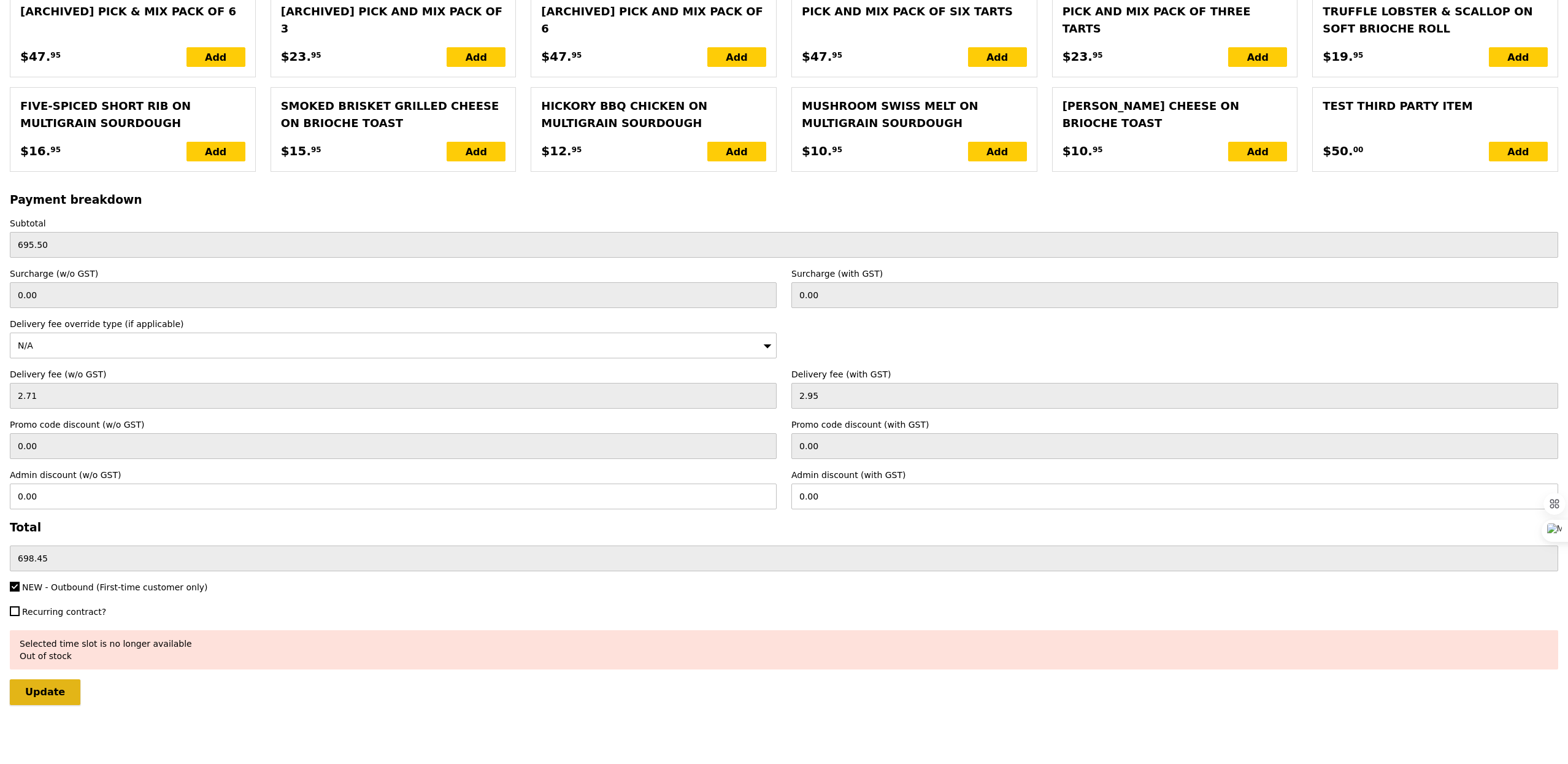
click at [55, 688] on input "Update" at bounding box center [45, 692] width 71 height 26
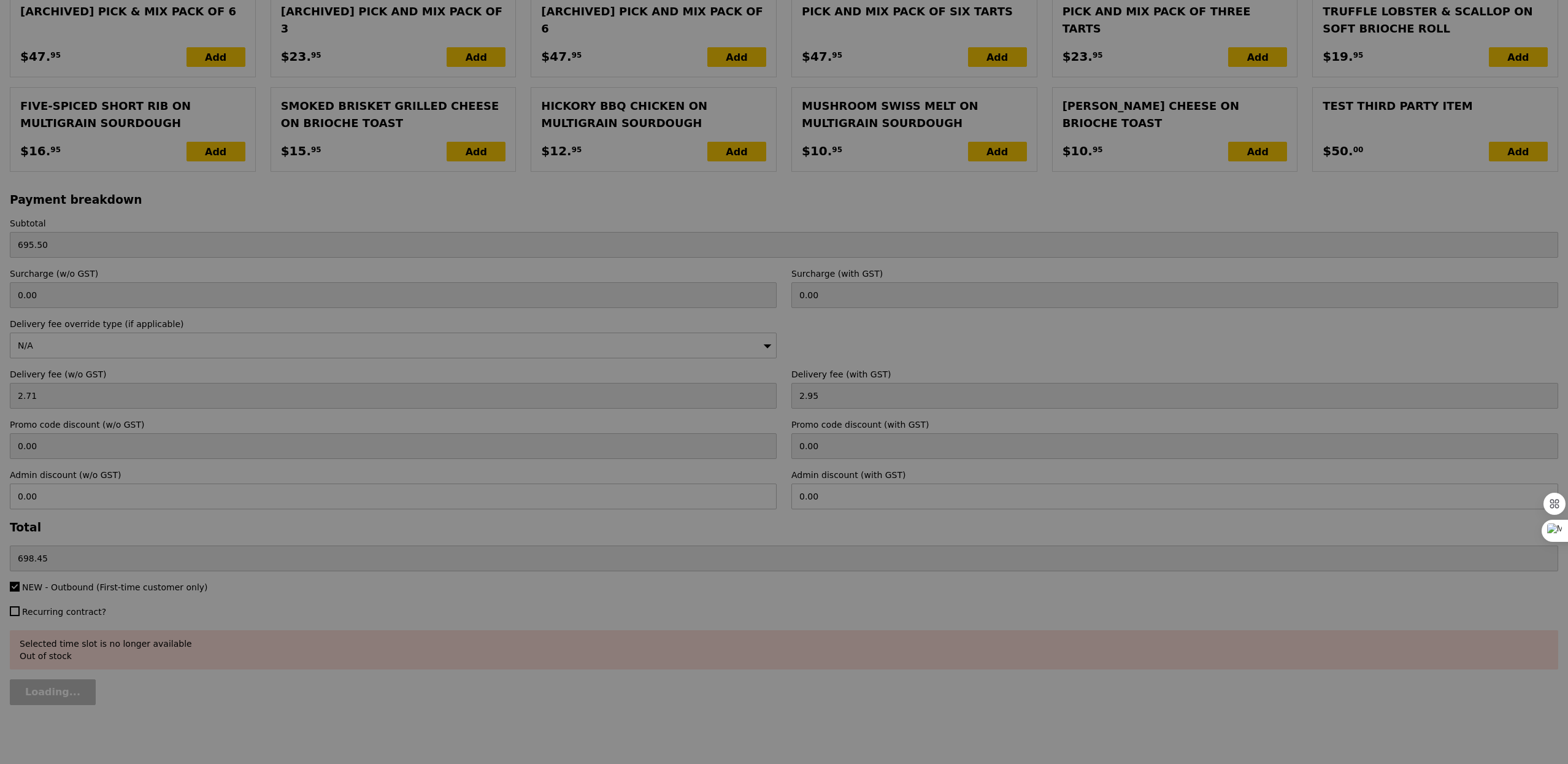
type input "Update"
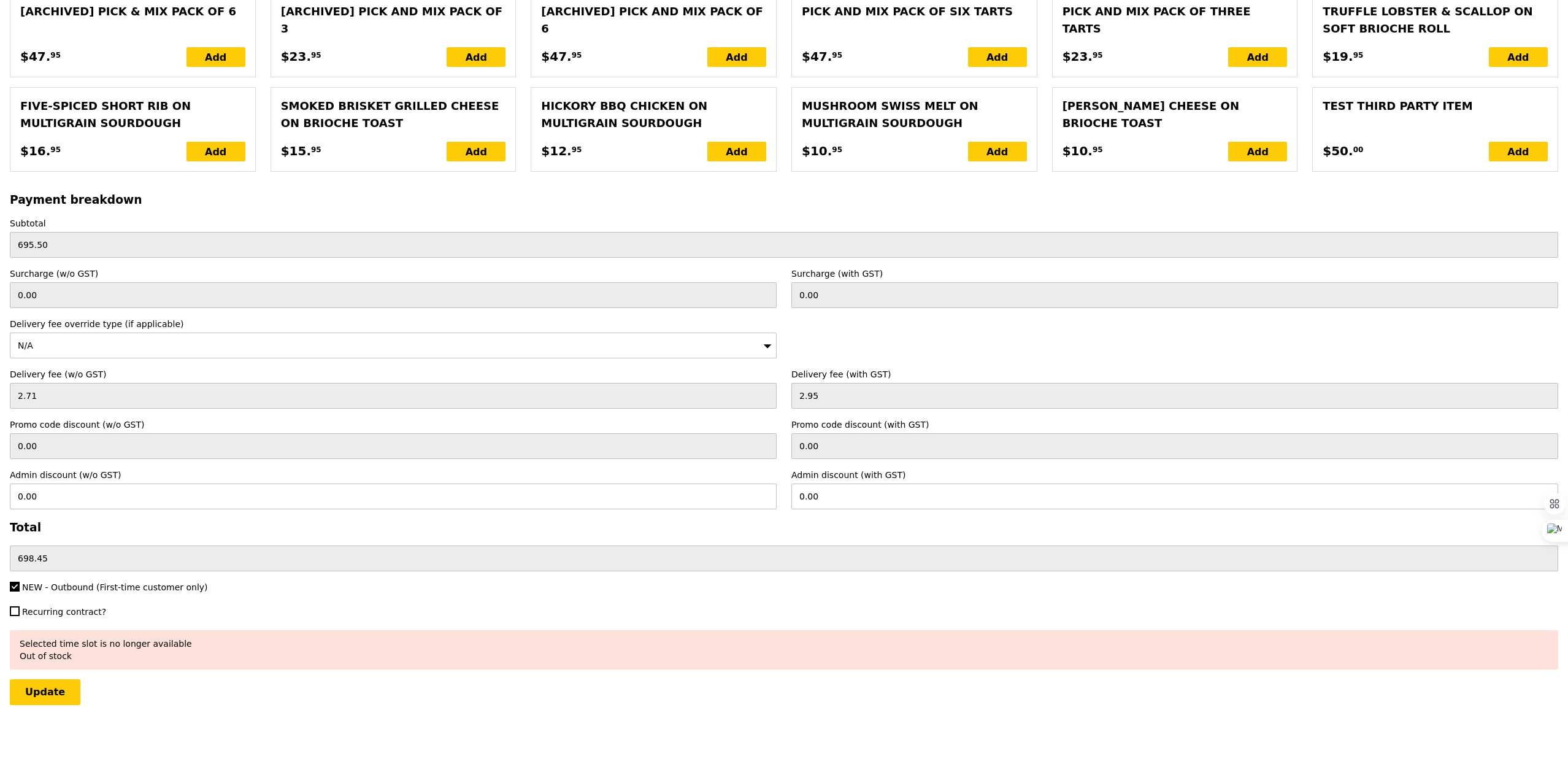
click at [47, 595] on div "NEW - Outbound (First-time customer only)" at bounding box center [392, 588] width 781 height 15
click at [47, 583] on span "NEW - Outbound (First-time customer only)" at bounding box center [114, 587] width 186 height 10
click at [20, 582] on input "NEW - Outbound (First-time customer only)" at bounding box center [15, 587] width 10 height 10
click at [47, 583] on span "NEW - Outbound (First-time customer only)" at bounding box center [114, 587] width 186 height 10
click at [20, 582] on input "NEW - Outbound (First-time customer only)" at bounding box center [15, 587] width 10 height 10
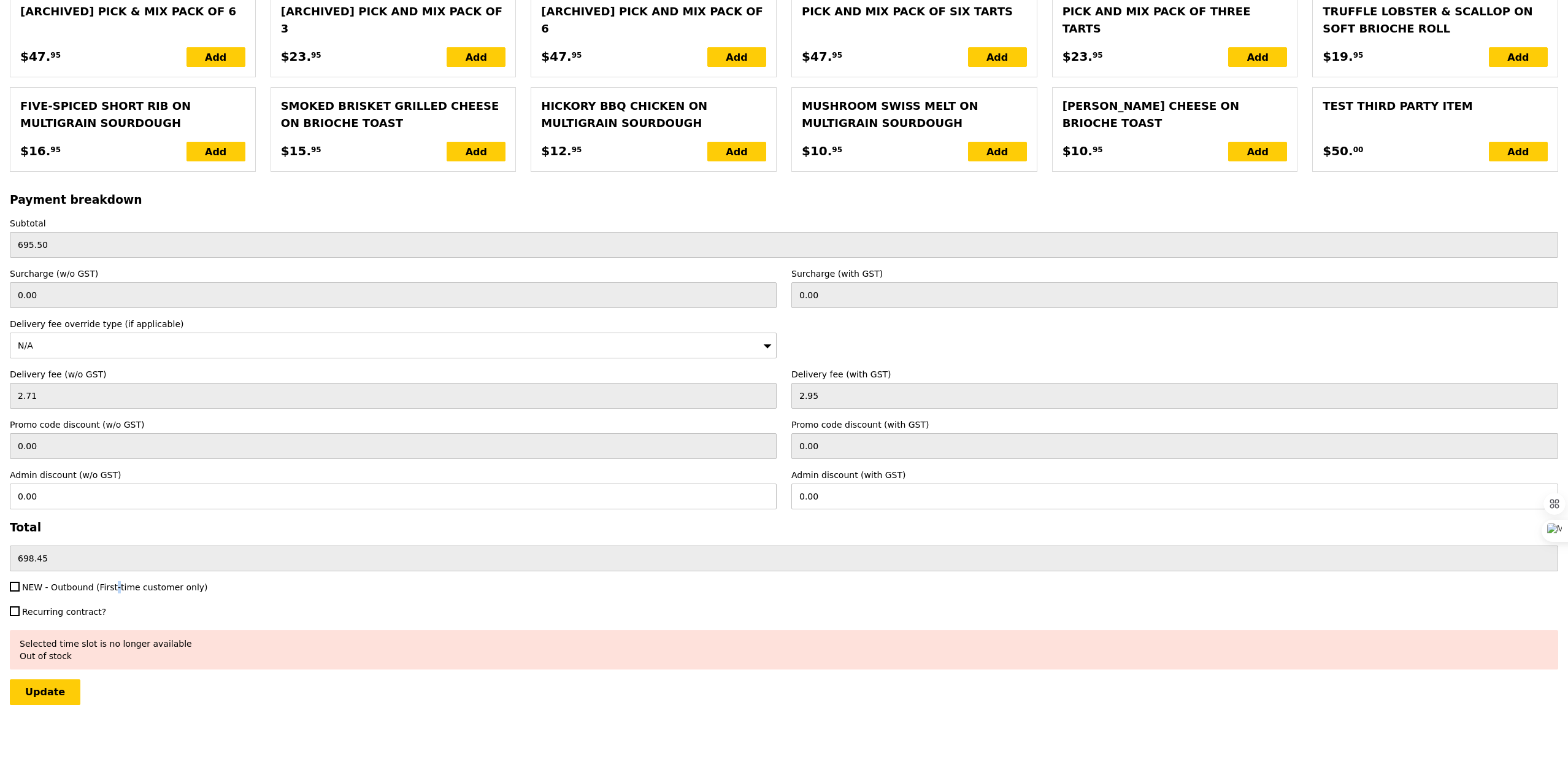
checkbox input "true"
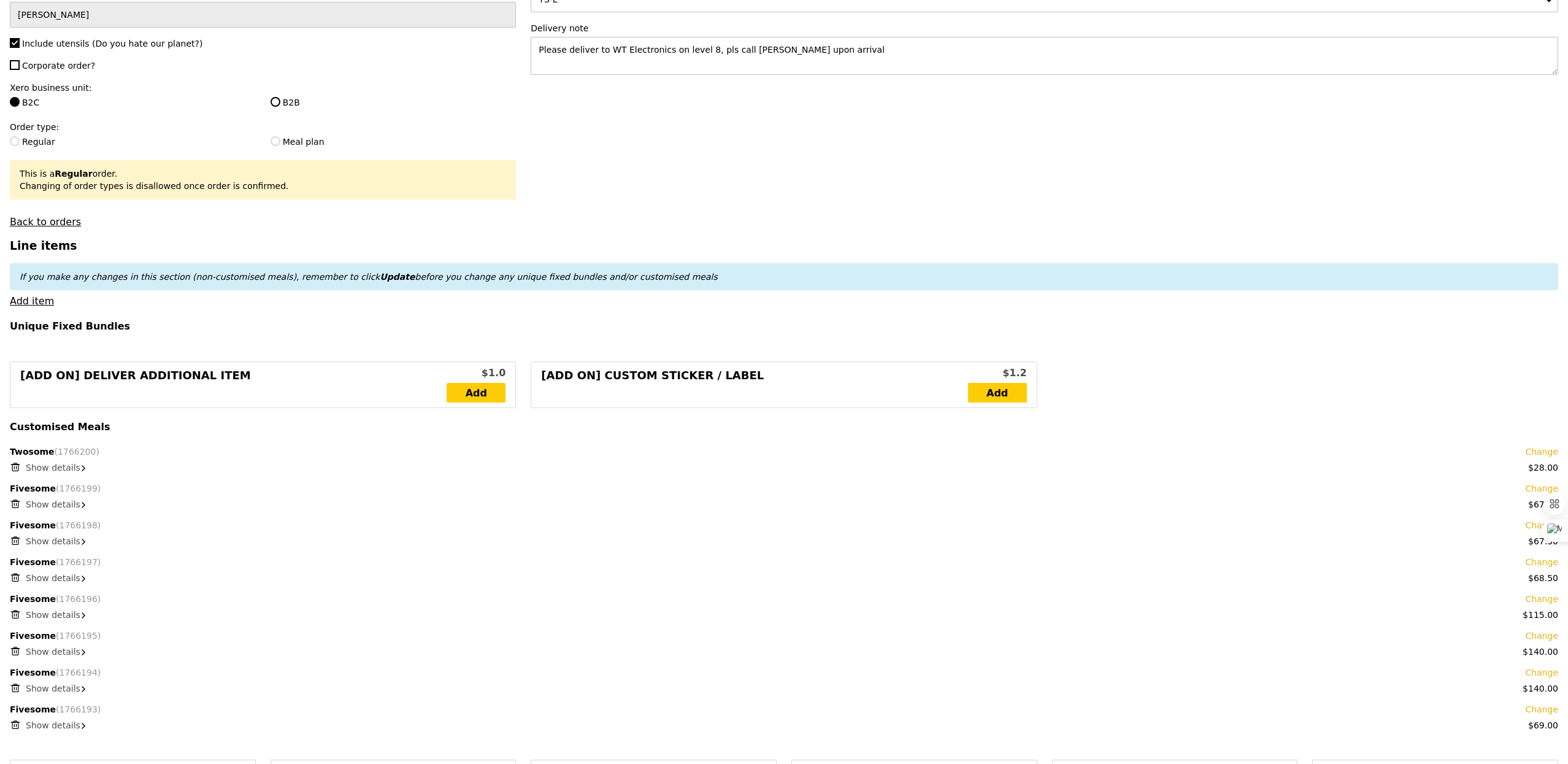
scroll to position [0, 0]
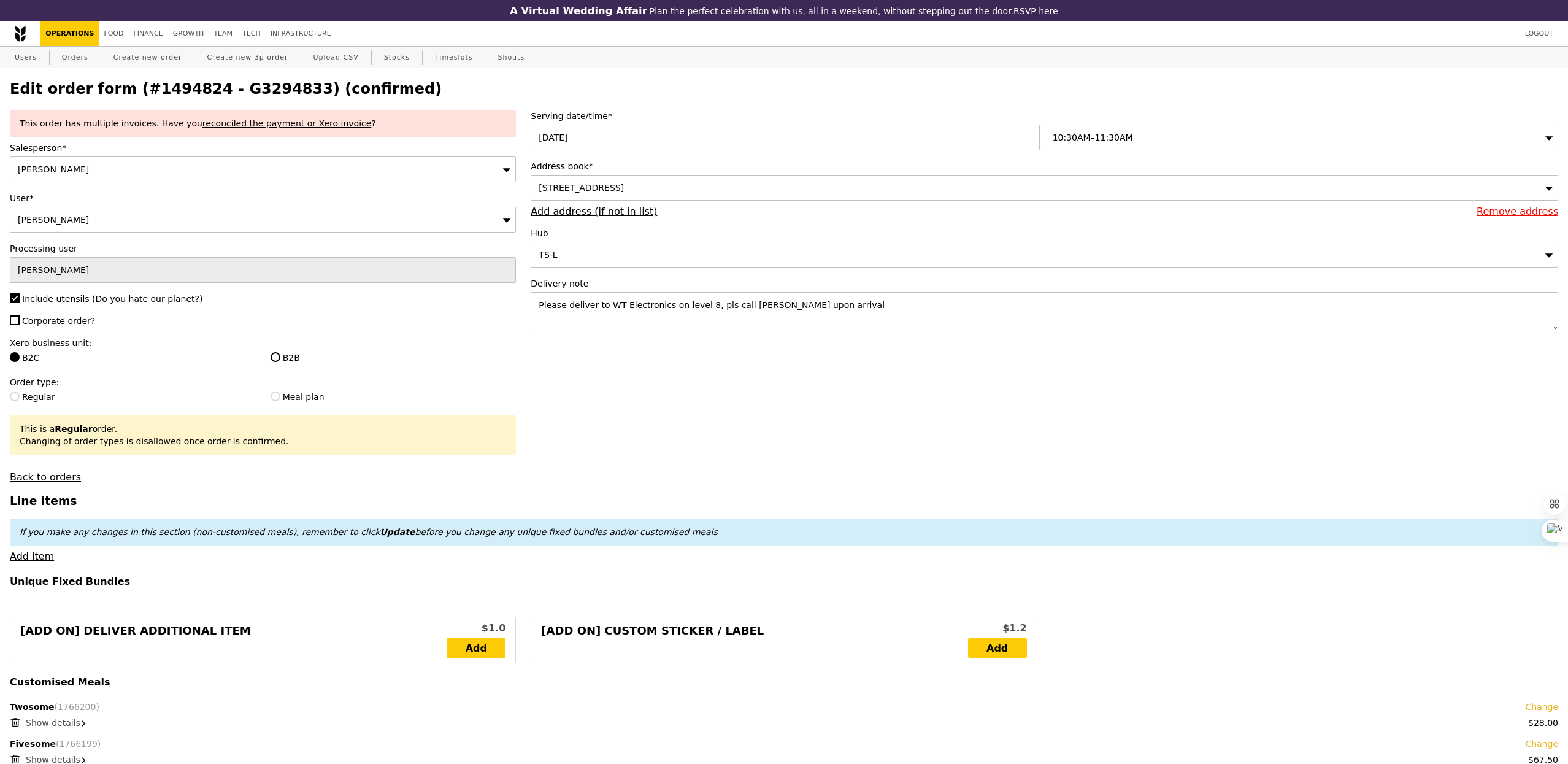
click at [198, 352] on div "Xero business unit: B2C B2B" at bounding box center [263, 352] width 506 height 30
click at [298, 362] on label "B2B" at bounding box center [393, 357] width 246 height 12
click at [280, 362] on input "B2B" at bounding box center [275, 357] width 10 height 10
radio input "true"
click at [29, 327] on label "Corporate order?" at bounding box center [263, 321] width 506 height 12
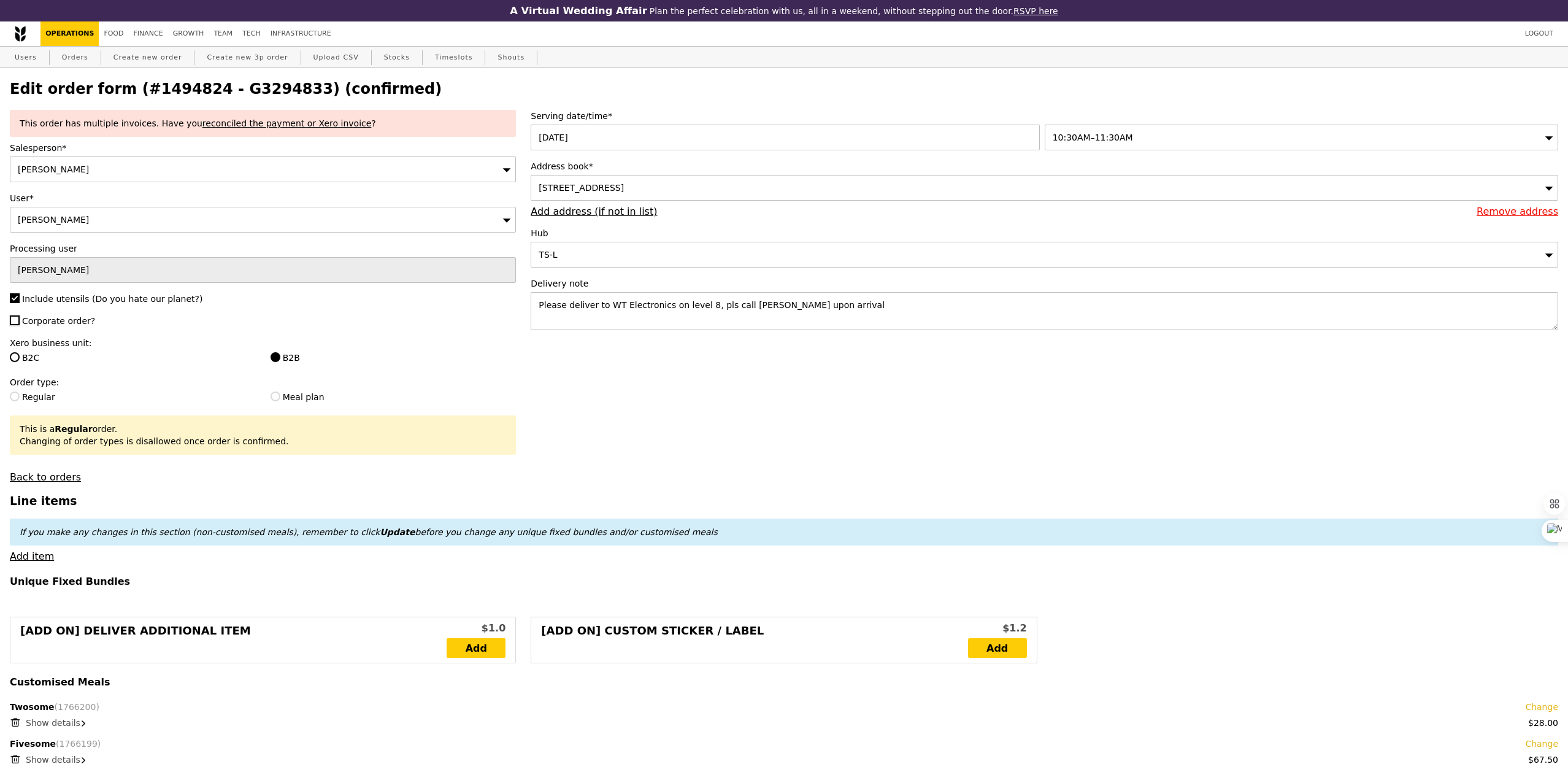
click at [20, 326] on input "Corporate order?" at bounding box center [15, 321] width 10 height 10
checkbox input "true"
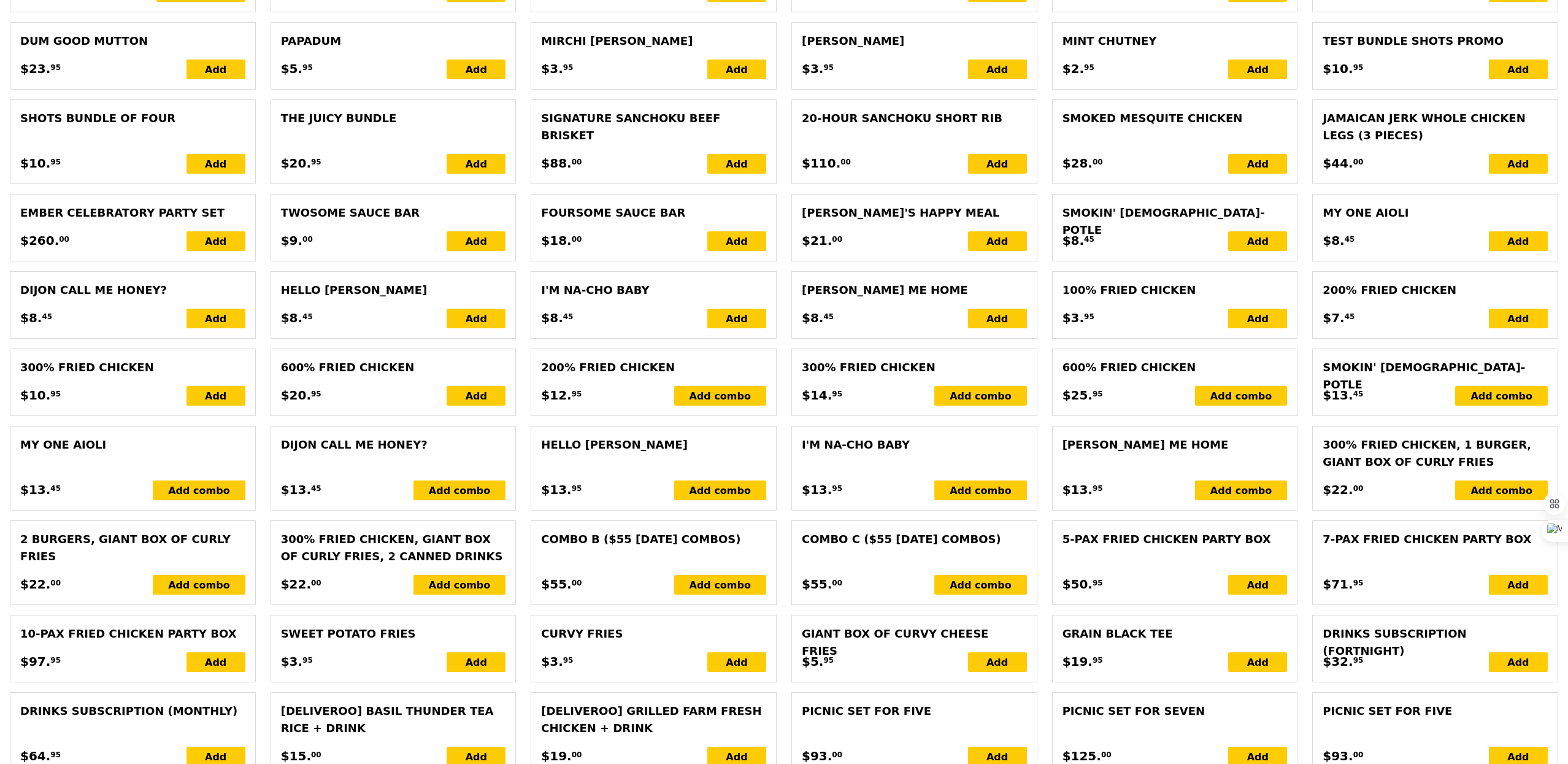
scroll to position [2692, 0]
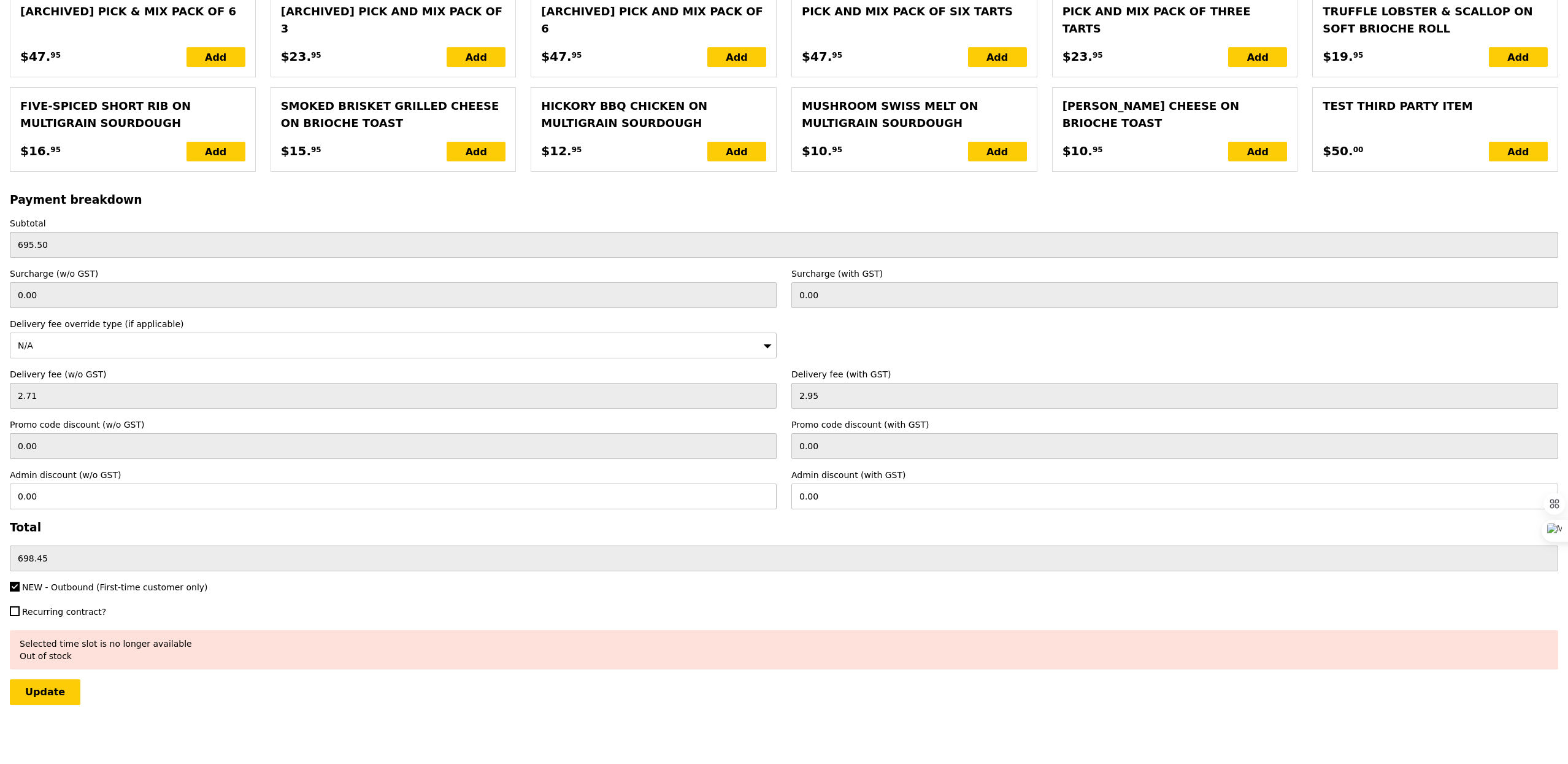
click at [52, 695] on input "Update" at bounding box center [45, 692] width 71 height 26
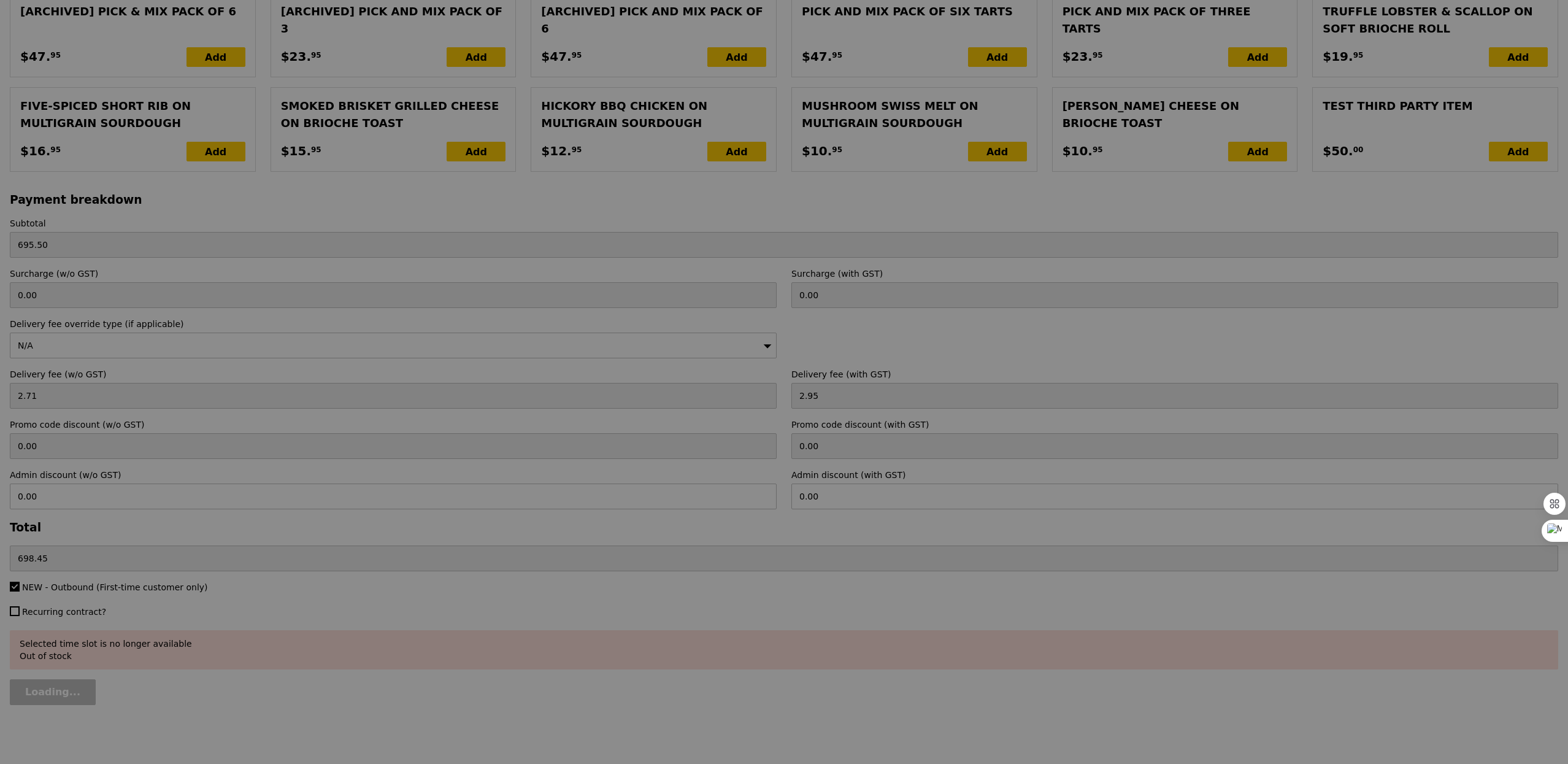
type input "Update"
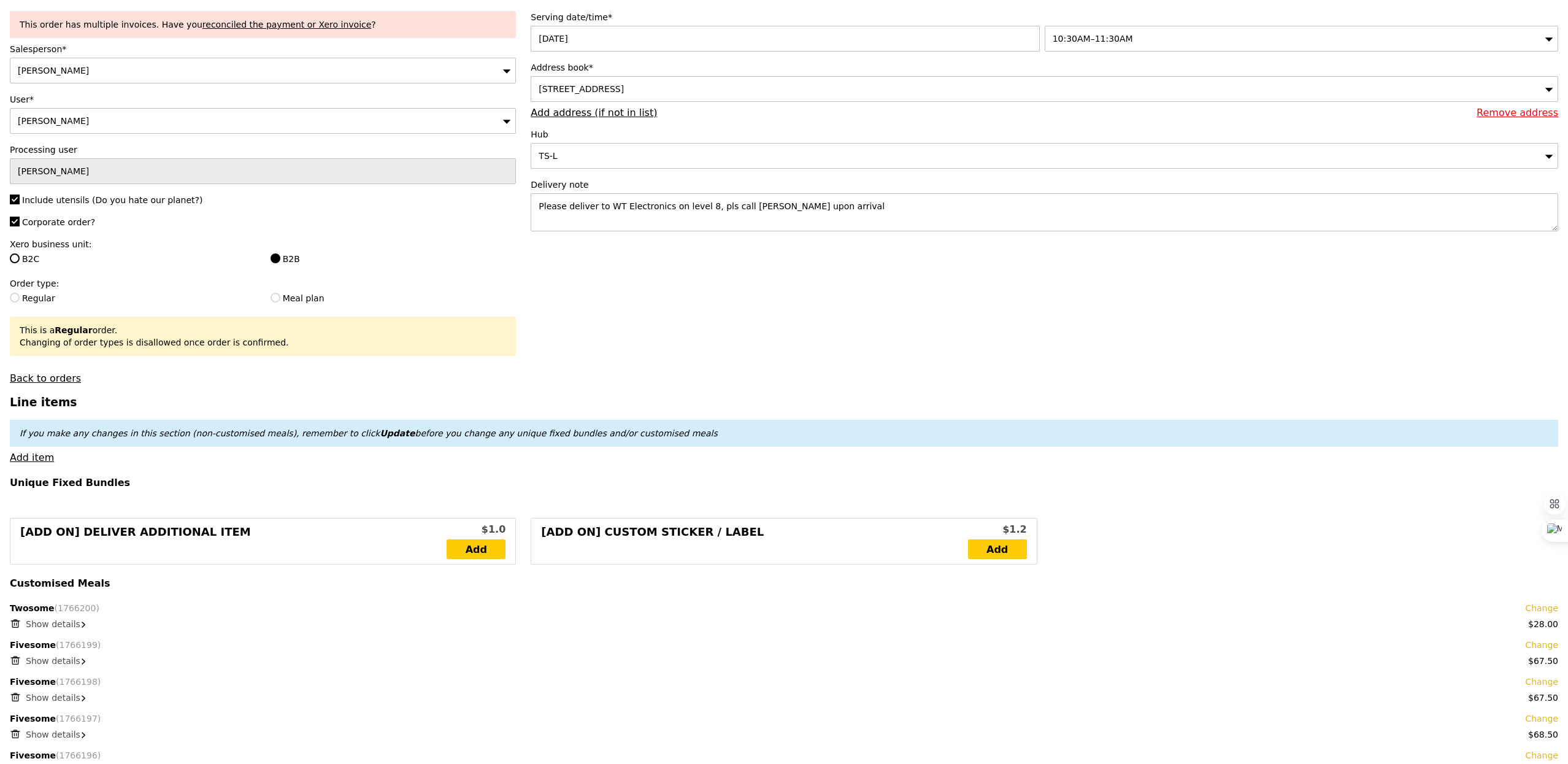
scroll to position [0, 0]
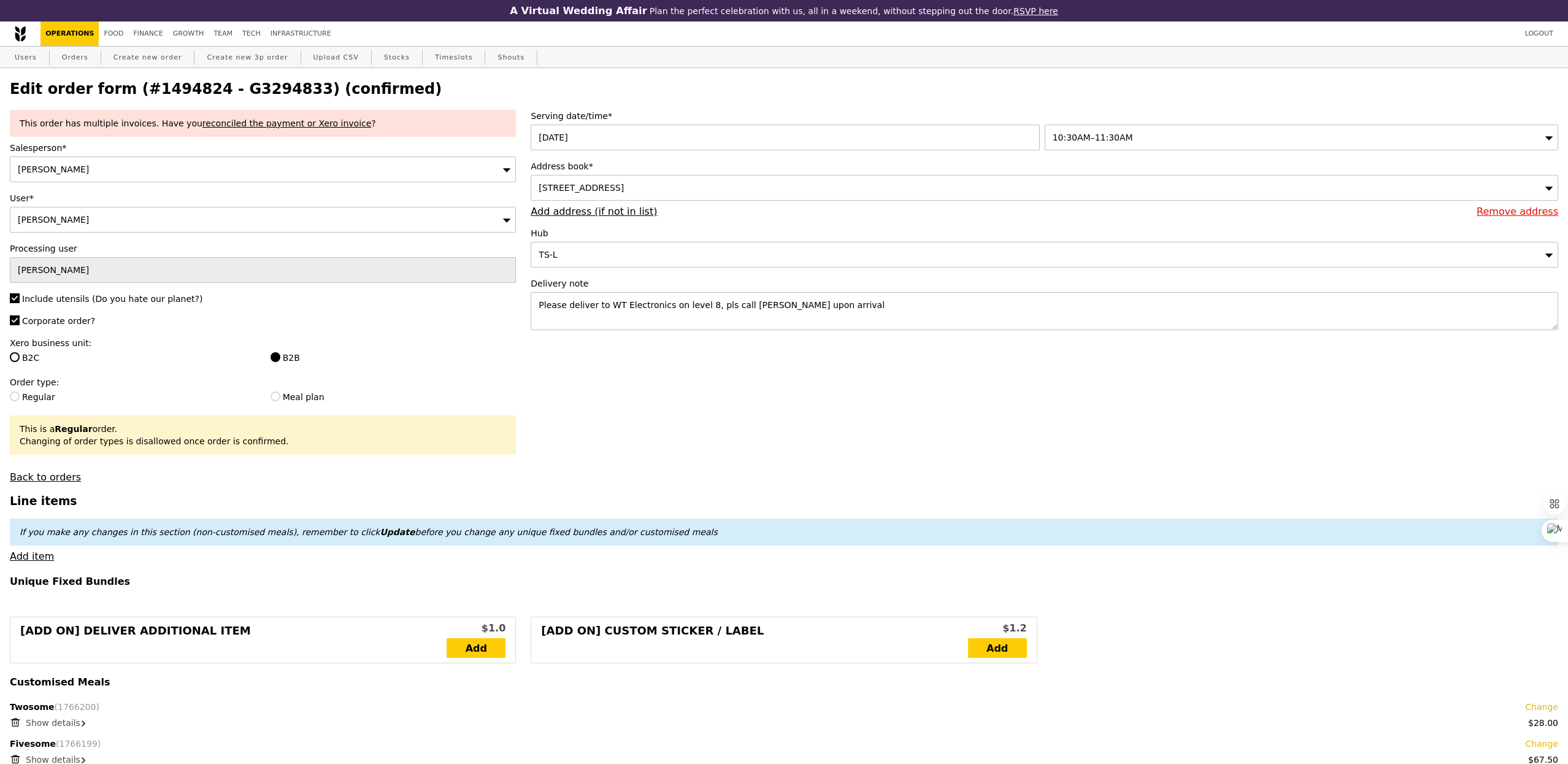
click at [78, 61] on link "Orders" at bounding box center [75, 57] width 36 height 22
select select "100"
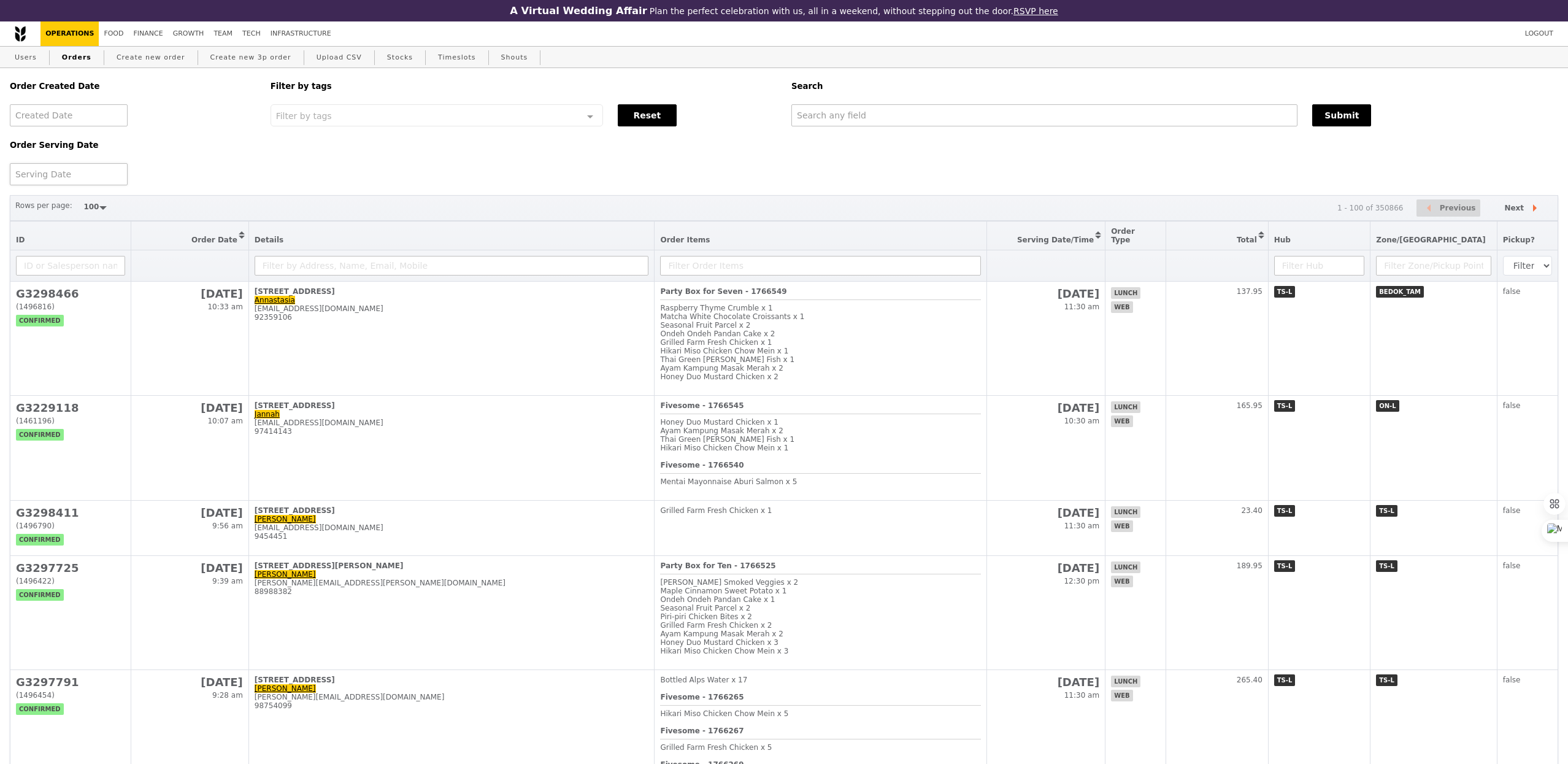
click at [97, 173] on div at bounding box center [68, 174] width 118 height 22
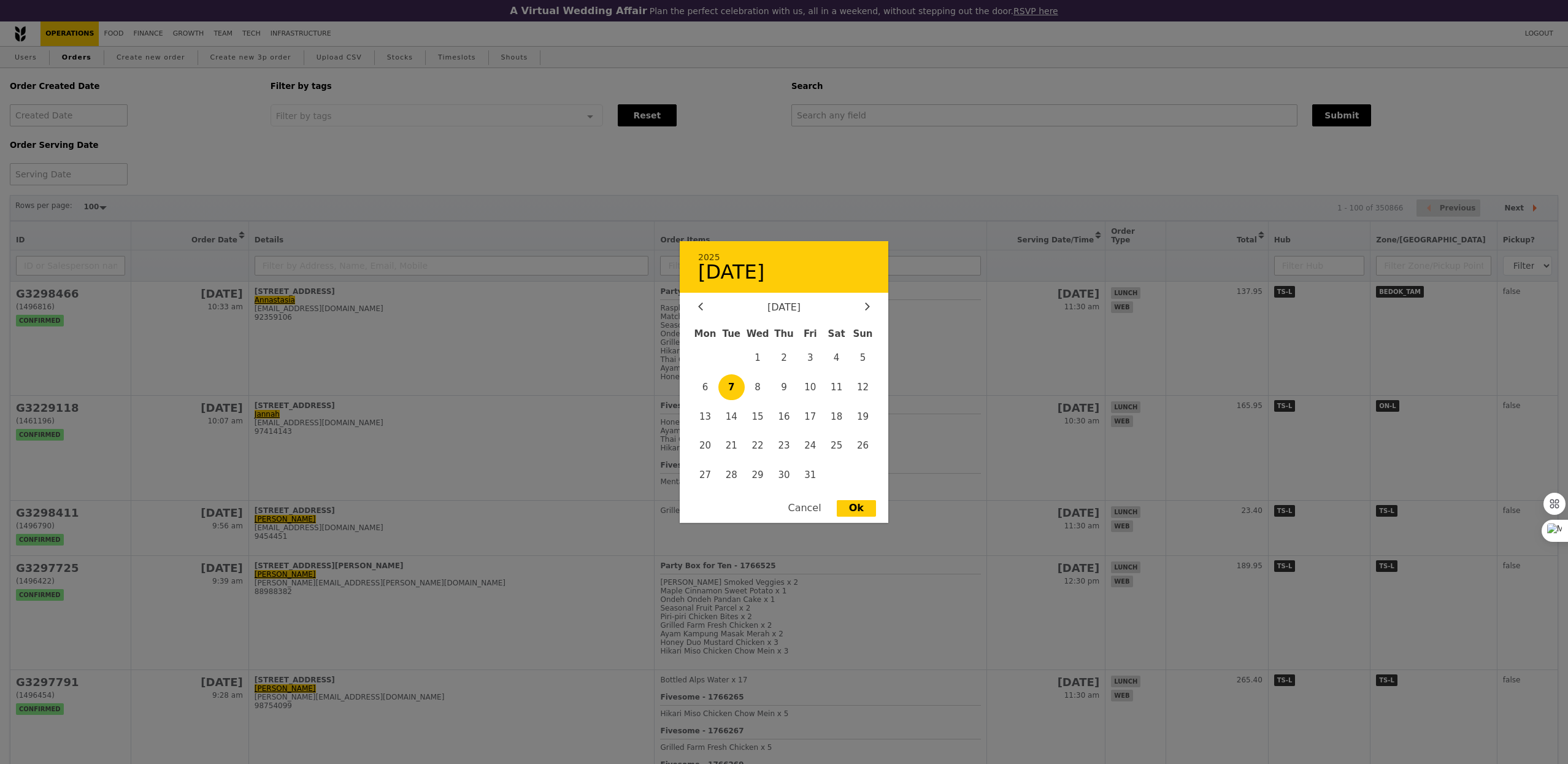
click at [722, 380] on span "7" at bounding box center [731, 387] width 26 height 26
type input "[DATE]"
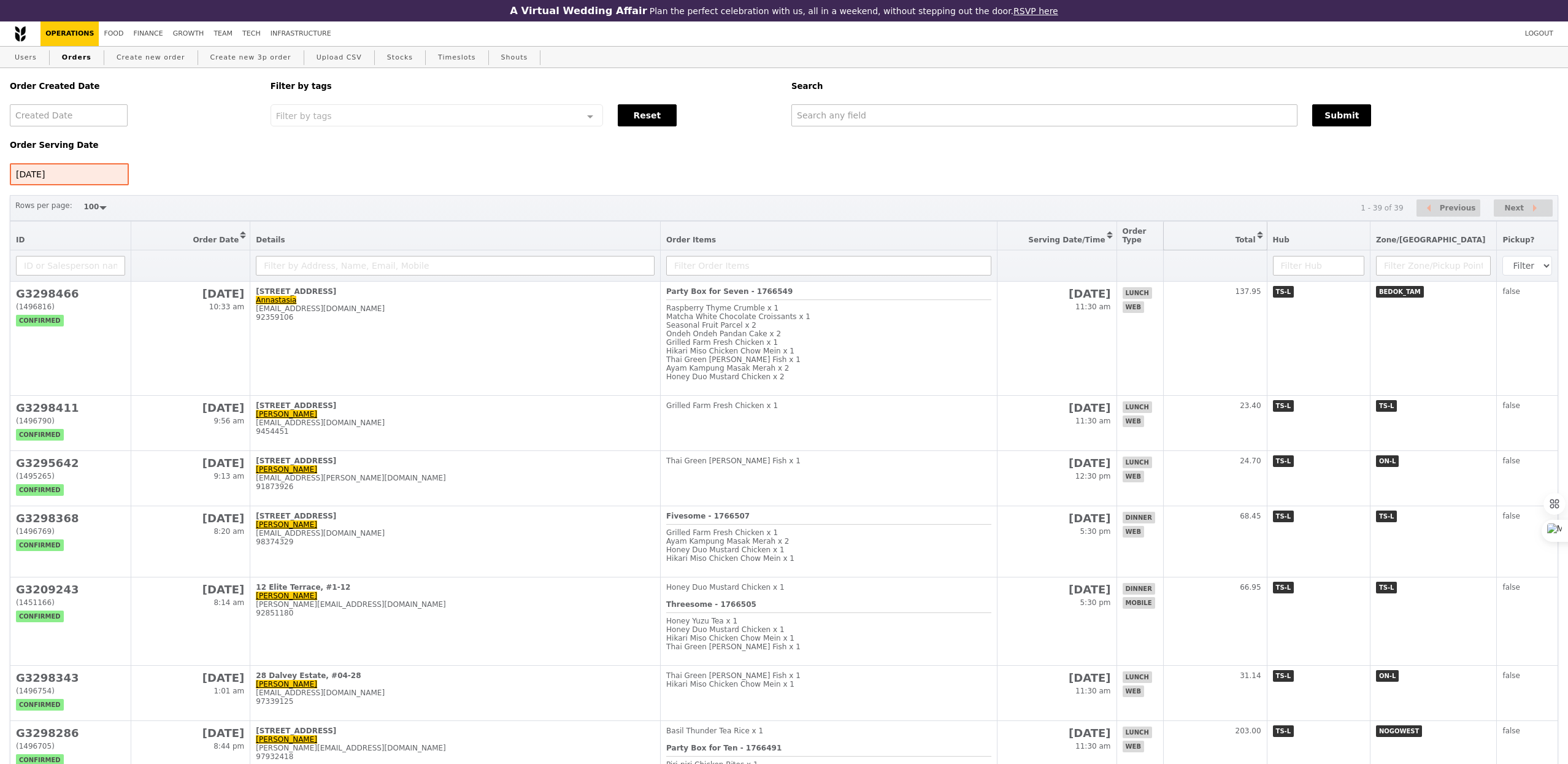
click at [1258, 243] on button "Sort table by Total in descending order" at bounding box center [1215, 236] width 103 height 28
click at [1258, 243] on button "Sort table by Total in ascending order" at bounding box center [1215, 236] width 103 height 28
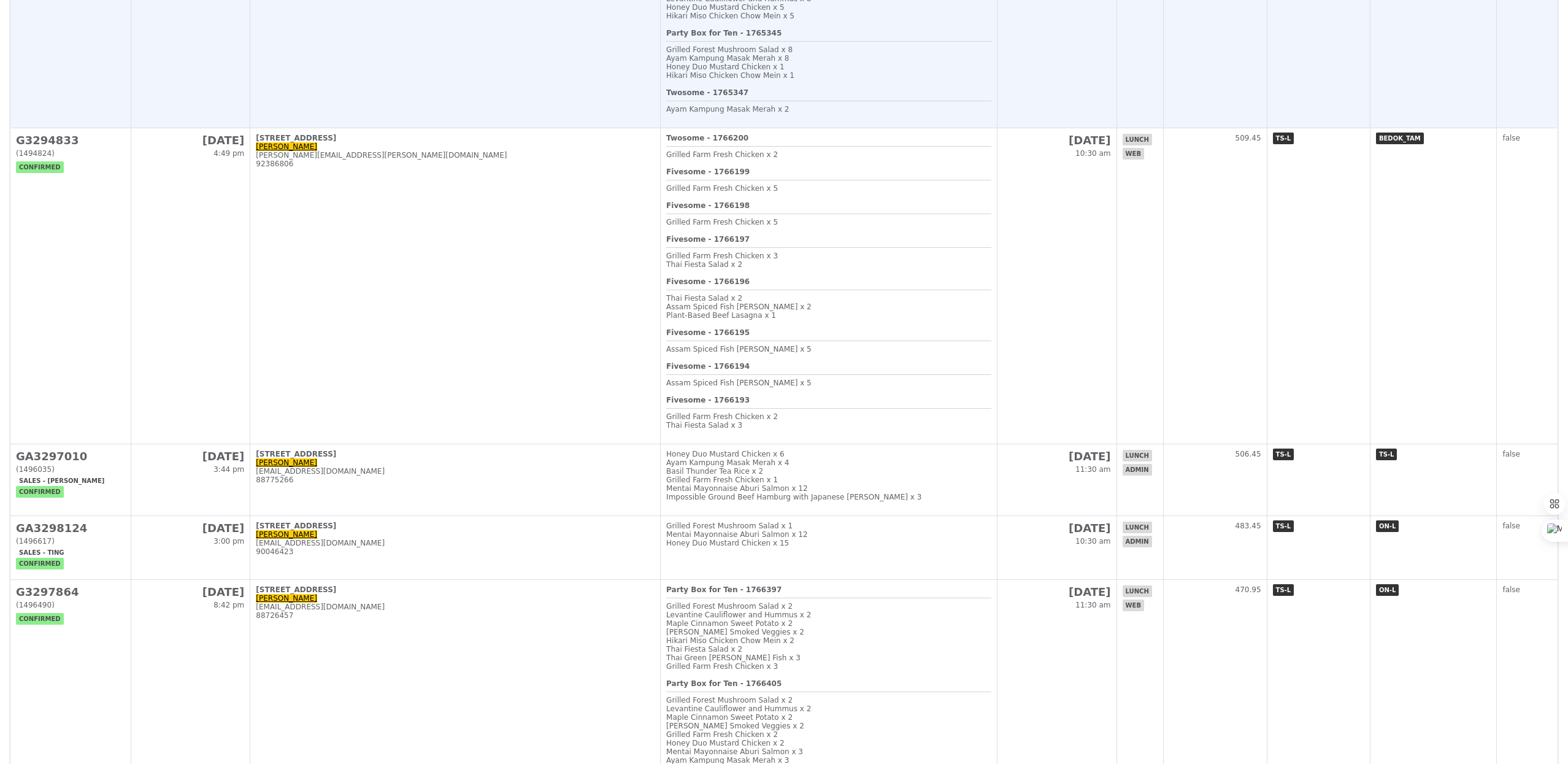
scroll to position [479, 0]
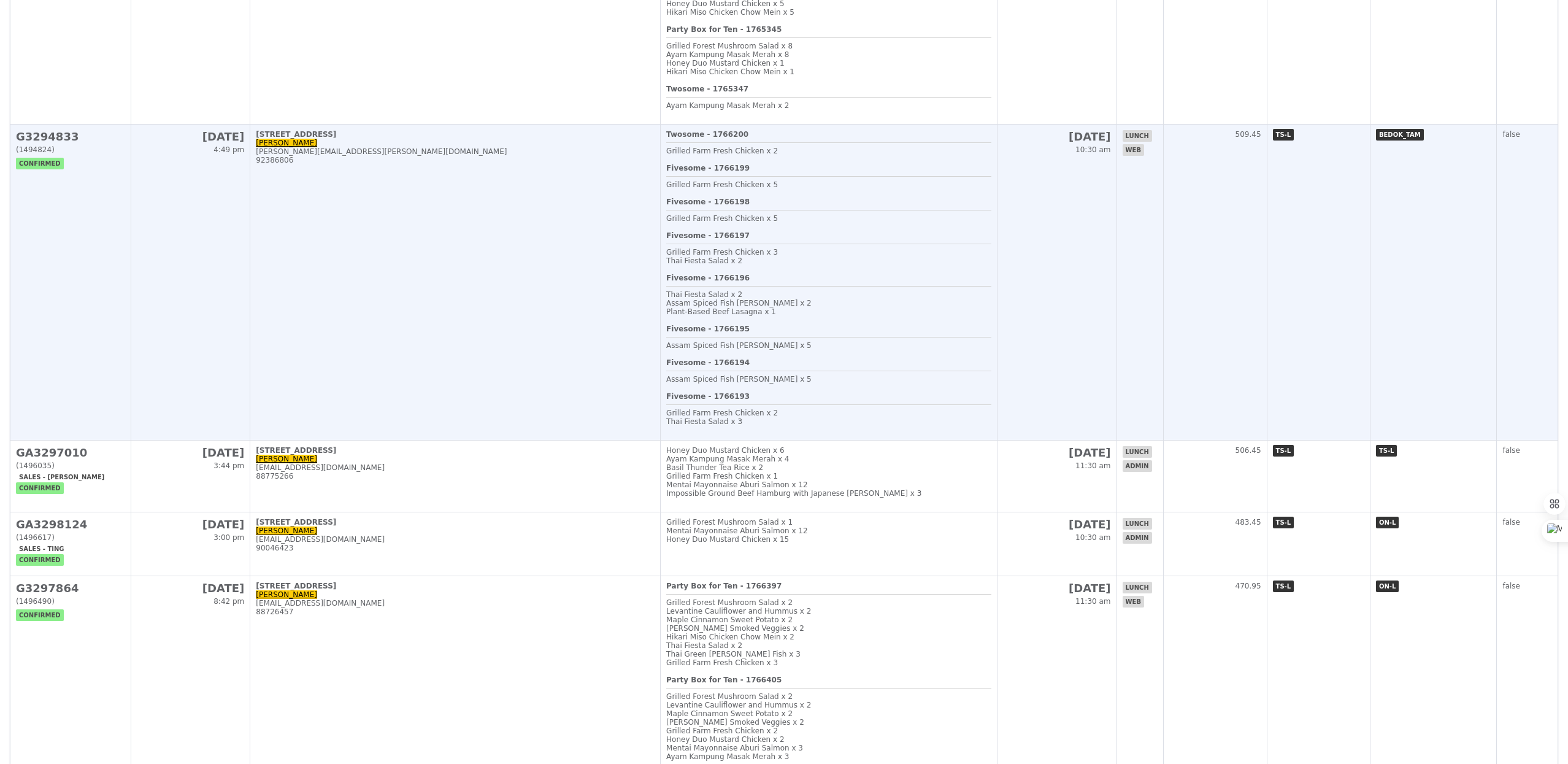
click at [1212, 378] on td "509.45" at bounding box center [1214, 282] width 104 height 316
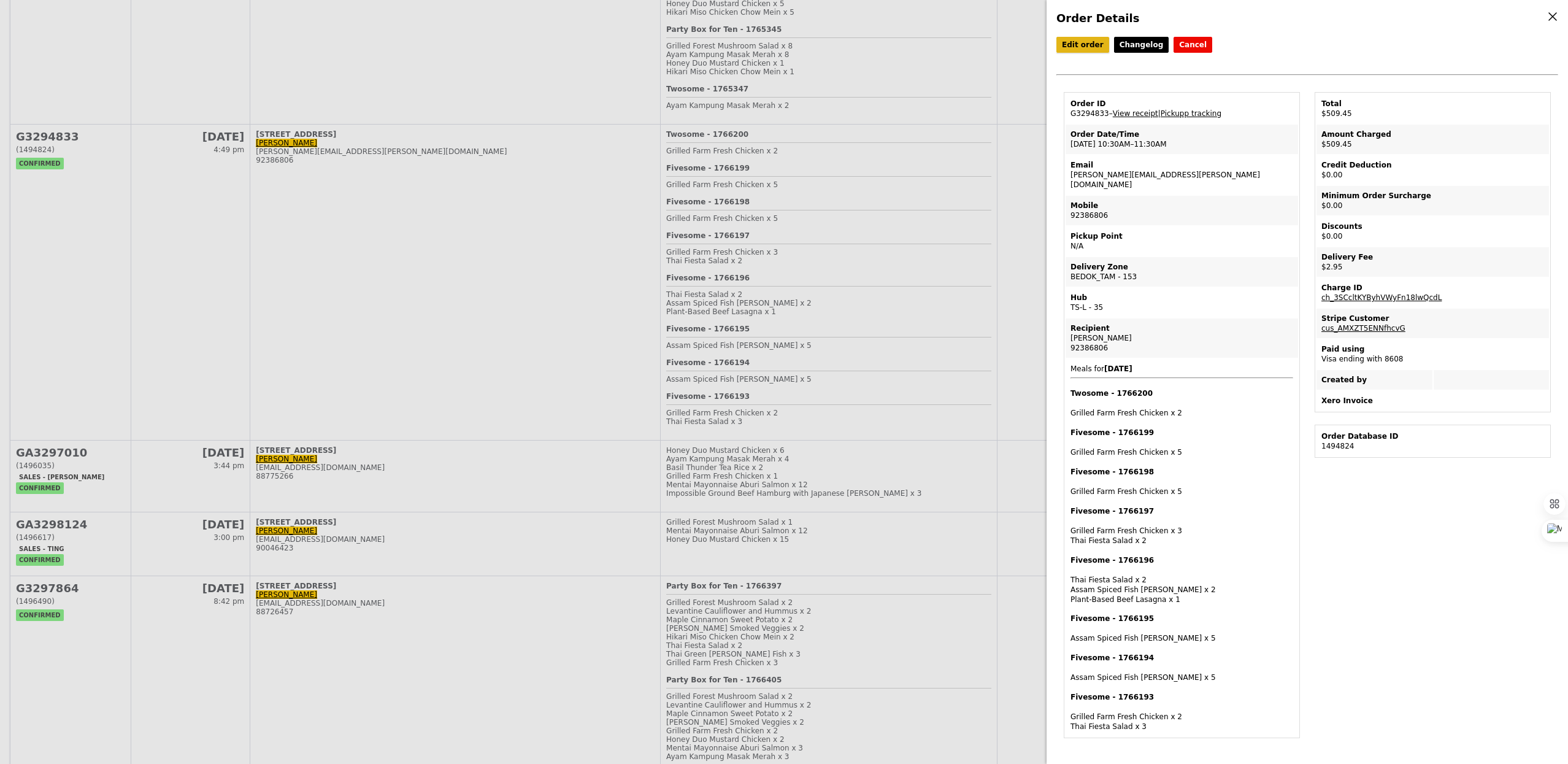
click at [1094, 47] on link "Edit order" at bounding box center [1082, 44] width 53 height 16
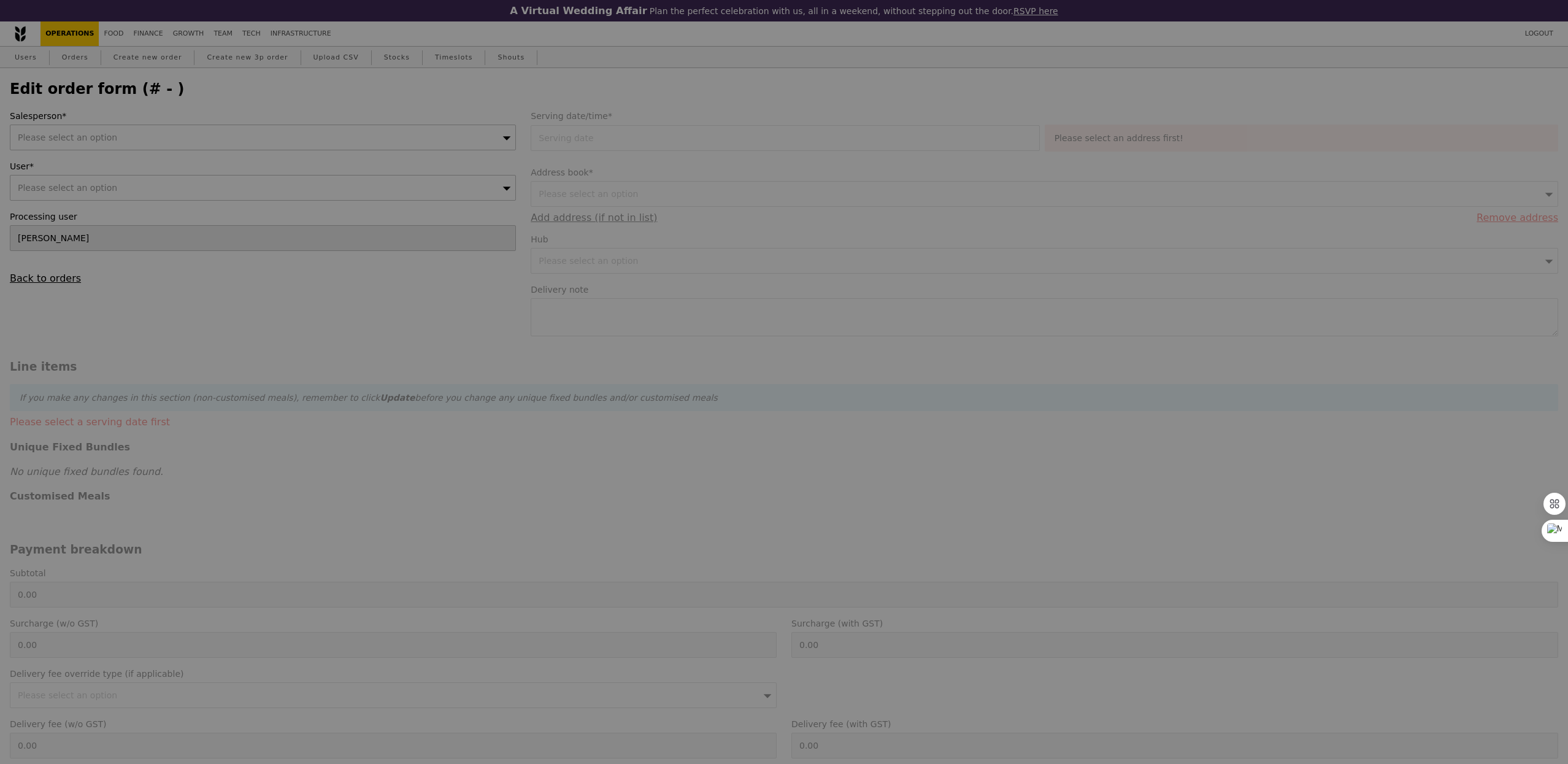
type input "[DATE]"
type textarea "Please deliver to WT Electronics on level 8, pls call [PERSON_NAME] upon arrival"
type input "695.50"
type input "2.71"
type input "2.95"
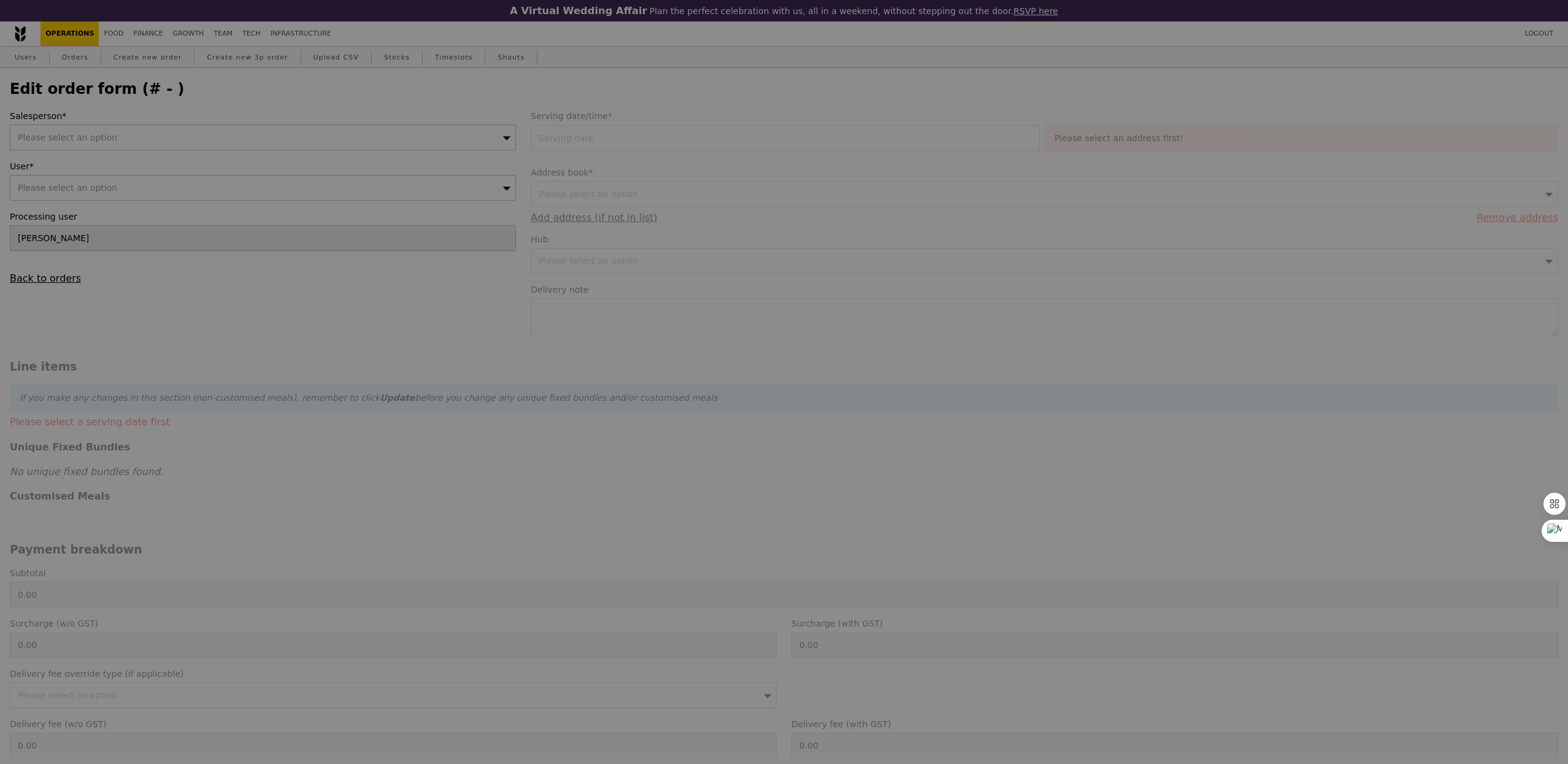
type input "698.45"
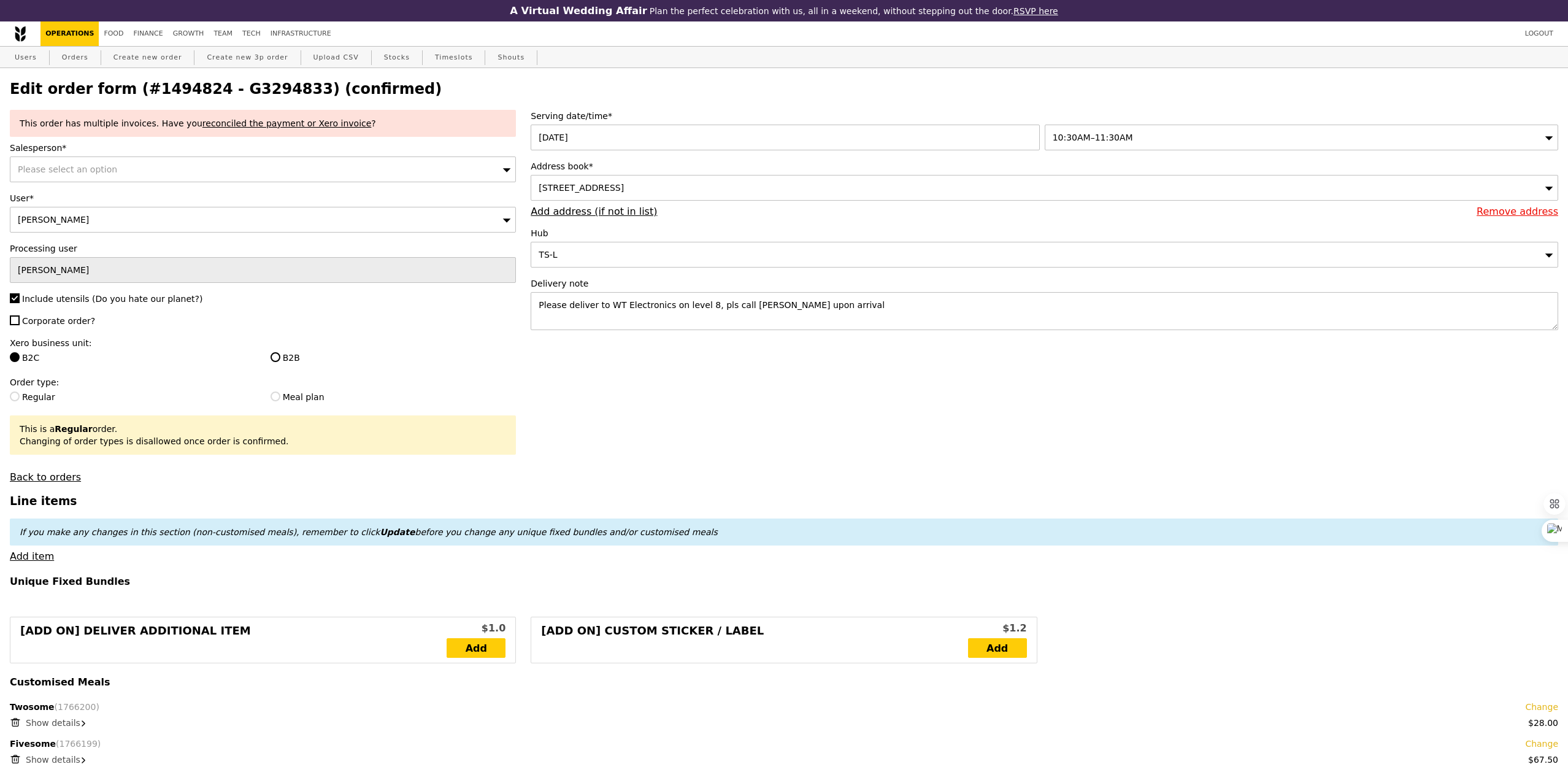
click at [231, 157] on div "Please select an option" at bounding box center [263, 169] width 506 height 26
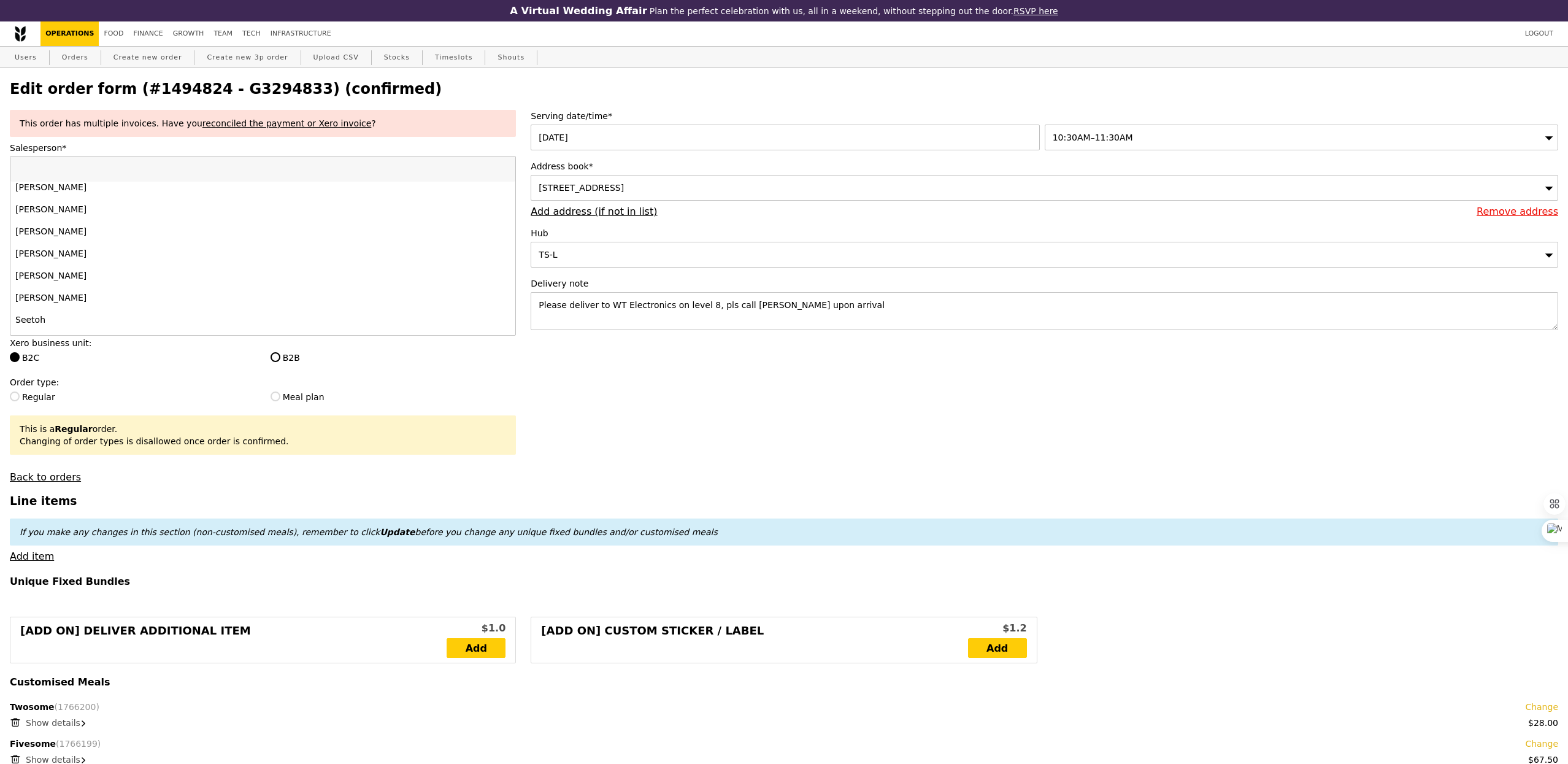
scroll to position [1216, 0]
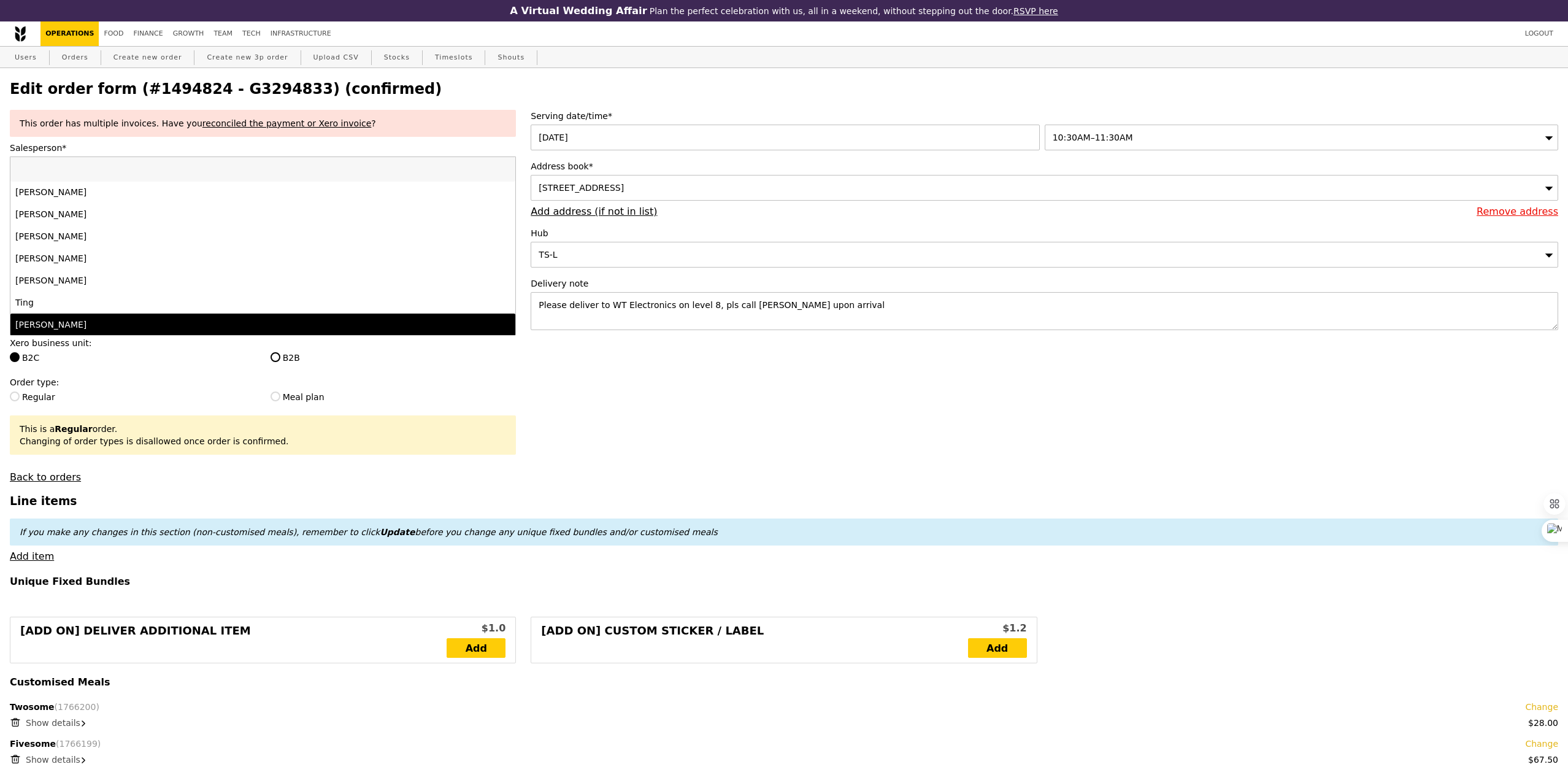
click at [119, 324] on div "[PERSON_NAME]" at bounding box center [201, 324] width 371 height 12
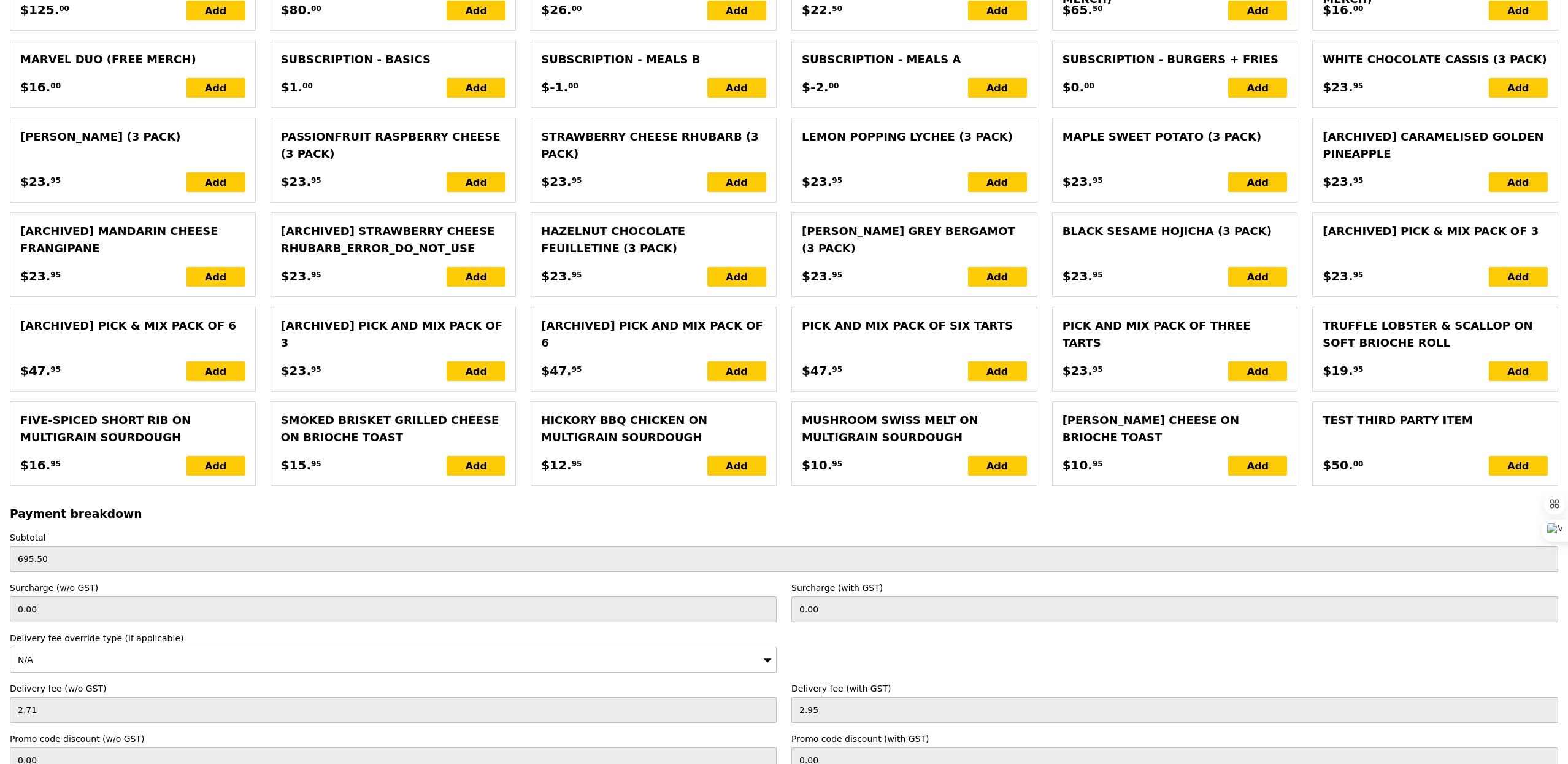
scroll to position [2692, 0]
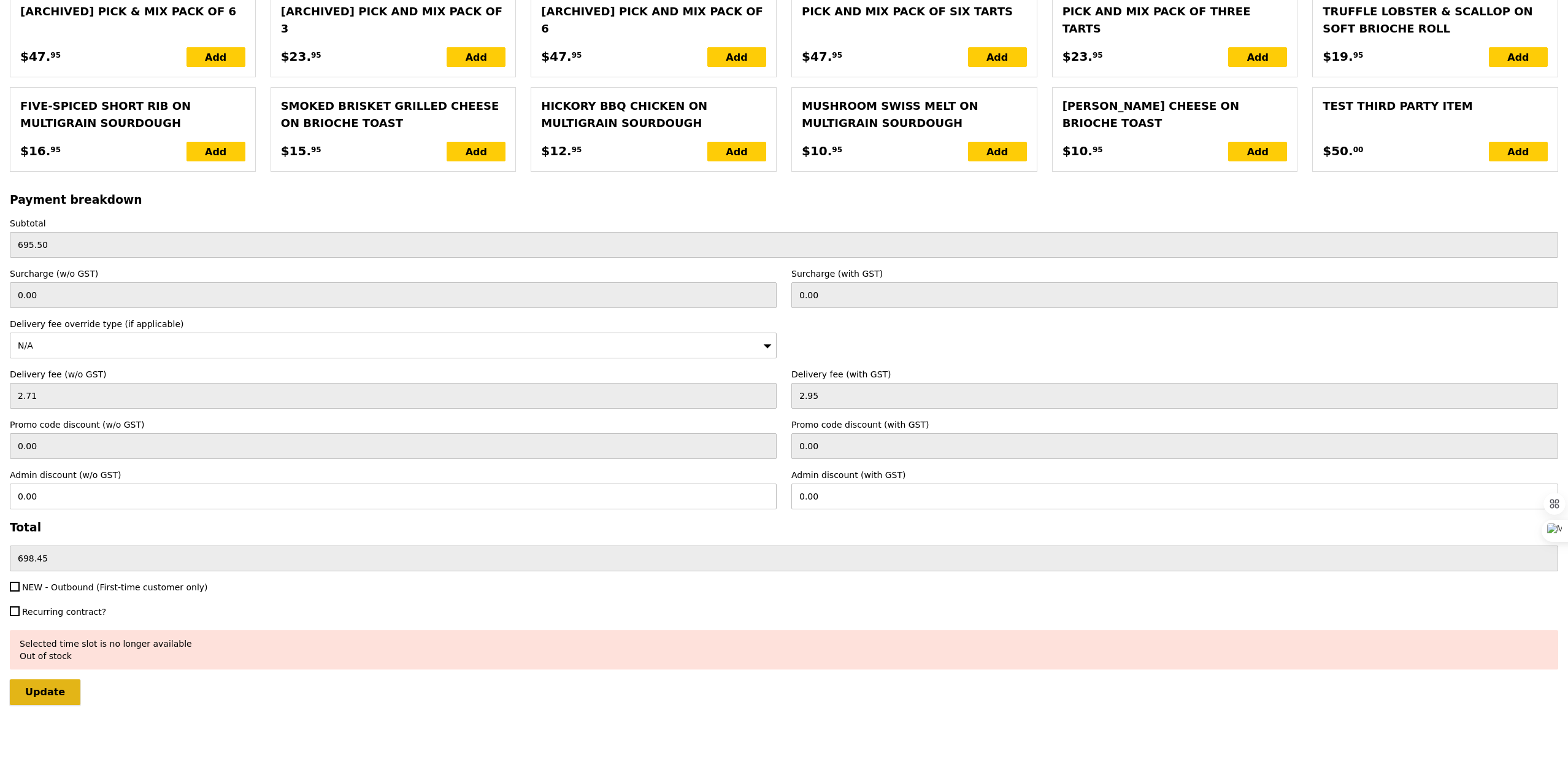
click at [45, 692] on input "Update" at bounding box center [45, 692] width 71 height 26
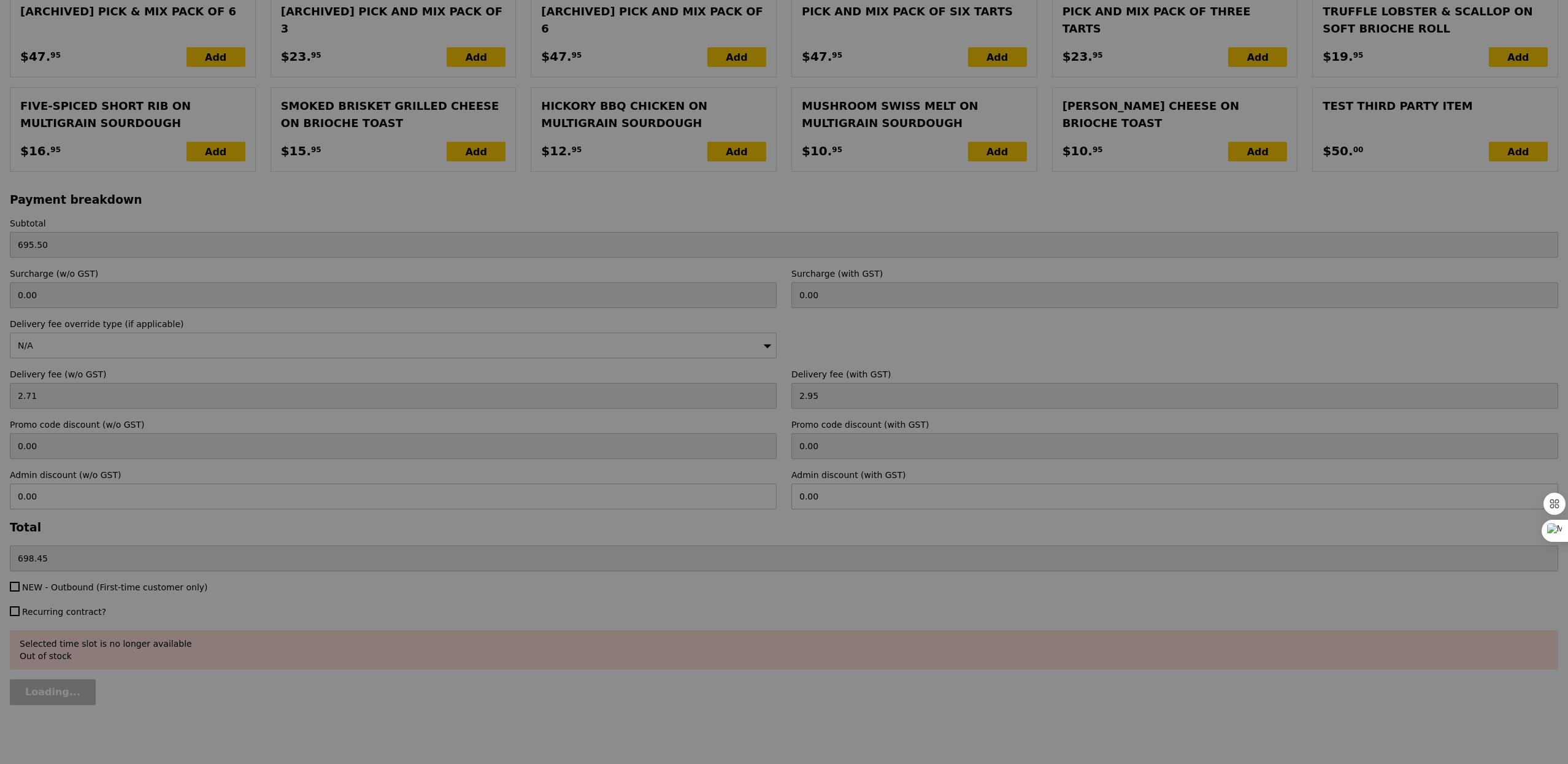
type input "Update"
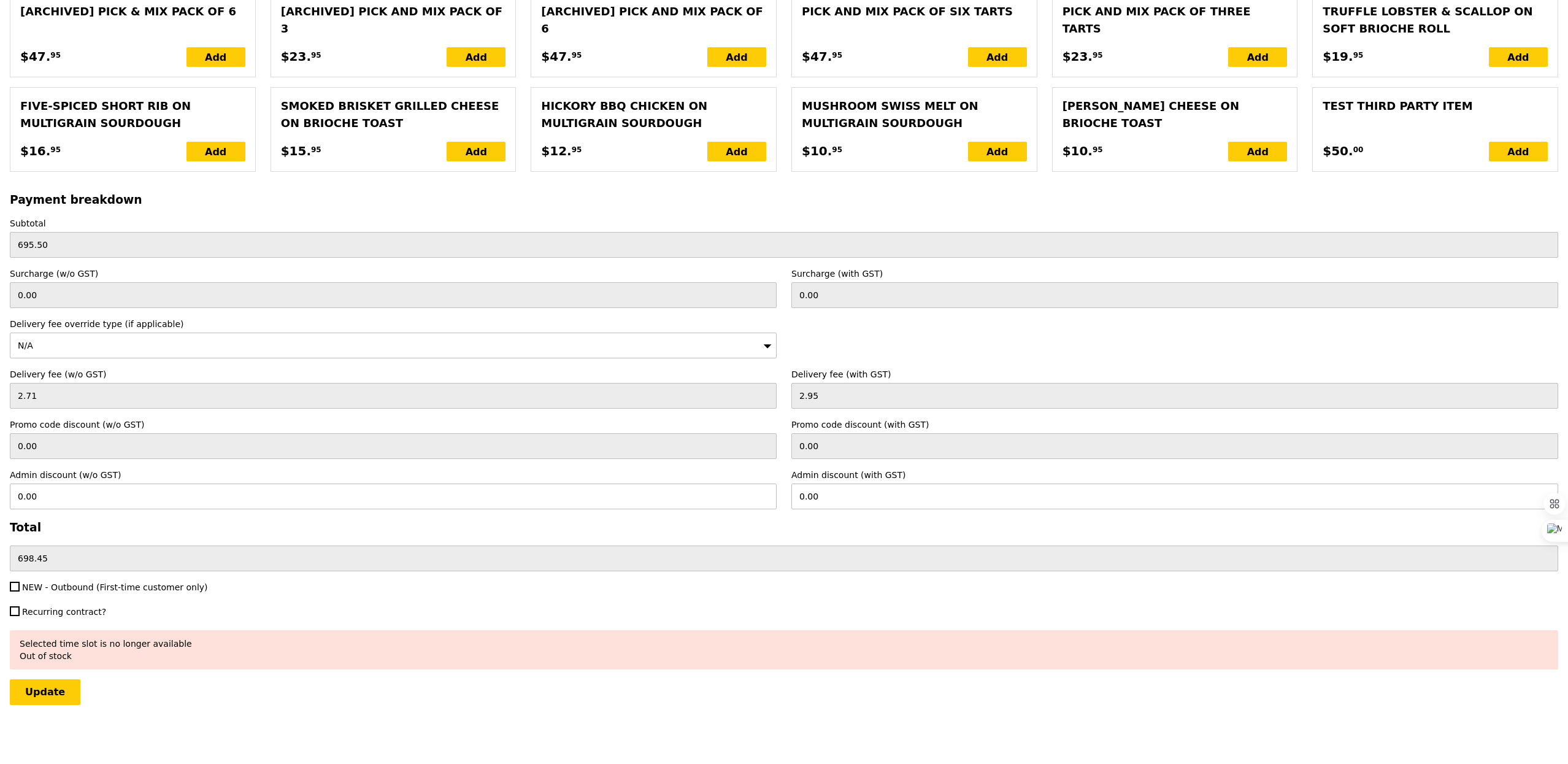
click at [106, 588] on span "NEW - Outbound (First-time customer only)" at bounding box center [114, 587] width 186 height 10
click at [20, 588] on input "NEW - Outbound (First-time customer only)" at bounding box center [15, 587] width 10 height 10
checkbox input "true"
click at [51, 690] on input "Update" at bounding box center [45, 692] width 71 height 26
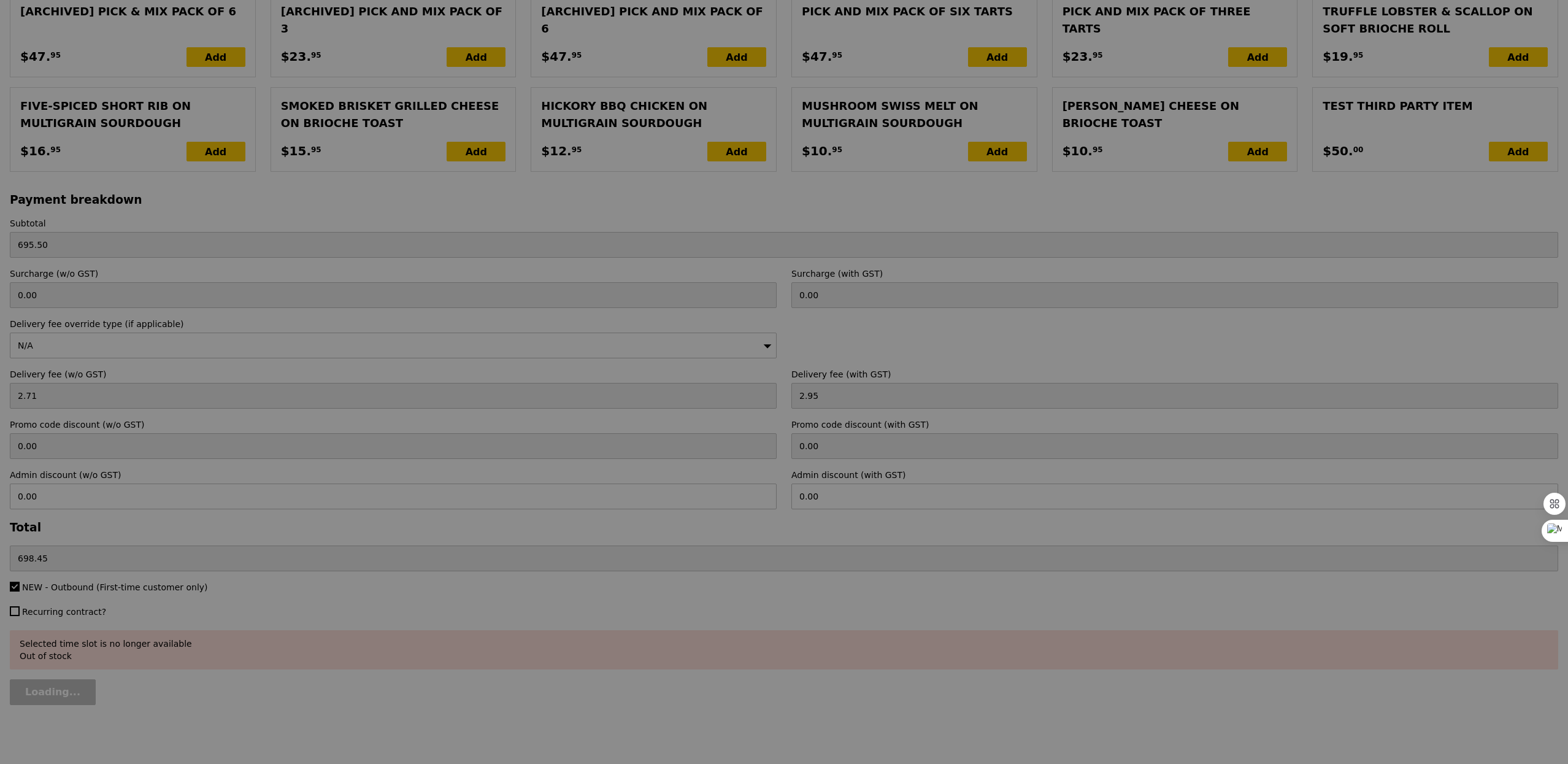
type input "Update"
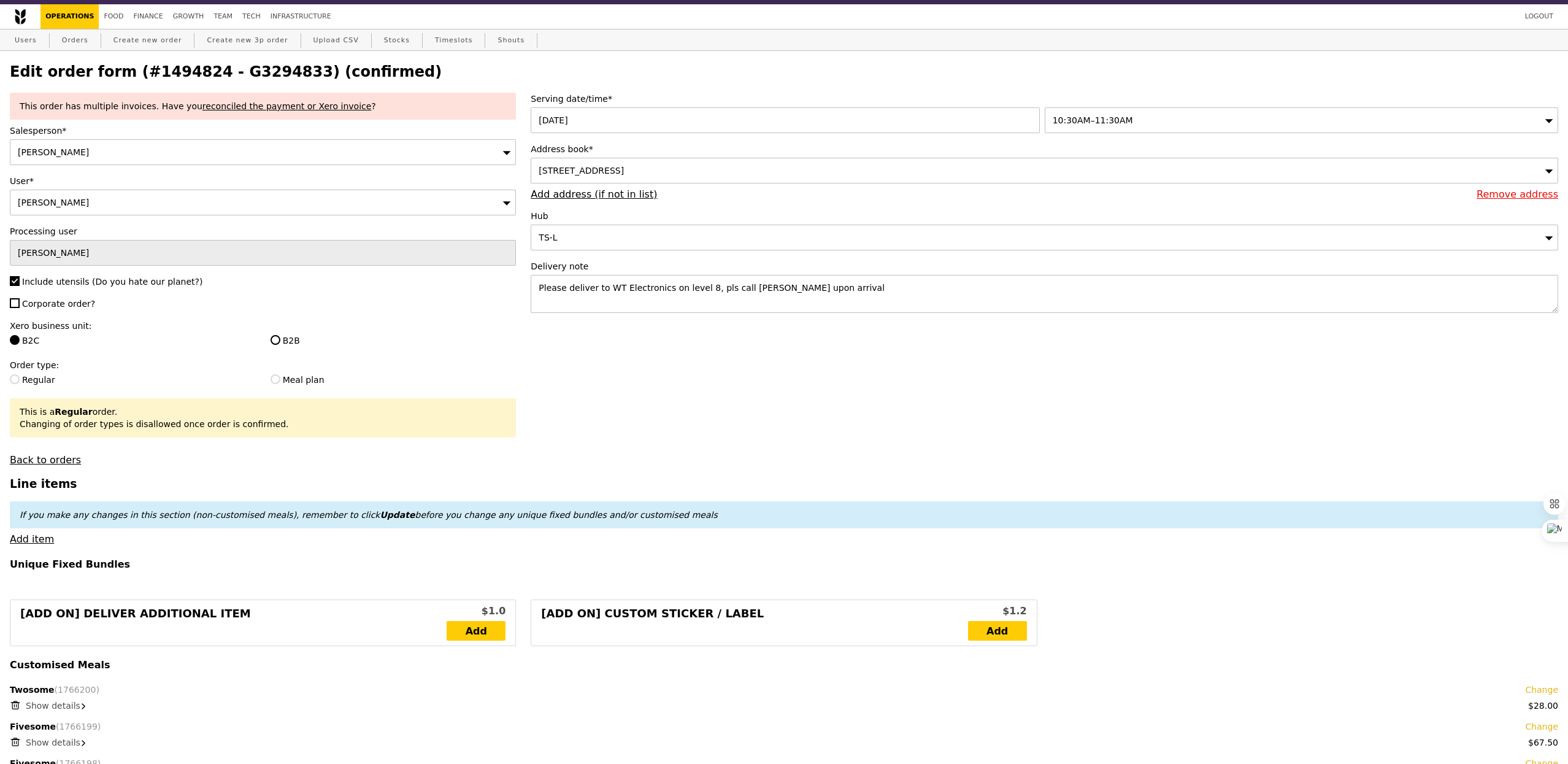
scroll to position [0, 0]
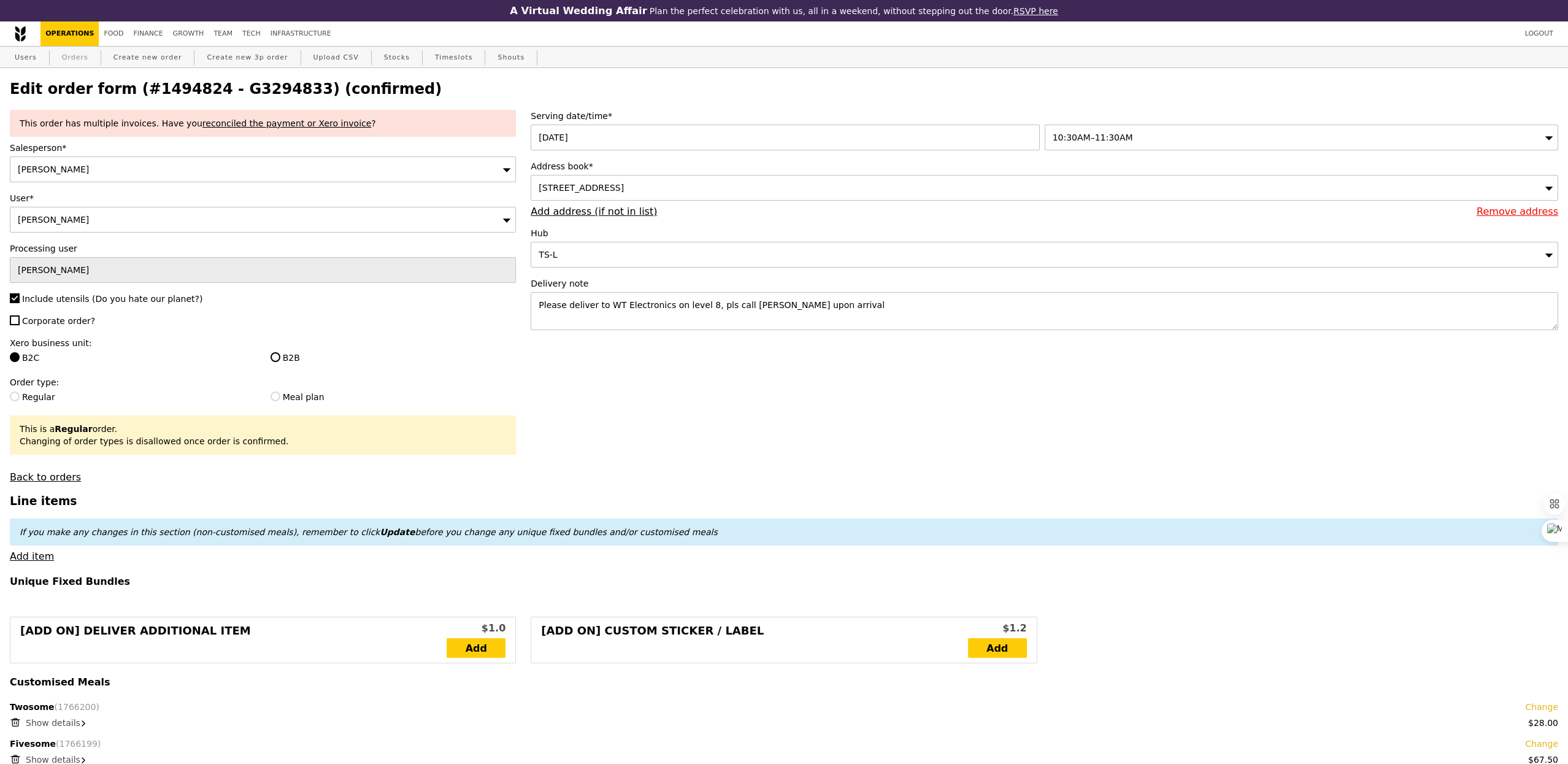
click at [79, 61] on link "Orders" at bounding box center [75, 57] width 36 height 22
select select "100"
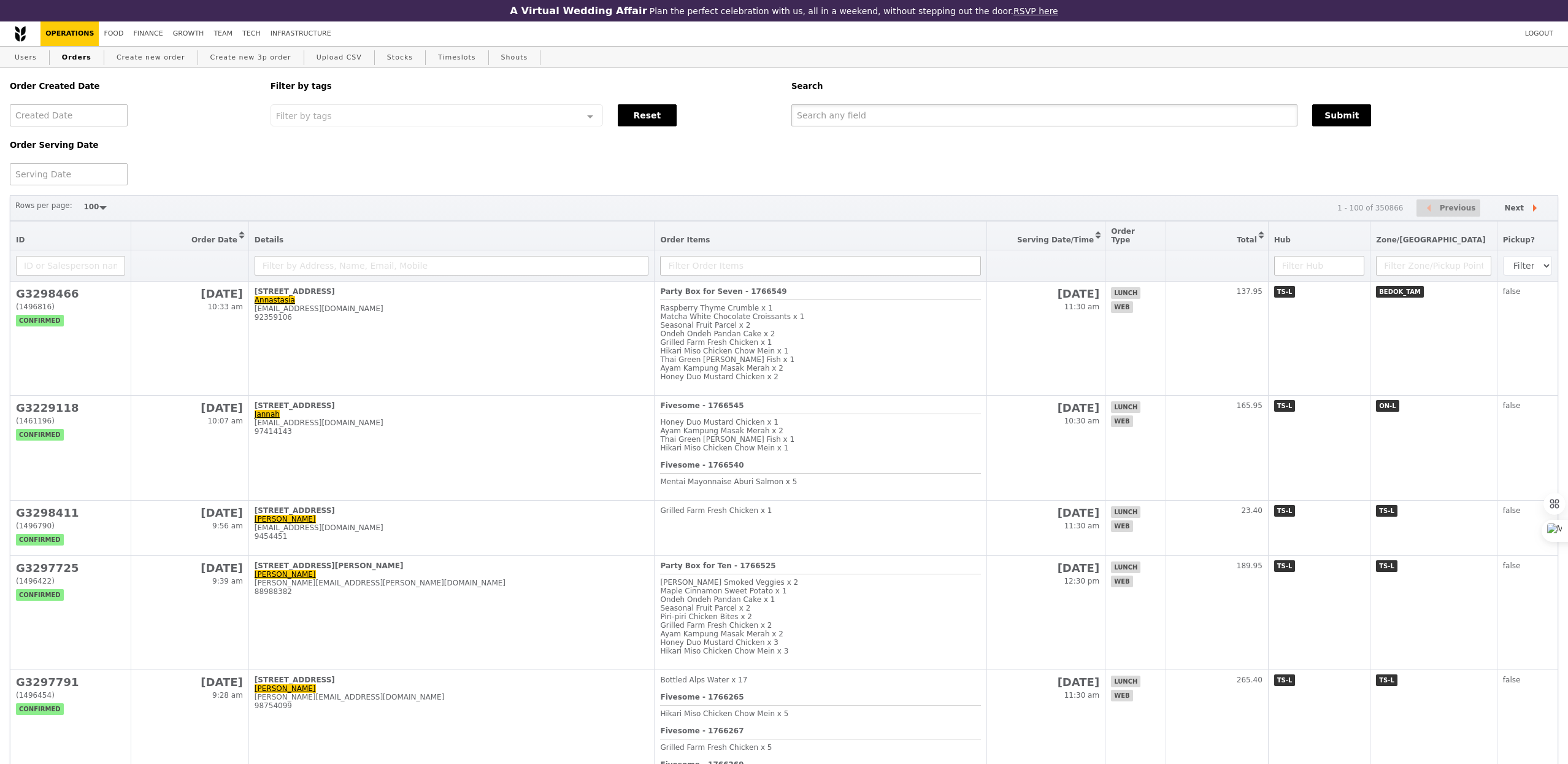
click at [855, 119] on input "text" at bounding box center [1044, 115] width 506 height 22
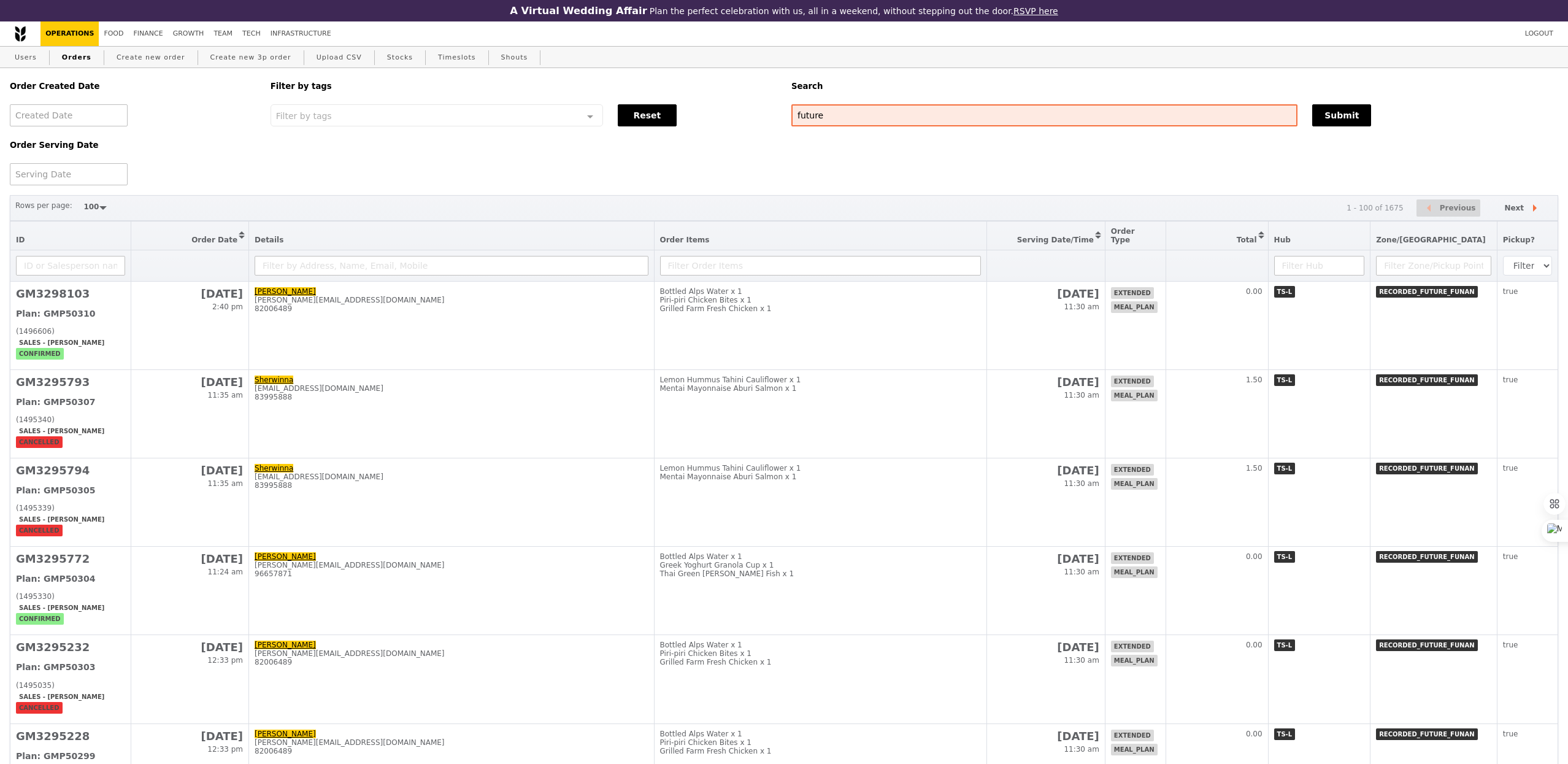
click at [898, 101] on div "Search" at bounding box center [1174, 85] width 781 height 36
click at [893, 110] on input "future" at bounding box center [1044, 115] width 506 height 22
click at [875, 137] on div "Order Created Date Order Serving Date Filter by tags Filter by tags Meal_Plan W…" at bounding box center [783, 126] width 1563 height 117
click at [875, 113] on input "future" at bounding box center [1044, 115] width 506 height 22
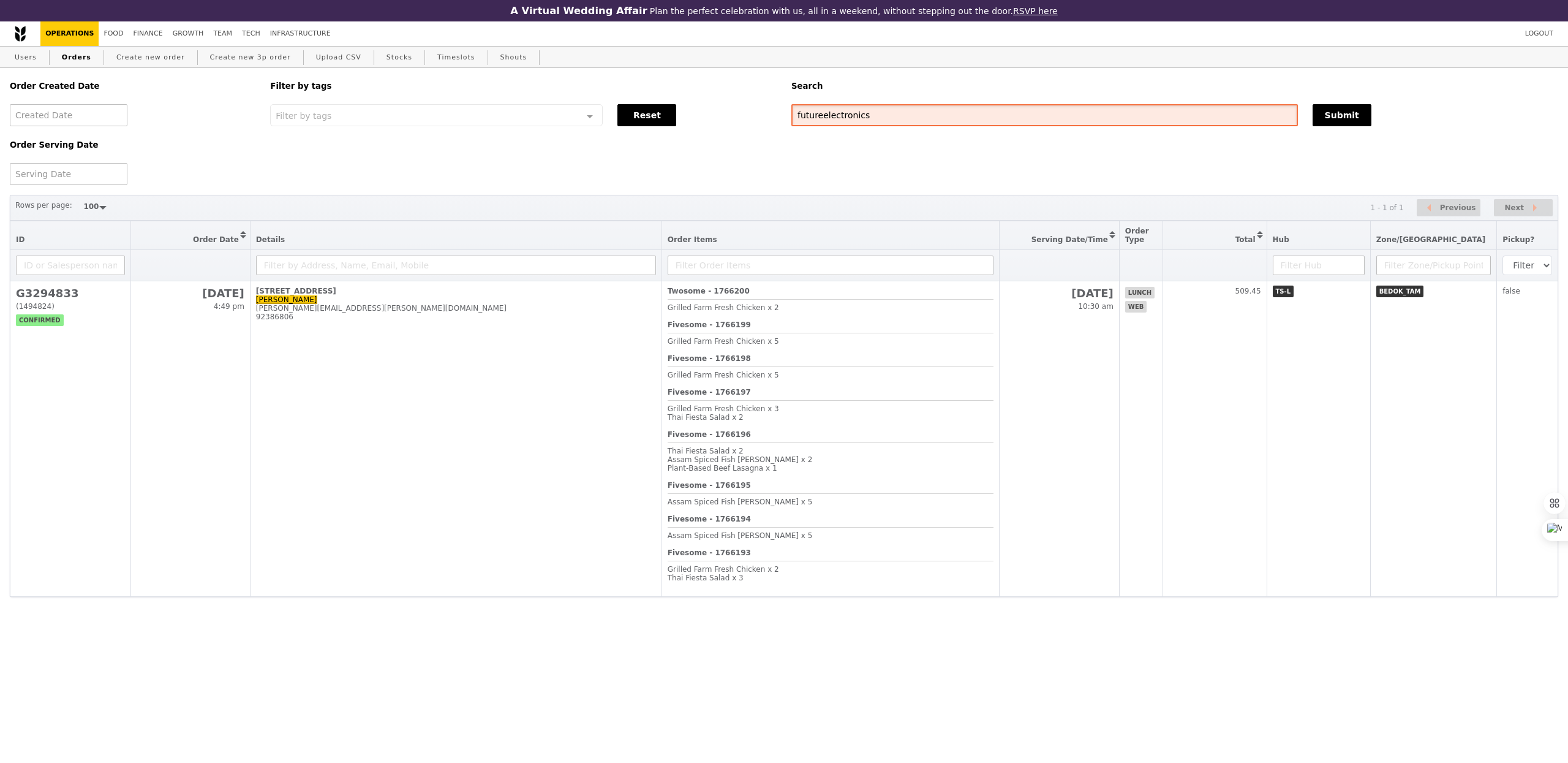
click at [821, 117] on input "futureelectronics" at bounding box center [1044, 115] width 507 height 22
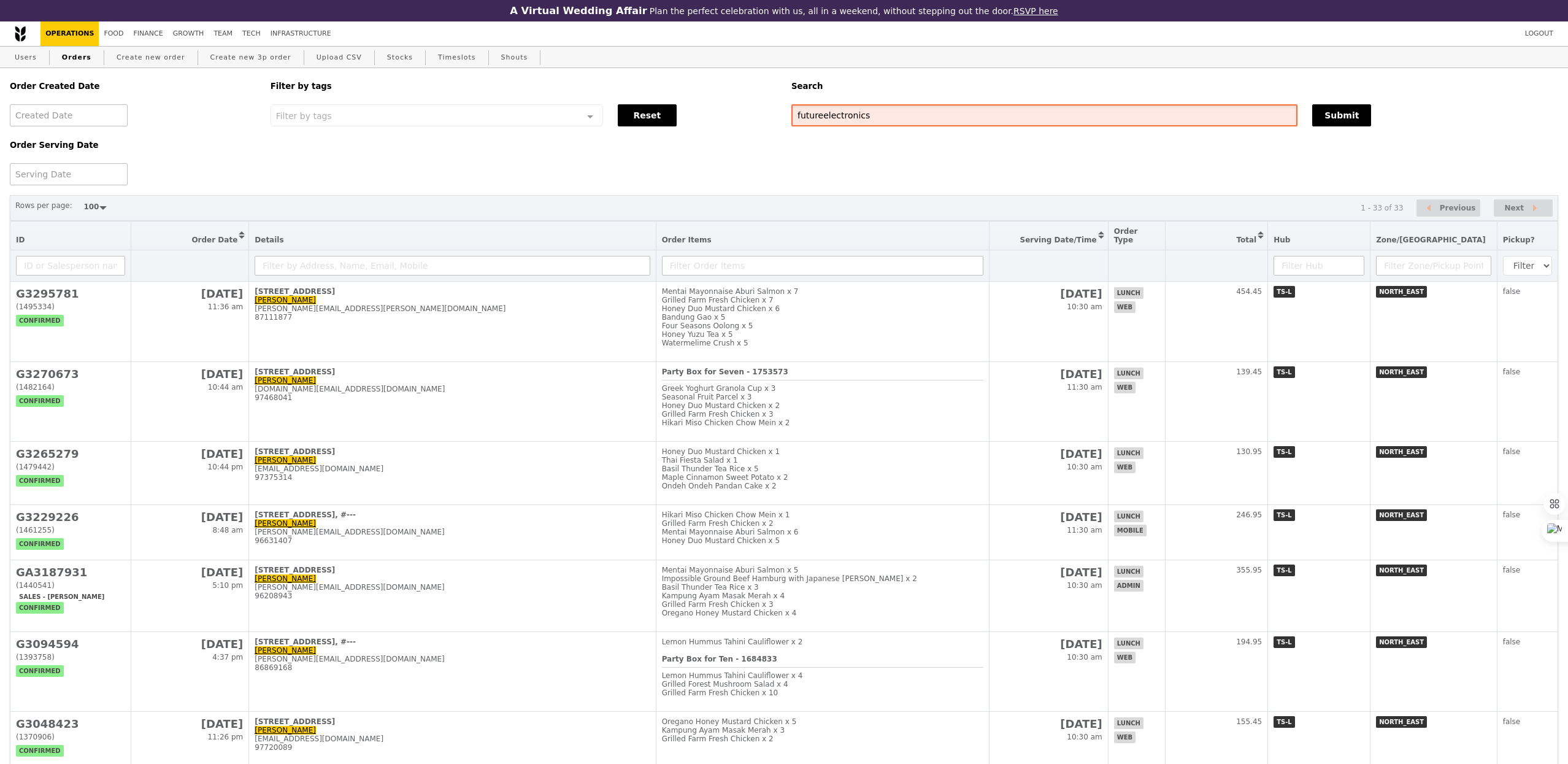
type input "futureelectronics"
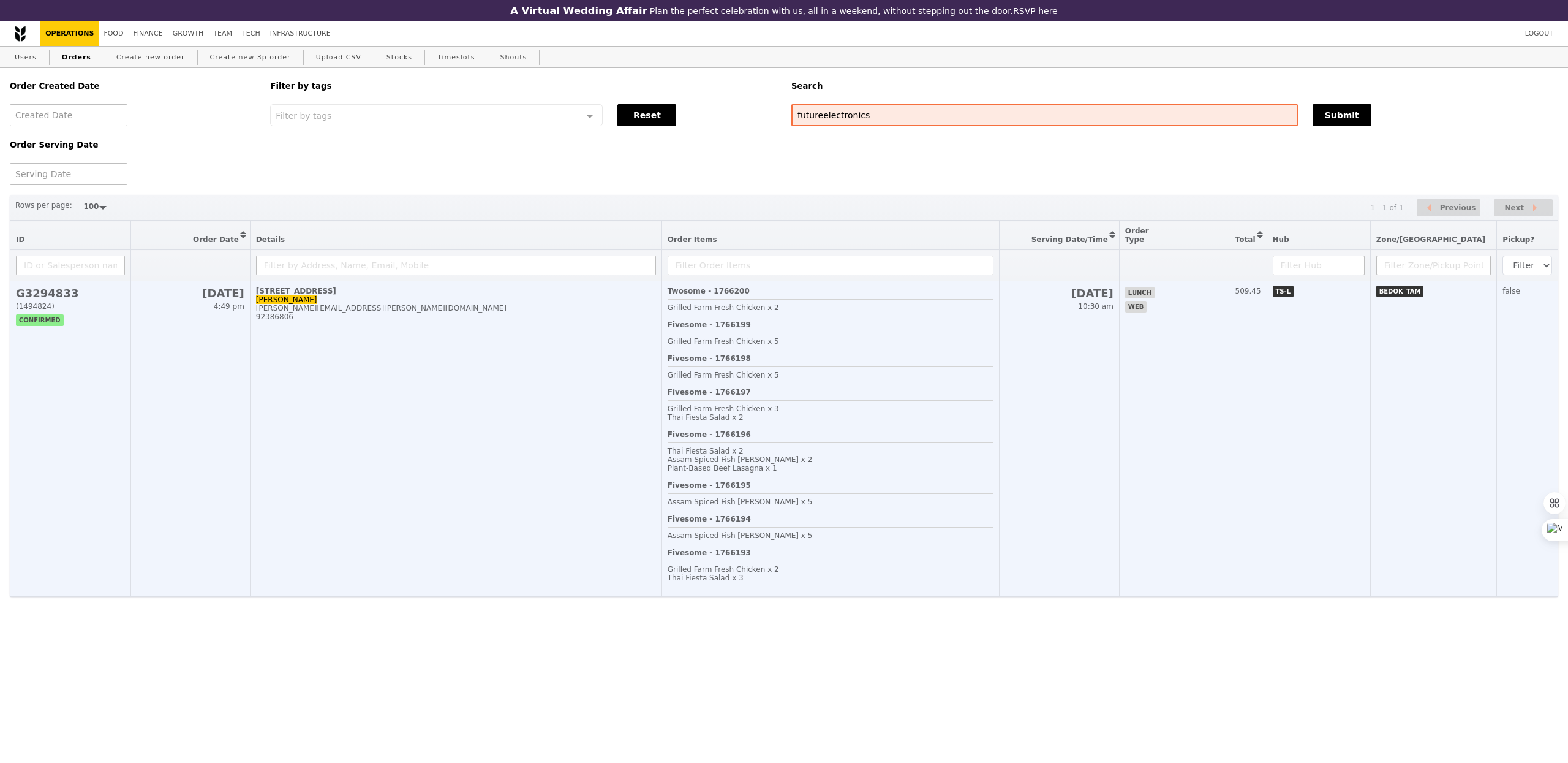
click at [541, 335] on td "[STREET_ADDRESS][PERSON_NAME] [PERSON_NAME][EMAIL_ADDRESS][PERSON_NAME][DOMAIN_…" at bounding box center [456, 439] width 412 height 316
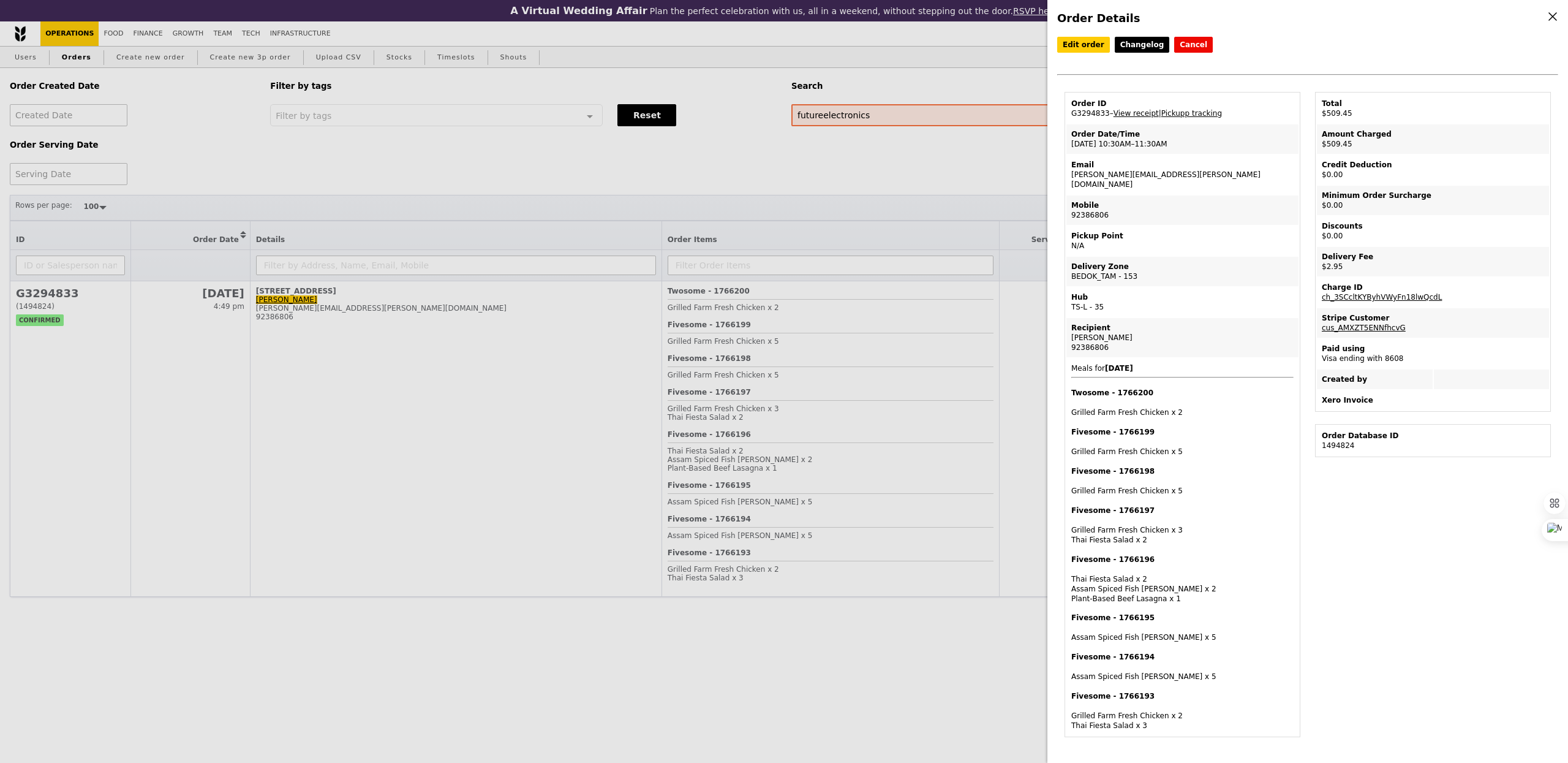
click at [1088, 208] on td "Mobile 92386806" at bounding box center [1182, 210] width 232 height 30
copy td "92386806"
click at [1204, 114] on link "Pickupp tracking" at bounding box center [1192, 114] width 61 height 8
click at [788, 370] on div "Order Details Edit order Changelog Cancel Order ID G3294833 – View receipt | Pi…" at bounding box center [784, 382] width 1568 height 763
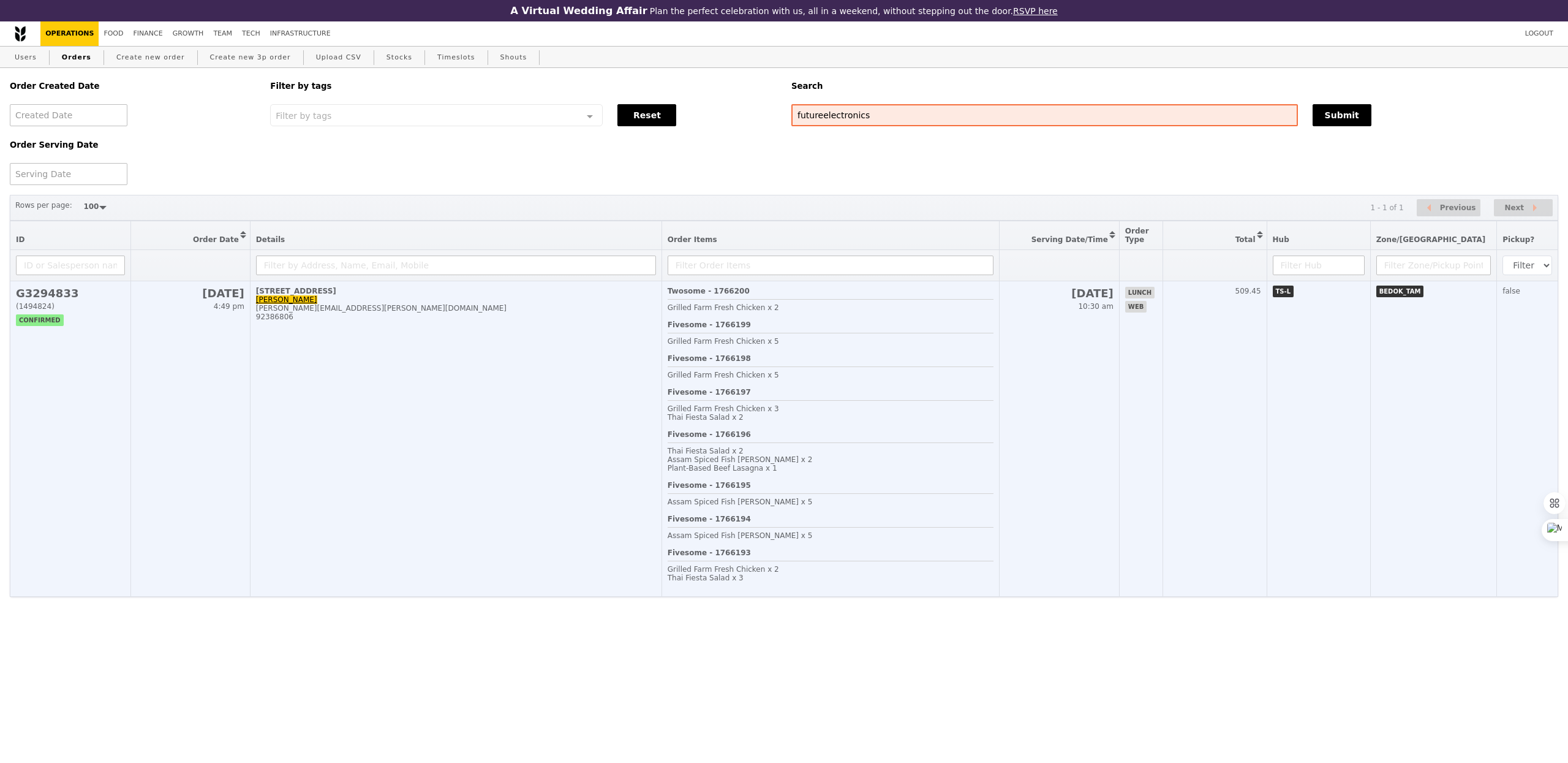
click at [866, 379] on div "Grilled Farm Fresh Chicken x 5" at bounding box center [830, 375] width 326 height 8
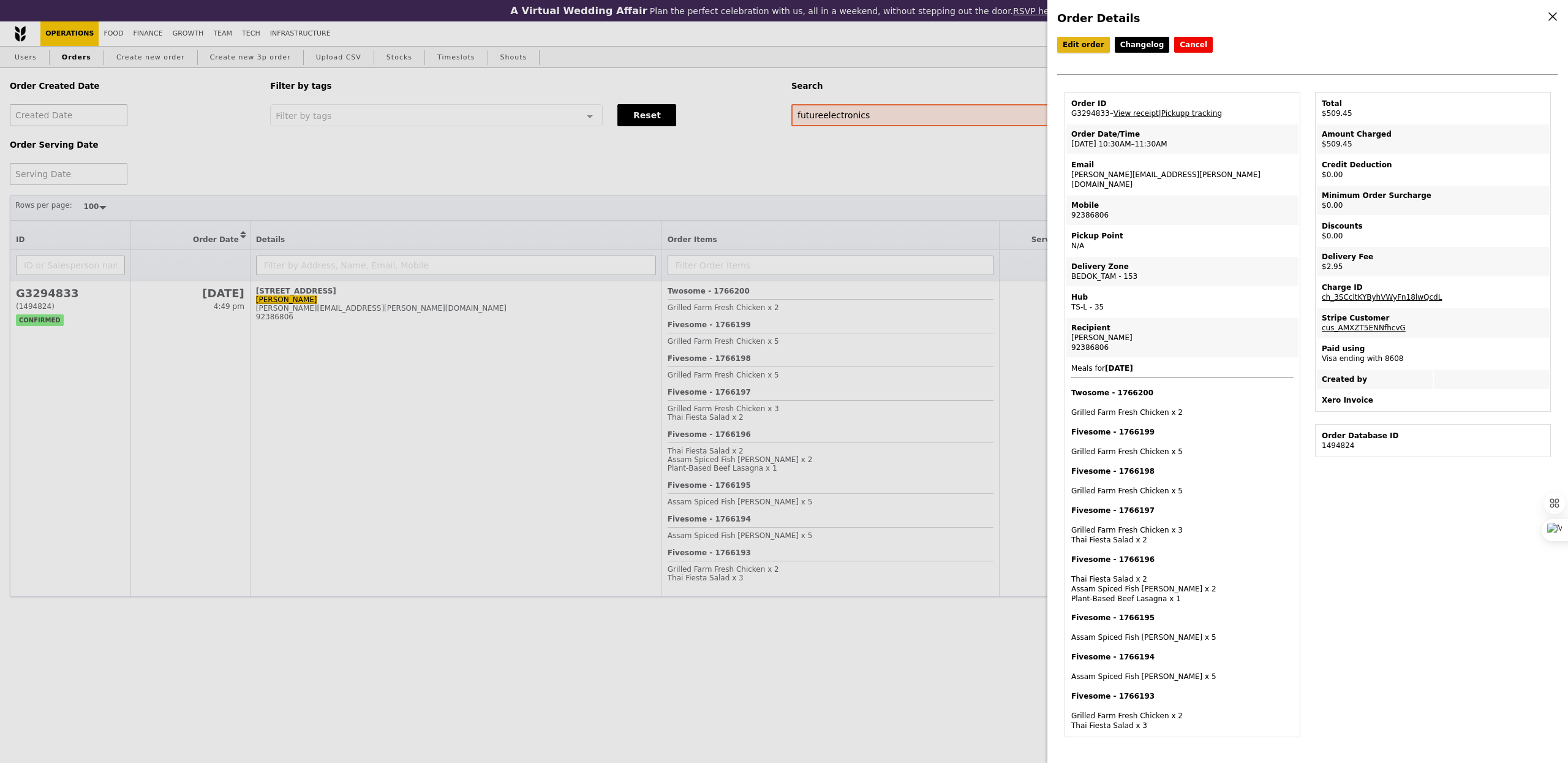
click at [1076, 52] on link "Edit order" at bounding box center [1083, 44] width 53 height 16
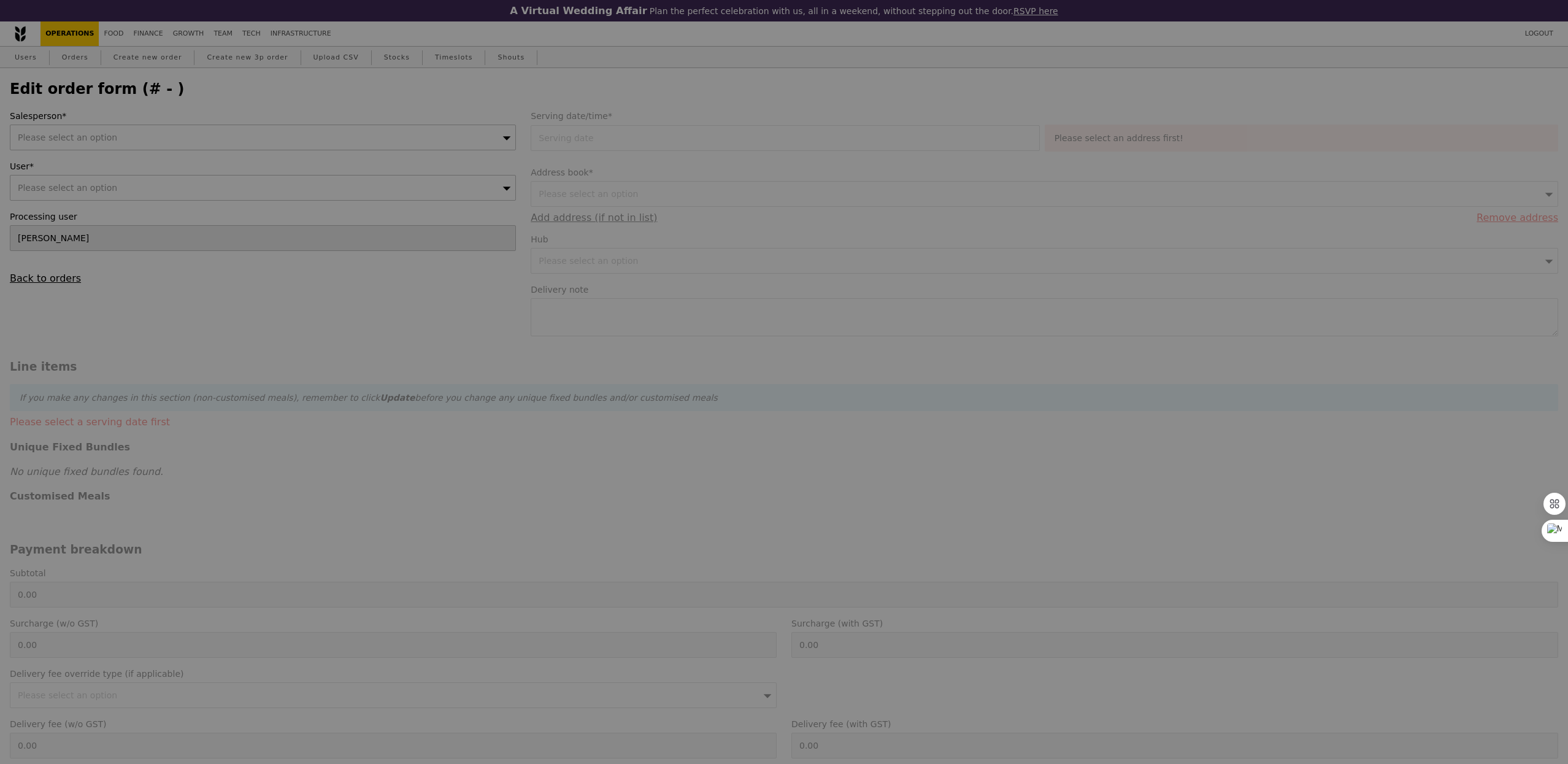
type input "[DATE]"
type textarea "Please deliver to WT Electronics on level 8, pls call [PERSON_NAME] upon arrival"
type input "695.50"
type input "2.71"
type input "2.95"
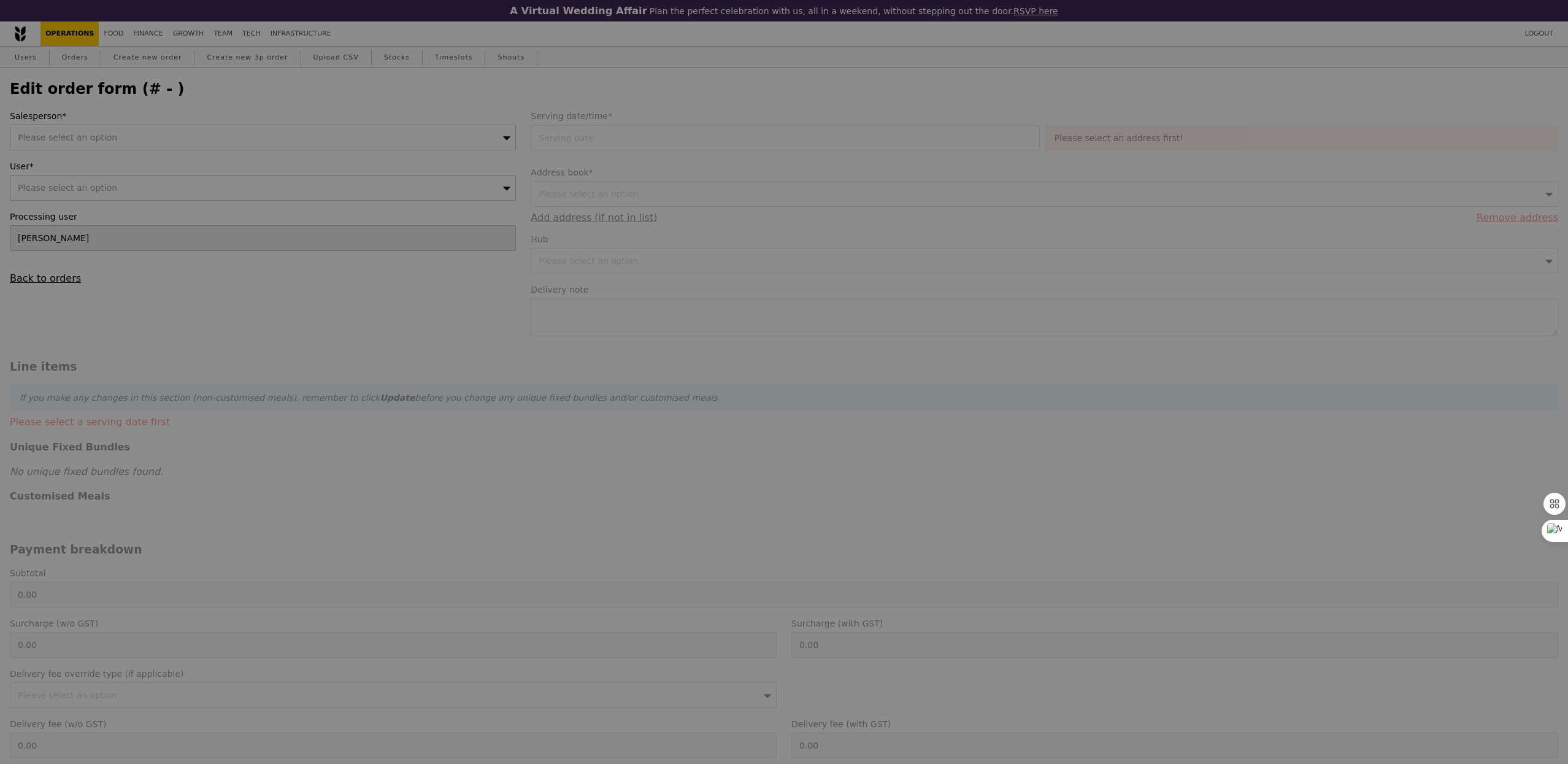
type input "698.45"
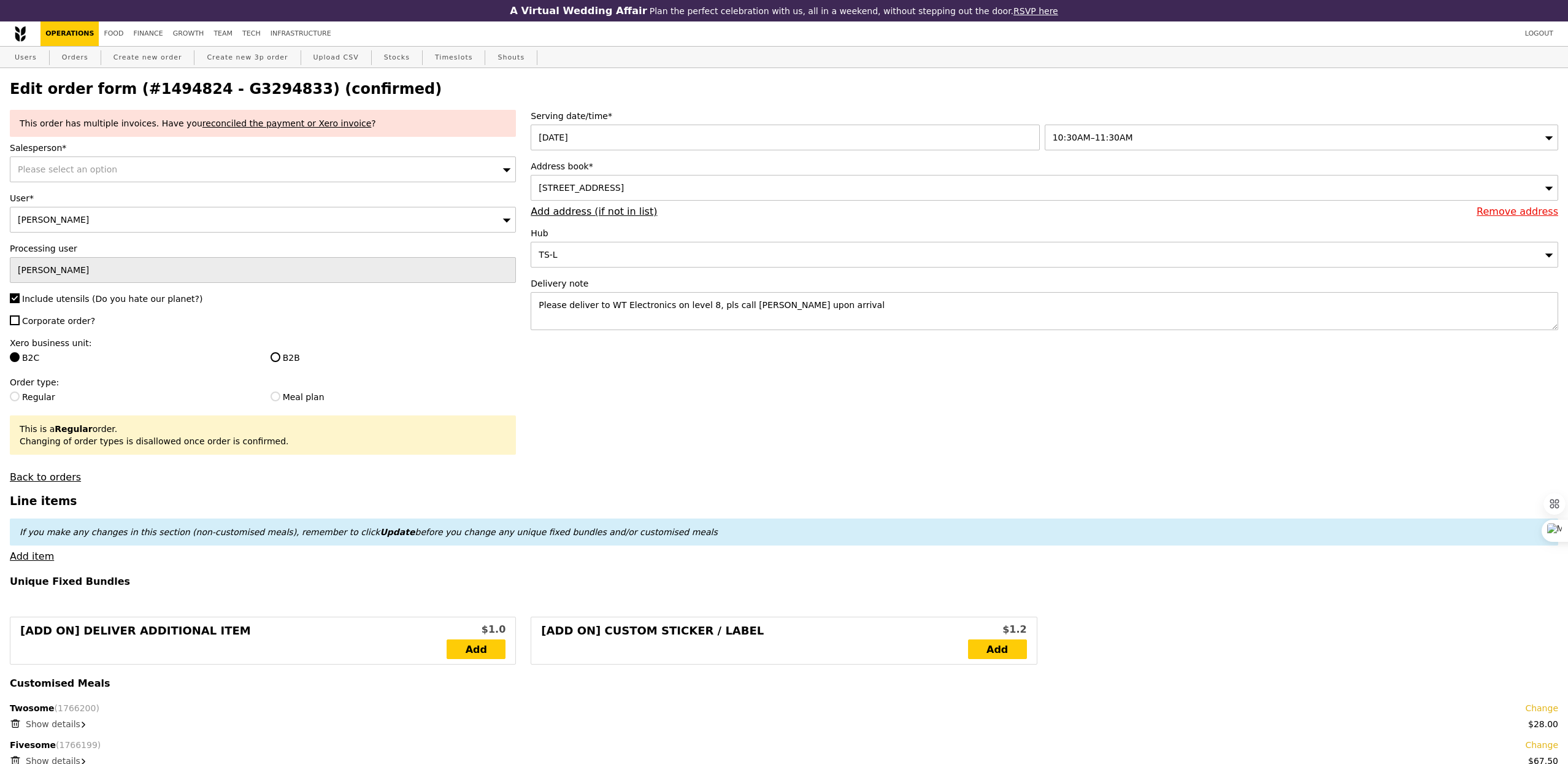
type input "Update"
click at [80, 301] on span "Include utensils (Do you hate our planet?)" at bounding box center [112, 299] width 181 height 10
click at [20, 301] on input "Include utensils (Do you hate our planet?)" at bounding box center [15, 298] width 10 height 10
click at [80, 301] on span "Include utensils (Do you hate our planet?)" at bounding box center [112, 299] width 181 height 10
click at [20, 301] on input "Include utensils (Do you hate our planet?)" at bounding box center [15, 298] width 10 height 10
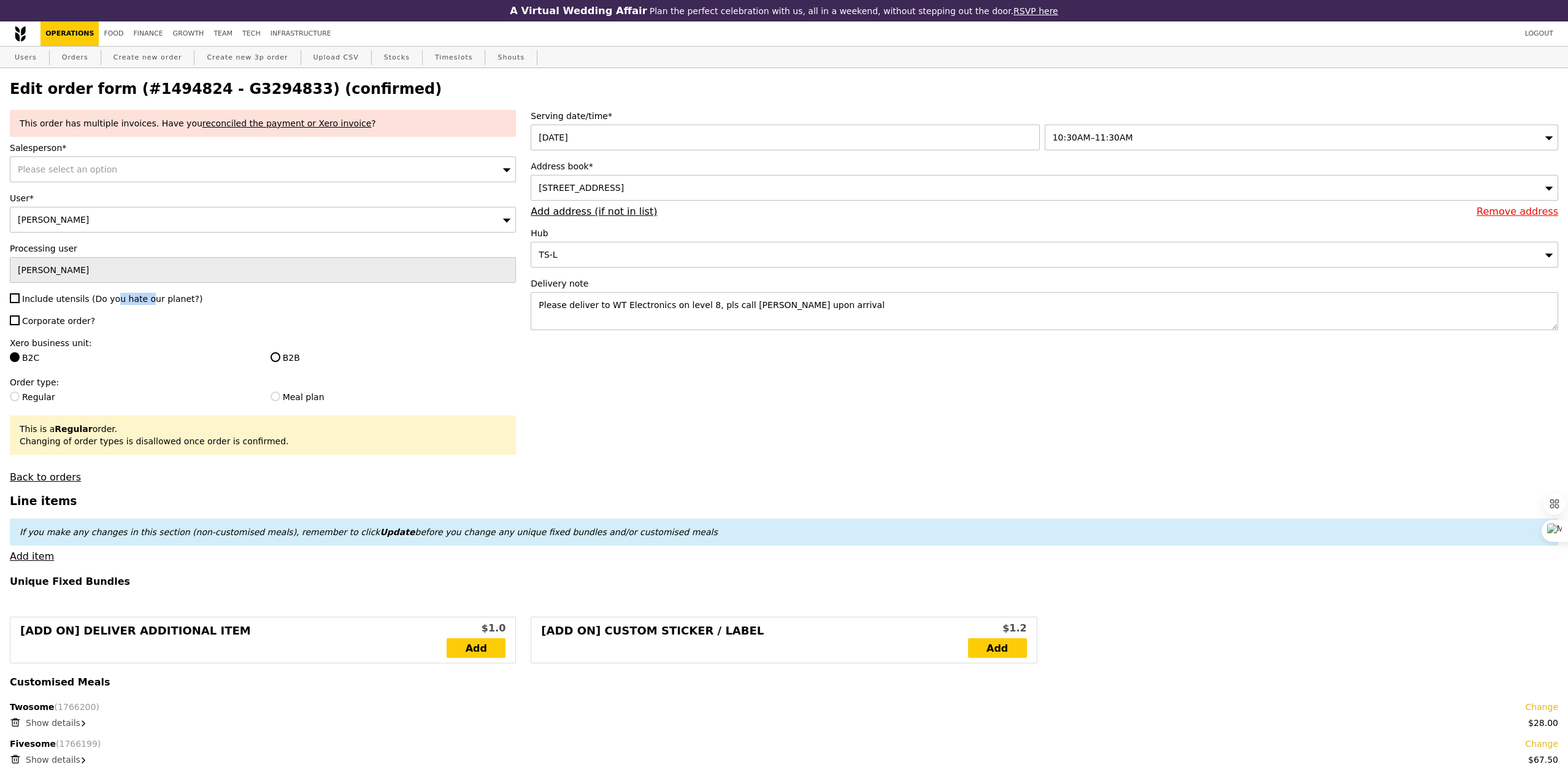
checkbox input "true"
click at [64, 273] on input "[PERSON_NAME]" at bounding box center [263, 270] width 506 height 26
click at [110, 277] on input "[PERSON_NAME]" at bounding box center [263, 270] width 506 height 26
click at [126, 162] on div "Please select an option" at bounding box center [263, 169] width 506 height 26
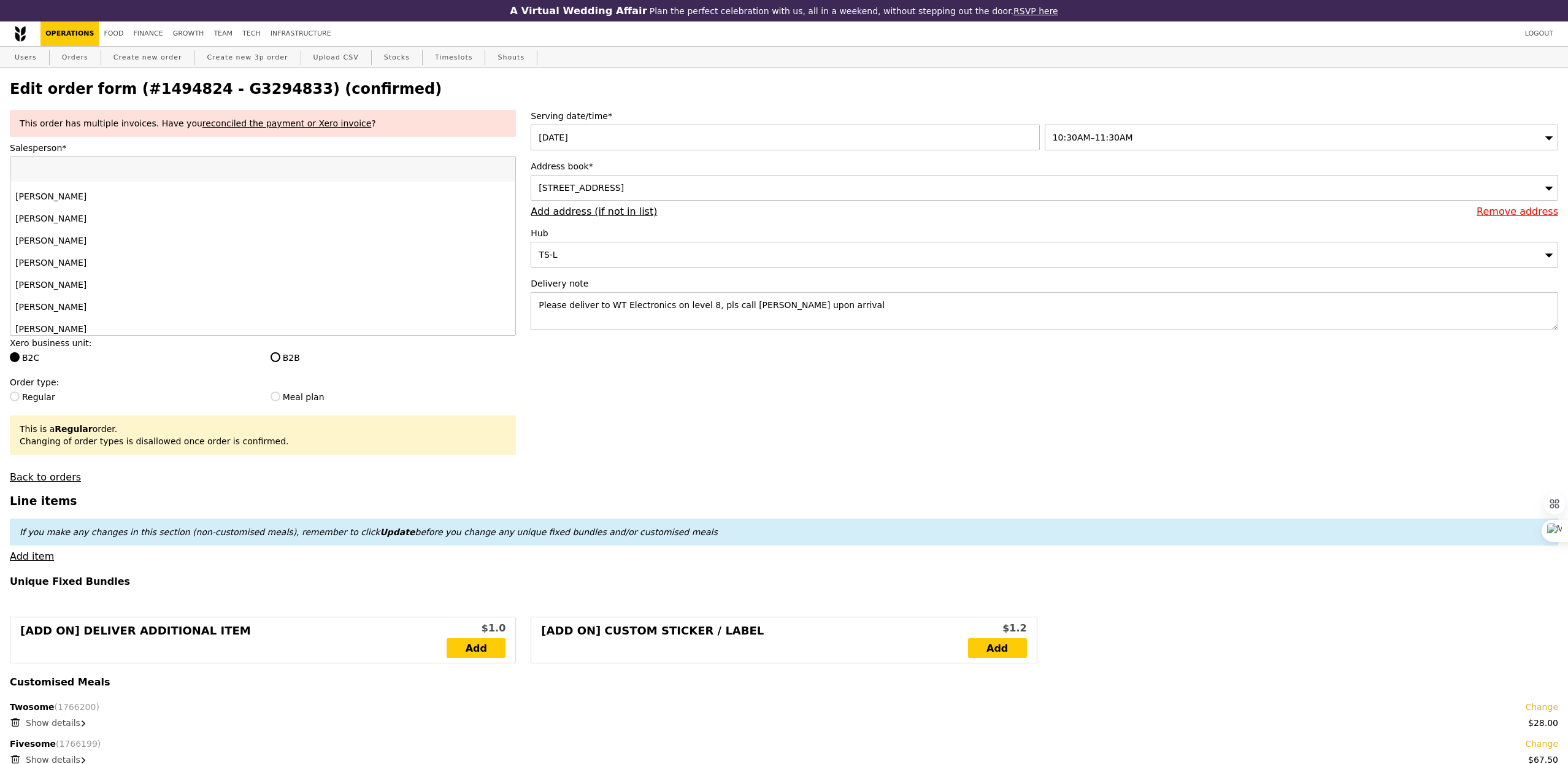
scroll to position [1216, 0]
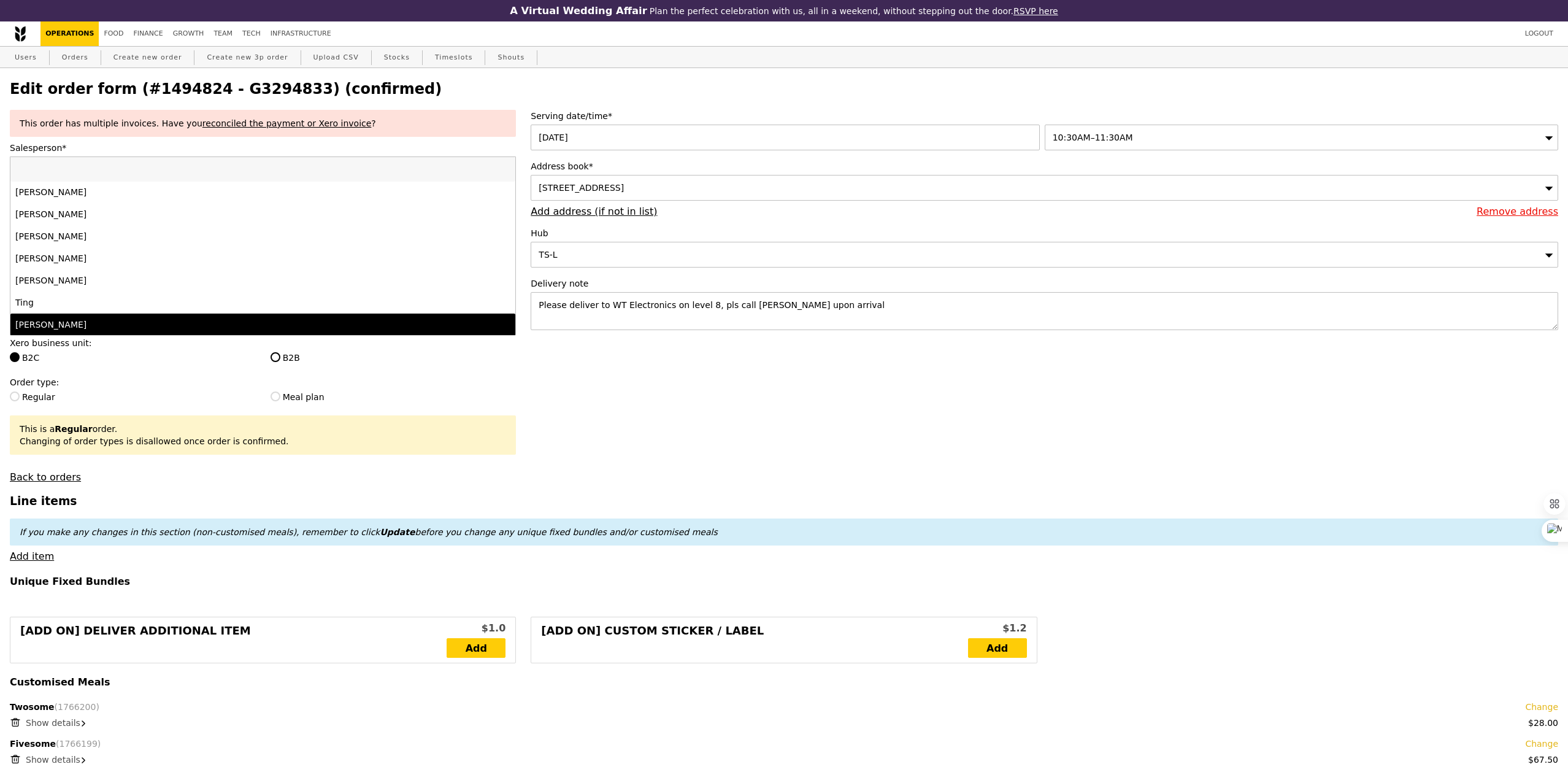
click at [89, 334] on li "[PERSON_NAME]" at bounding box center [263, 324] width 505 height 22
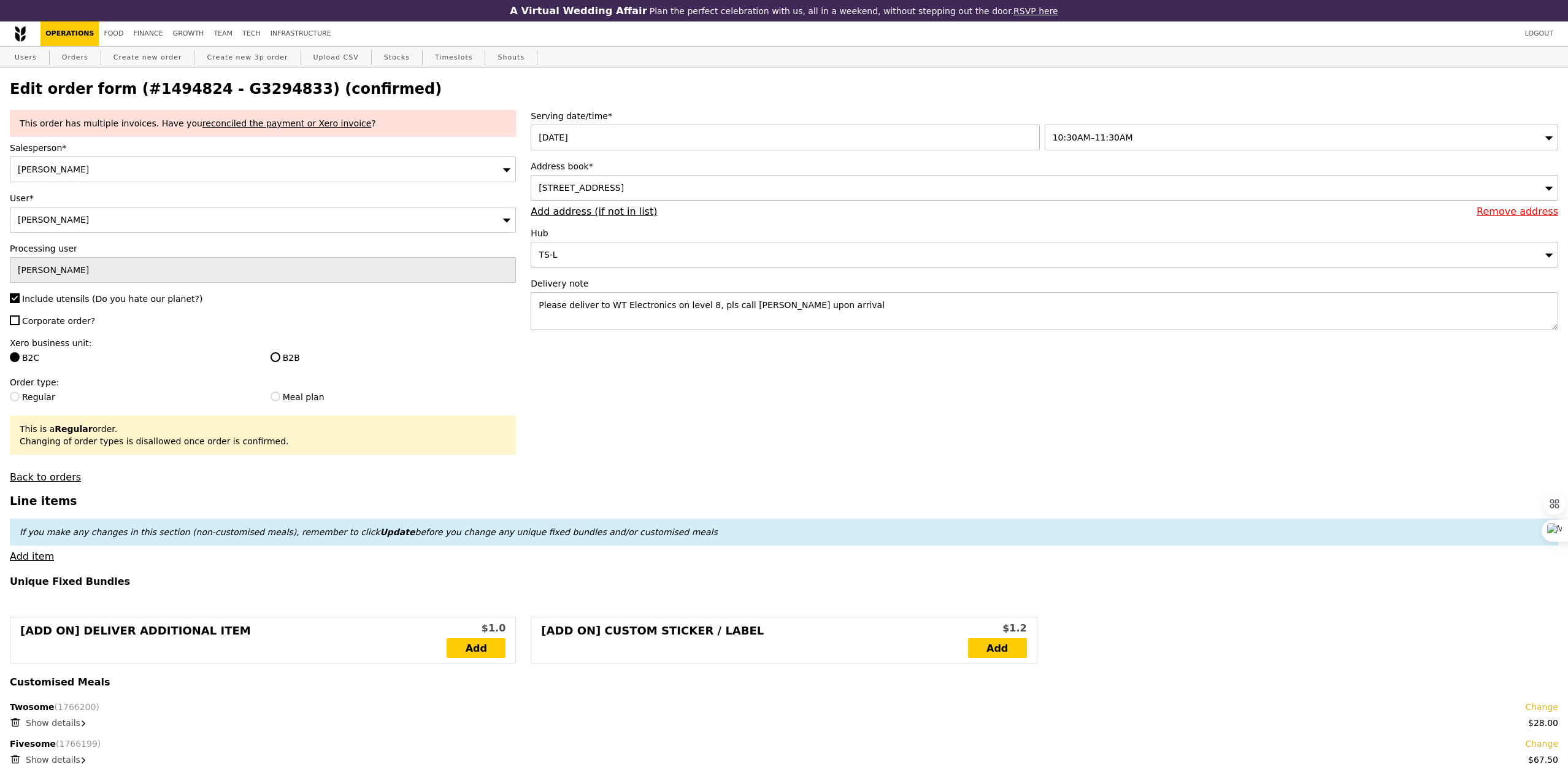
click at [67, 326] on span "Corporate order?" at bounding box center [58, 321] width 73 height 10
click at [20, 326] on input "Corporate order?" at bounding box center [15, 321] width 10 height 10
checkbox input "true"
click at [281, 349] on label "Xero business unit:" at bounding box center [263, 342] width 506 height 12
click at [285, 369] on div "This order has multiple invoices. Have you reconciled the payment or Xero invoi…" at bounding box center [263, 297] width 521 height 373
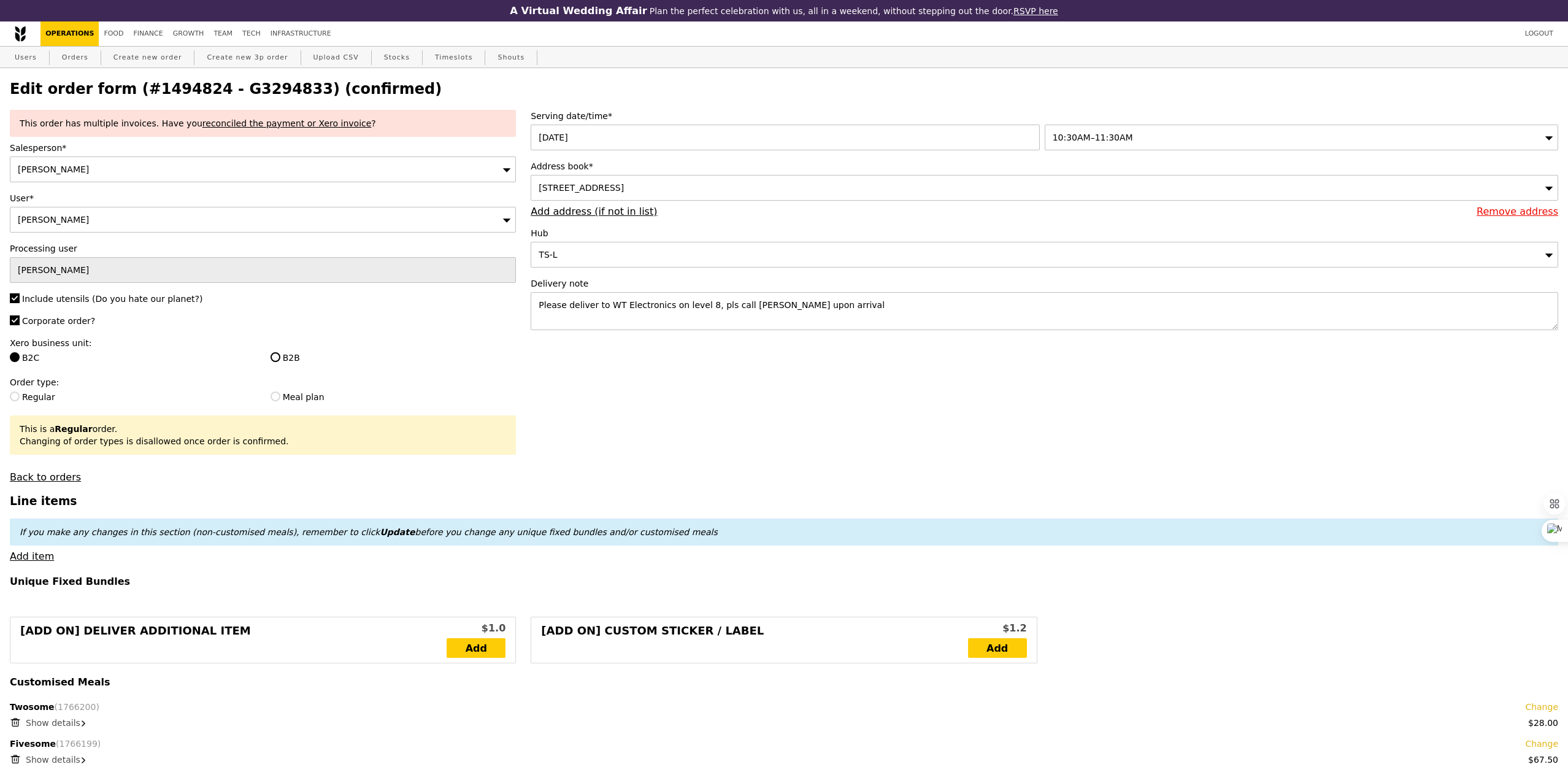
click at [275, 349] on label "Xero business unit:" at bounding box center [263, 342] width 506 height 12
click at [279, 359] on input "B2B" at bounding box center [275, 357] width 10 height 10
radio input "true"
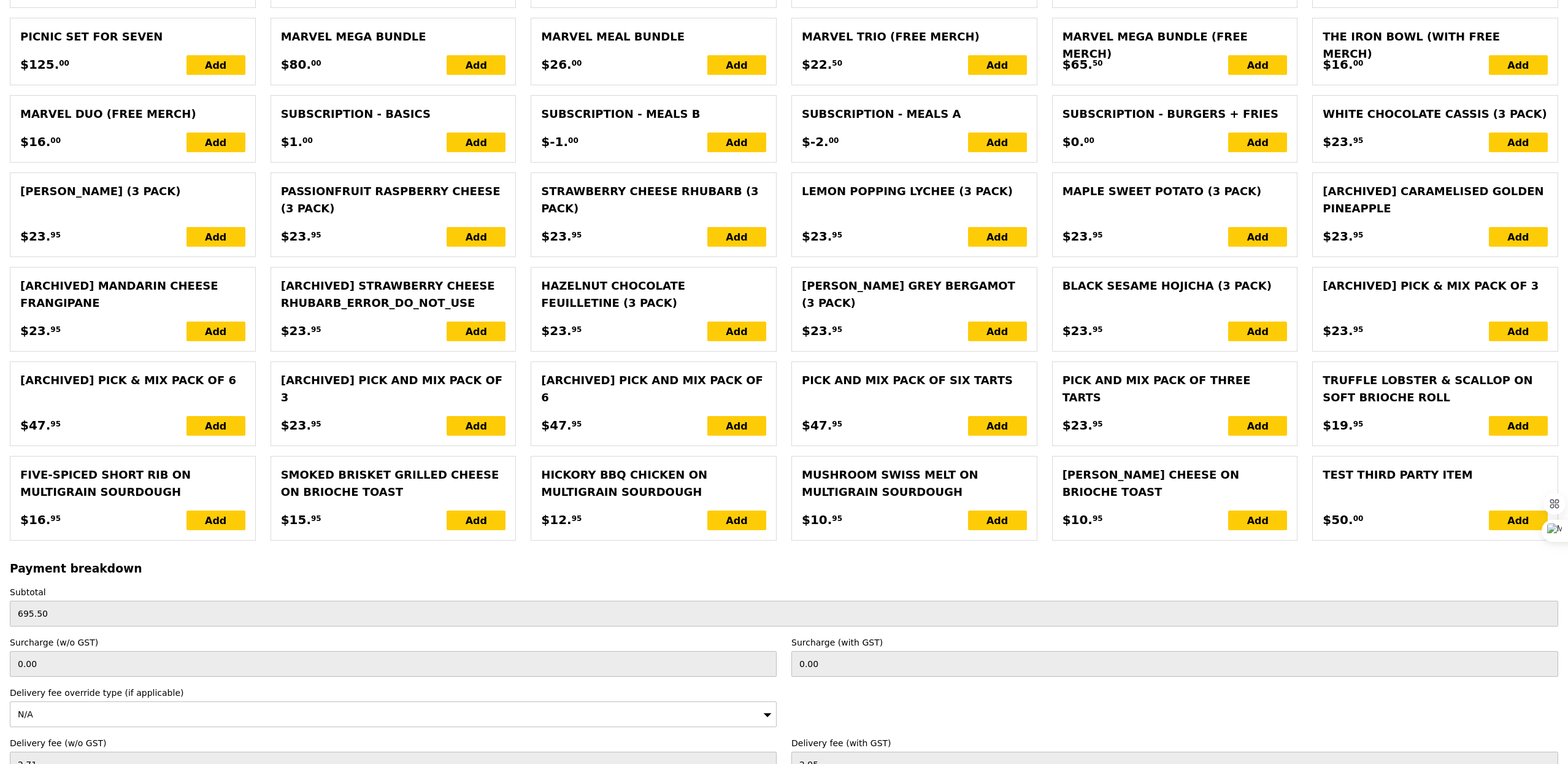
scroll to position [2692, 0]
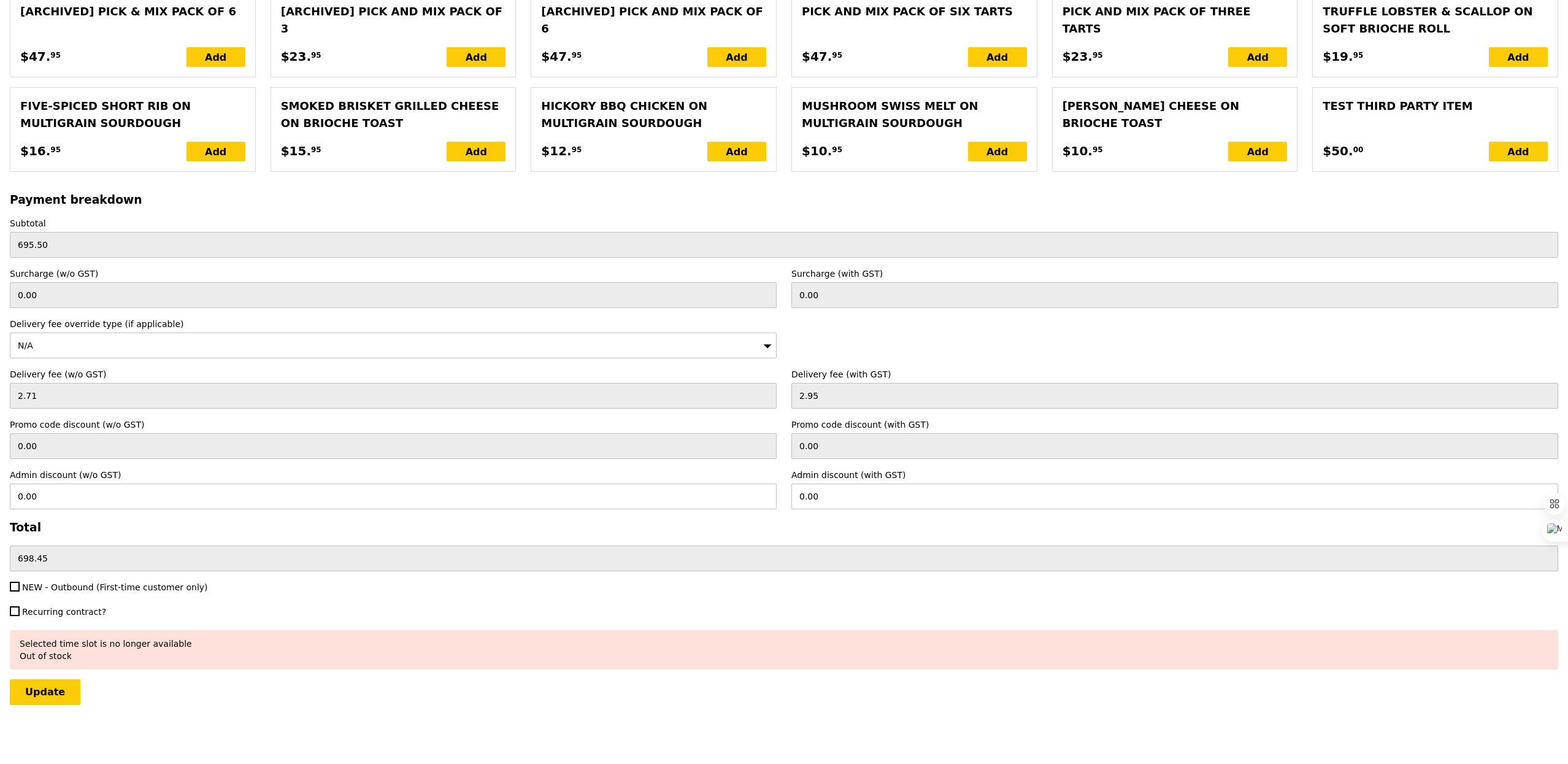
click at [55, 585] on span "NEW - Outbound (First-time customer only)" at bounding box center [114, 587] width 186 height 10
click at [20, 585] on input "NEW - Outbound (First-time customer only)" at bounding box center [15, 587] width 10 height 10
checkbox input "true"
click at [52, 699] on input "Update" at bounding box center [45, 692] width 71 height 26
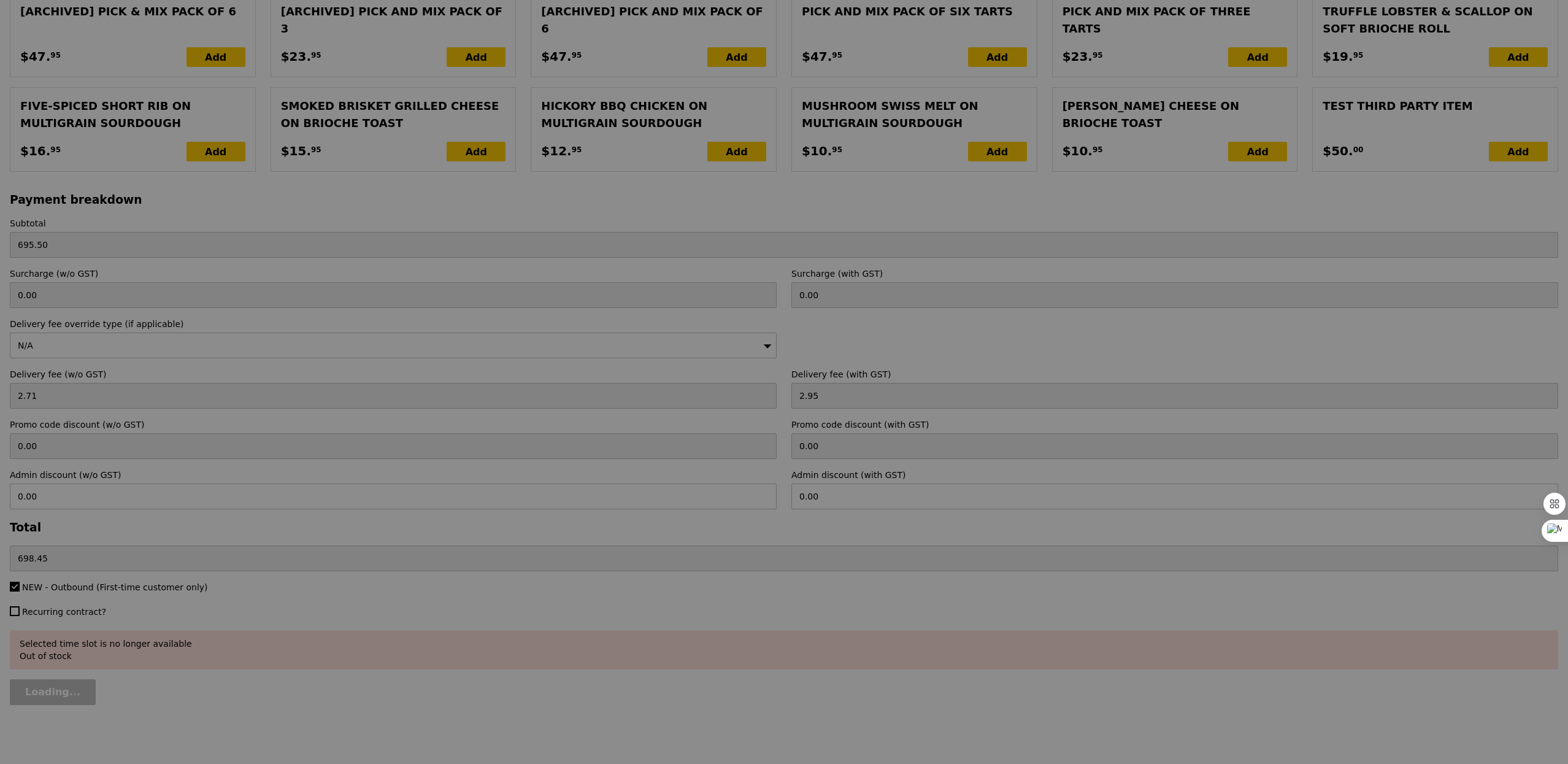
type input "Update"
